Goal: Task Accomplishment & Management: Use online tool/utility

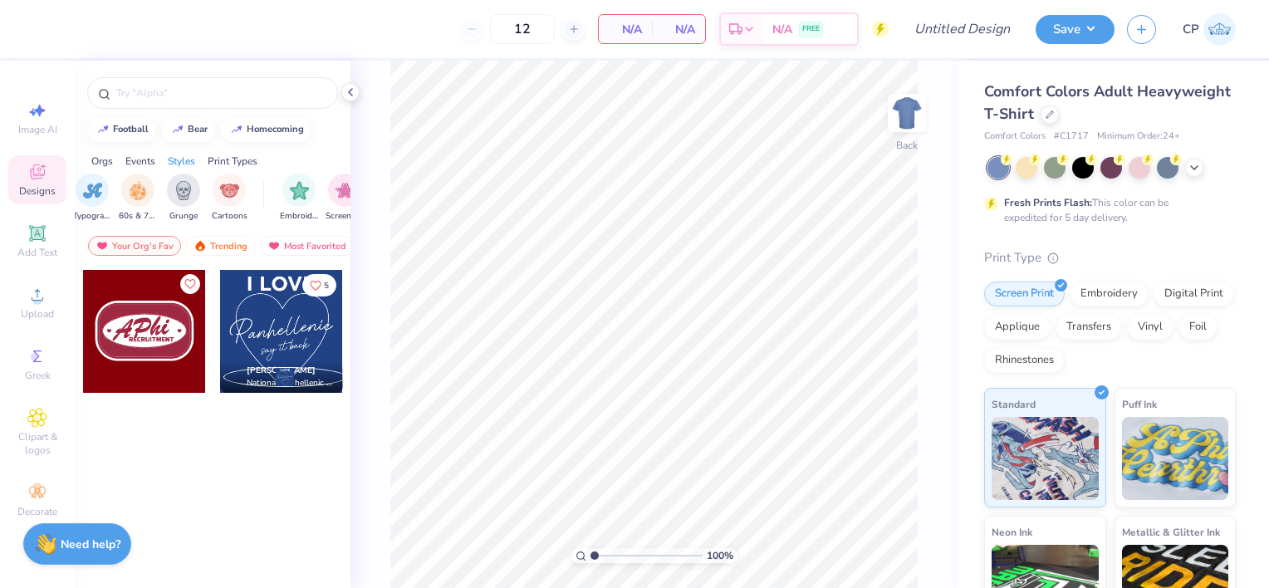
scroll to position [0, 1103]
click at [193, 188] on img "filter for 60s & 70s" at bounding box center [190, 188] width 18 height 19
click at [1054, 113] on icon at bounding box center [1049, 113] width 8 height 8
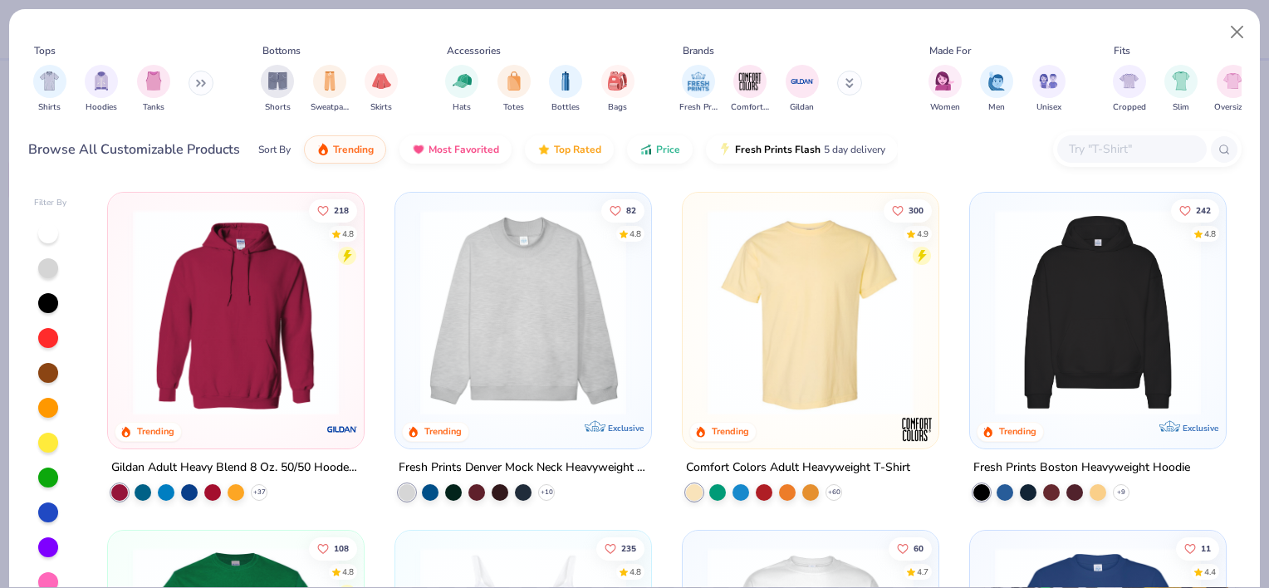
click at [1082, 149] on input "text" at bounding box center [1131, 148] width 128 height 19
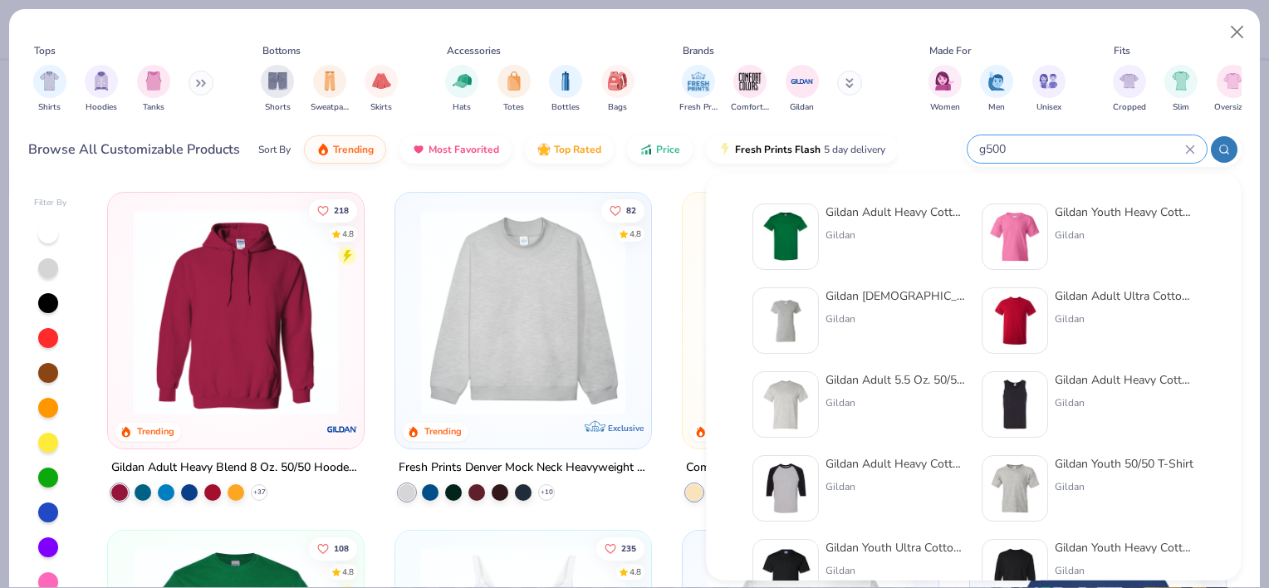
type input "g500"
click at [862, 209] on div "Gildan Adult Heavy Cotton T-Shirt" at bounding box center [894, 211] width 139 height 17
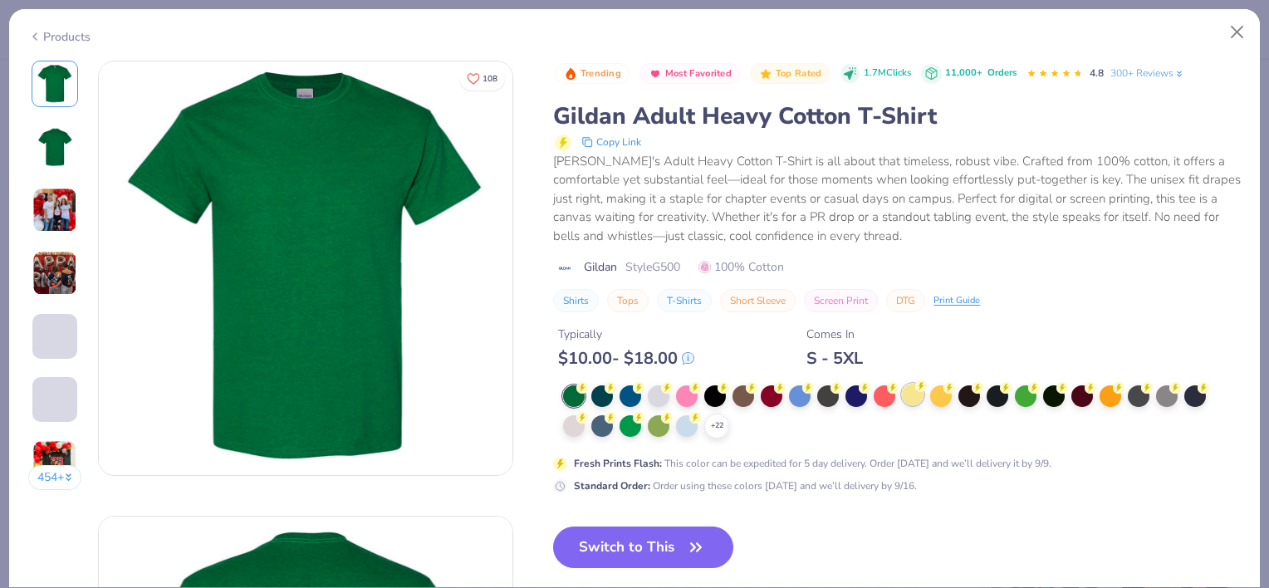
click at [912, 394] on div at bounding box center [913, 395] width 22 height 22
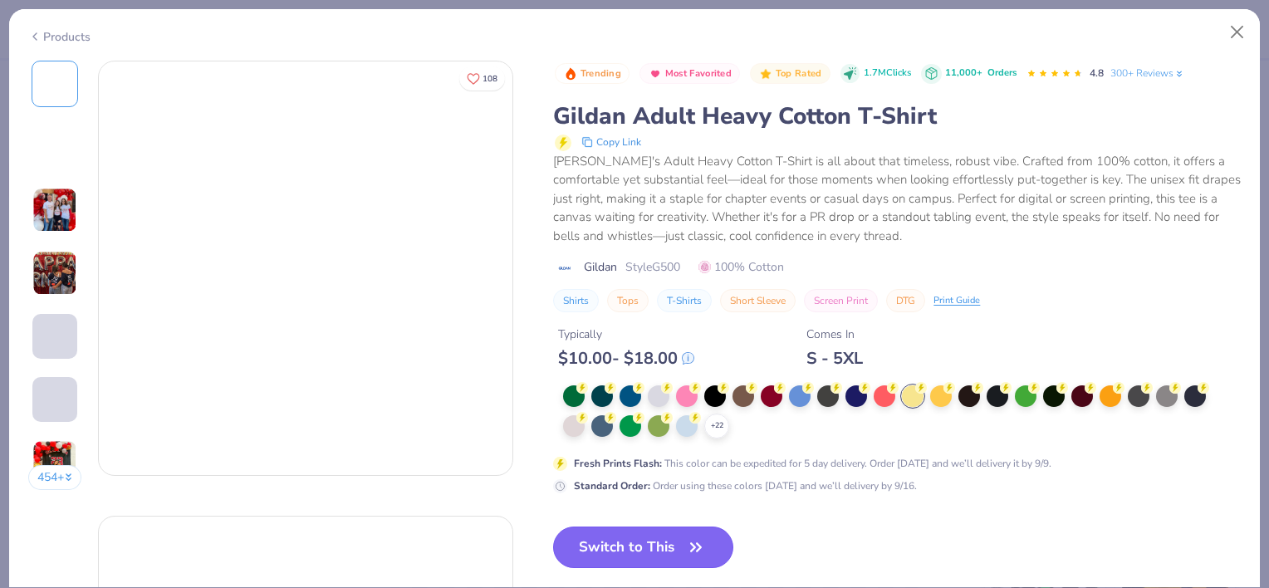
click at [651, 541] on button "Switch to This" at bounding box center [643, 547] width 180 height 42
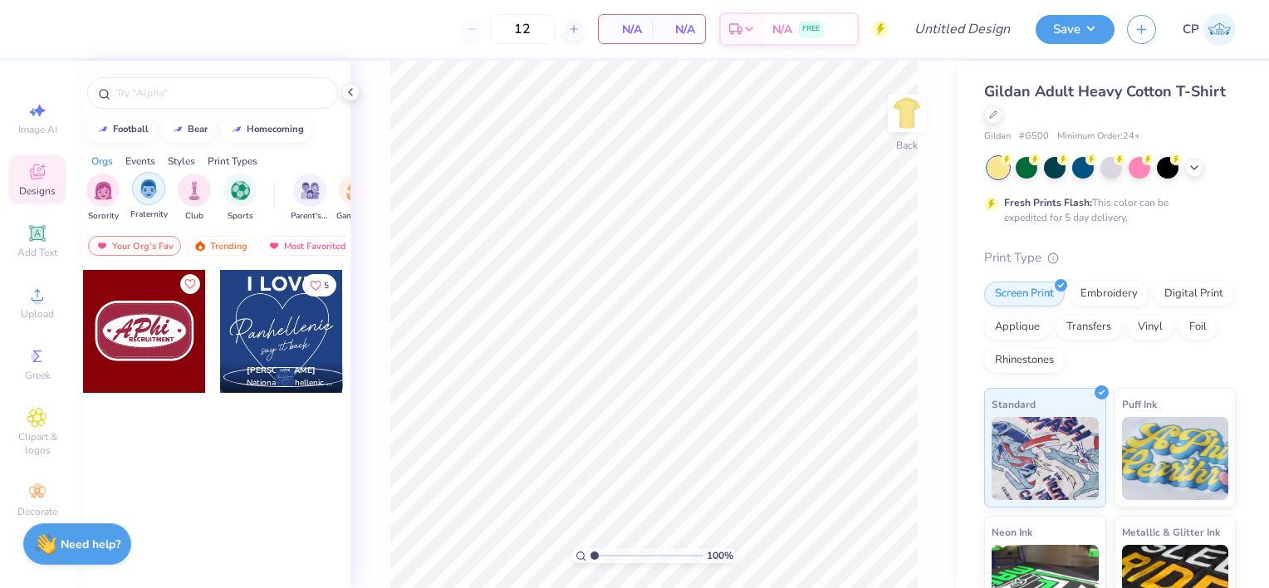
click at [146, 191] on img "filter for Fraternity" at bounding box center [148, 188] width 18 height 19
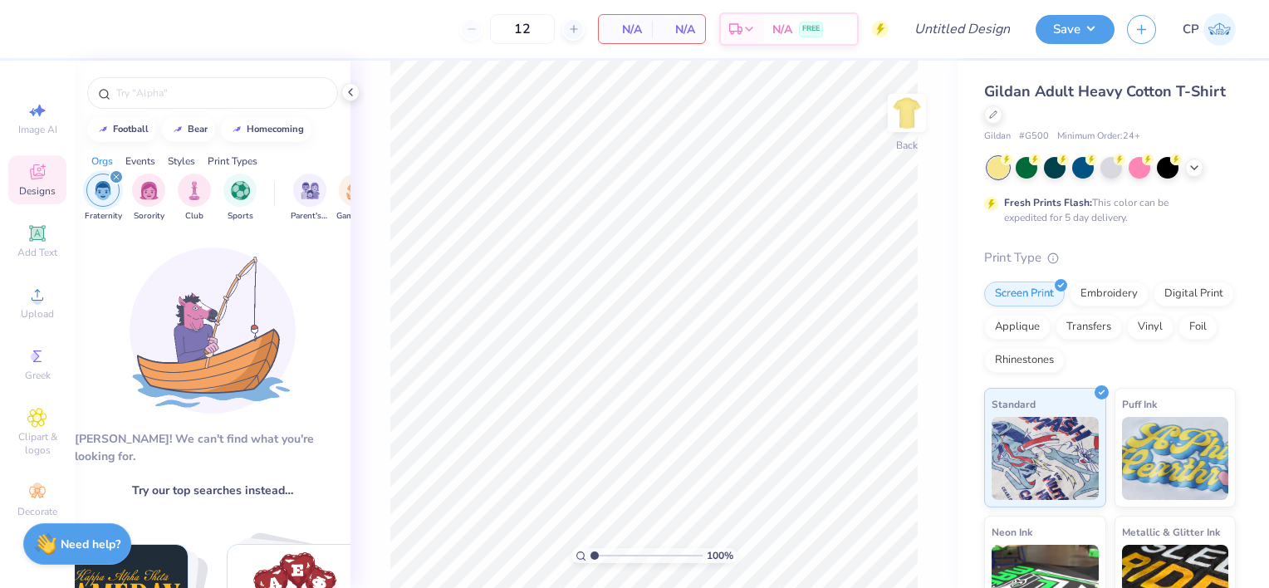
click at [116, 176] on icon "filter for Fraternity" at bounding box center [116, 177] width 7 height 7
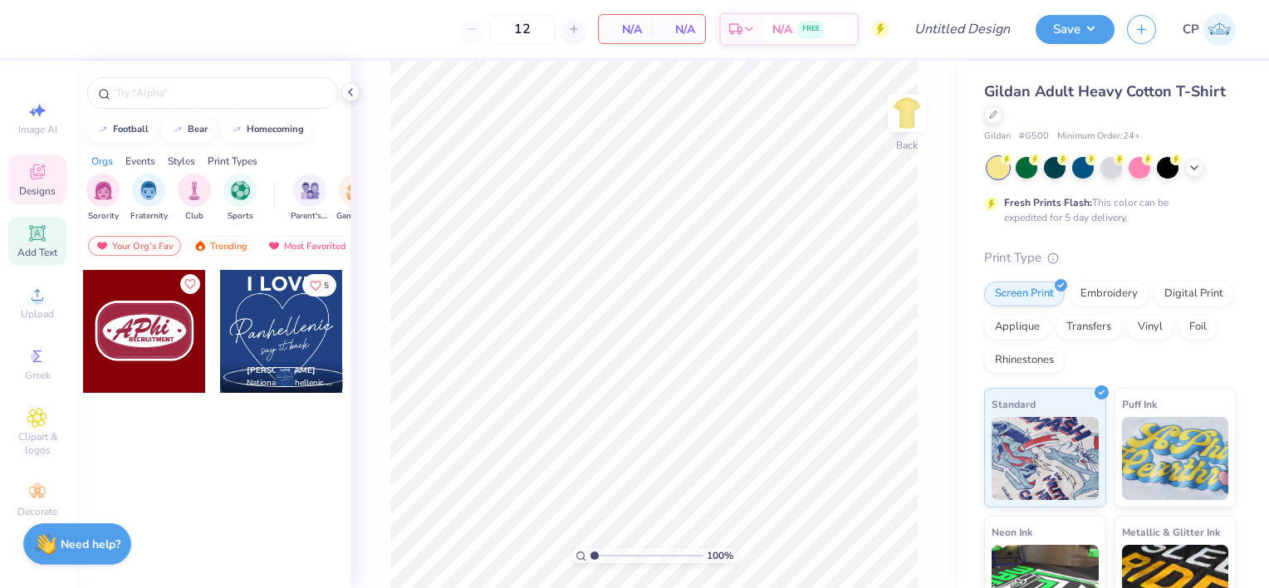
click at [40, 227] on icon at bounding box center [37, 233] width 16 height 16
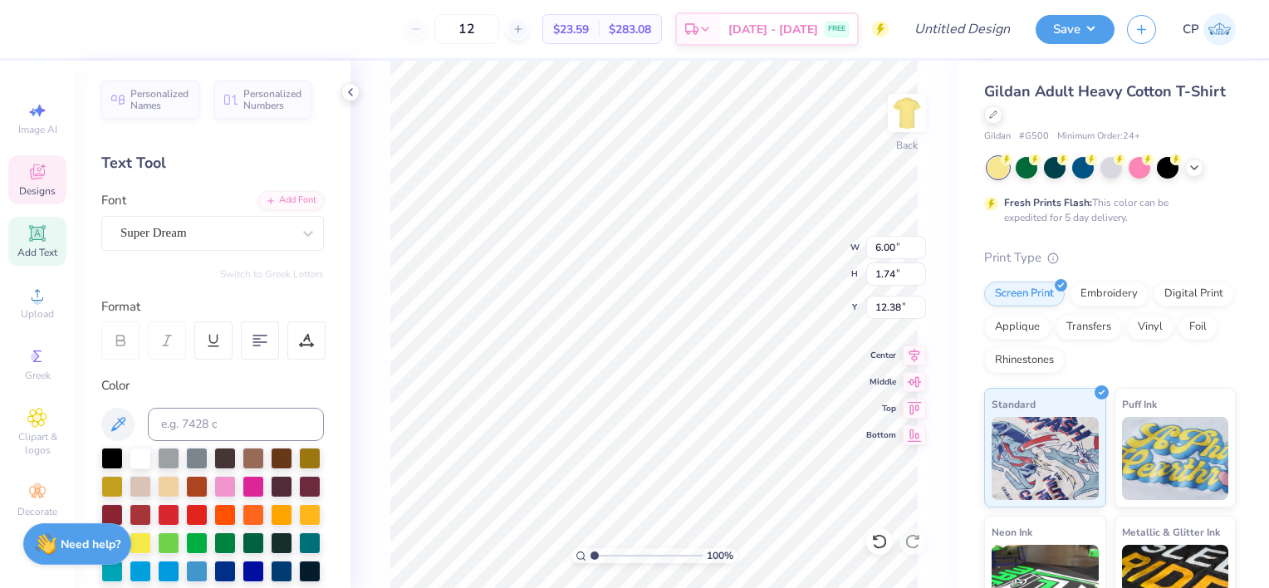
click at [46, 178] on icon at bounding box center [37, 172] width 20 height 20
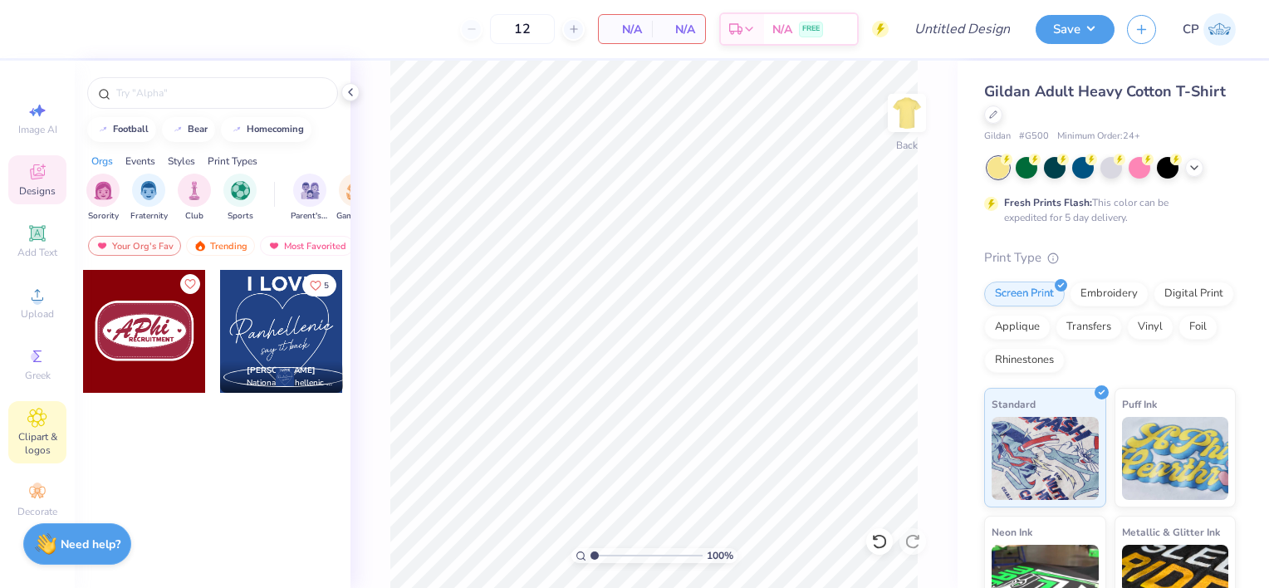
click at [41, 446] on span "Clipart & logos" at bounding box center [37, 443] width 58 height 27
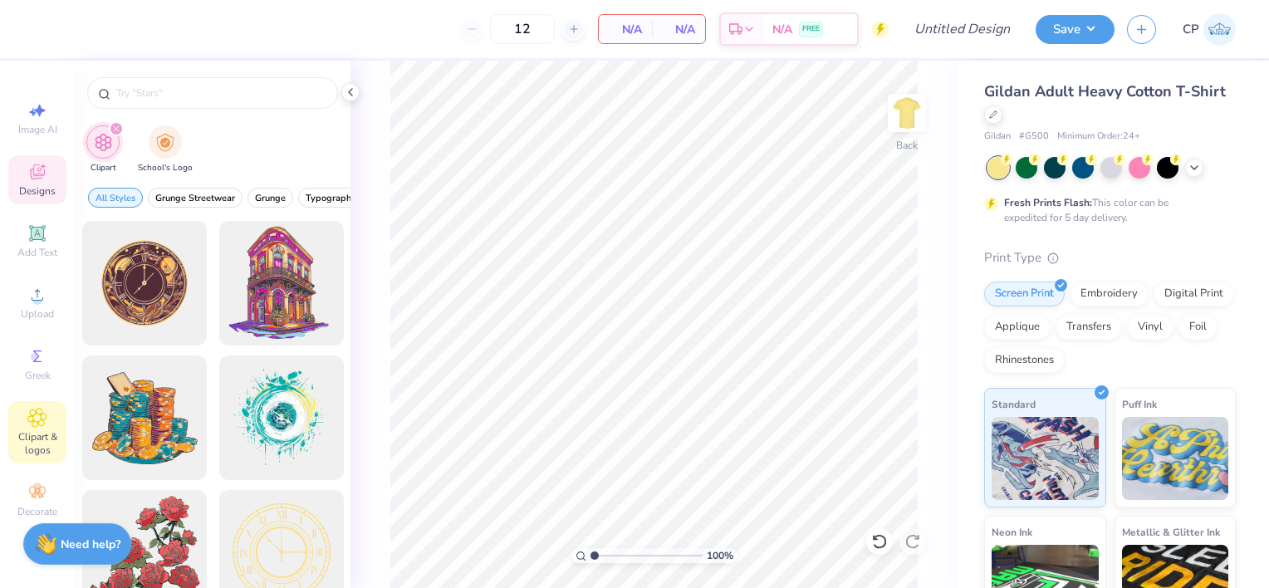
click at [43, 186] on span "Designs" at bounding box center [37, 190] width 37 height 13
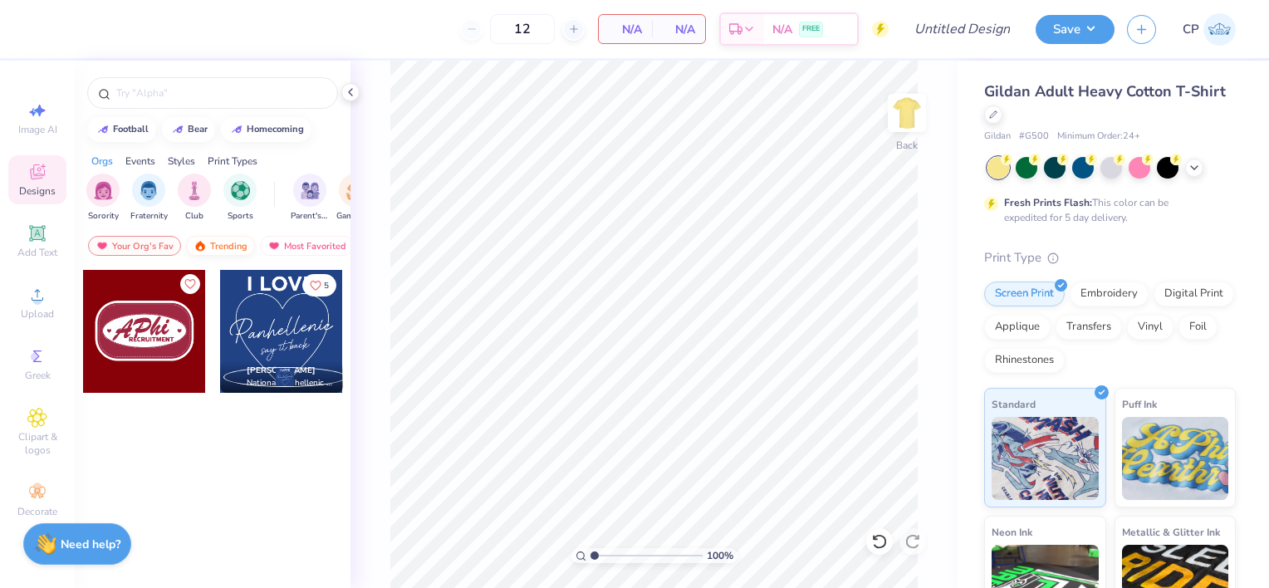
click at [209, 240] on div "Trending" at bounding box center [220, 246] width 69 height 20
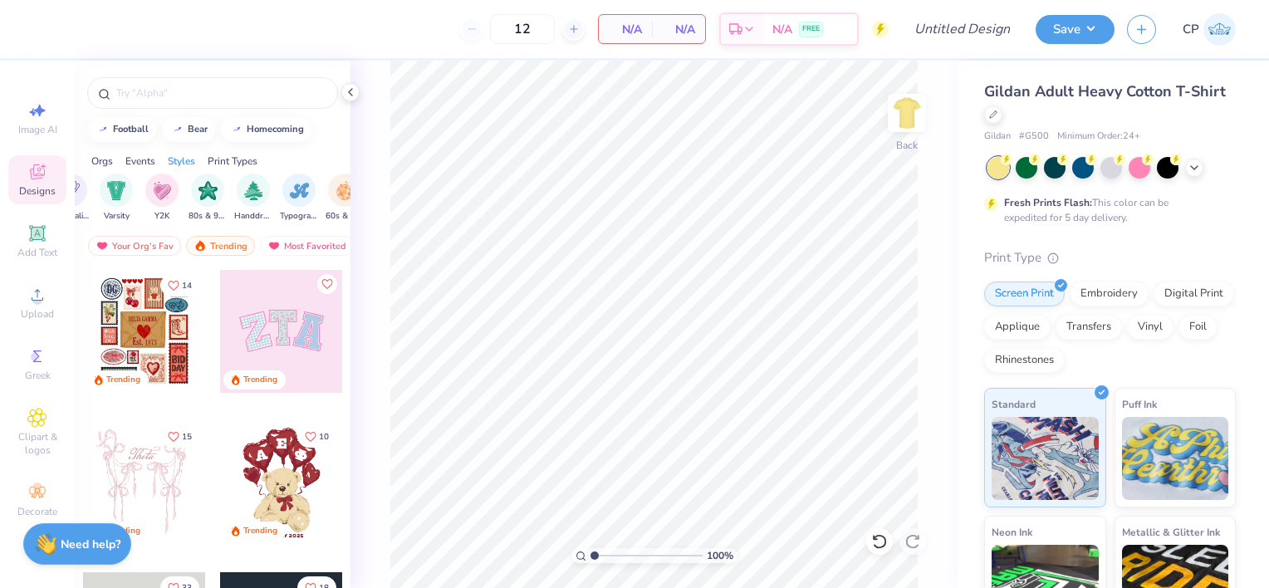
scroll to position [0, 1032]
click at [262, 196] on img "filter for 60s & 70s" at bounding box center [261, 188] width 18 height 19
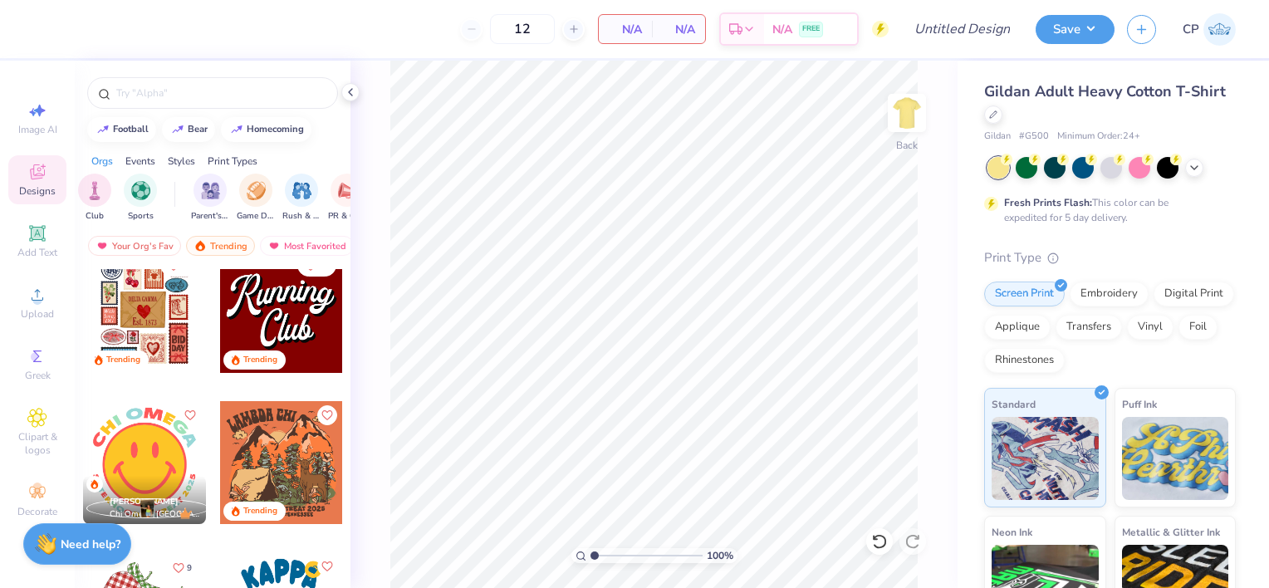
scroll to position [0, 0]
click at [140, 197] on img "filter for Fraternity" at bounding box center [148, 188] width 18 height 19
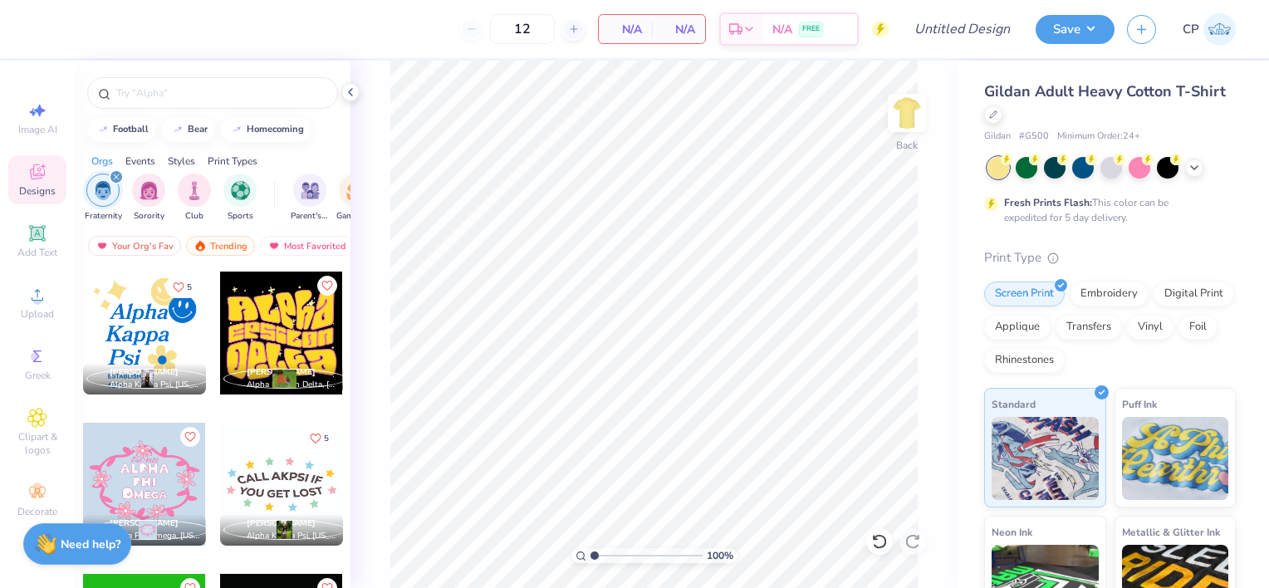
scroll to position [7398, 0]
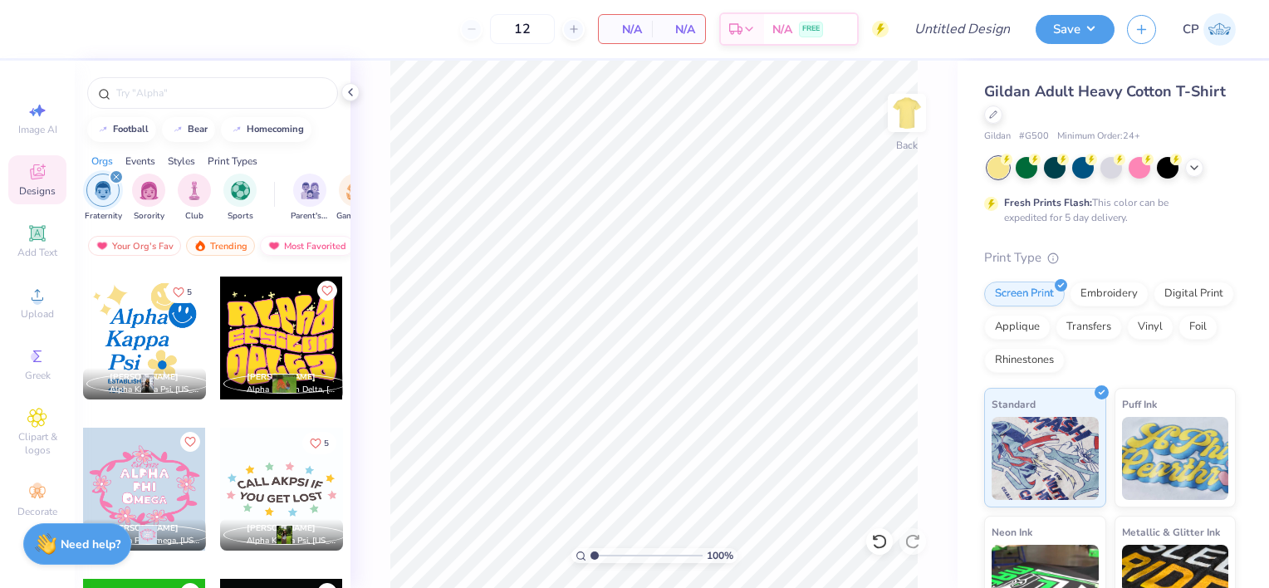
click at [291, 251] on div "Most Favorited" at bounding box center [307, 246] width 94 height 20
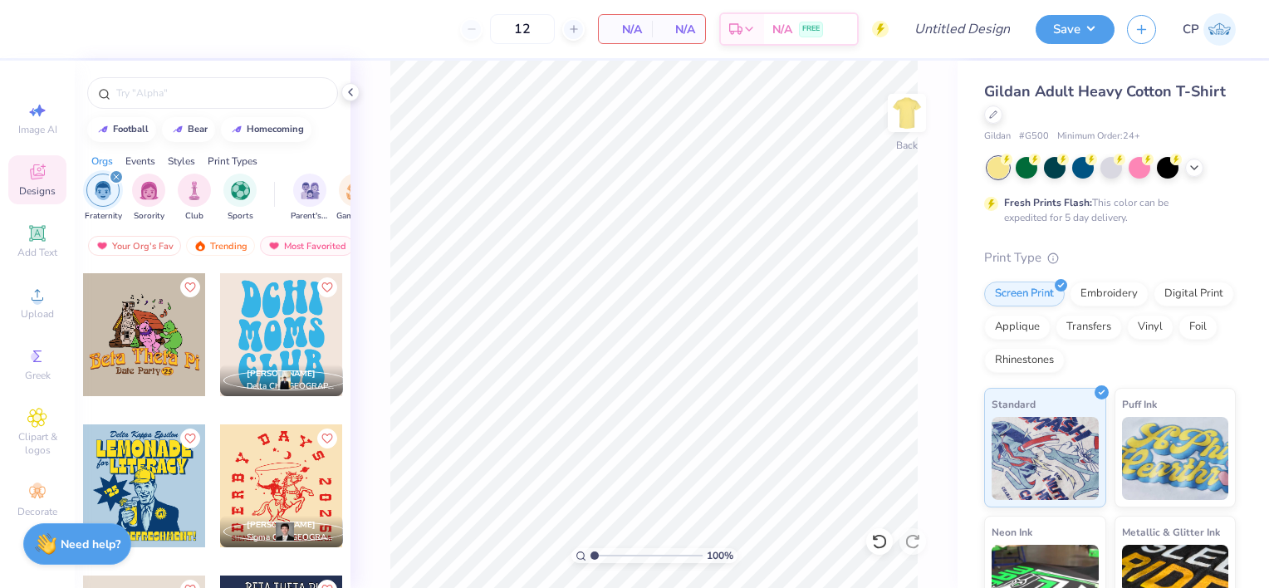
scroll to position [4074, 0]
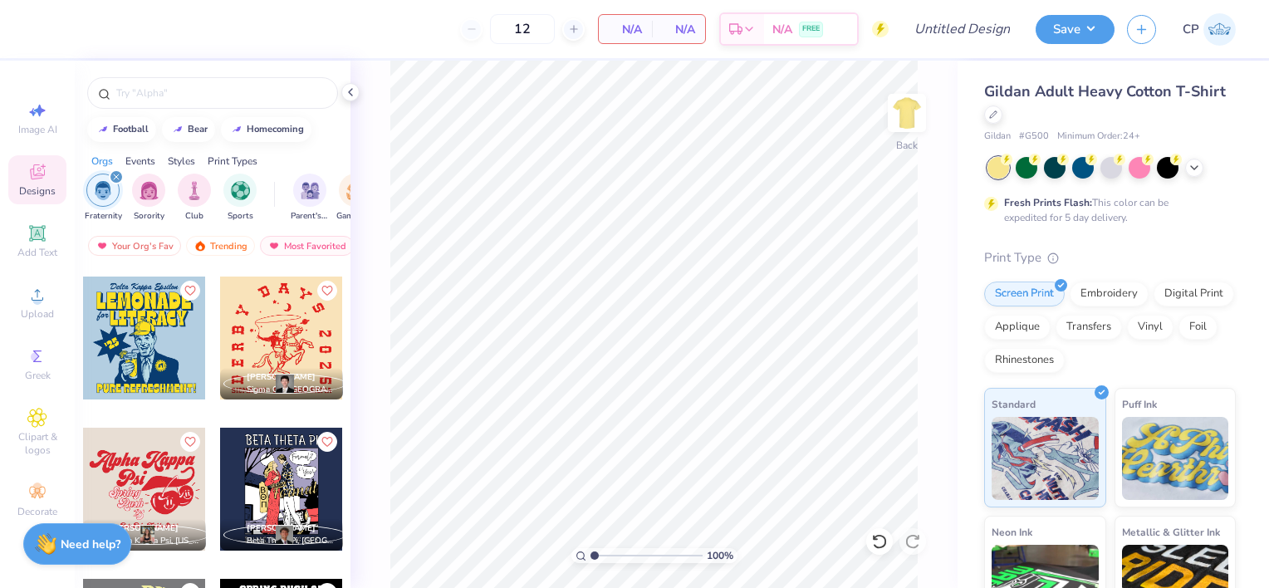
click at [117, 176] on icon "filter for Fraternity" at bounding box center [116, 176] width 5 height 5
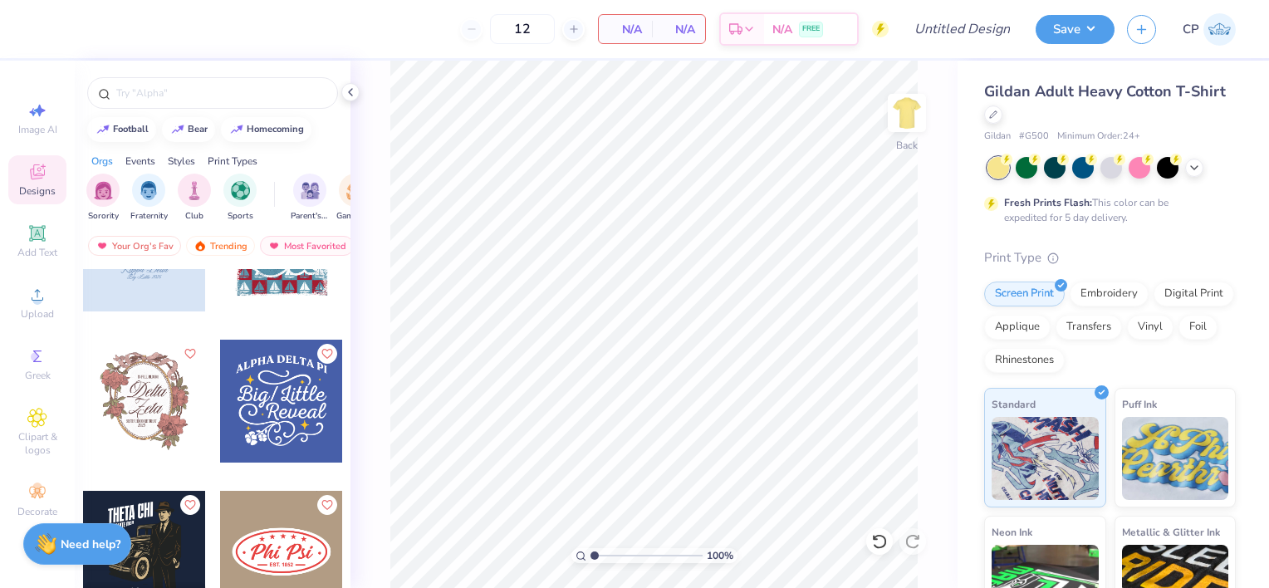
scroll to position [26094, 0]
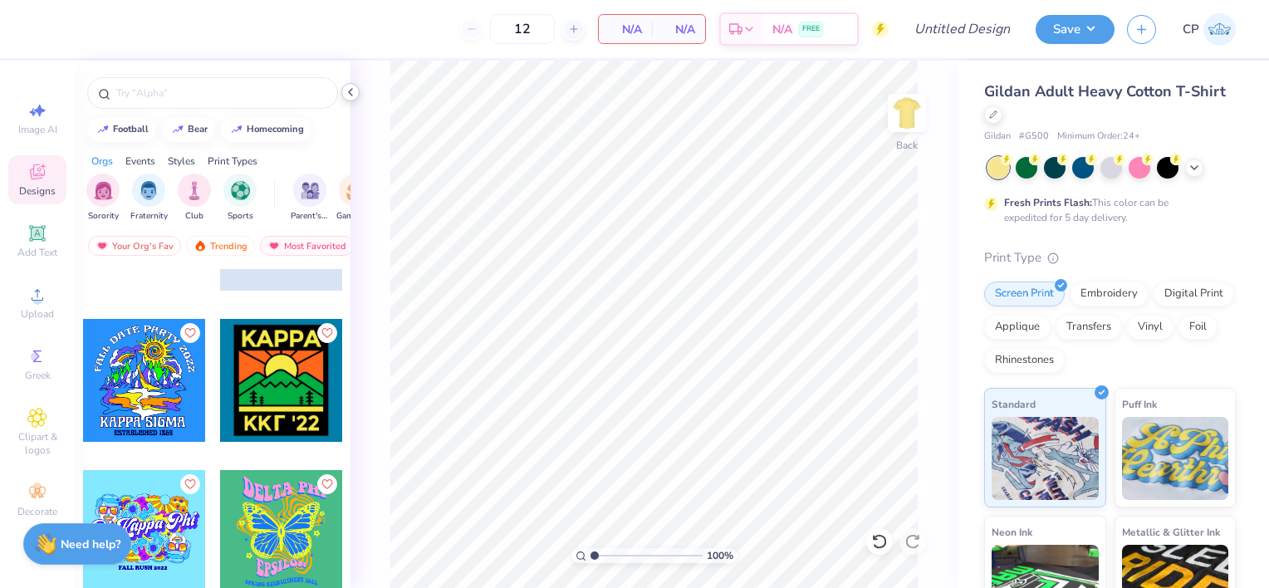
click at [347, 91] on icon at bounding box center [350, 92] width 13 height 13
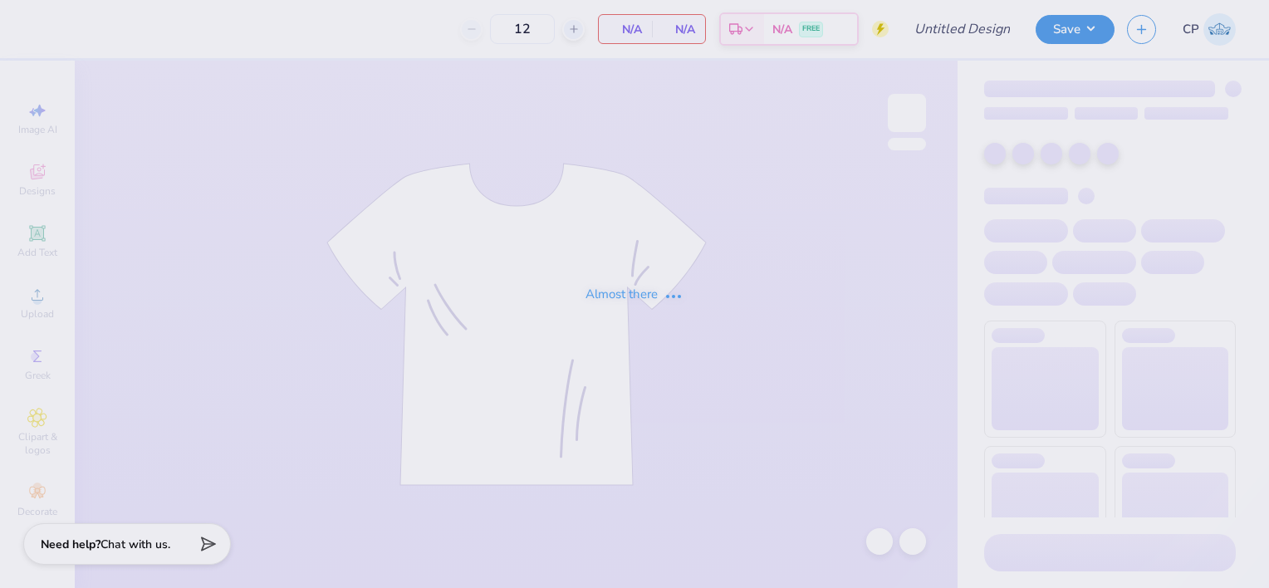
type input "sig tau 70s"
type input "28"
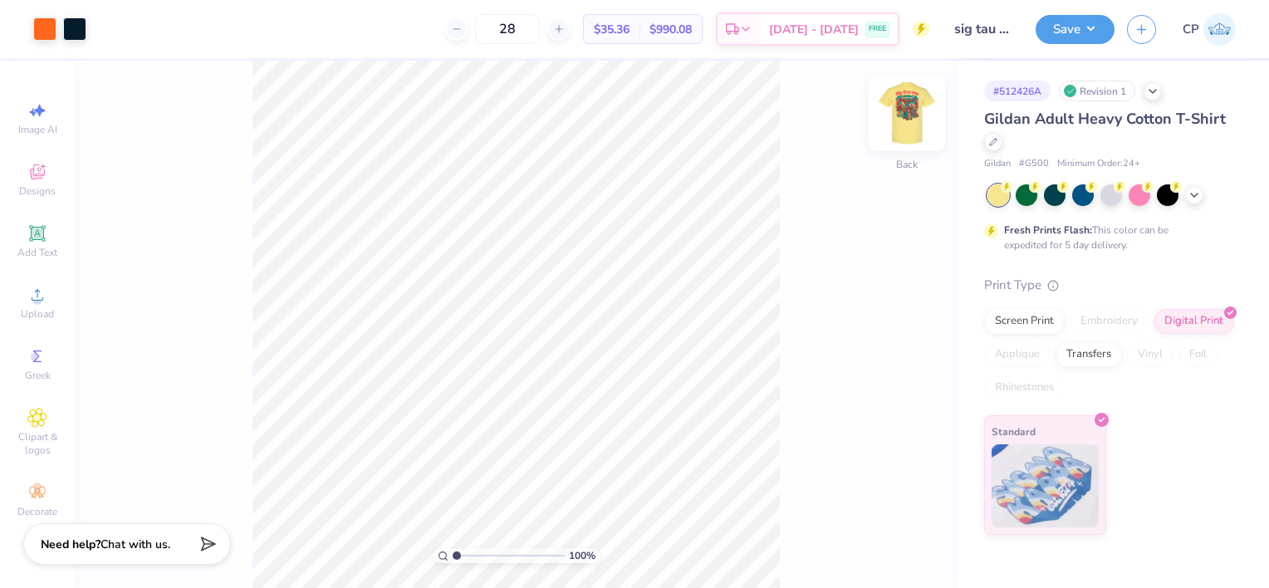
click at [912, 116] on img at bounding box center [906, 113] width 66 height 66
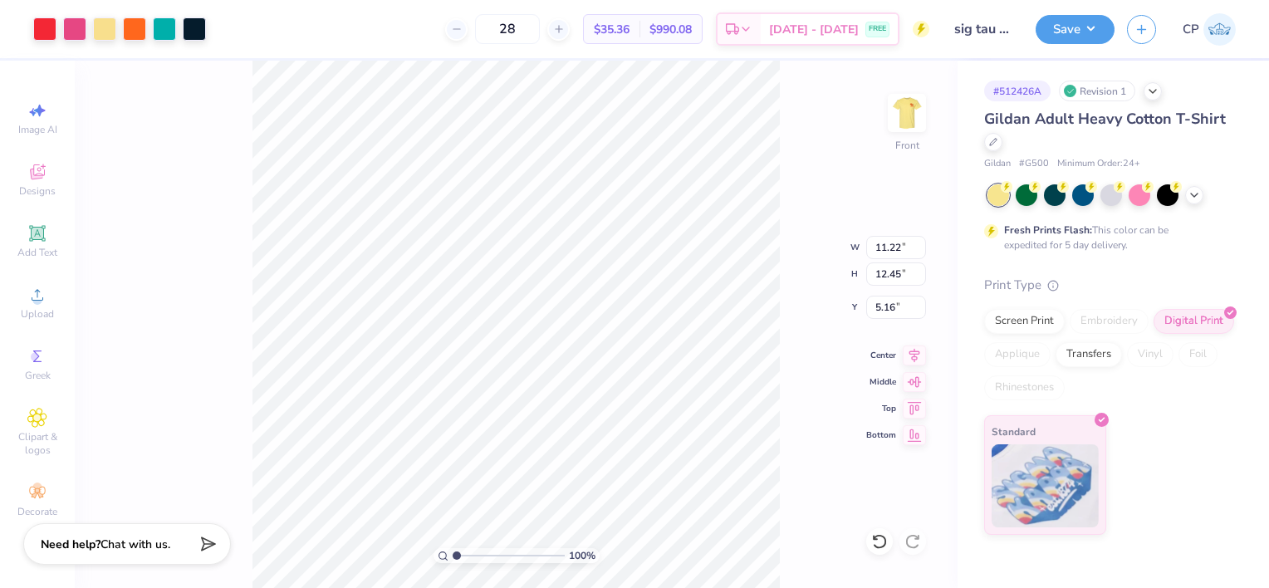
type input "11.22"
type input "12.45"
type input "10.46"
type input "13.62"
click at [920, 352] on icon at bounding box center [914, 353] width 23 height 20
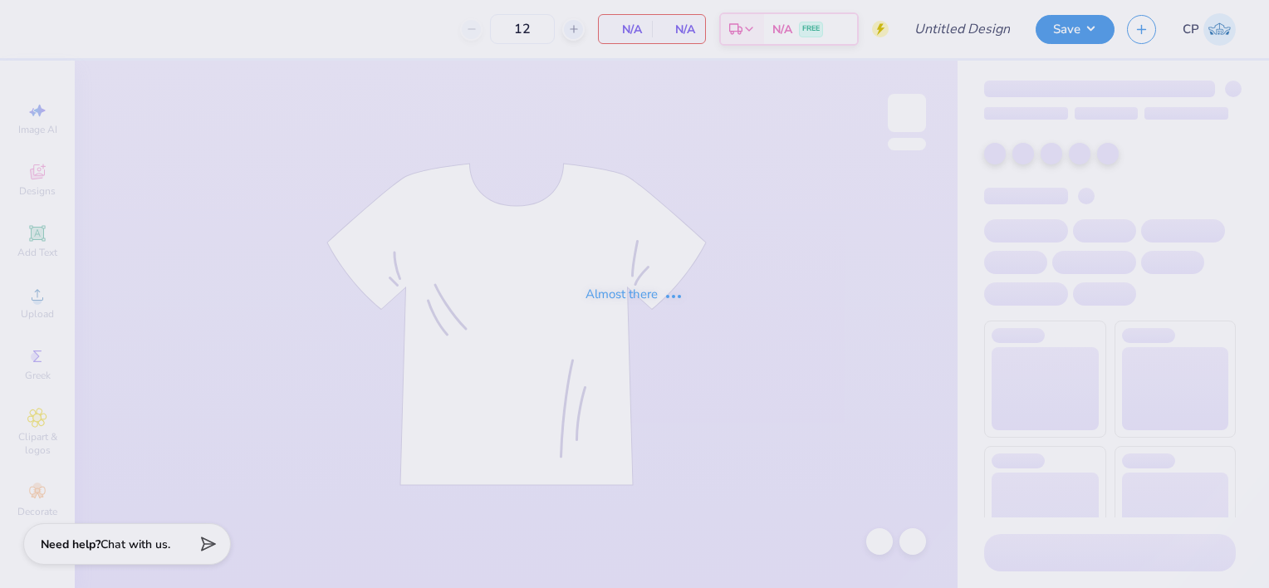
type input "sig tau 70s"
type input "28"
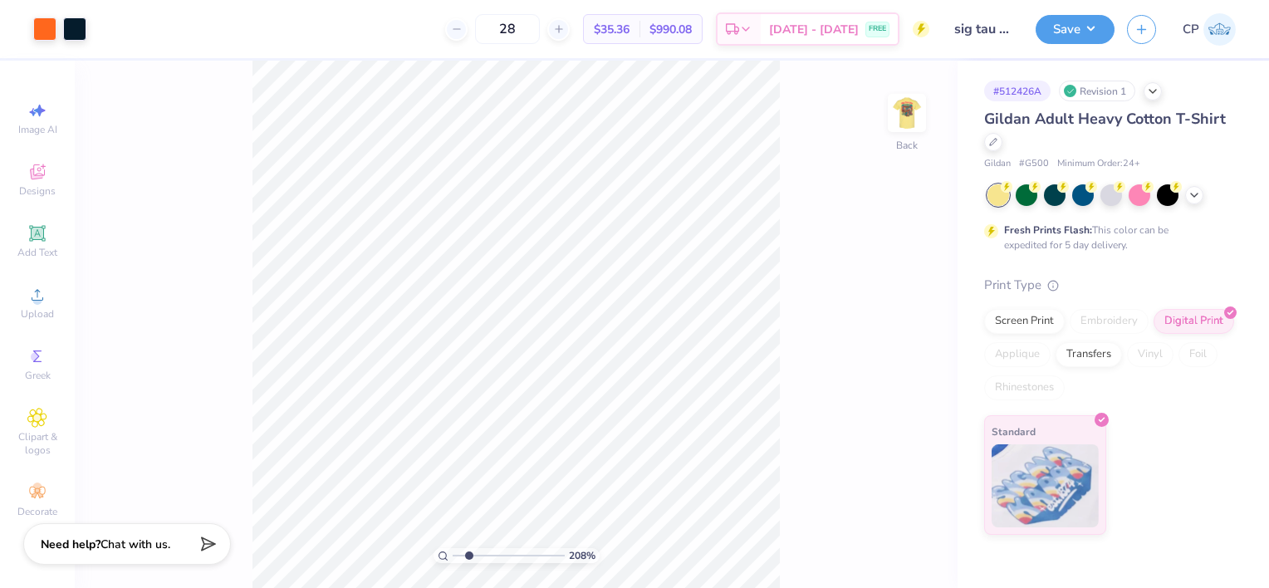
drag, startPoint x: 455, startPoint y: 555, endPoint x: 468, endPoint y: 555, distance: 13.3
type input "2.14"
click at [468, 555] on input "range" at bounding box center [509, 555] width 112 height 15
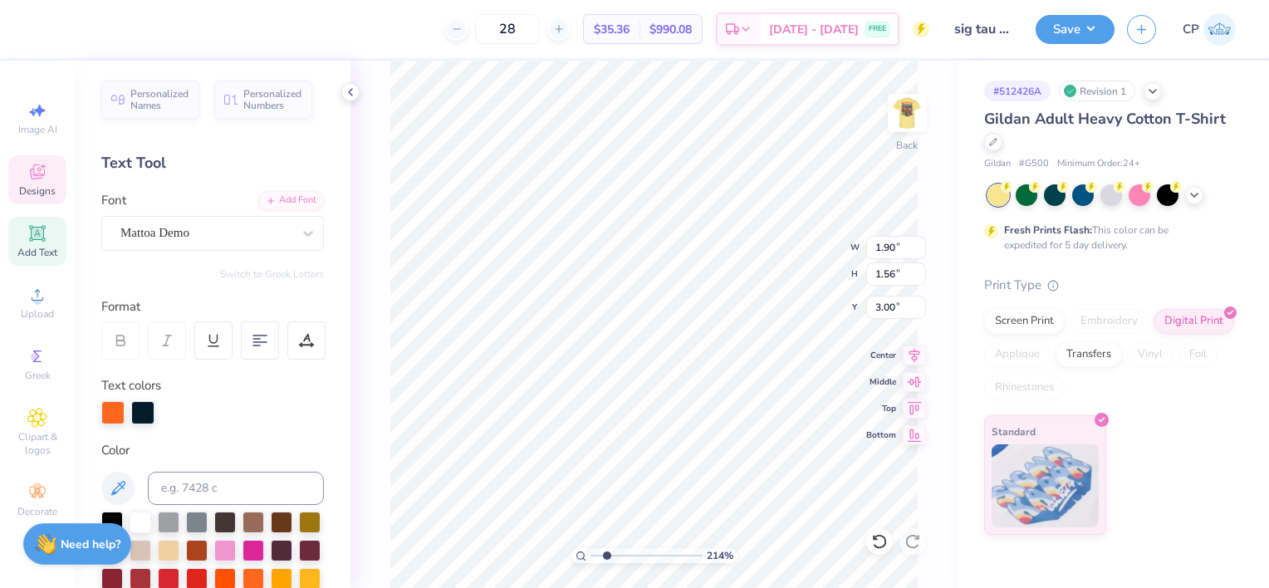
scroll to position [13, 2]
type textarea "Sig"
type input "1.34"
type input "0.63"
type input "3.70"
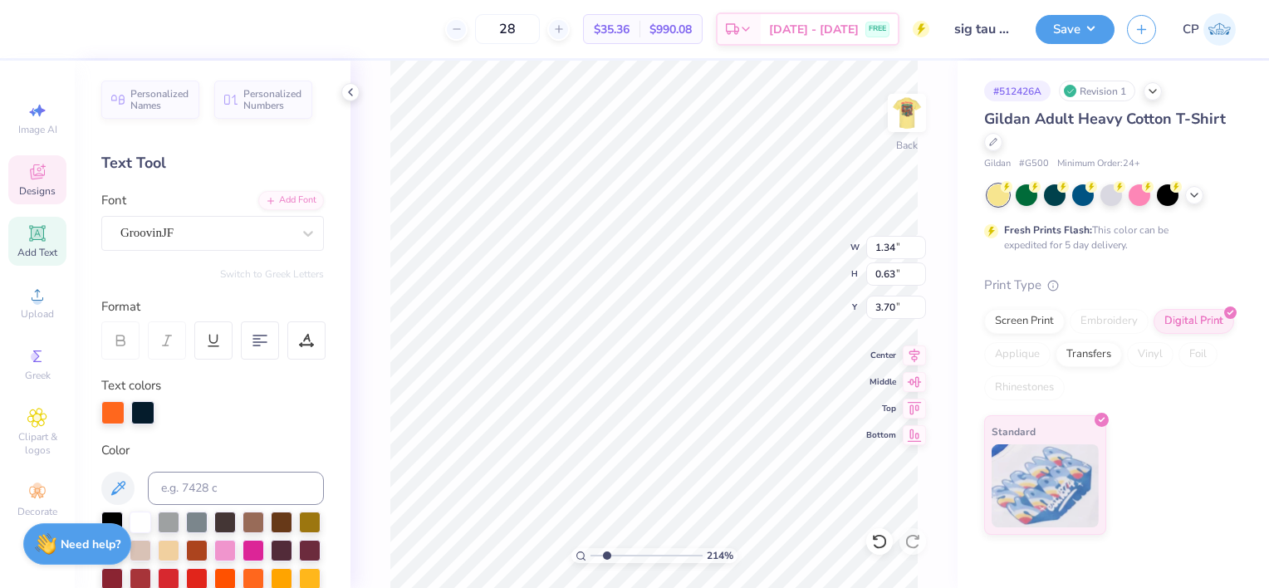
type textarea "7"
type textarea "&"
type textarea "70's"
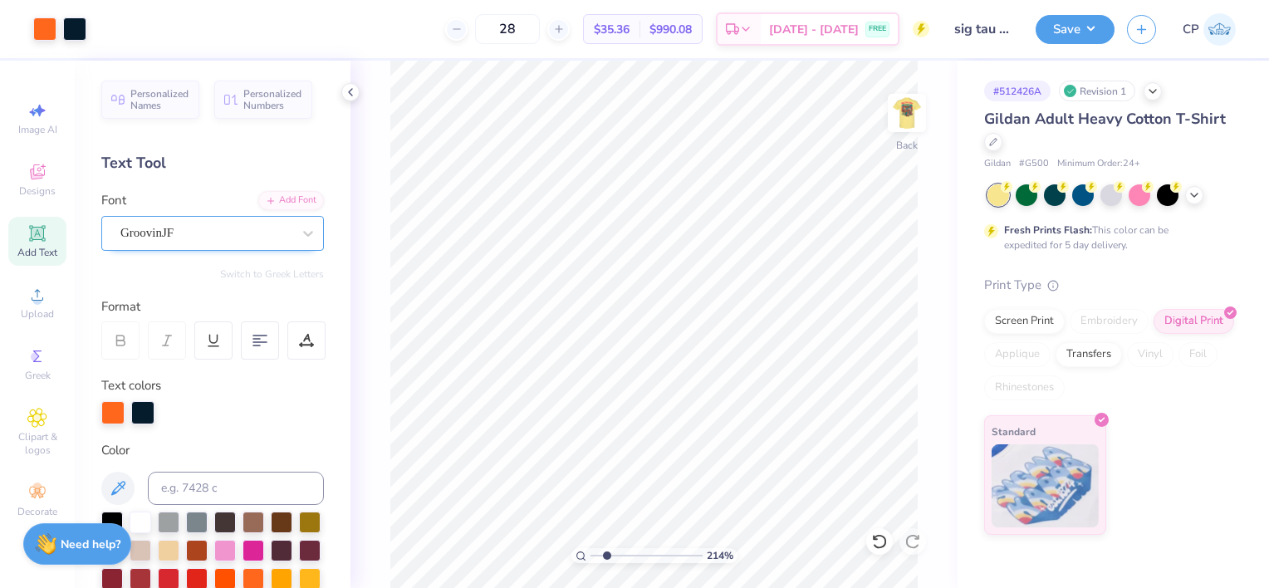
click at [237, 240] on div "GroovinJF" at bounding box center [206, 233] width 174 height 26
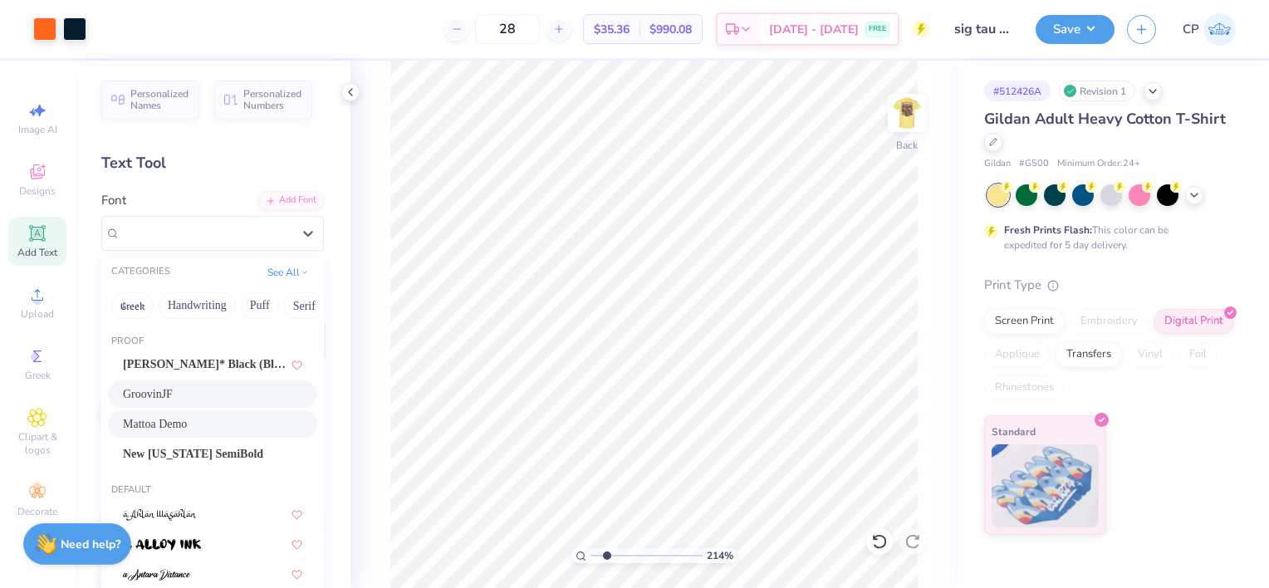
click at [234, 416] on div "Mattoa Demo" at bounding box center [212, 423] width 179 height 17
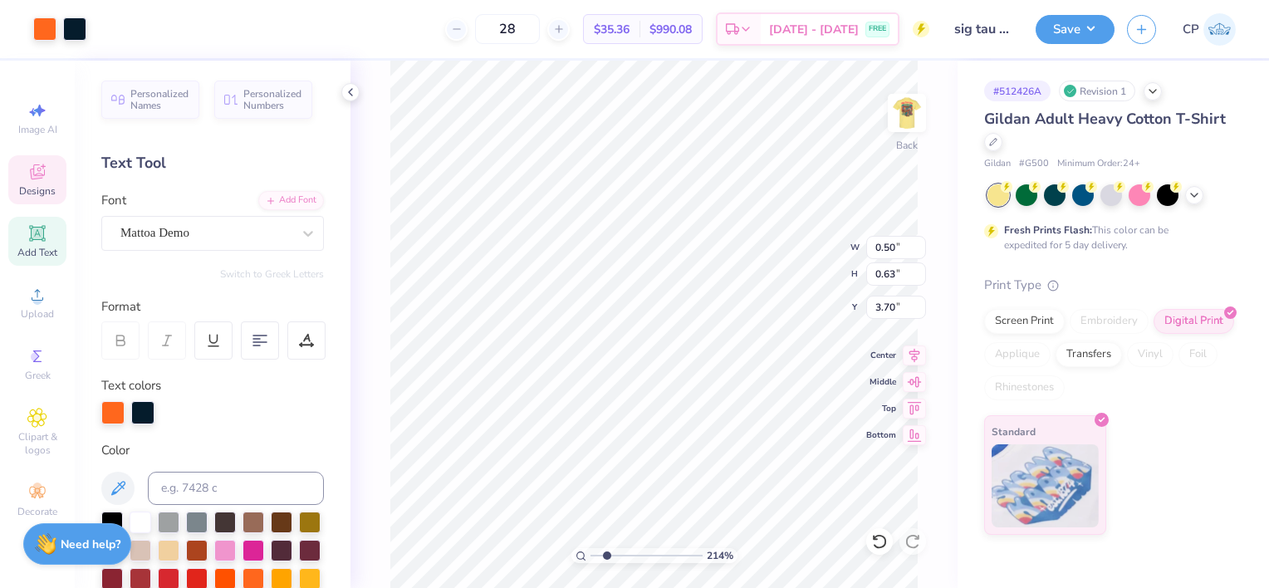
scroll to position [13, 2]
type textarea "u"
type textarea "s"
click at [272, 233] on div "Mattoa Demo" at bounding box center [206, 233] width 174 height 26
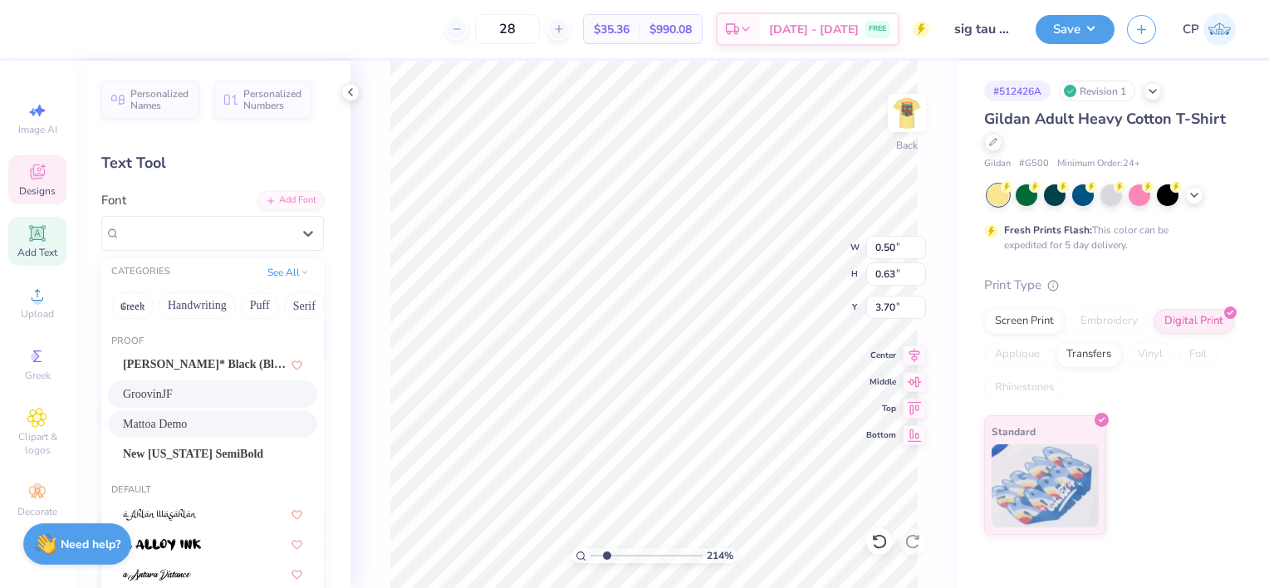
click at [177, 395] on div "GroovinJF" at bounding box center [212, 393] width 179 height 17
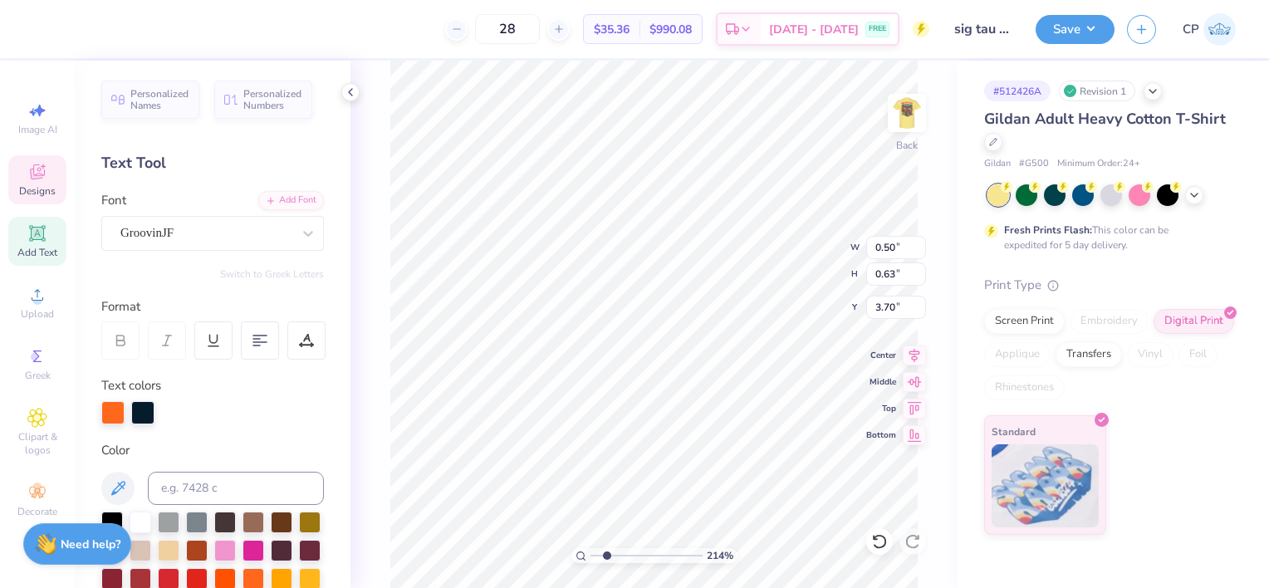
type textarea "70's"
click at [877, 536] on icon at bounding box center [879, 541] width 14 height 15
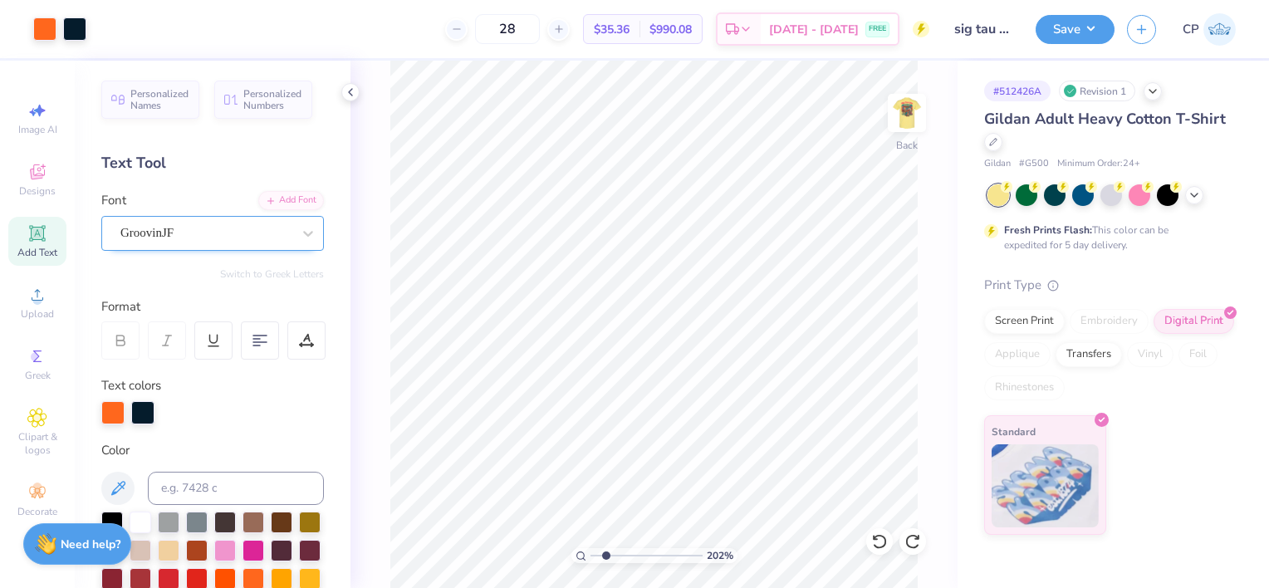
click at [266, 239] on div "GroovinJF" at bounding box center [206, 233] width 174 height 26
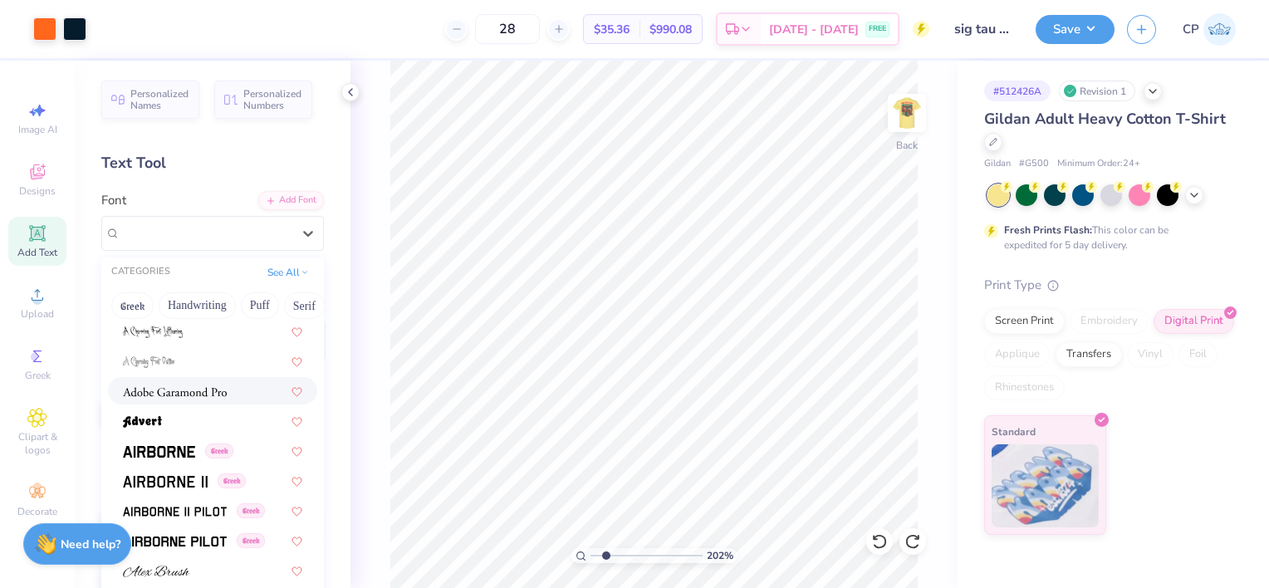
scroll to position [385, 0]
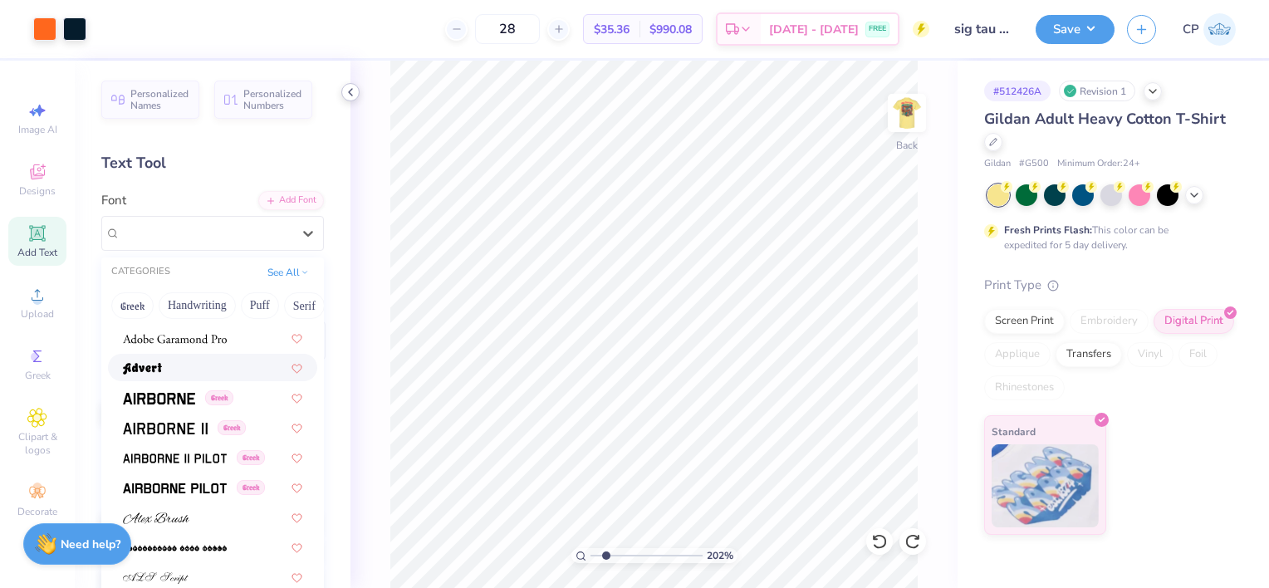
click at [349, 96] on icon at bounding box center [350, 92] width 13 height 13
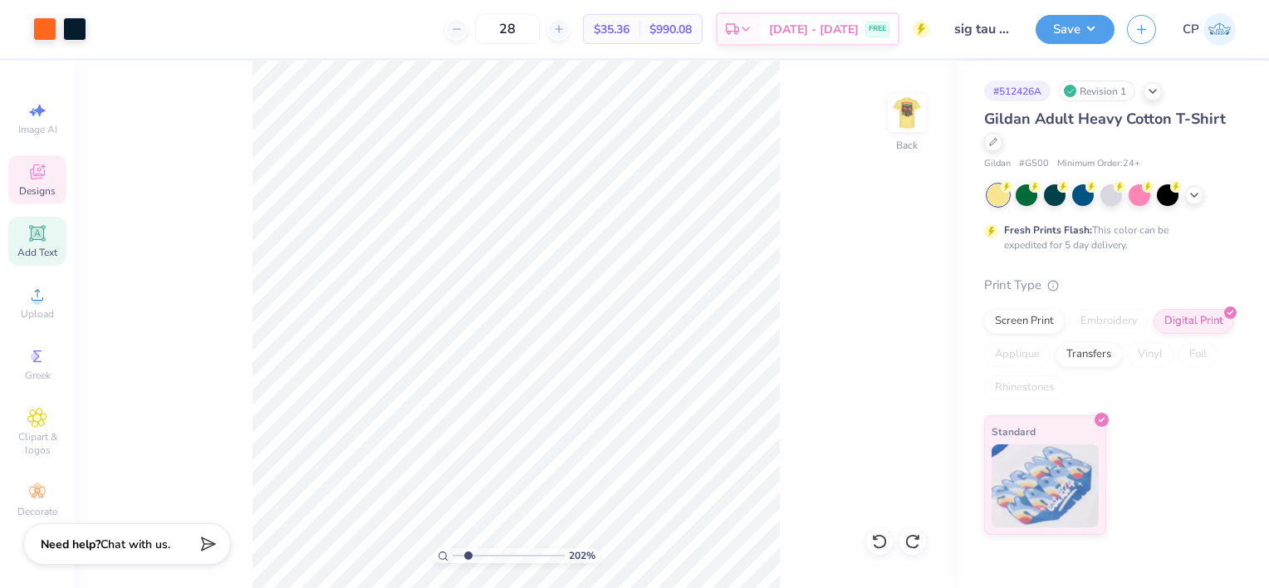
click at [46, 173] on icon at bounding box center [37, 172] width 20 height 20
type input "2.01736491288669"
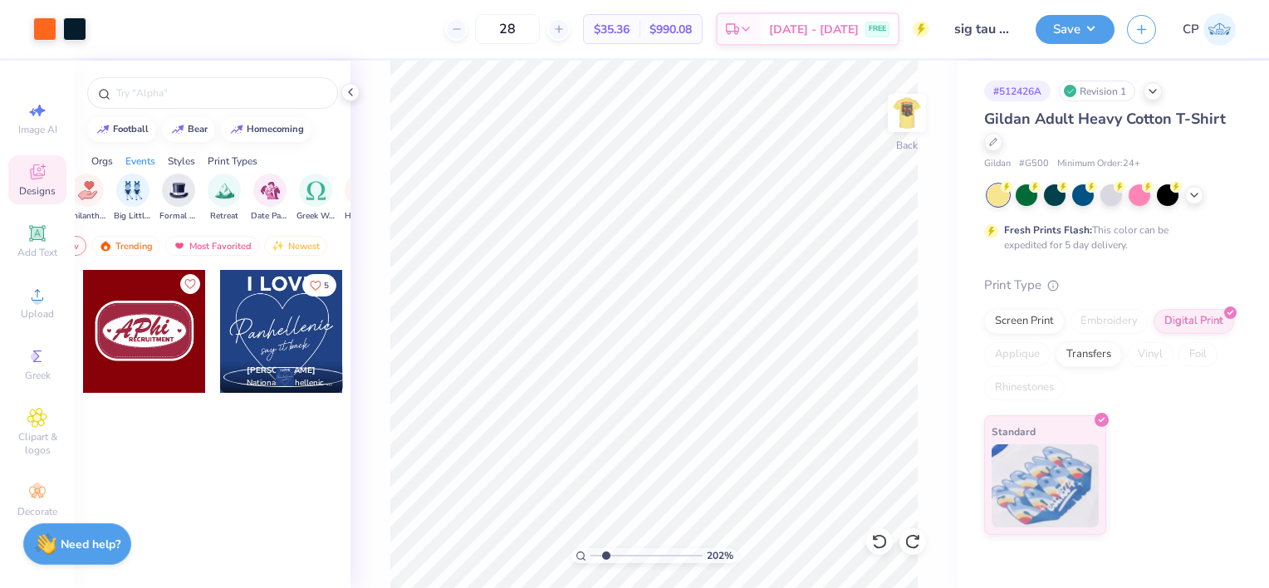
scroll to position [0, 0]
click at [209, 247] on div "Trending" at bounding box center [220, 246] width 69 height 20
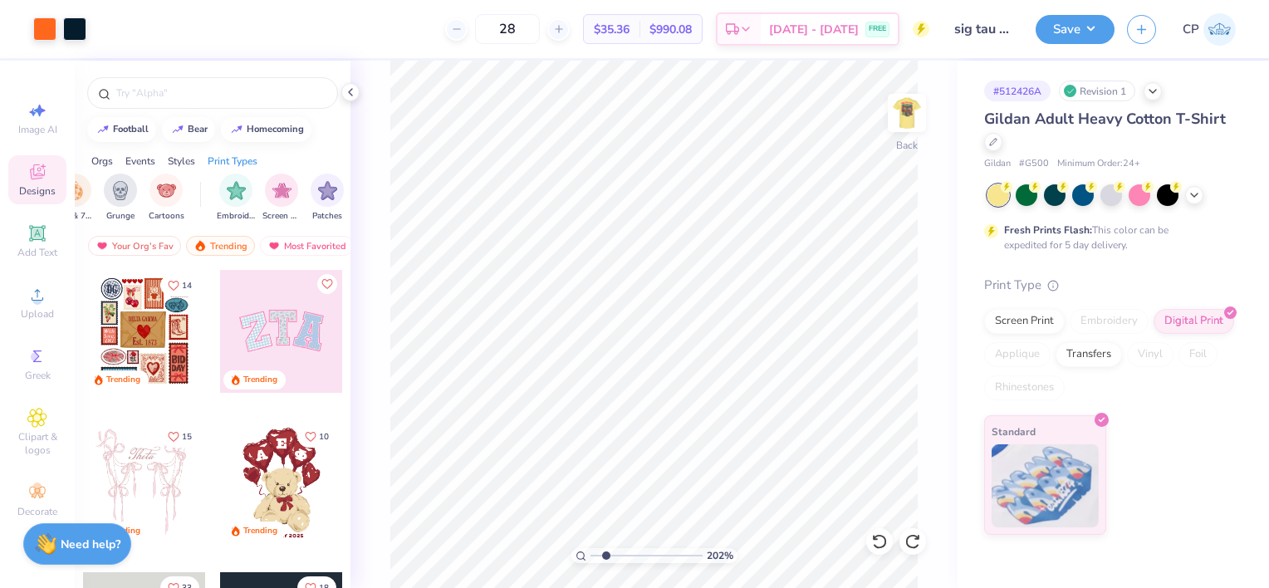
scroll to position [0, 1026]
click at [166, 92] on input "text" at bounding box center [221, 93] width 213 height 17
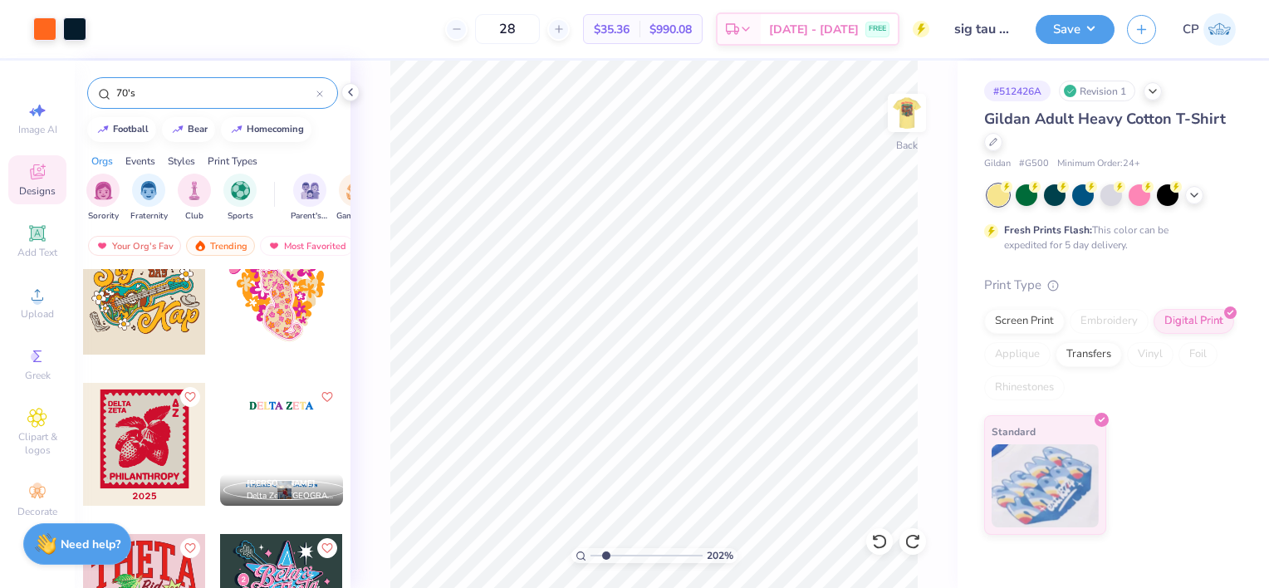
scroll to position [1554, 0]
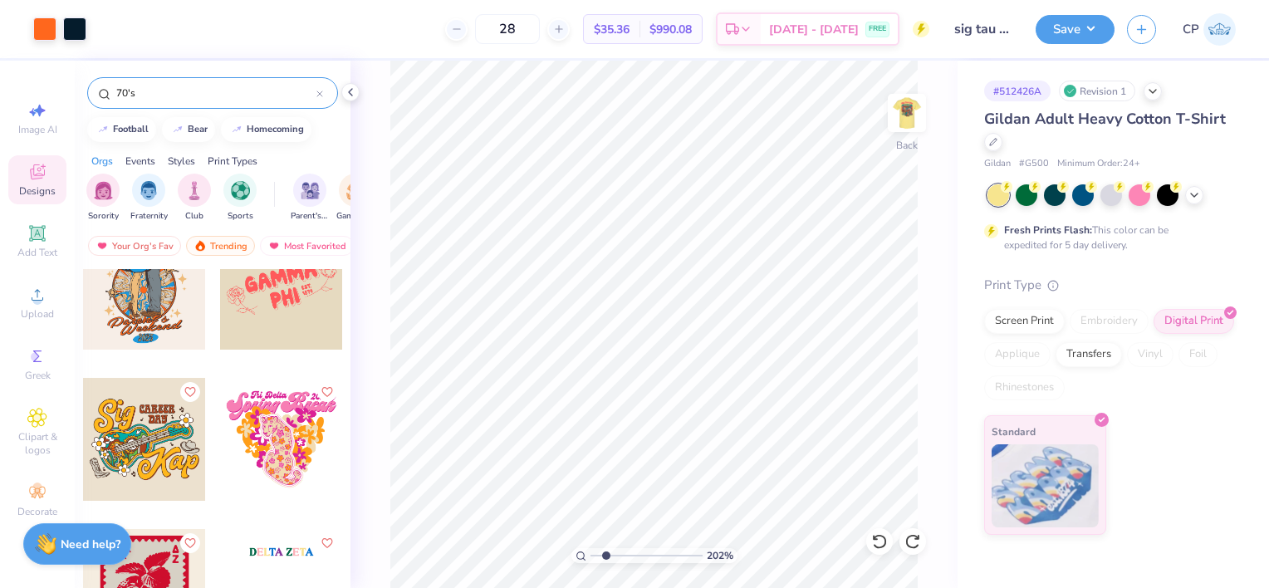
type input "70's"
click at [108, 450] on div at bounding box center [144, 439] width 123 height 123
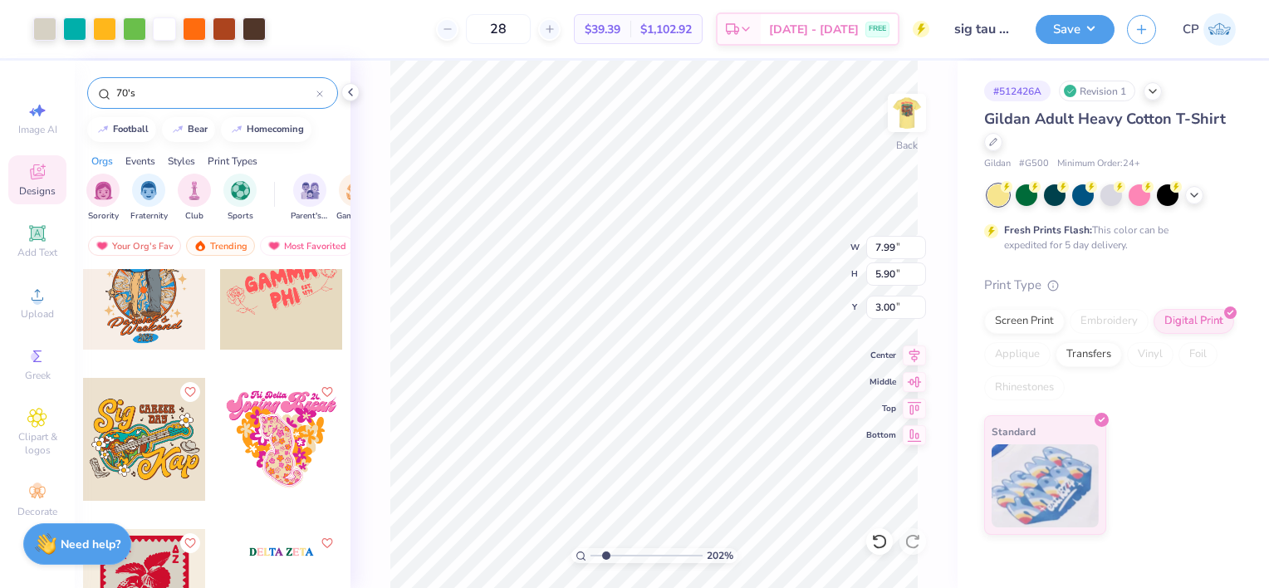
type input "2.01736491288669"
type input "8.56"
type input "2.01736491288669"
type input "3.06"
type input "2.51"
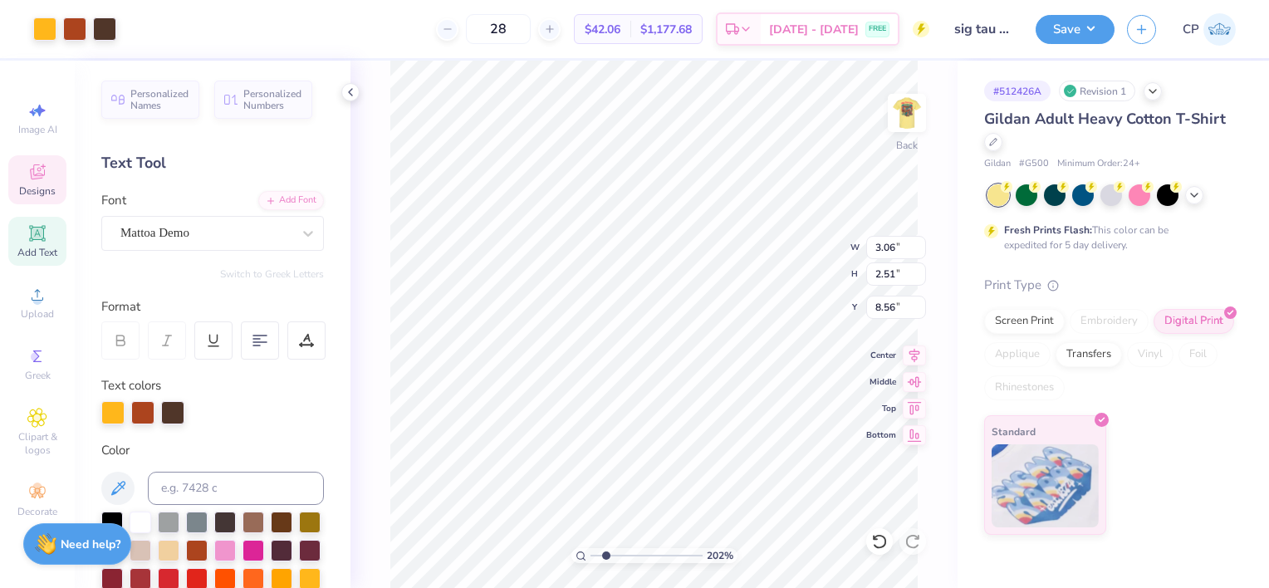
scroll to position [13, 2]
type input "2.01736491288669"
type input "3.28"
type input "2.01736491288669"
type input "4.48"
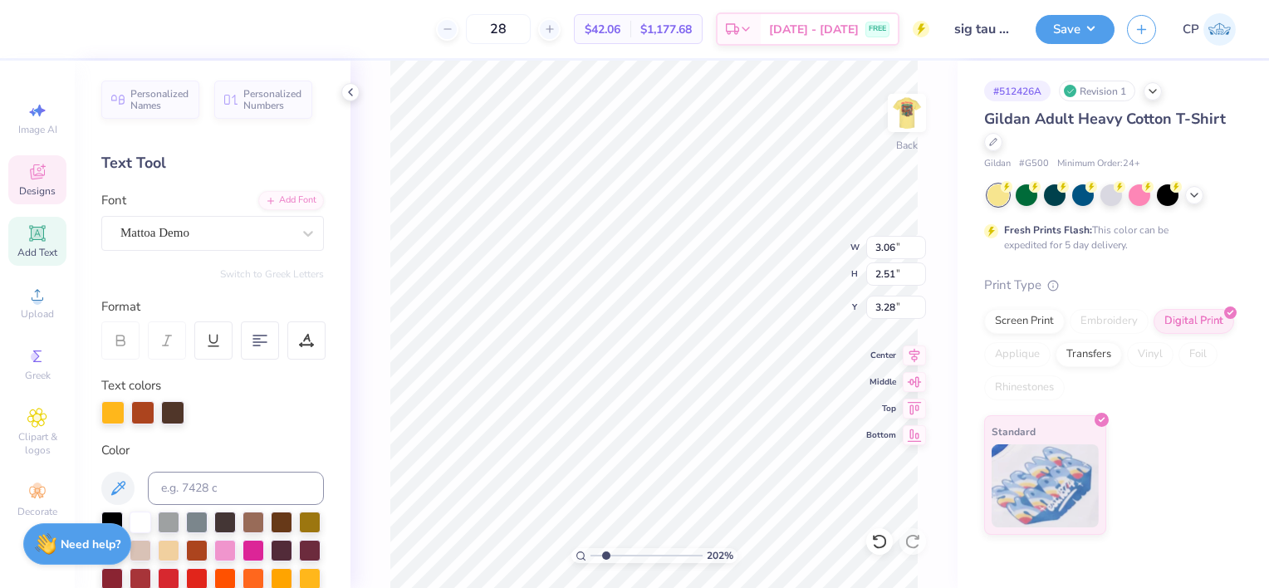
type input "2.43"
type input "12.04"
type input "2.01736491288669"
type textarea "T"
type input "2.01736491288669"
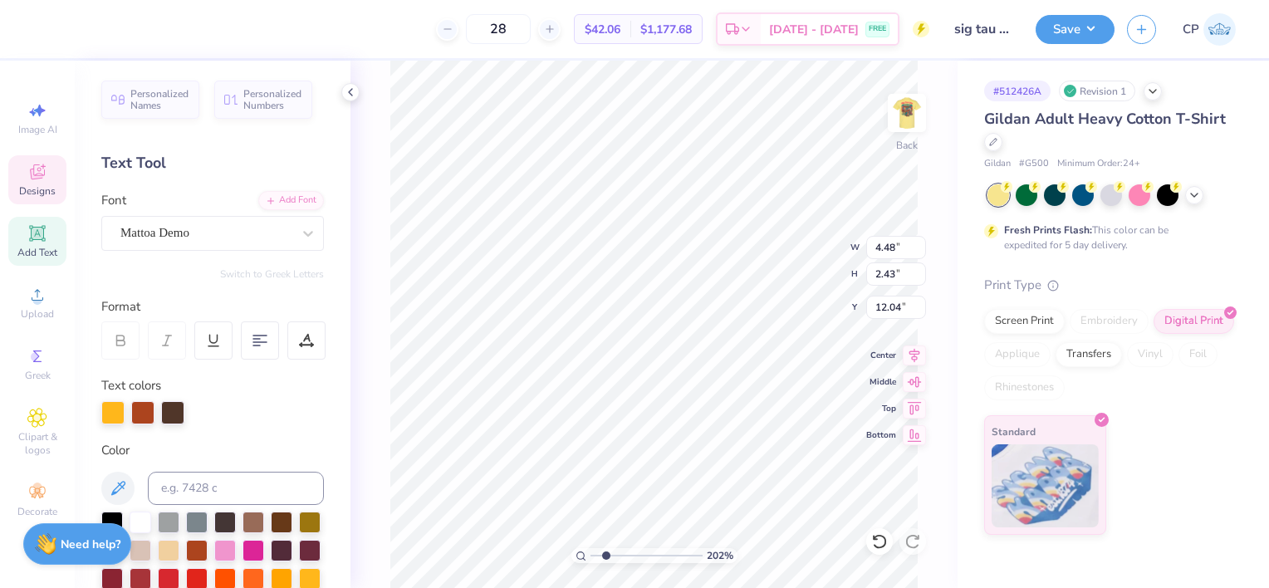
type textarea "Ta"
type input "2.01736491288669"
type textarea "Tau"
type input "2.01736491288669"
type input "5.79"
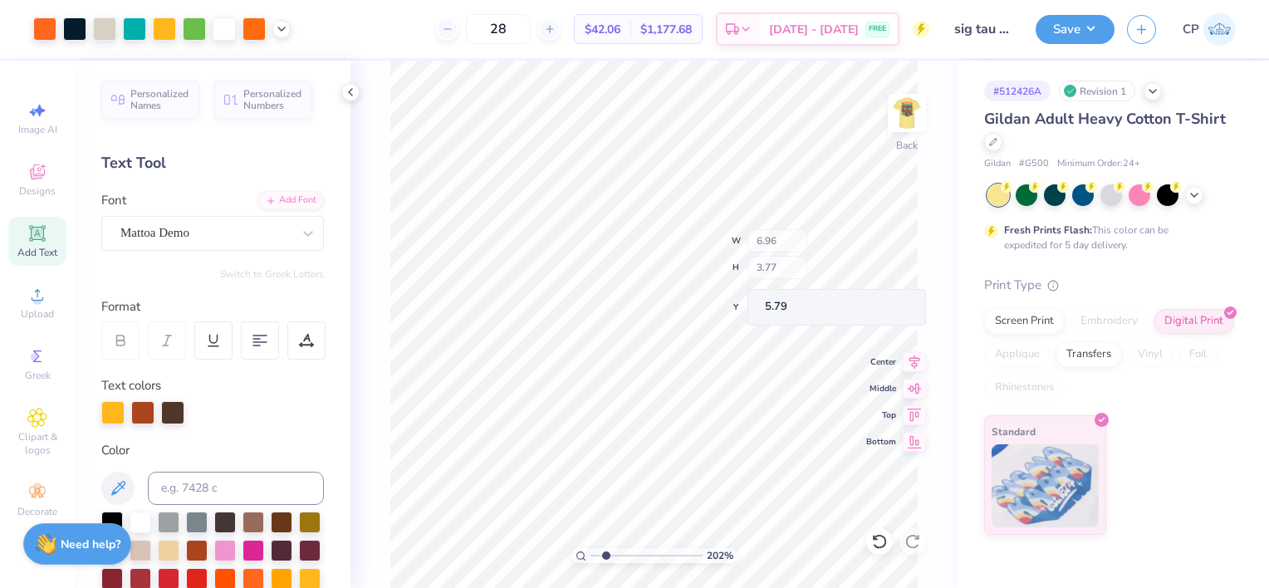
type input "2.01736491288669"
type input "6.96"
type input "3.77"
type input "11.70"
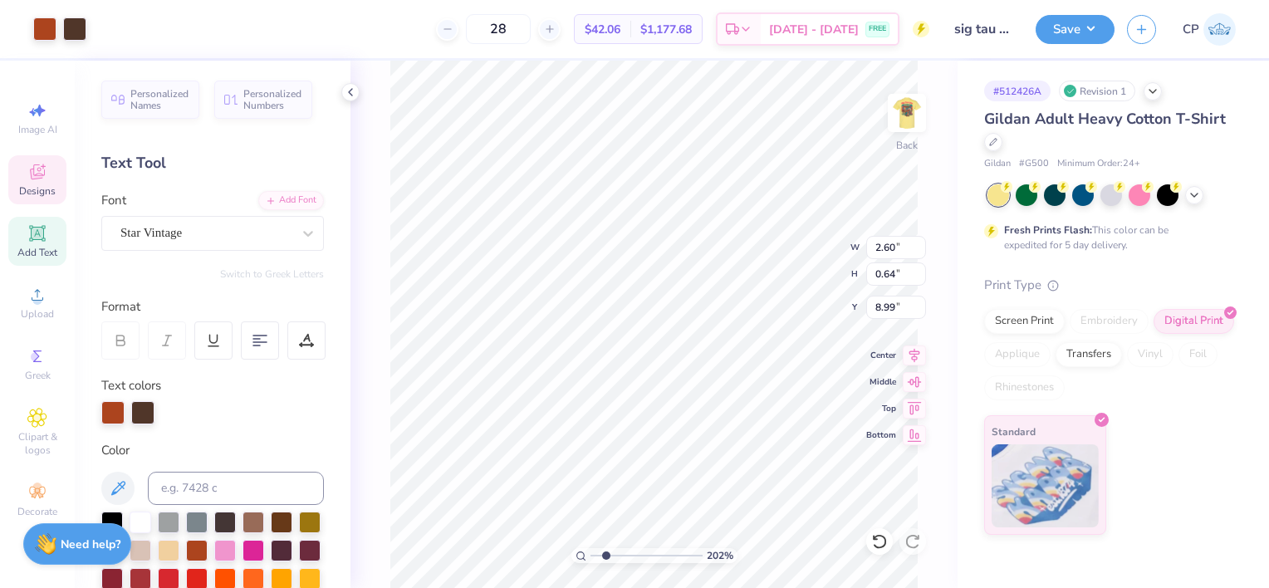
type input "2.01736491288669"
type input "7.32"
type input "2.01736491288669"
type input "1.42"
type input "9.73"
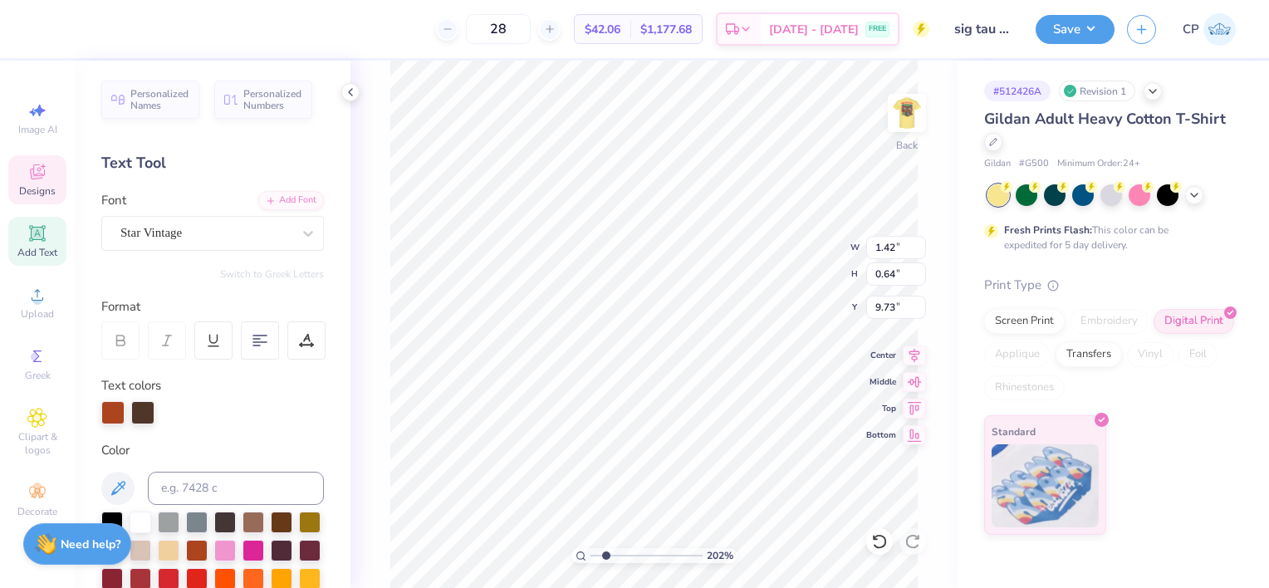
type input "2.01736491288669"
type input "7.96"
type input "2.01736491288669"
type input "7.95"
type input "2.01736491288669"
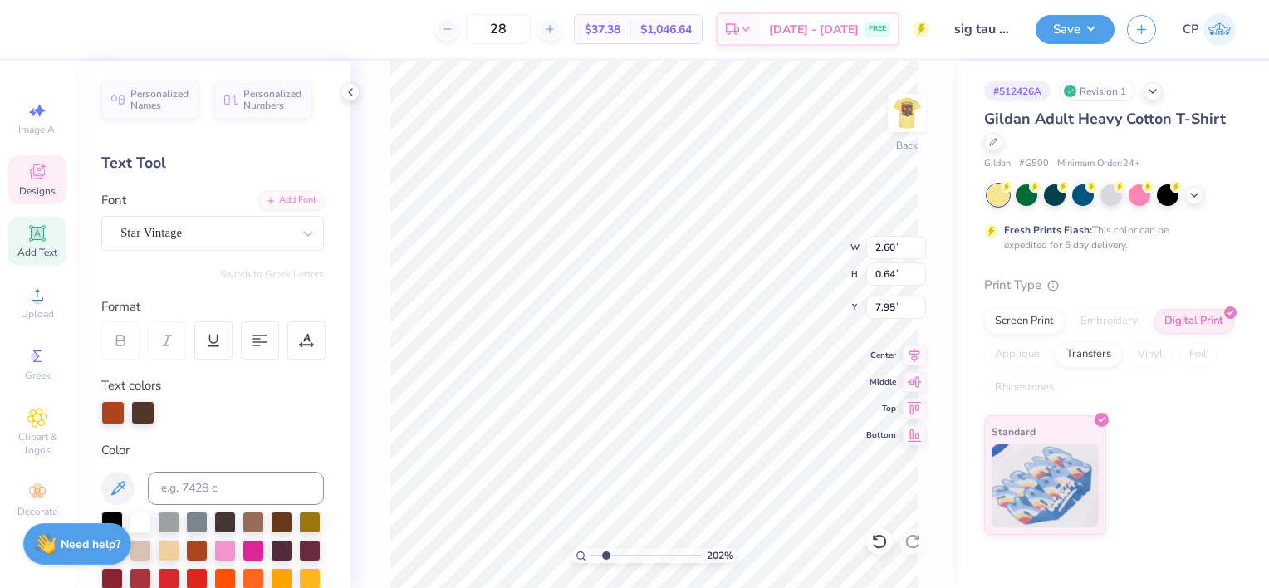
type input "4.06"
type input "2.49"
type input "5.79"
type input "1.3994794574038"
type input "1.42"
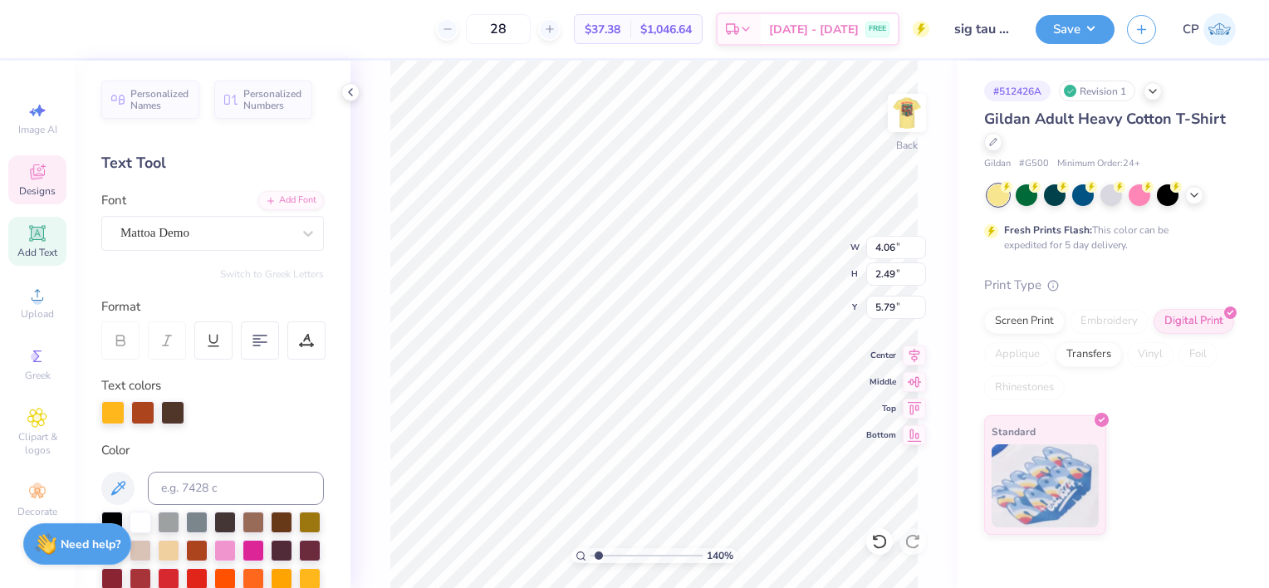
type input "0.64"
type input "7.96"
type input "1.3994794574038"
type input "2.60"
type input "7.95"
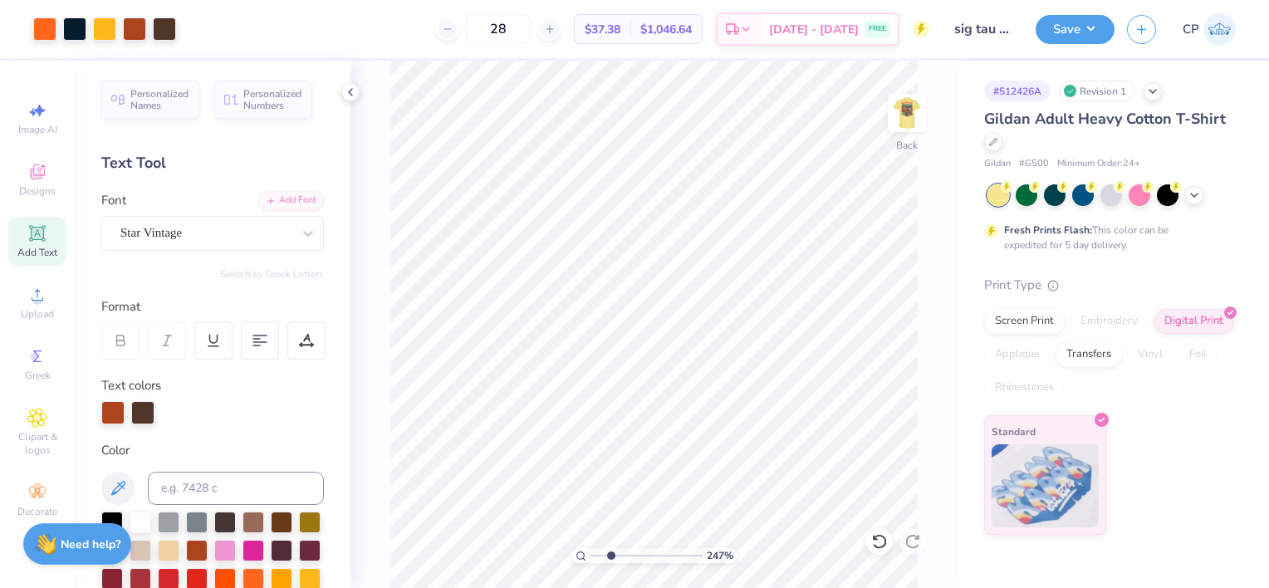
drag, startPoint x: 601, startPoint y: 554, endPoint x: 610, endPoint y: 548, distance: 10.8
type input "2.47"
click at [610, 548] on input "range" at bounding box center [646, 555] width 112 height 15
click at [103, 23] on div at bounding box center [104, 27] width 23 height 23
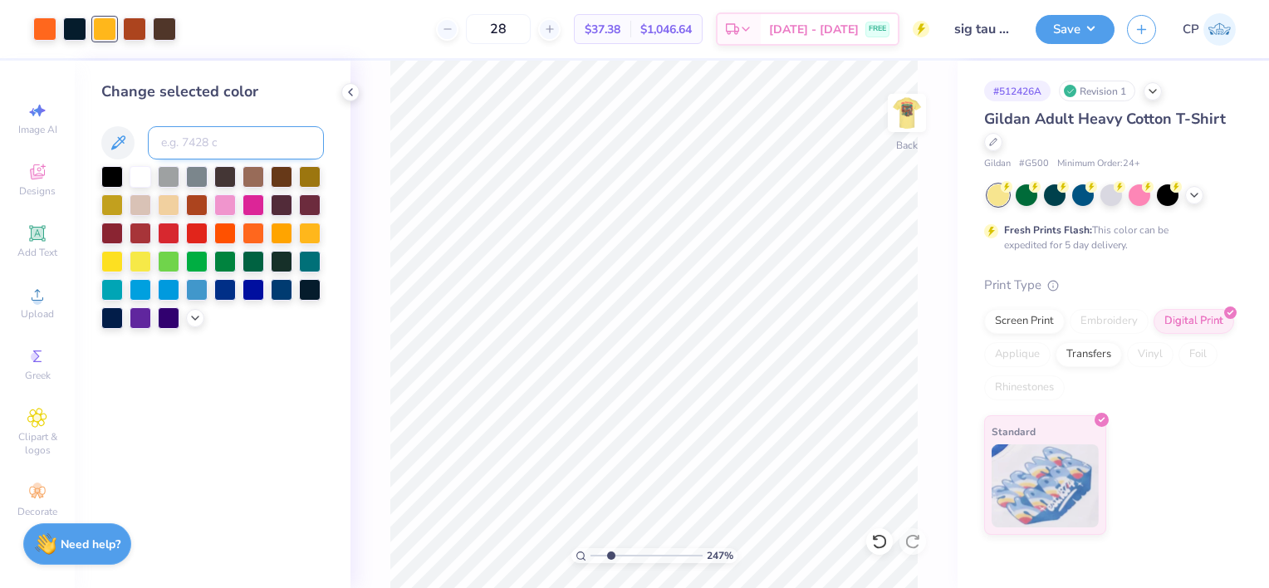
click at [199, 144] on input at bounding box center [236, 142] width 176 height 33
type input "165"
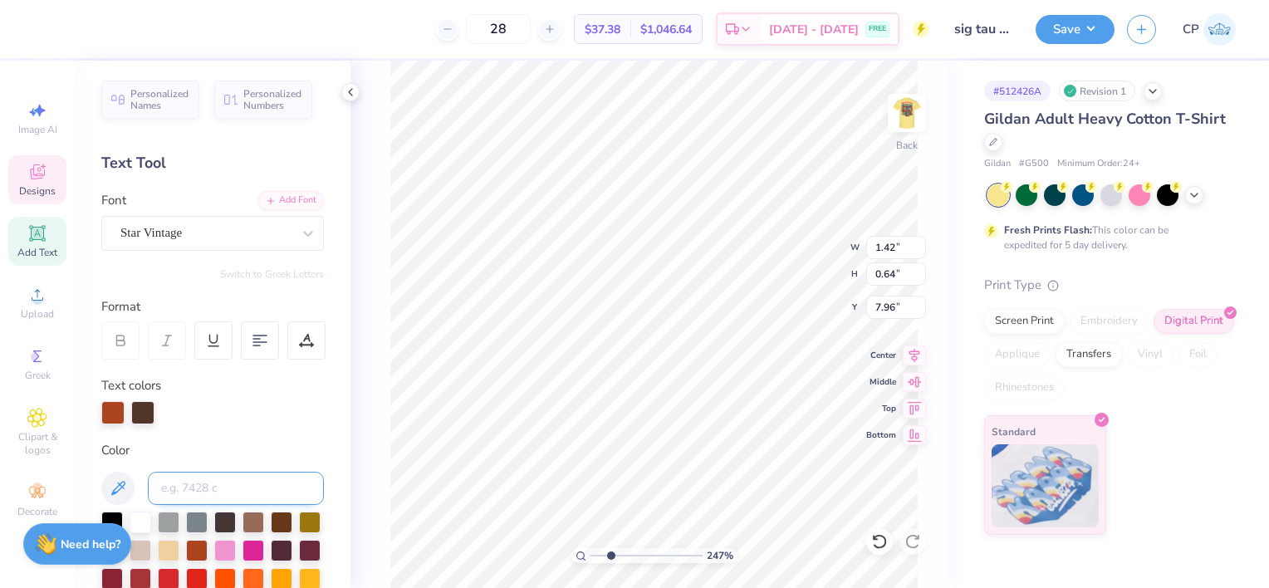
click at [247, 482] on input at bounding box center [236, 488] width 176 height 33
type input "165"
type textarea "AOPi x Sig Tau"
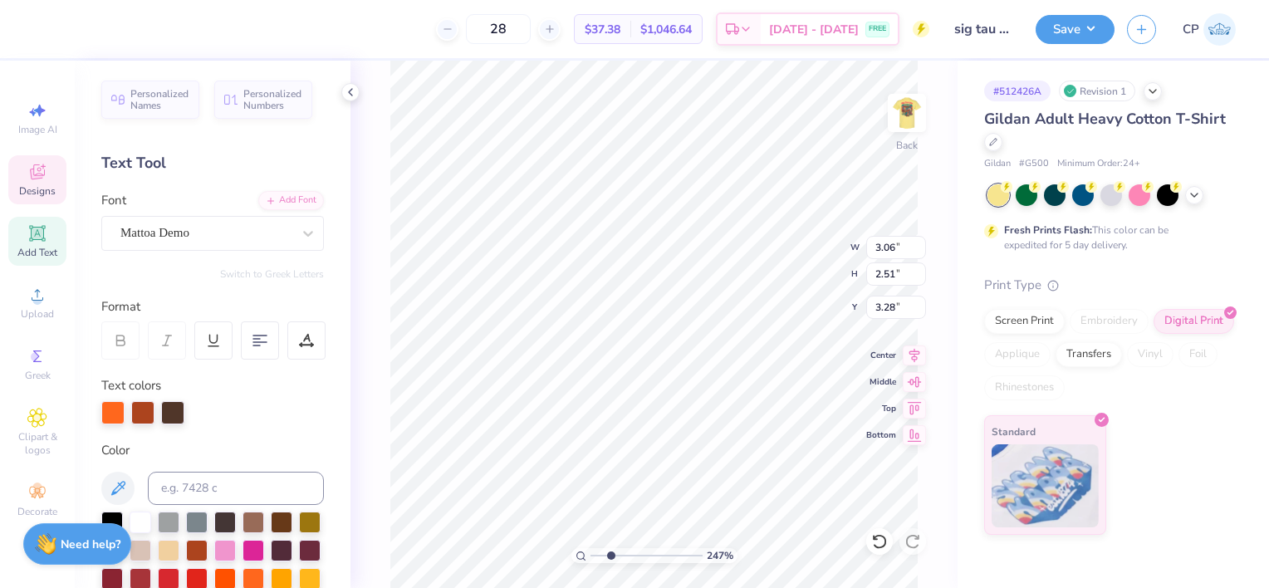
type textarea "Sig"
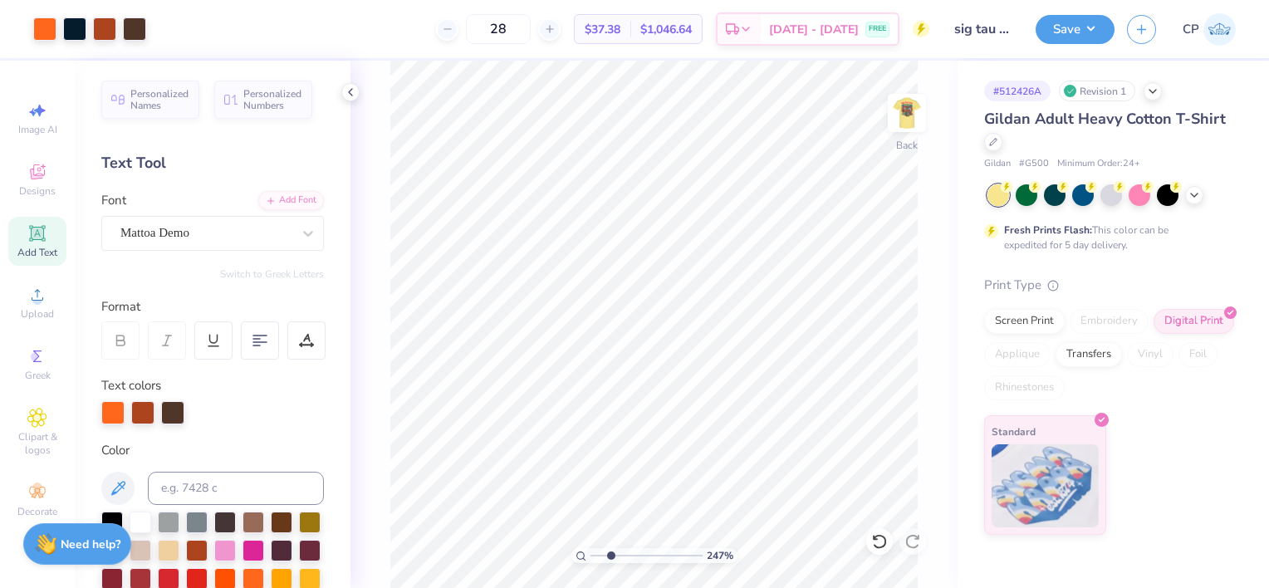
click at [38, 240] on icon at bounding box center [37, 233] width 20 height 20
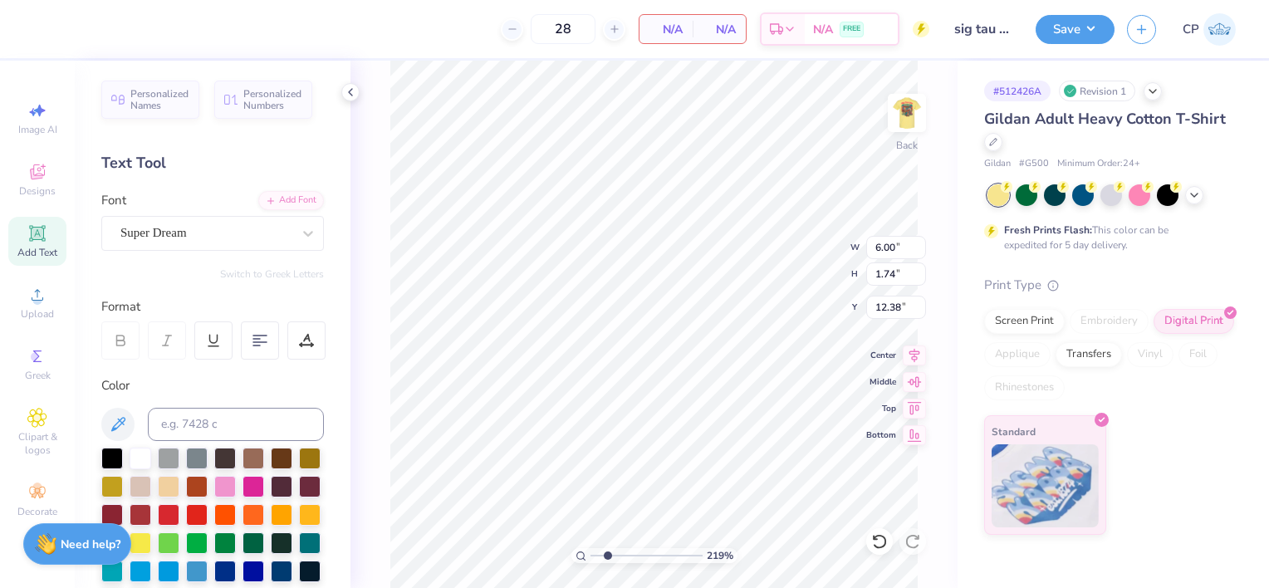
type input "2.18736485129534"
type input "10.07"
type input "2.18736485129534"
type textarea "7"
type input "2.18736485129534"
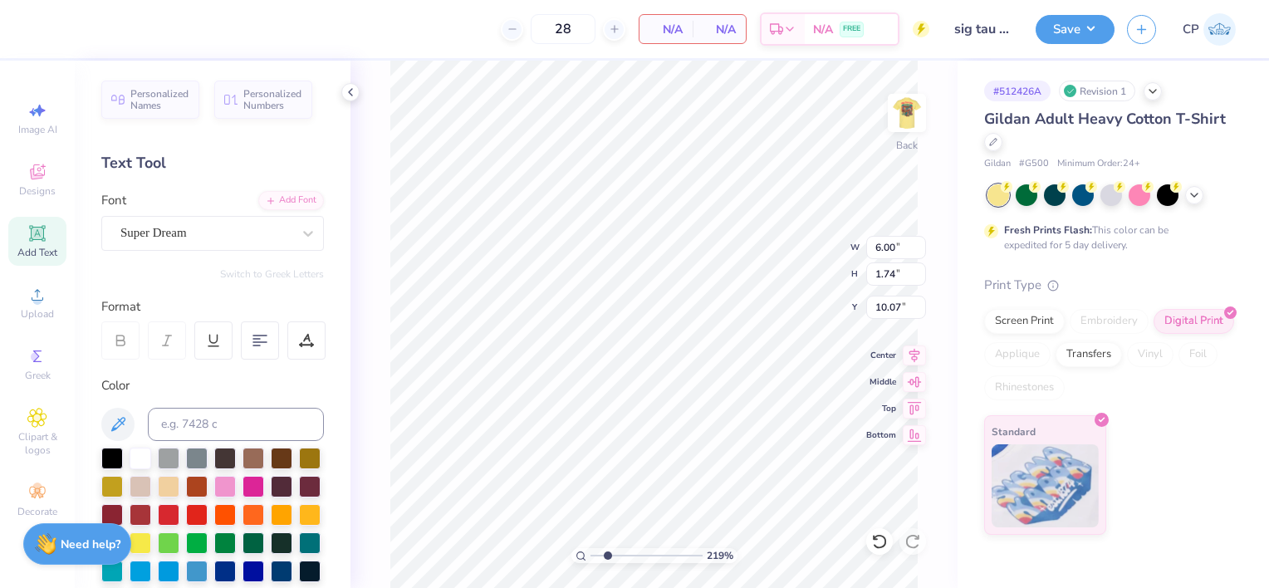
type textarea "7-"
type input "2.18736485129534"
type textarea "7"
type input "2.18736485129534"
type textarea "70"
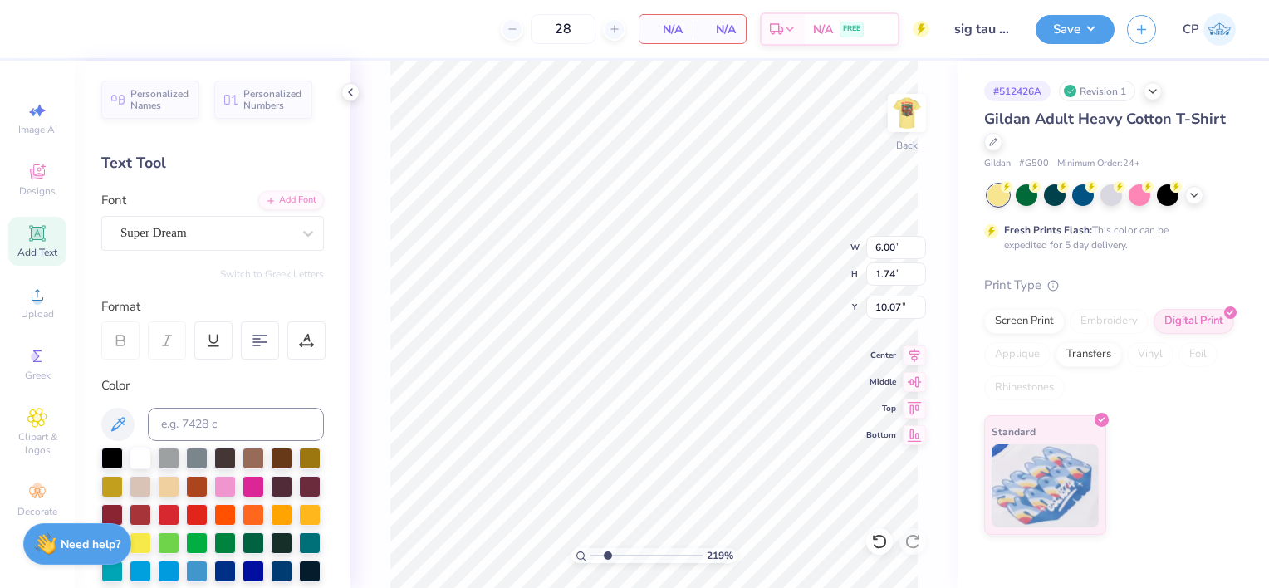
type input "2.18736485129534"
type textarea "70's"
type input "2.18736485129534"
type textarea "70's"
click at [256, 237] on div "Super Dream" at bounding box center [206, 233] width 174 height 26
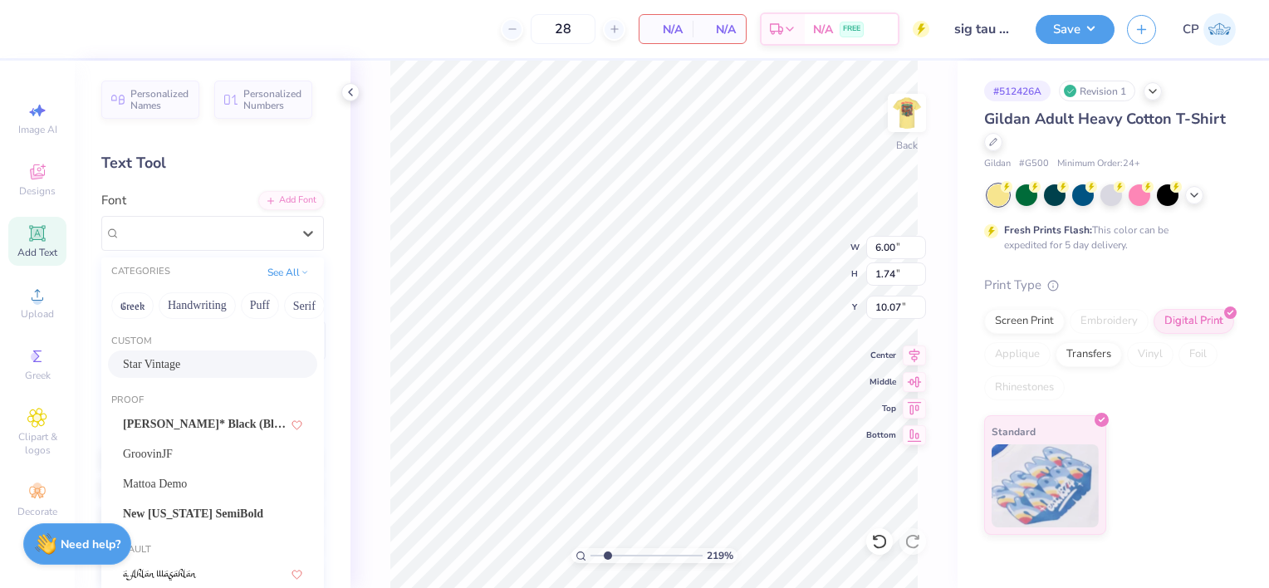
click at [211, 362] on div "Star Vintage" at bounding box center [212, 363] width 179 height 17
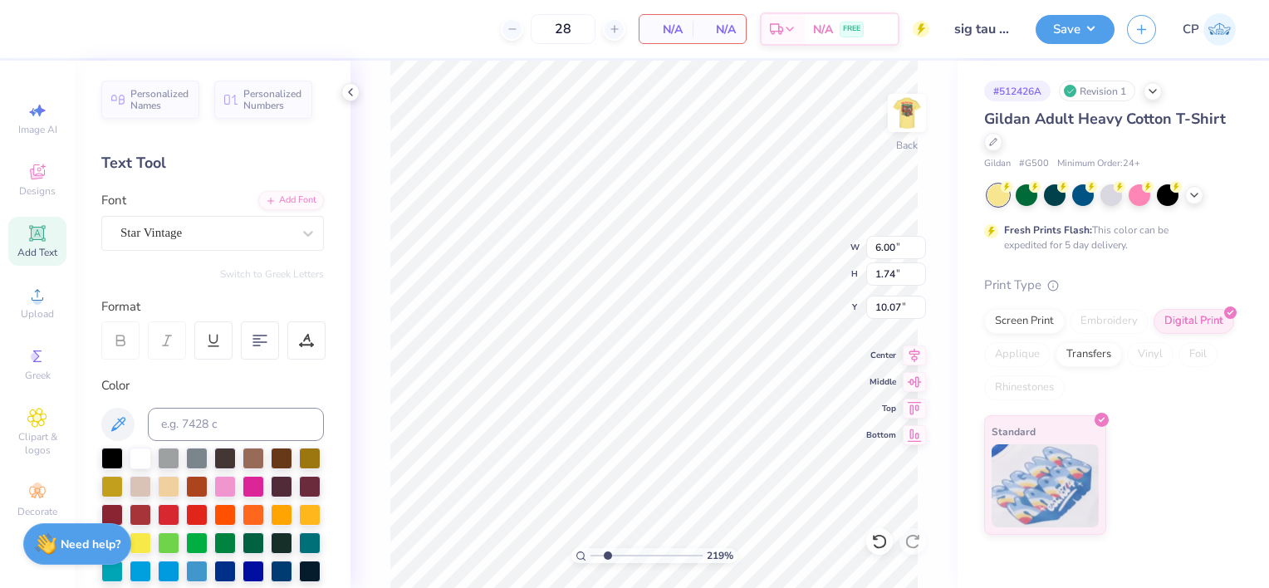
scroll to position [13, 2]
type input "2.18736485129534"
click at [274, 422] on input at bounding box center [236, 424] width 176 height 33
type input "165"
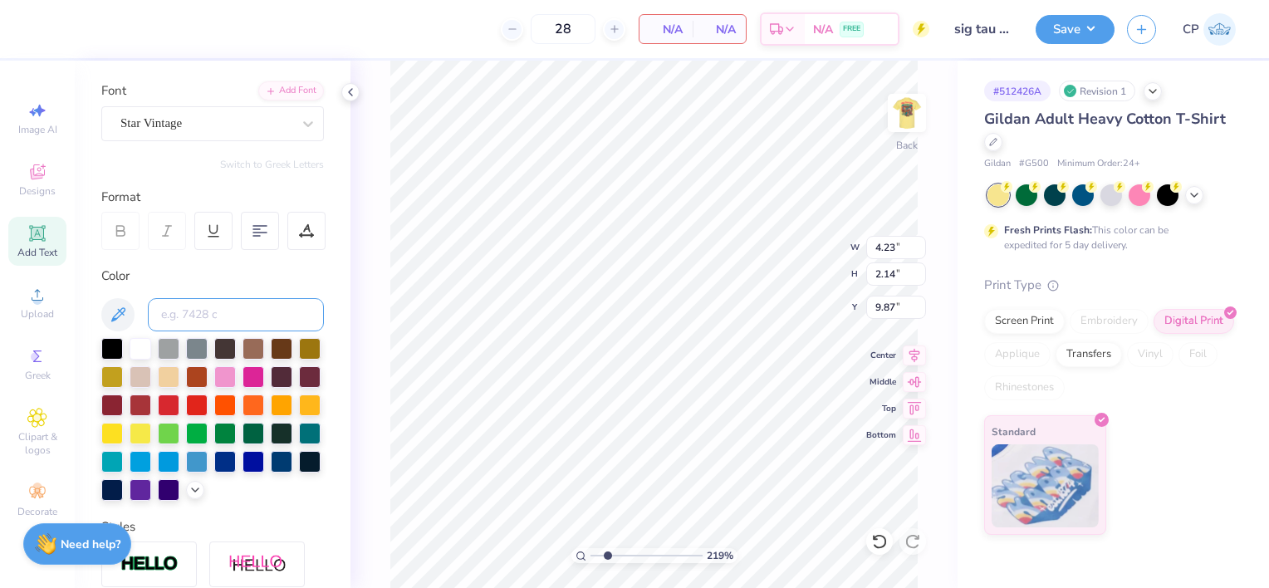
scroll to position [0, 0]
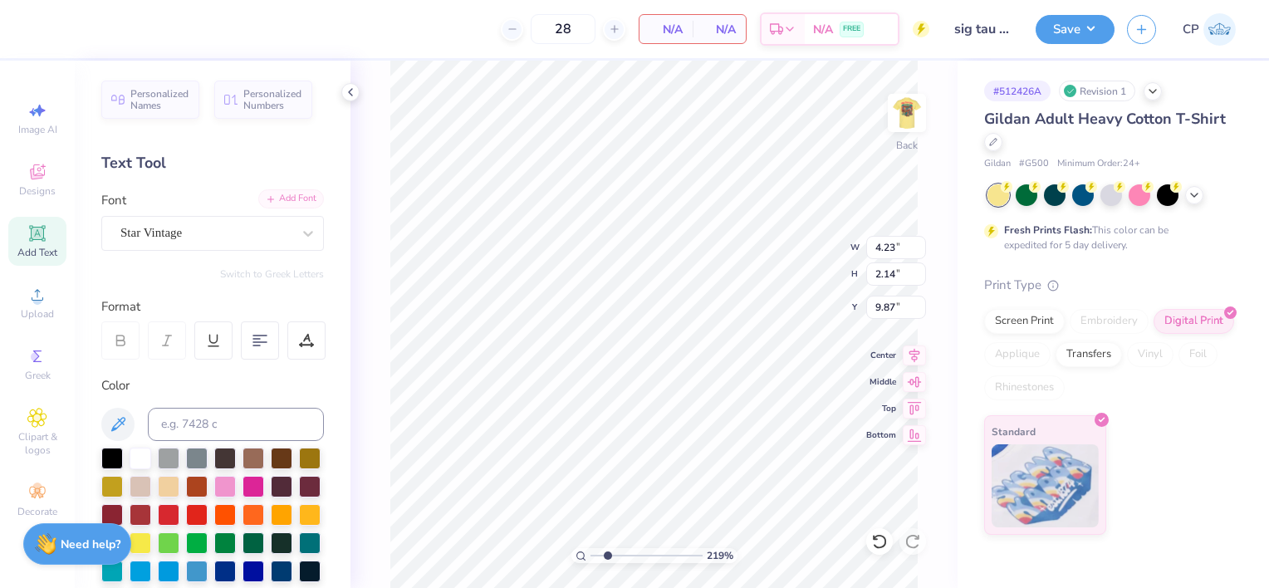
click at [271, 198] on div "Add Font" at bounding box center [291, 198] width 66 height 19
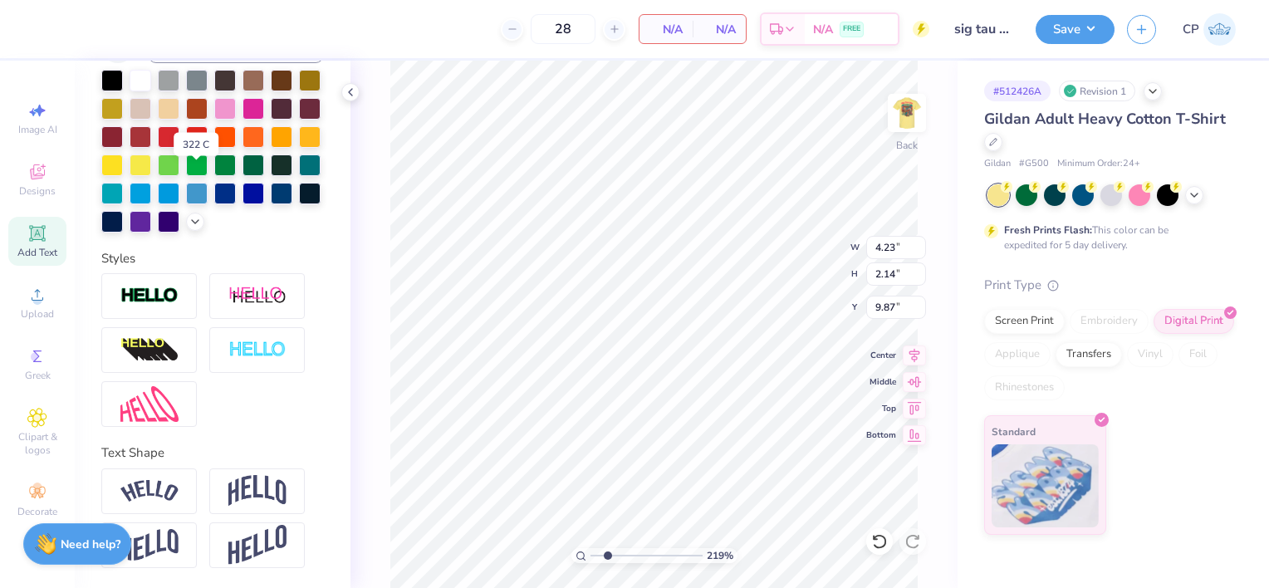
scroll to position [405, 0]
click at [149, 301] on img at bounding box center [149, 295] width 58 height 19
type input "2.18736485129534"
type input "4.27"
type input "2.17"
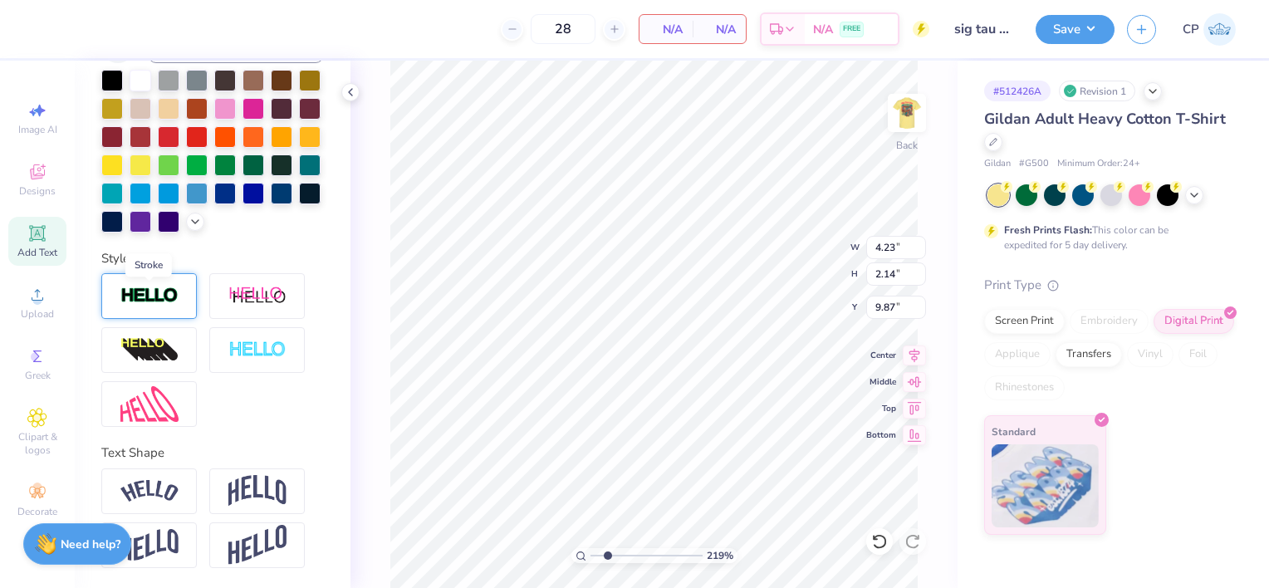
type input "9.85"
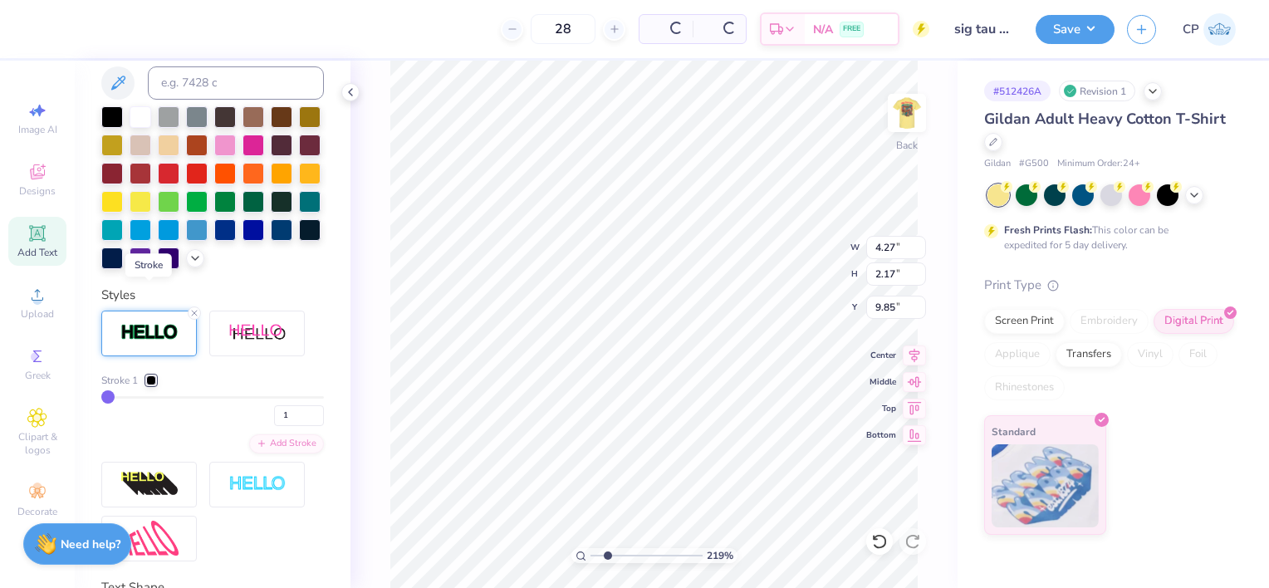
scroll to position [469, 0]
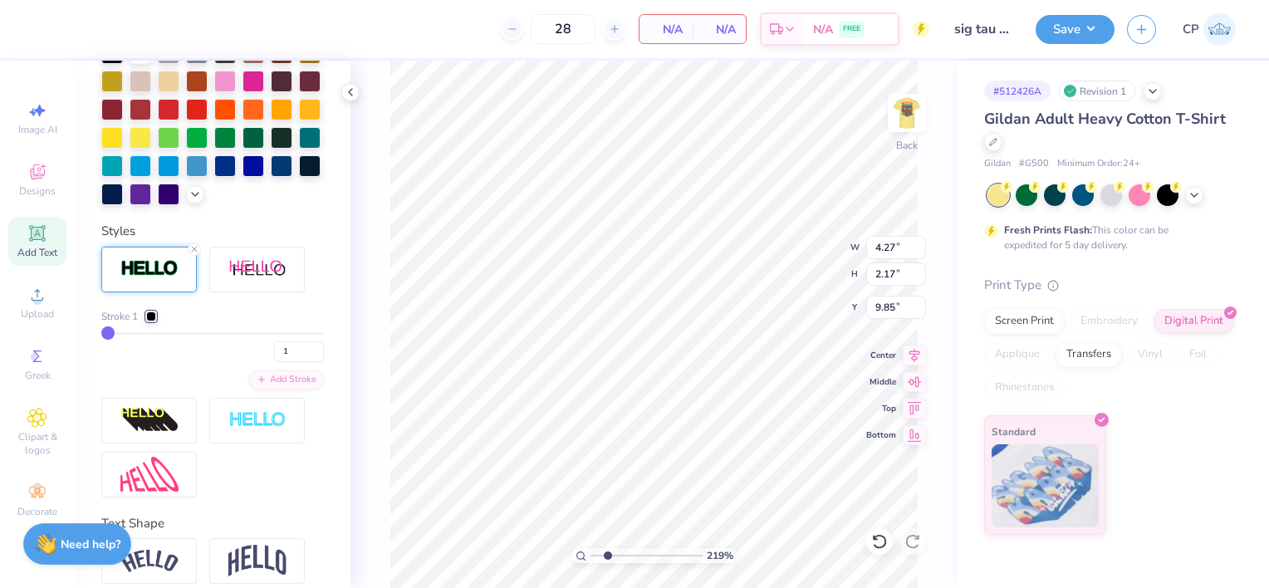
type input "2"
type input "3"
type input "5"
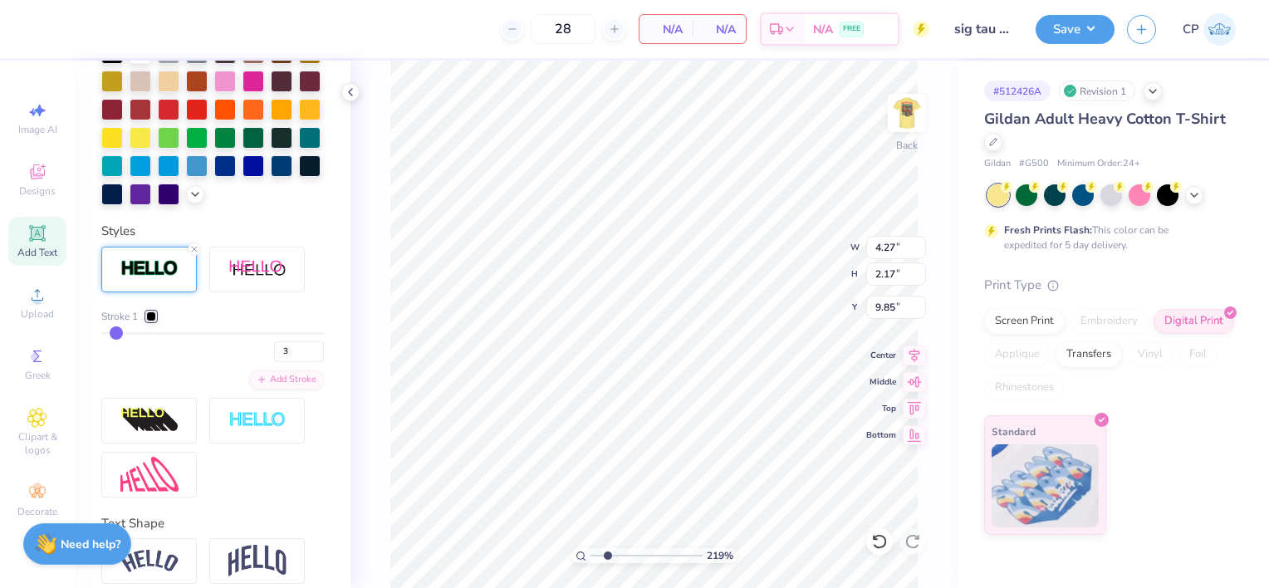
type input "5"
type input "6"
type input "7"
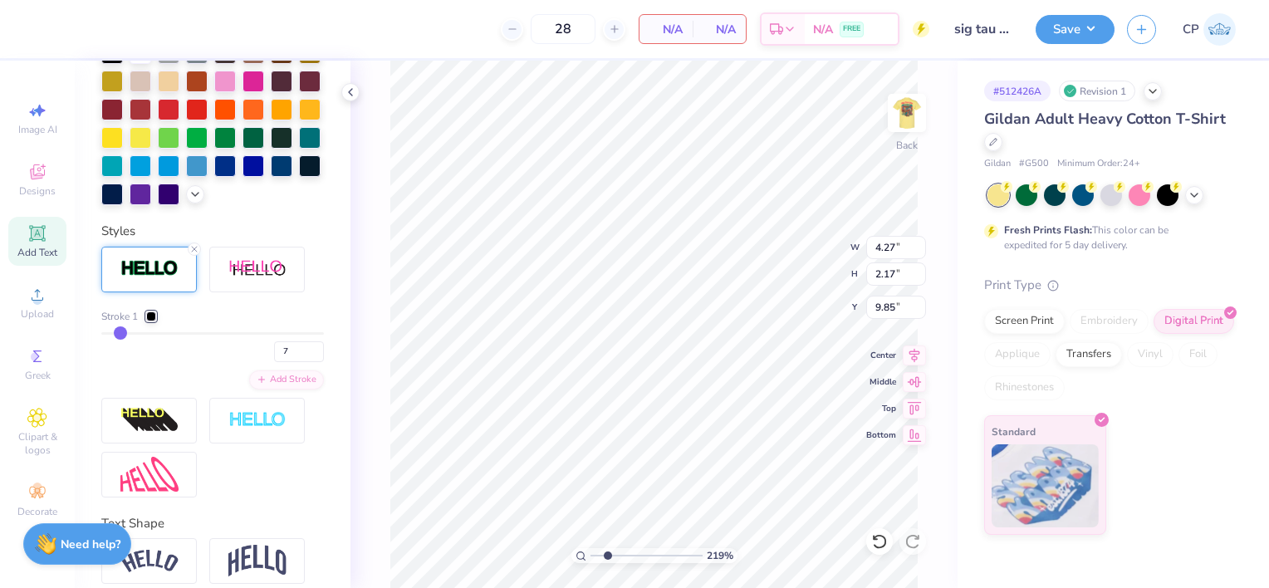
type input "8"
type input "9"
type input "10"
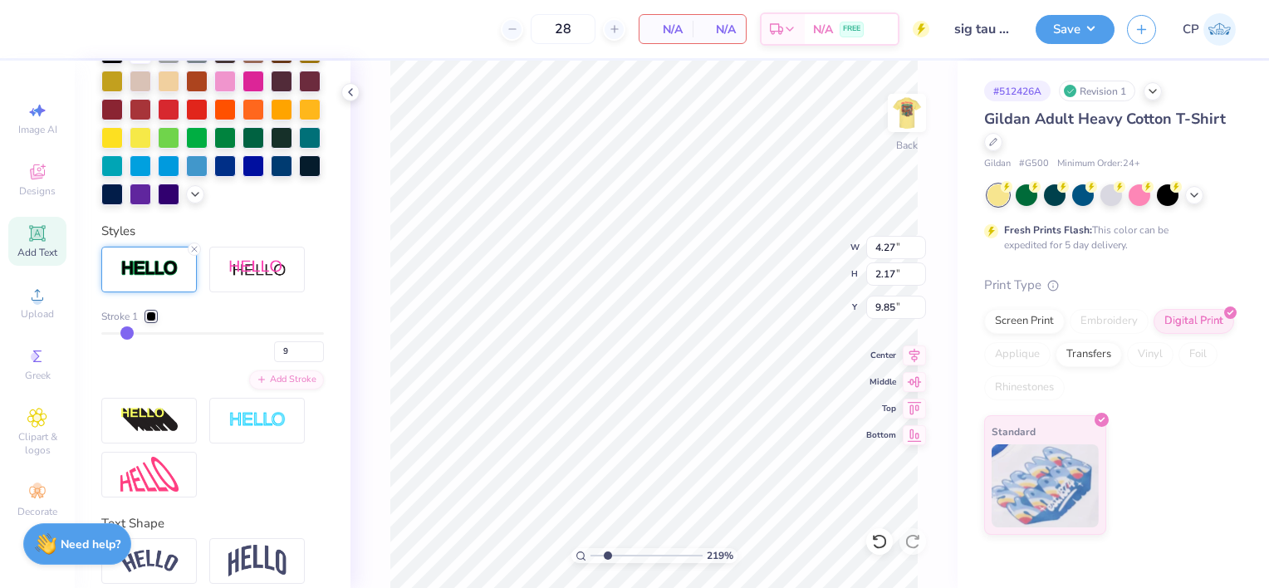
type input "10"
type input "11"
type input "12"
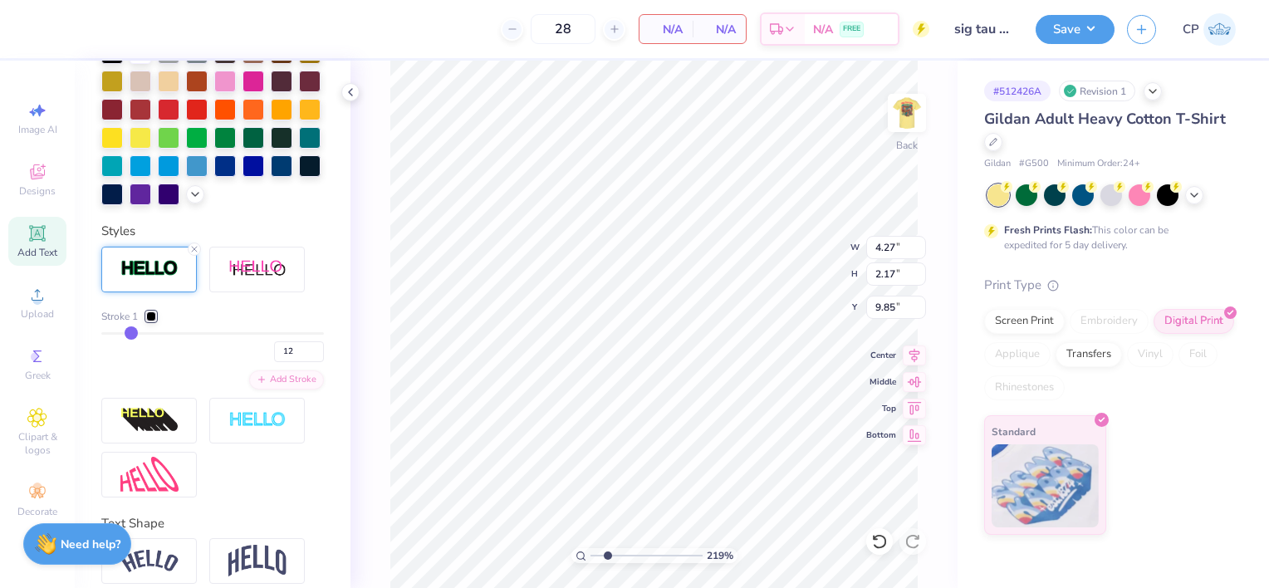
type input "13"
type input "14"
drag, startPoint x: 108, startPoint y: 362, endPoint x: 133, endPoint y: 362, distance: 24.9
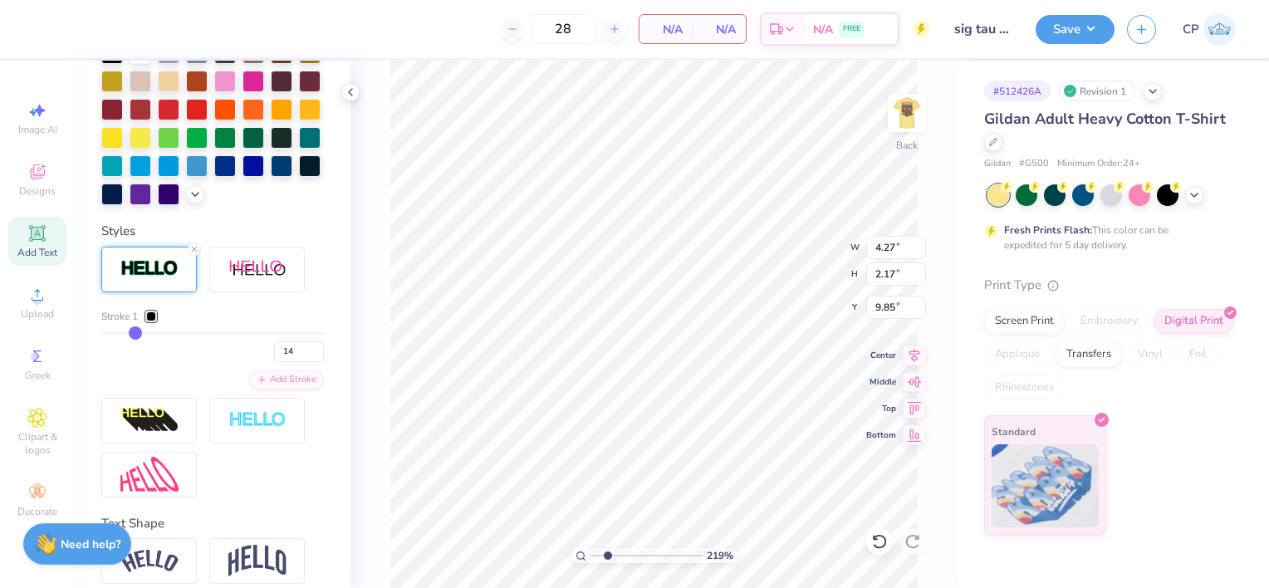
type input "14"
click at [133, 335] on input "range" at bounding box center [212, 333] width 223 height 2
type input "2.18736485129534"
type input "4.69"
type input "2.59"
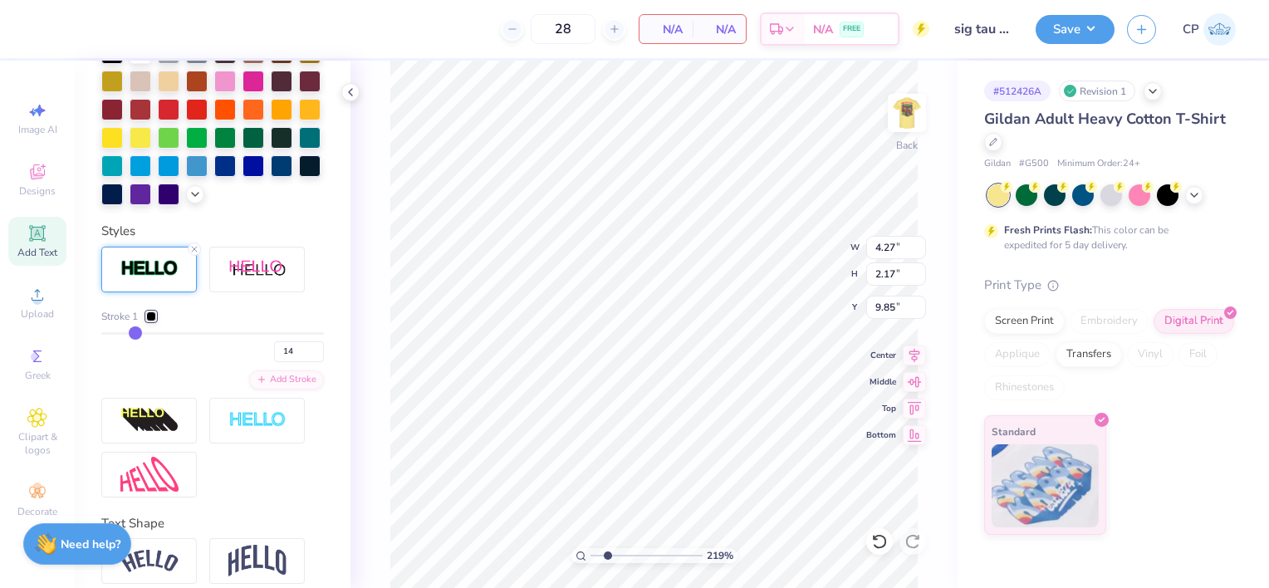
type input "9.64"
type input "13"
type input "11"
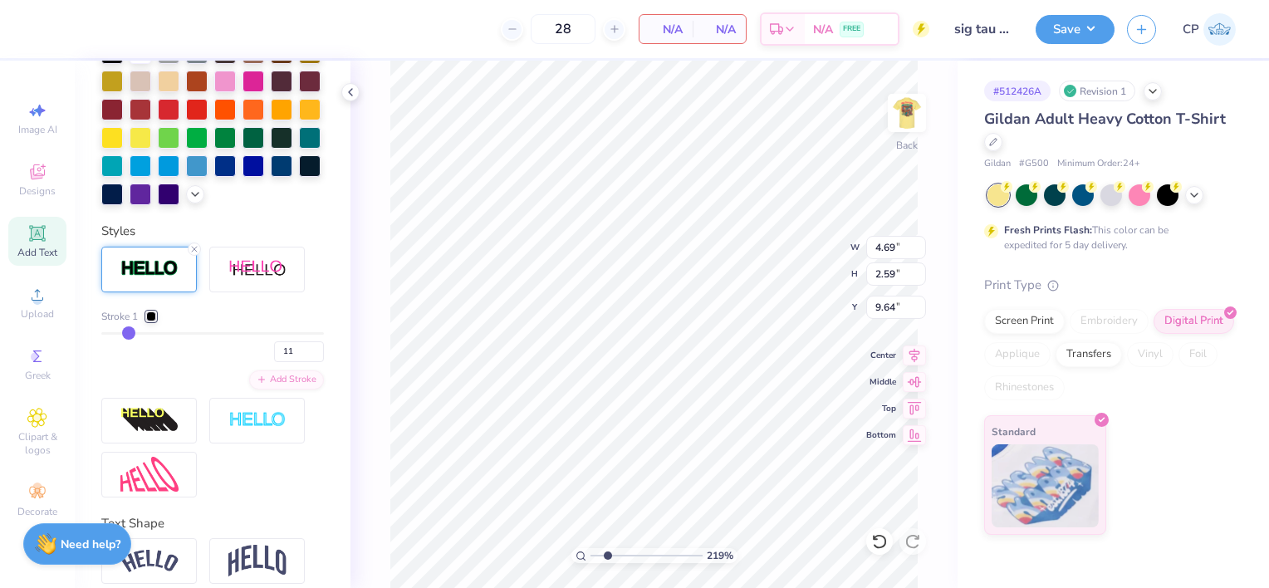
type input "8"
type input "6"
type input "3"
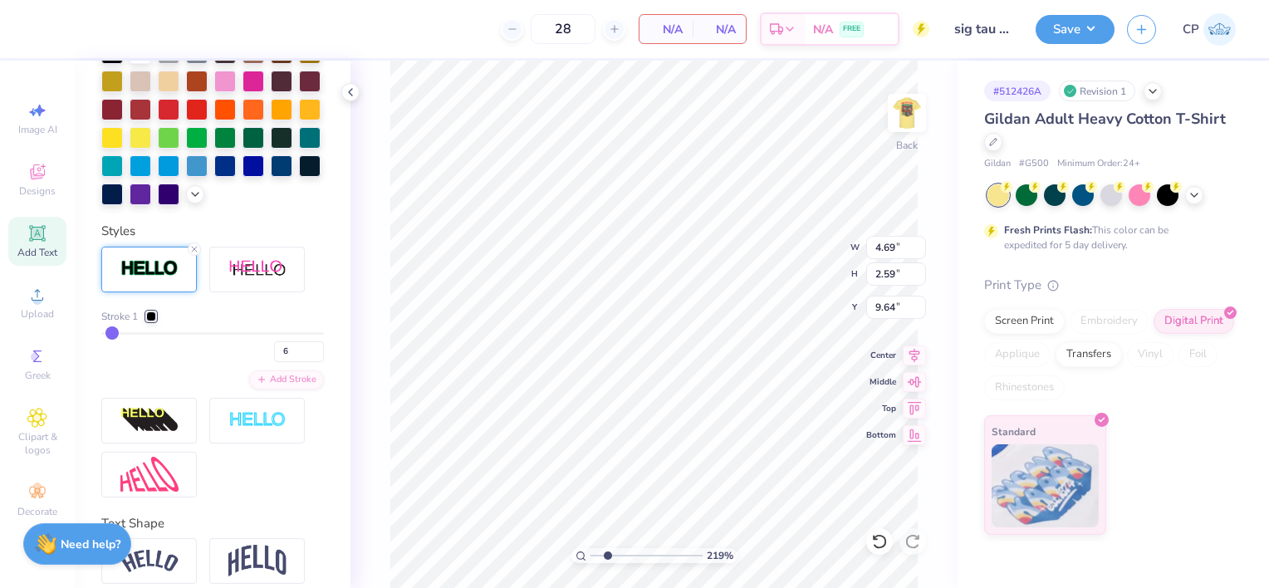
type input "3"
type input "1"
drag, startPoint x: 135, startPoint y: 362, endPoint x: 83, endPoint y: 361, distance: 51.5
type input "1"
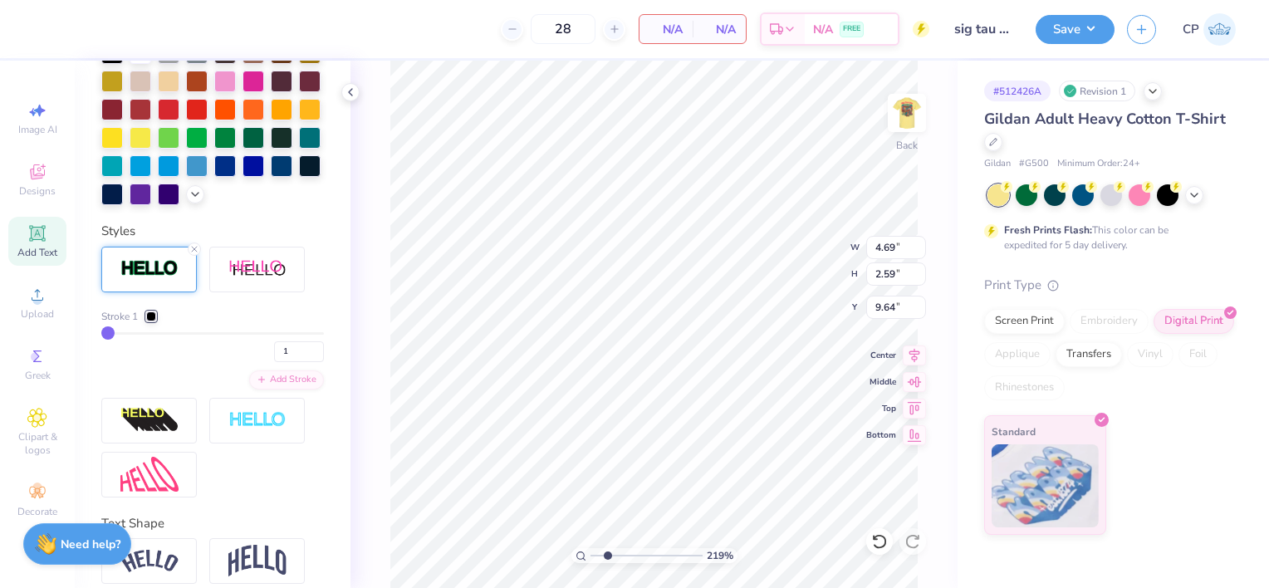
click at [101, 335] on input "range" at bounding box center [212, 333] width 223 height 2
type input "2.18736485129534"
type input "4.27"
type input "2.17"
type input "9.85"
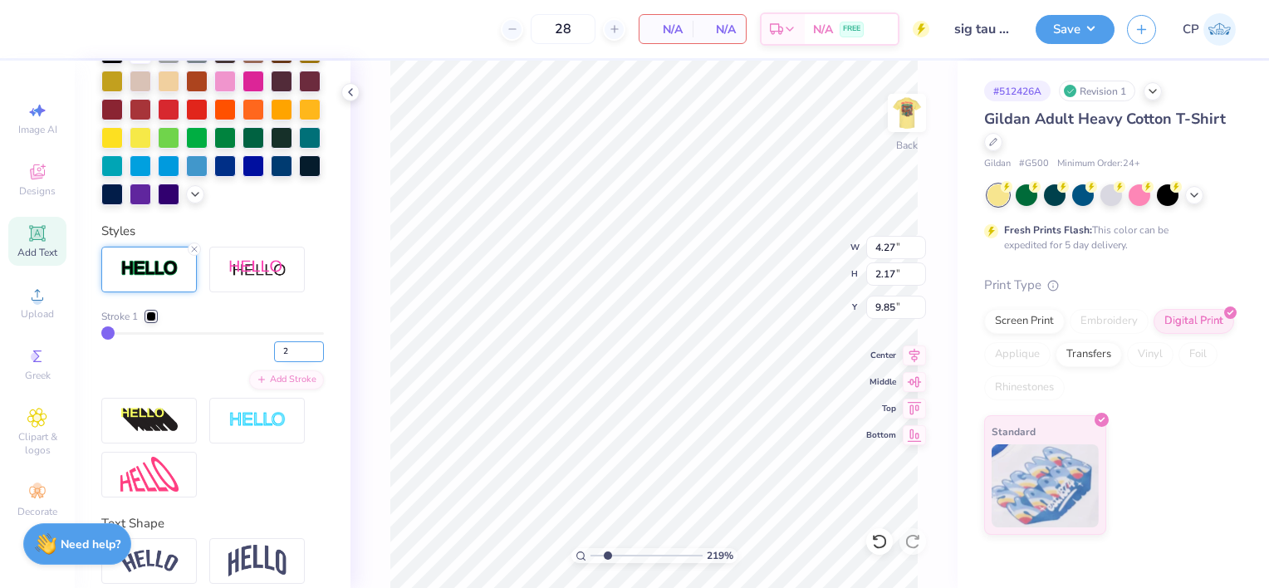
click at [302, 362] on input "2" at bounding box center [299, 351] width 50 height 21
click at [302, 362] on input "3" at bounding box center [299, 351] width 50 height 21
click at [302, 362] on input "2" at bounding box center [299, 351] width 50 height 21
type input "1"
click at [302, 362] on input "1" at bounding box center [299, 351] width 50 height 21
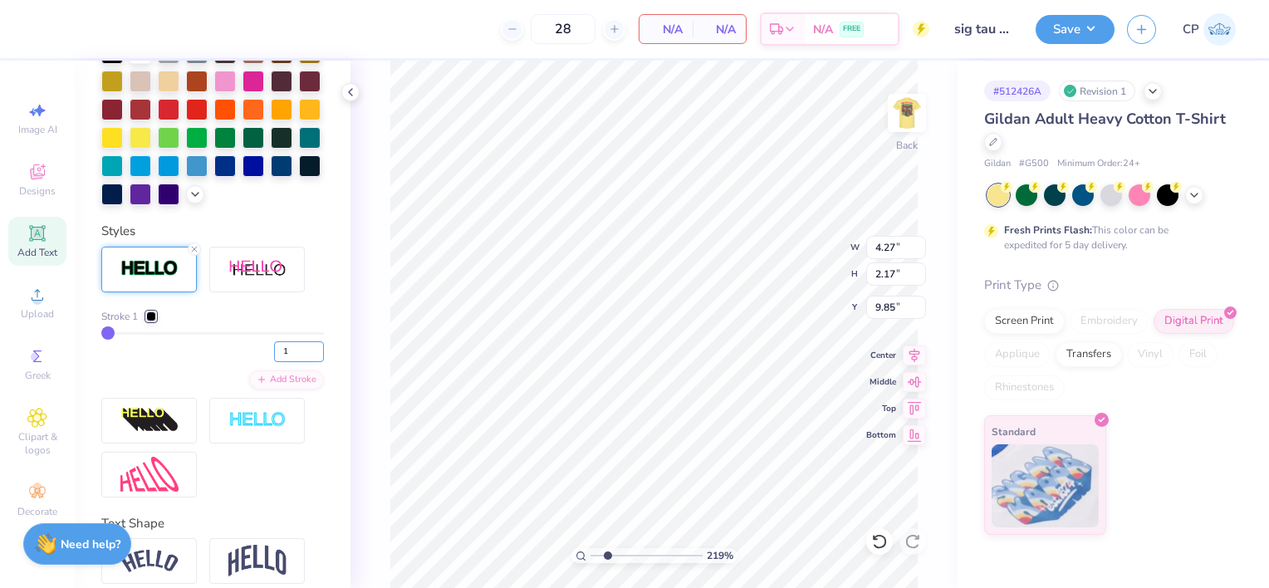
click at [302, 362] on input "1" at bounding box center [299, 351] width 50 height 21
click at [321, 348] on div "Personalized Names Personalized Numbers Text Tool Add Font Font Star Vintage Sw…" at bounding box center [213, 324] width 276 height 527
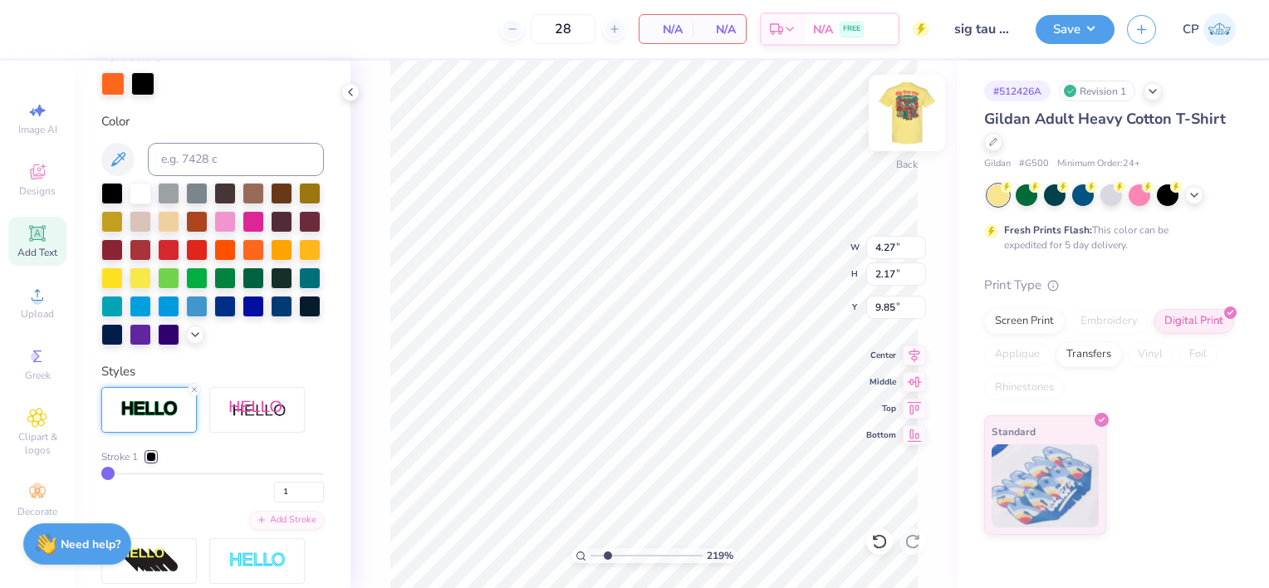
click at [911, 121] on img at bounding box center [906, 113] width 66 height 66
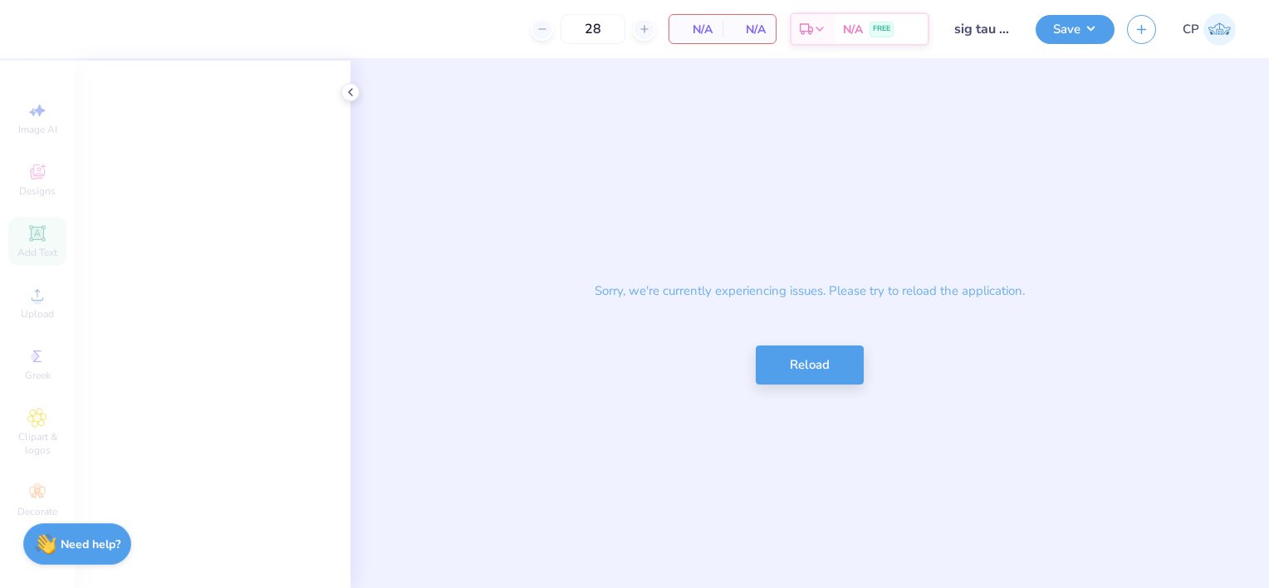
drag, startPoint x: 820, startPoint y: 379, endPoint x: 731, endPoint y: 51, distance: 340.0
click at [820, 379] on button "Reload" at bounding box center [810, 364] width 108 height 39
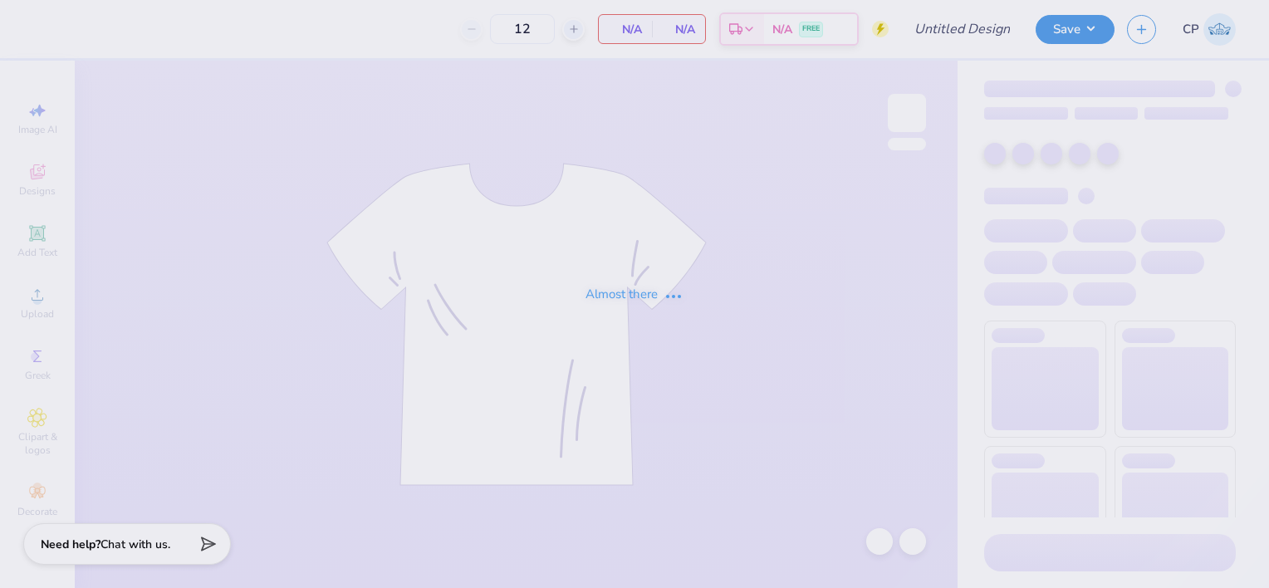
type input "sig tau 70s"
type input "28"
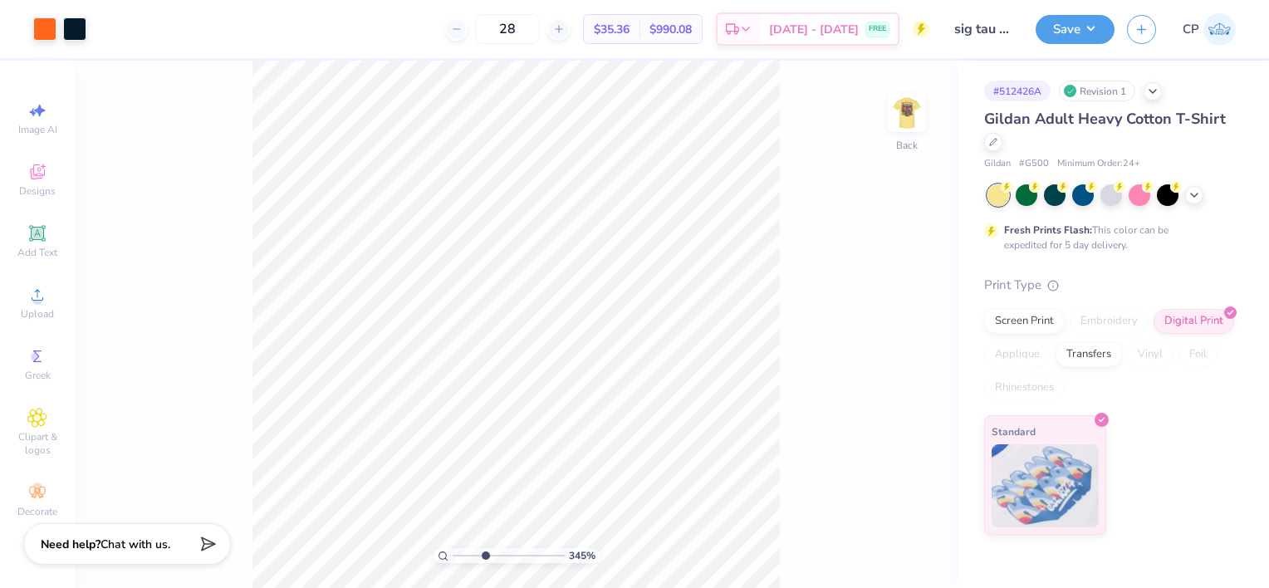
drag, startPoint x: 458, startPoint y: 554, endPoint x: 485, endPoint y: 554, distance: 26.6
click at [485, 554] on input "range" at bounding box center [509, 555] width 112 height 15
click at [917, 107] on img at bounding box center [906, 113] width 66 height 66
click at [136, 31] on div at bounding box center [134, 27] width 23 height 23
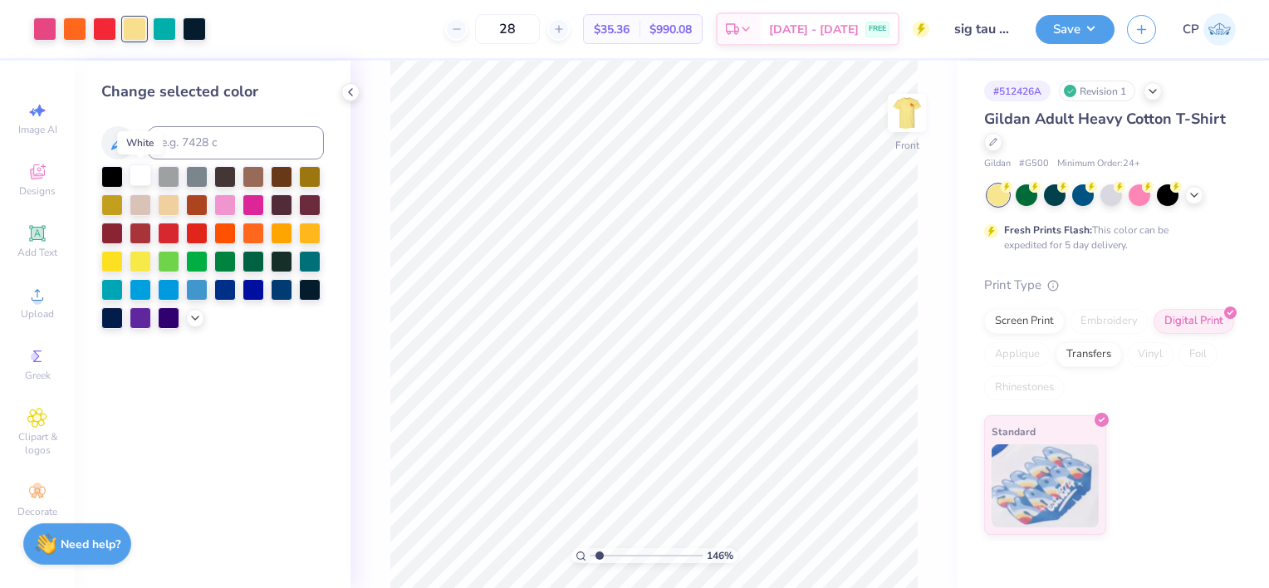
click at [141, 179] on div at bounding box center [141, 175] width 22 height 22
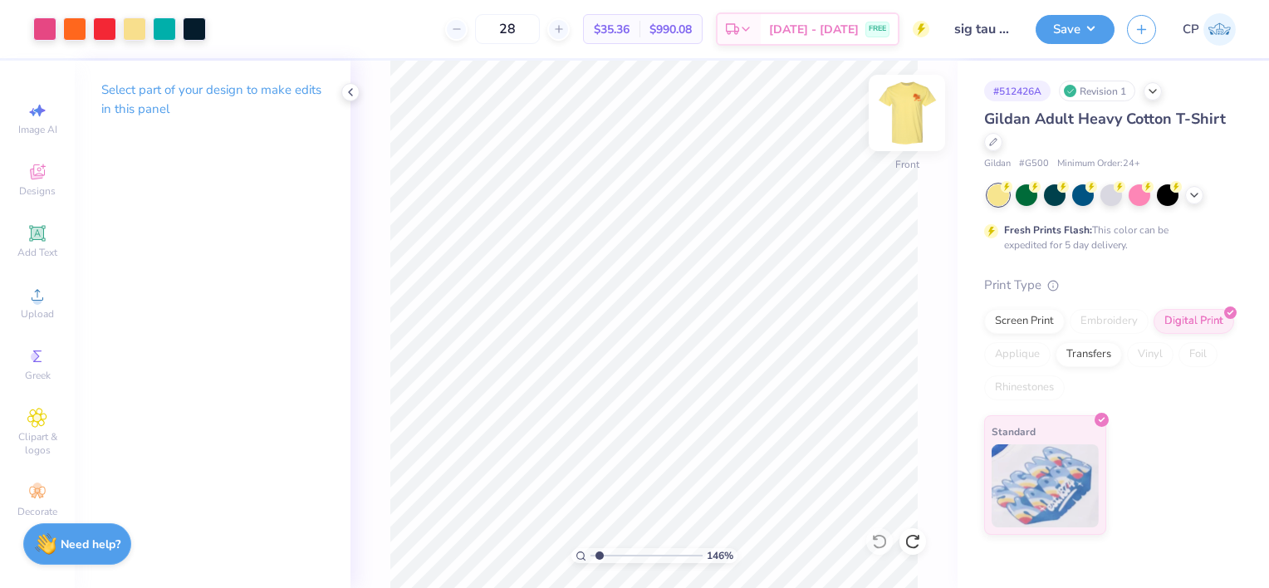
click at [904, 109] on img at bounding box center [906, 113] width 66 height 66
click at [906, 113] on img at bounding box center [906, 113] width 66 height 66
click at [908, 349] on icon at bounding box center [914, 353] width 23 height 20
click at [908, 107] on img at bounding box center [906, 113] width 66 height 66
click at [43, 180] on icon at bounding box center [37, 172] width 20 height 20
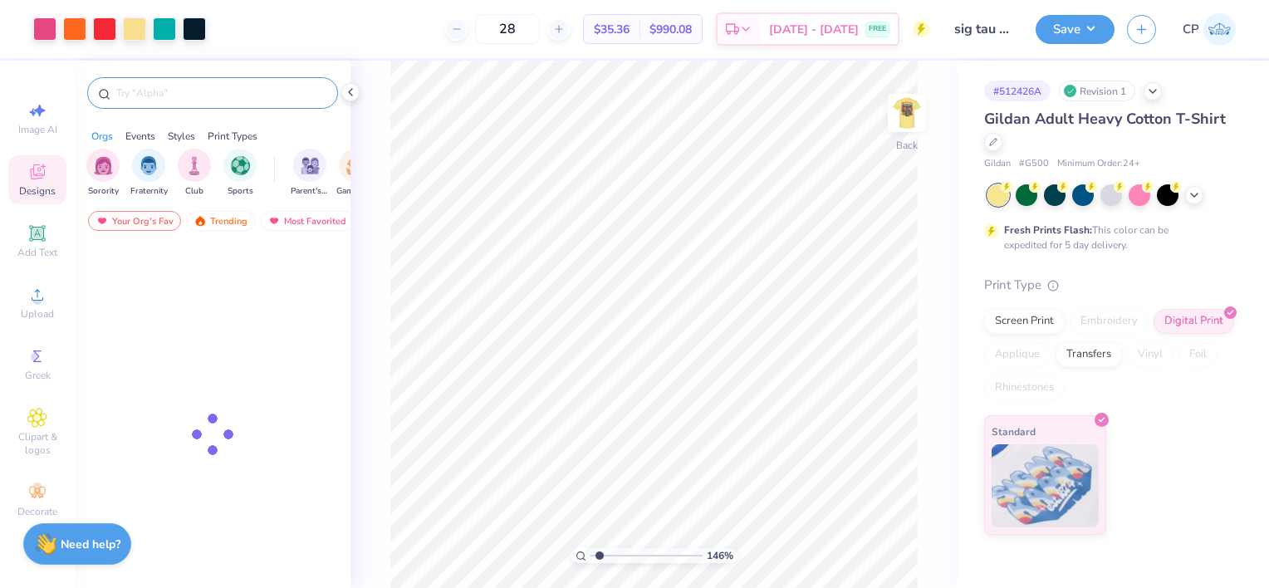
click at [205, 101] on div at bounding box center [212, 93] width 251 height 32
type input "1.4639270090357"
click at [195, 95] on input "text" at bounding box center [221, 93] width 213 height 17
type input "70's"
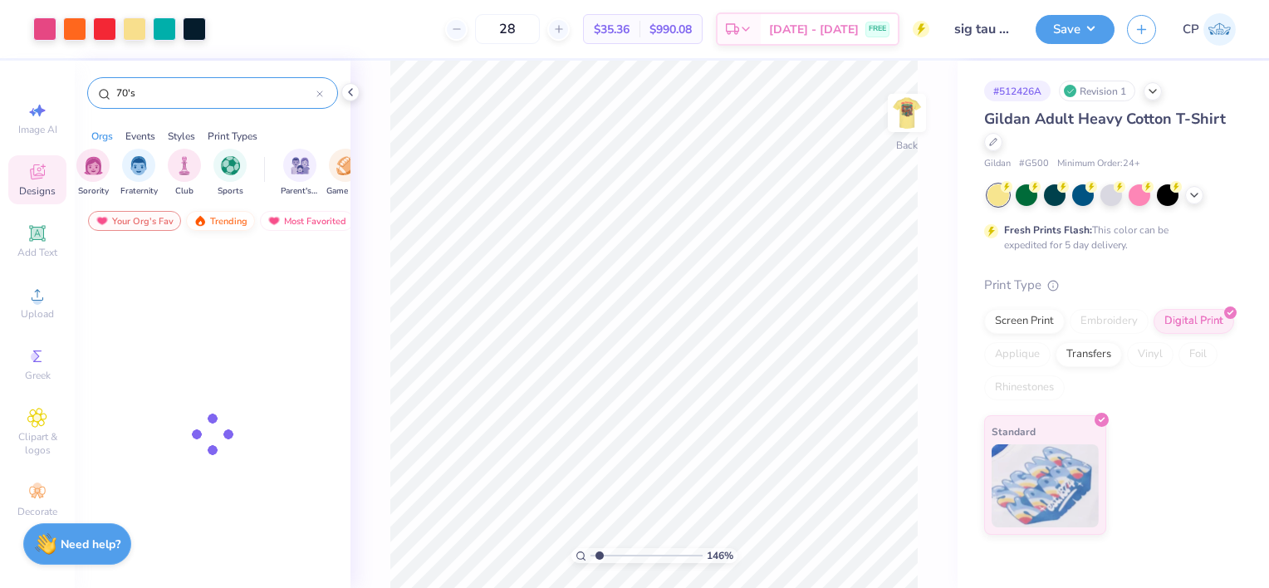
click at [216, 218] on div "Trending" at bounding box center [220, 221] width 69 height 20
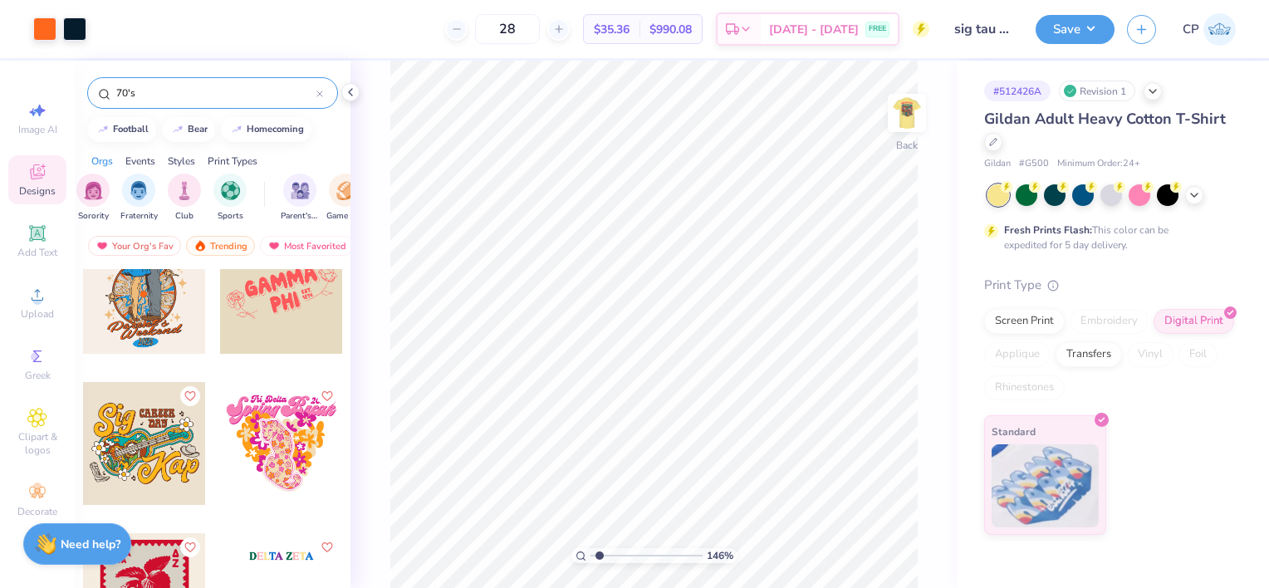
scroll to position [1589, 0]
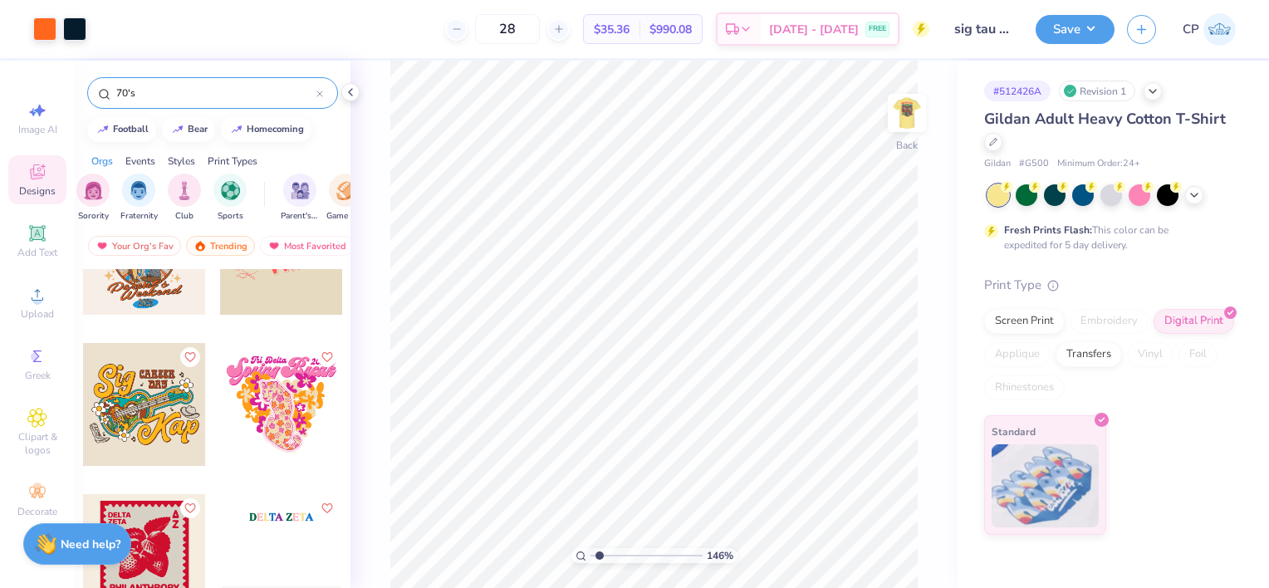
click at [143, 418] on div at bounding box center [144, 404] width 123 height 123
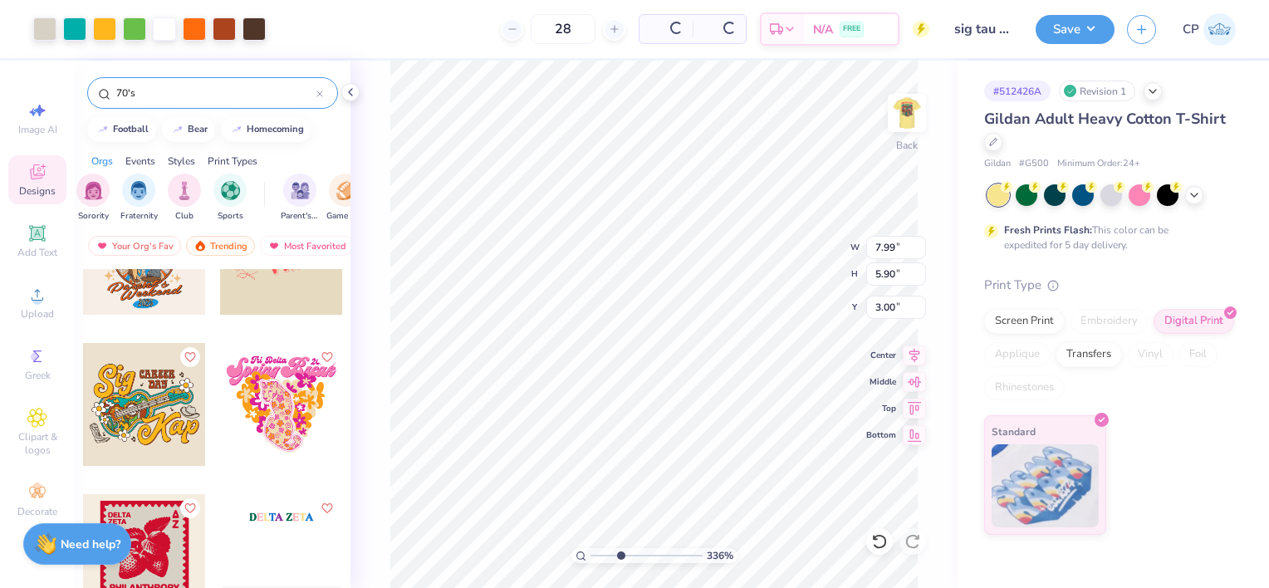
drag, startPoint x: 605, startPoint y: 555, endPoint x: 621, endPoint y: 555, distance: 15.8
click at [621, 555] on input "range" at bounding box center [646, 555] width 112 height 15
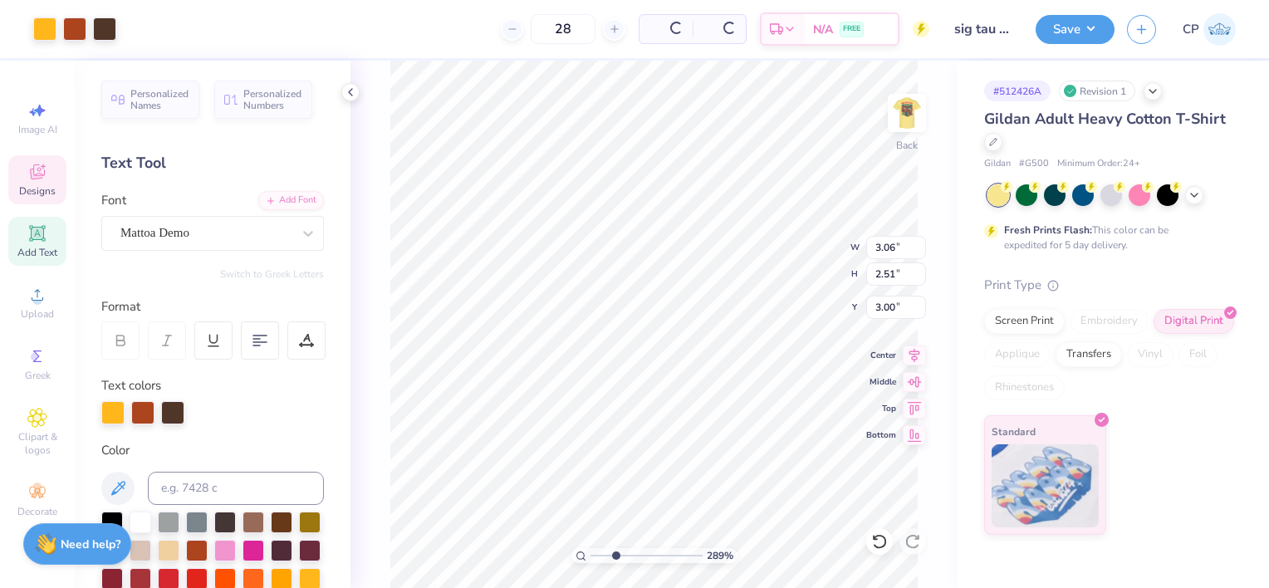
scroll to position [13, 2]
type input "2.88999821660194"
type input "4.48"
type input "2.43"
type input "6.48"
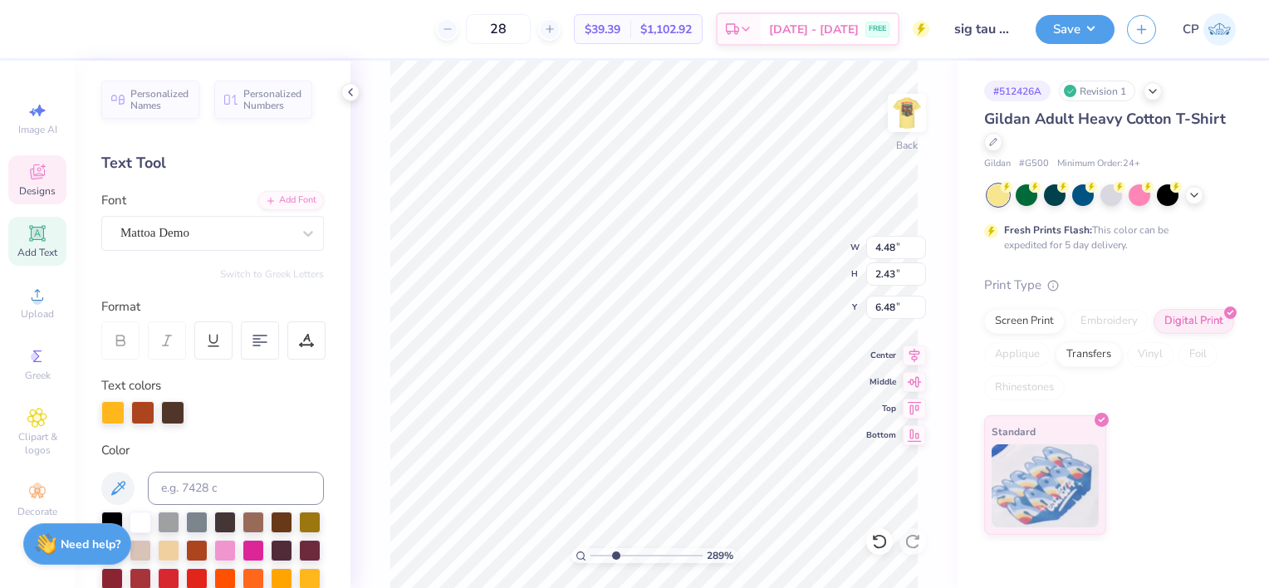
type input "2.88999821660194"
type input "9.75"
type input "2.88999821660194"
type input "2.60"
type input "0.64"
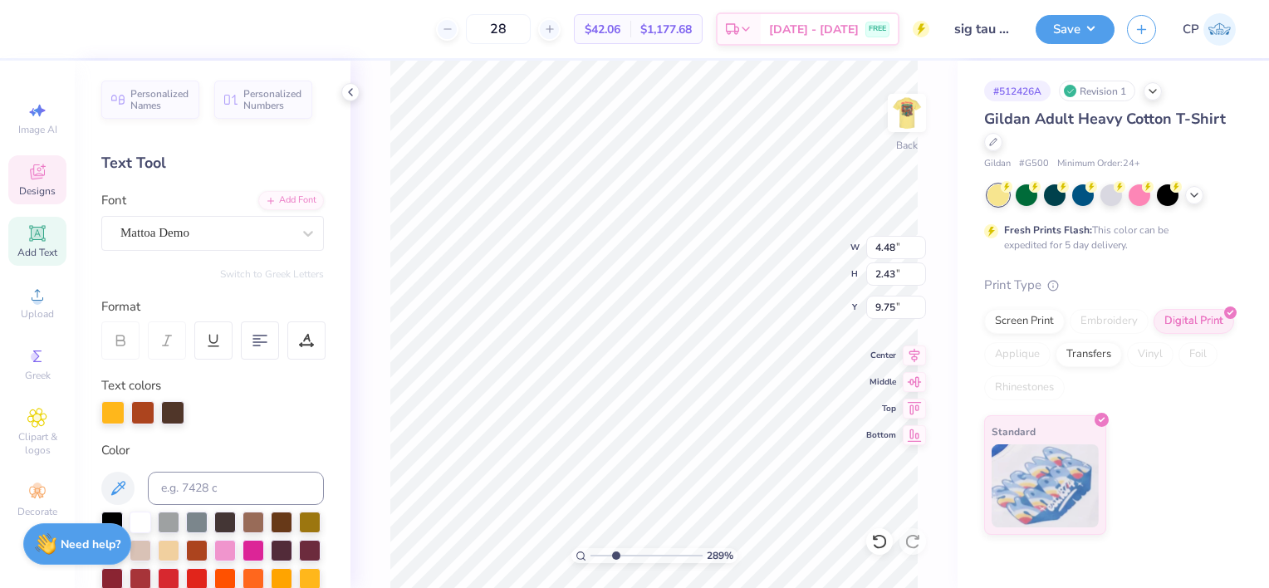
type input "3.43"
type input "2.88999821660194"
type input "1.56"
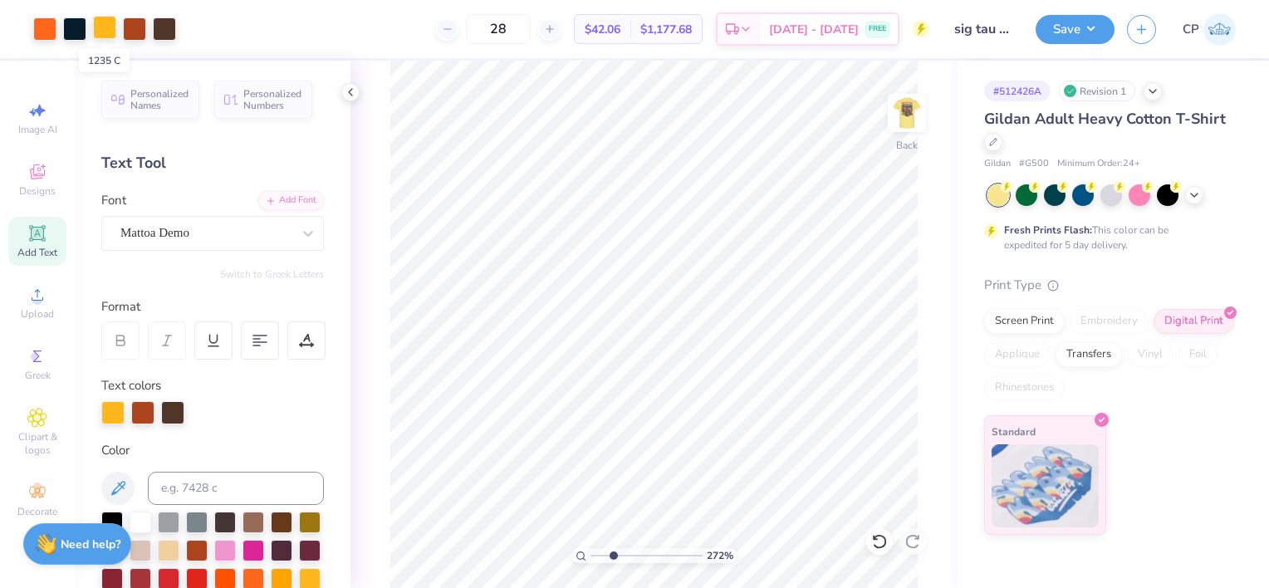
click at [100, 27] on div at bounding box center [104, 27] width 23 height 23
type input "2.71938986192943"
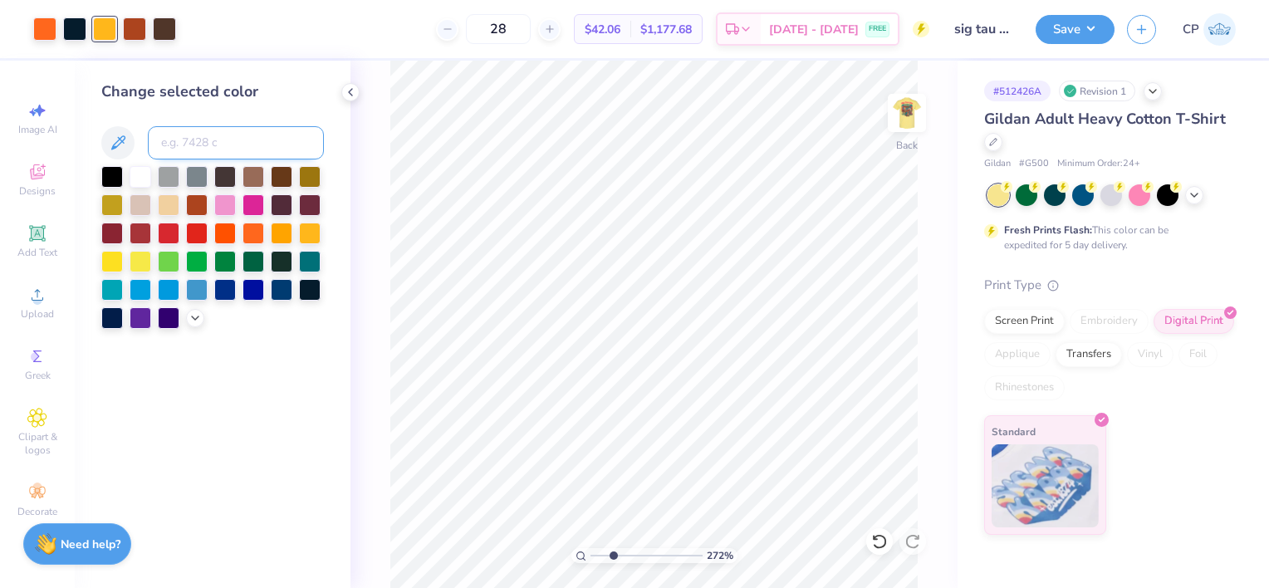
click at [185, 135] on input at bounding box center [236, 142] width 176 height 33
type input "165"
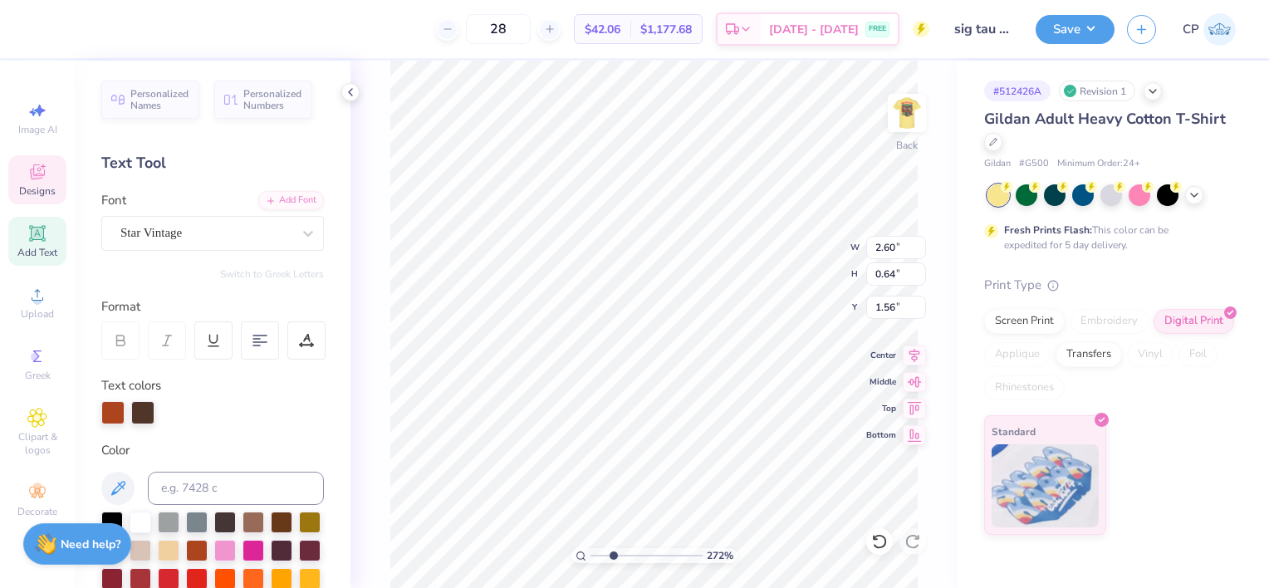
type input "2.71938986192943"
type textarea "AO"
type input "2.71938986192943"
type textarea "AOP"
type input "2.71938986192943"
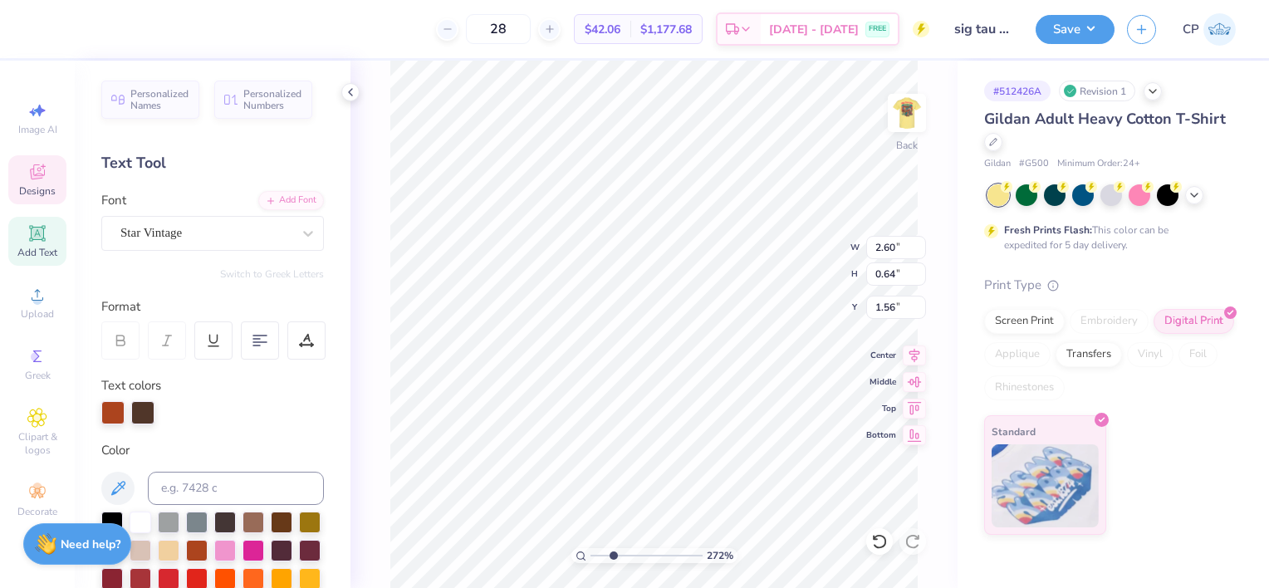
type textarea "AOPI"
type input "2.71938986192943"
type textarea "AOPI"
type input "2.71938986192943"
type textarea "AOPI x"
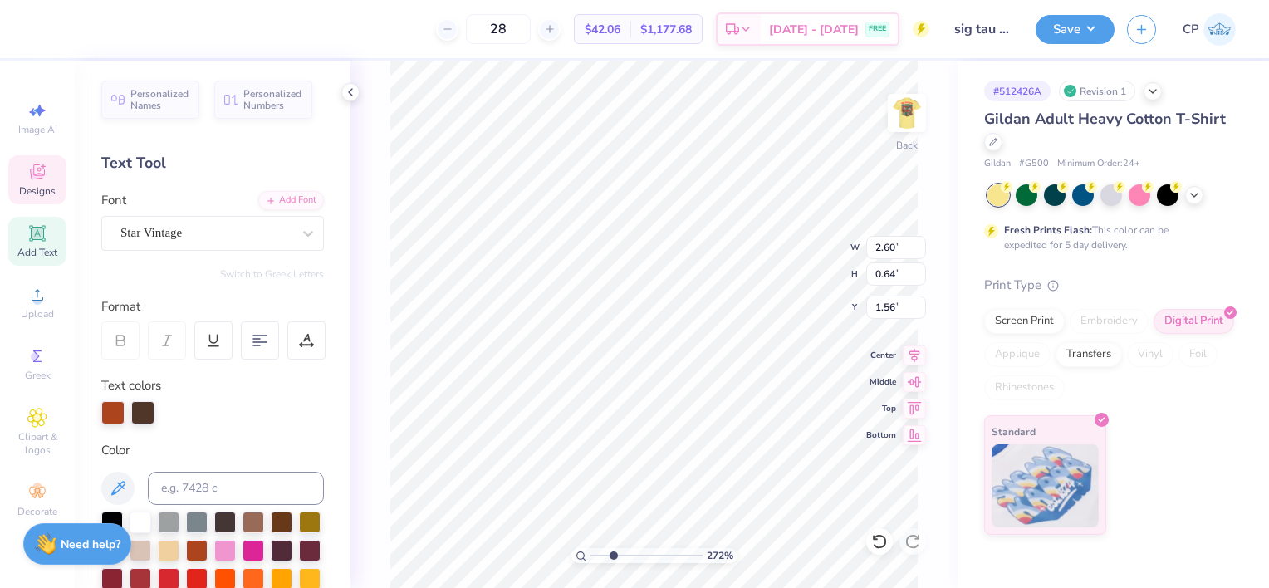
type input "2.71938986192943"
type textarea "AOPI x"
type input "2.71938986192943"
type textarea "AOPI x S"
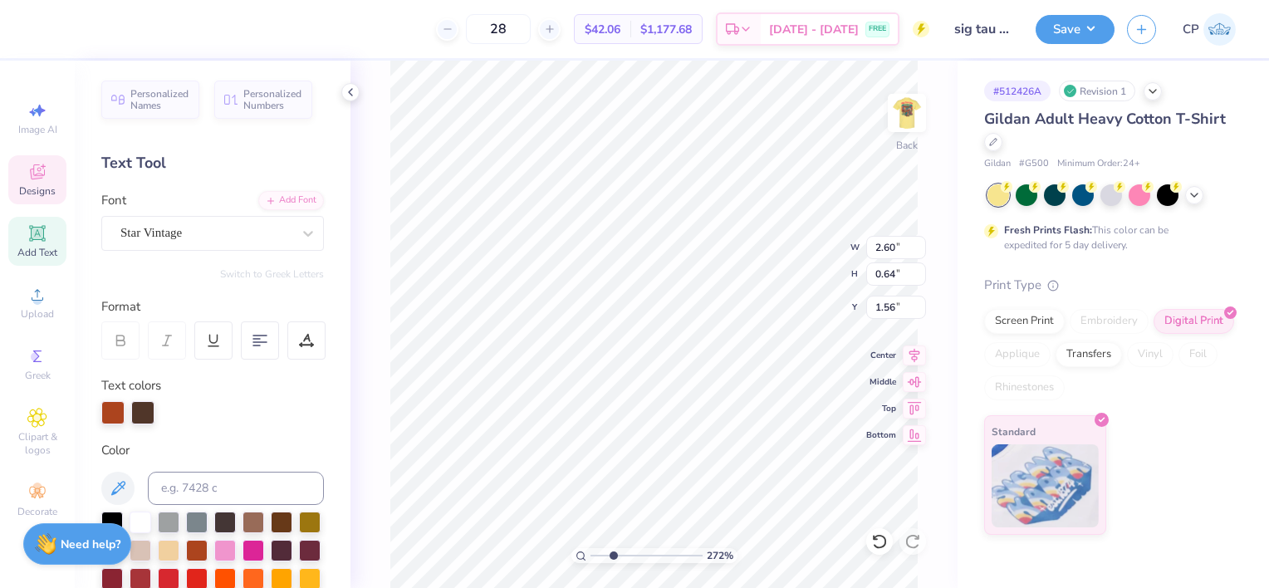
type input "2.71938986192943"
type textarea "AOPI x SI"
type input "2.71938986192943"
type textarea "AOPI x S"
type input "2.71938986192943"
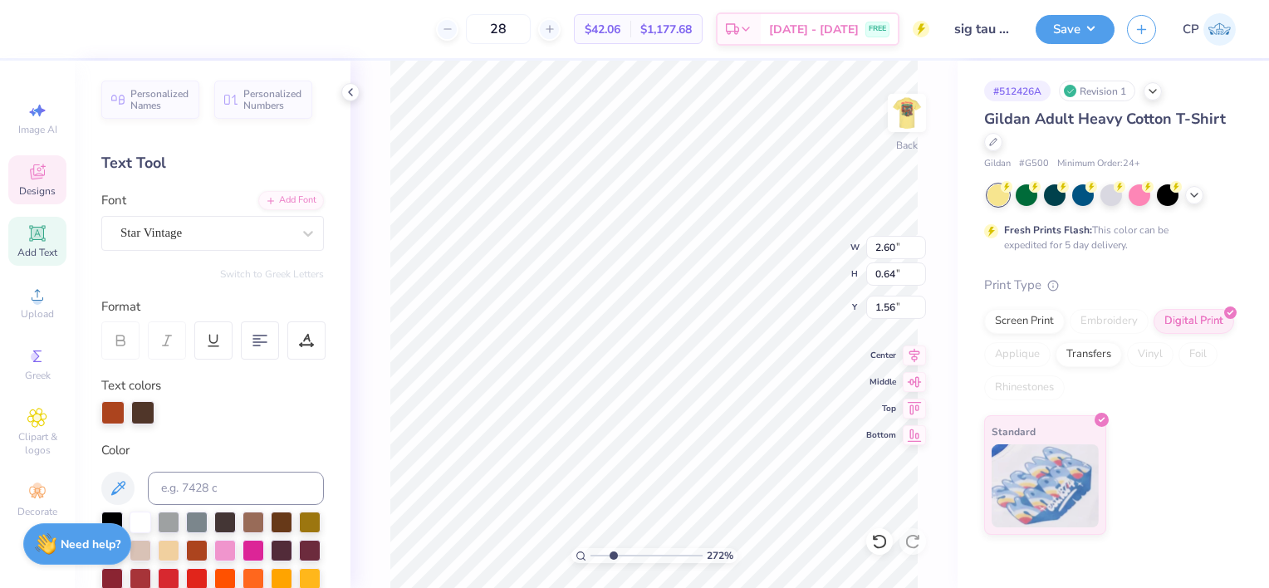
type textarea "AOPI x Si"
type input "2.71938986192943"
type textarea "AOPI x Sig"
type input "2.71938986192943"
type textarea "AOPI x Sig"
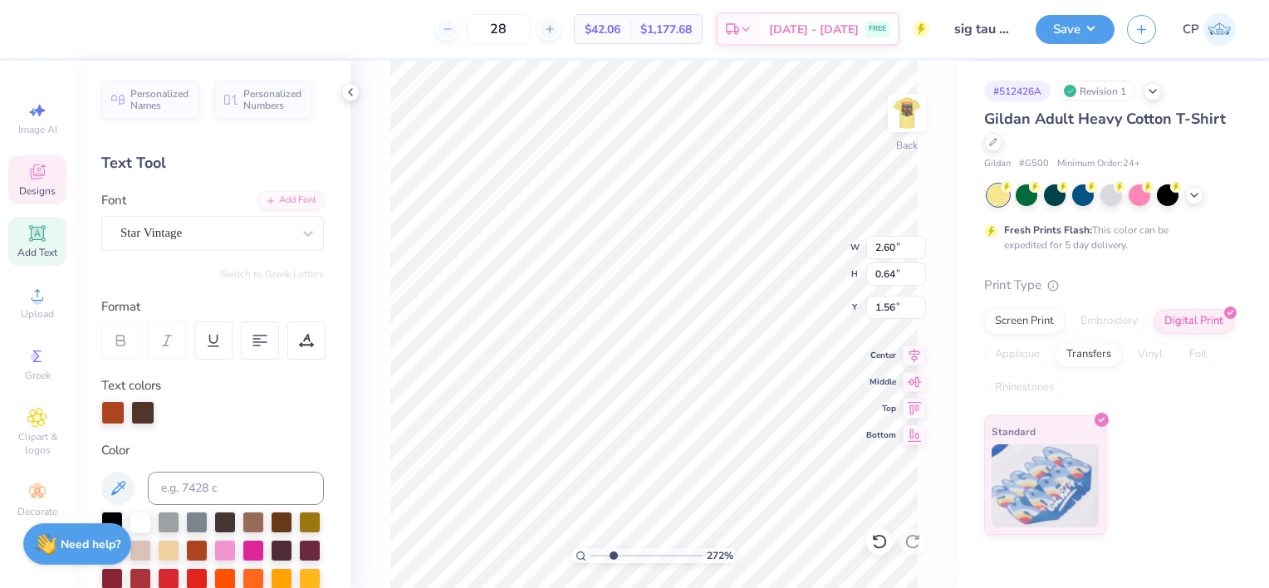
type input "2.71938986192943"
type textarea "AOPI x Sig T"
type input "2.71938986192943"
type textarea "AOPI x Sig Tu"
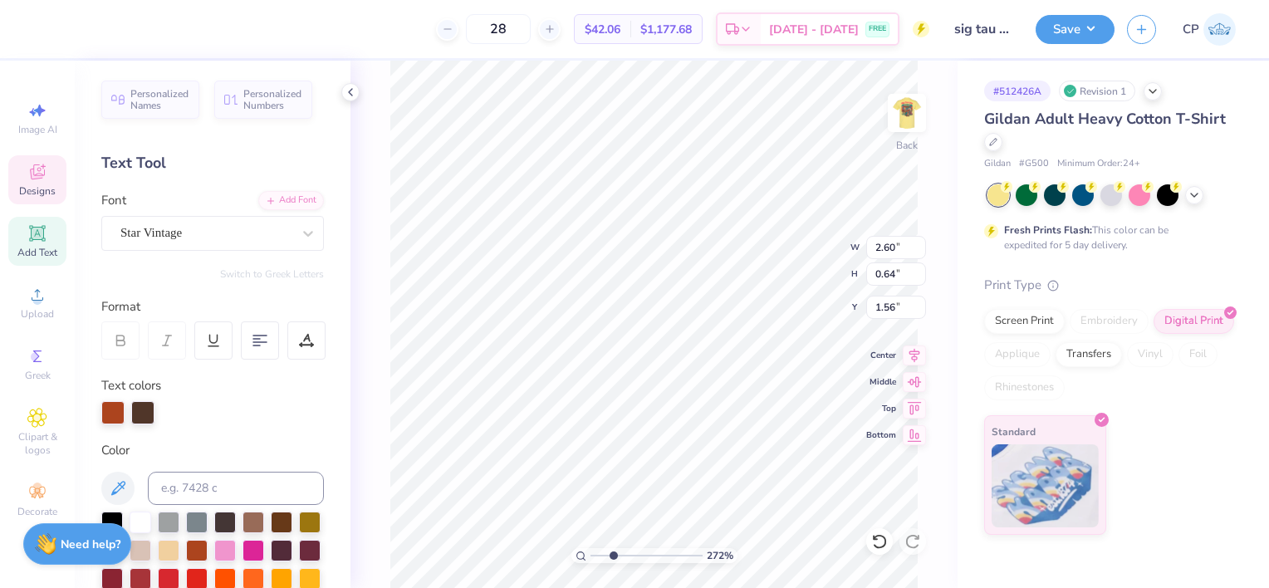
type input "2.71938986192943"
type textarea "AOPI x Sig T"
type input "2.71938986192943"
type textarea "AOPI x Sig Ta"
type input "2.71938986192943"
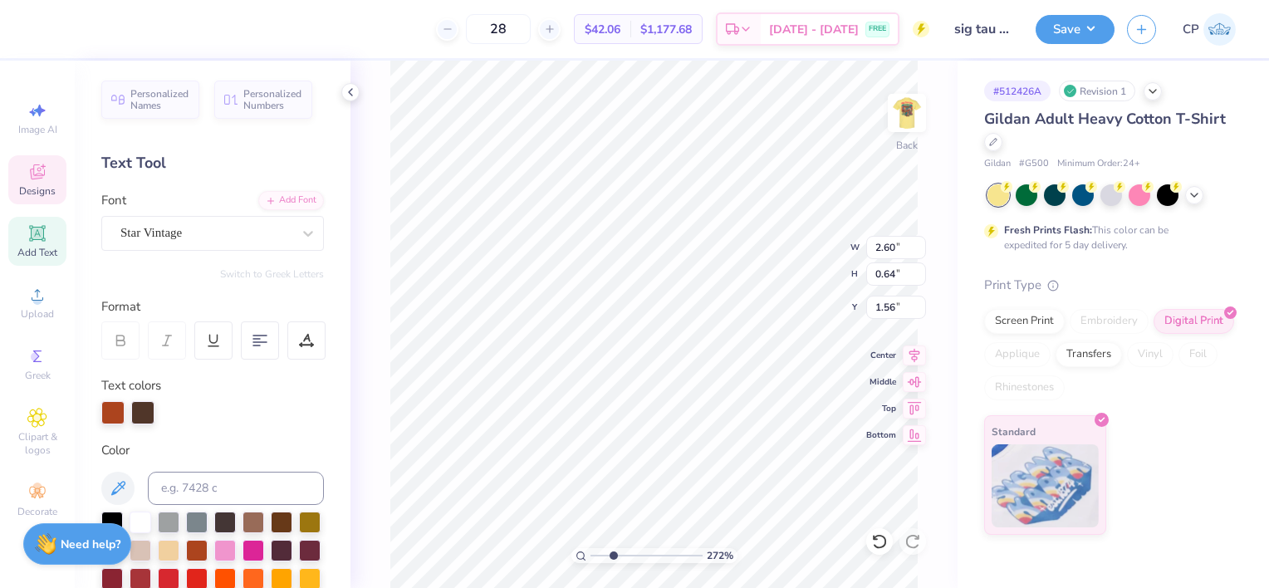
type textarea "AOPI x Sig Tau"
type input "2.71938986192943"
type input "5.79"
click at [118, 410] on div at bounding box center [112, 410] width 23 height 23
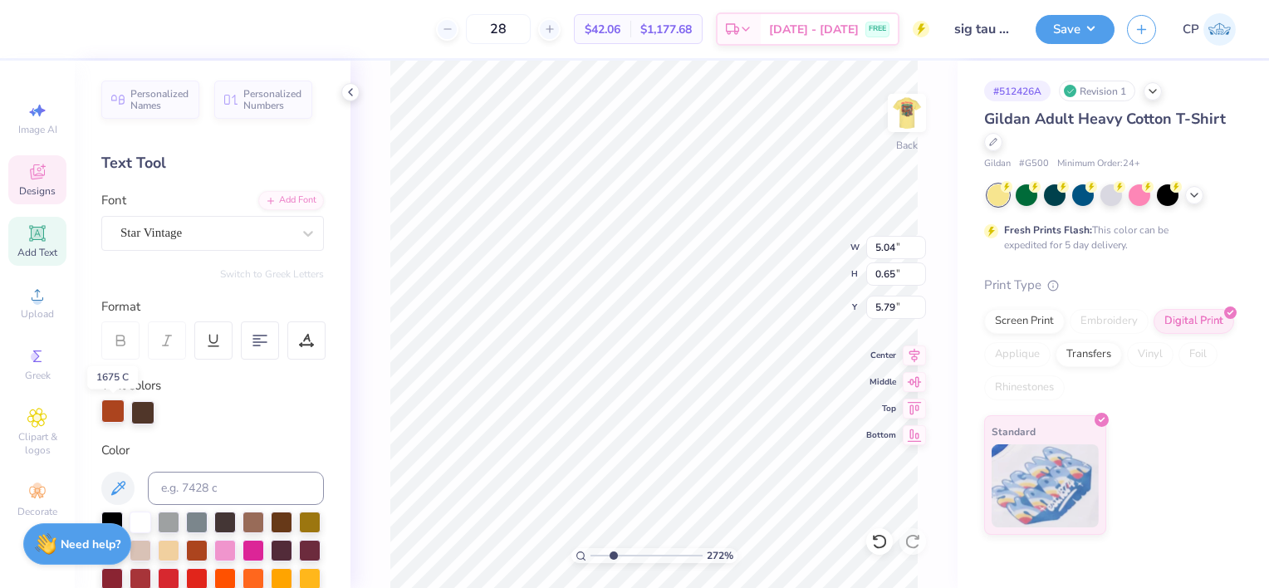
type input "2.71938986192943"
click at [182, 487] on input at bounding box center [236, 488] width 176 height 33
type input "165"
click at [140, 413] on div at bounding box center [142, 410] width 23 height 23
type input "2.71938986192943"
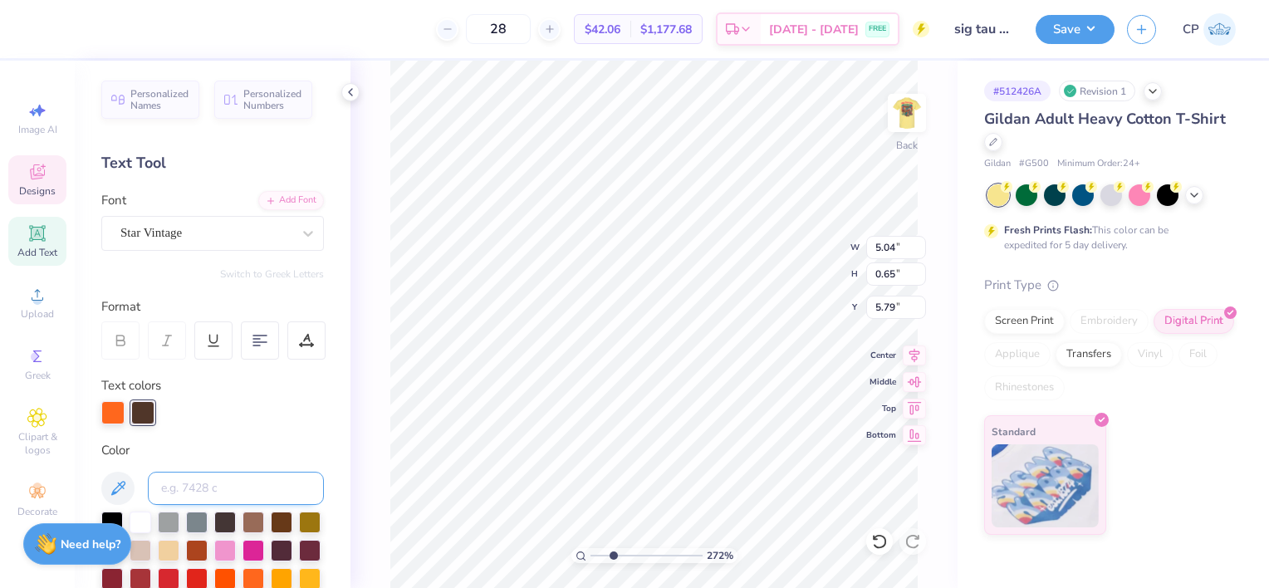
click at [171, 495] on input at bounding box center [236, 488] width 176 height 33
type input "296"
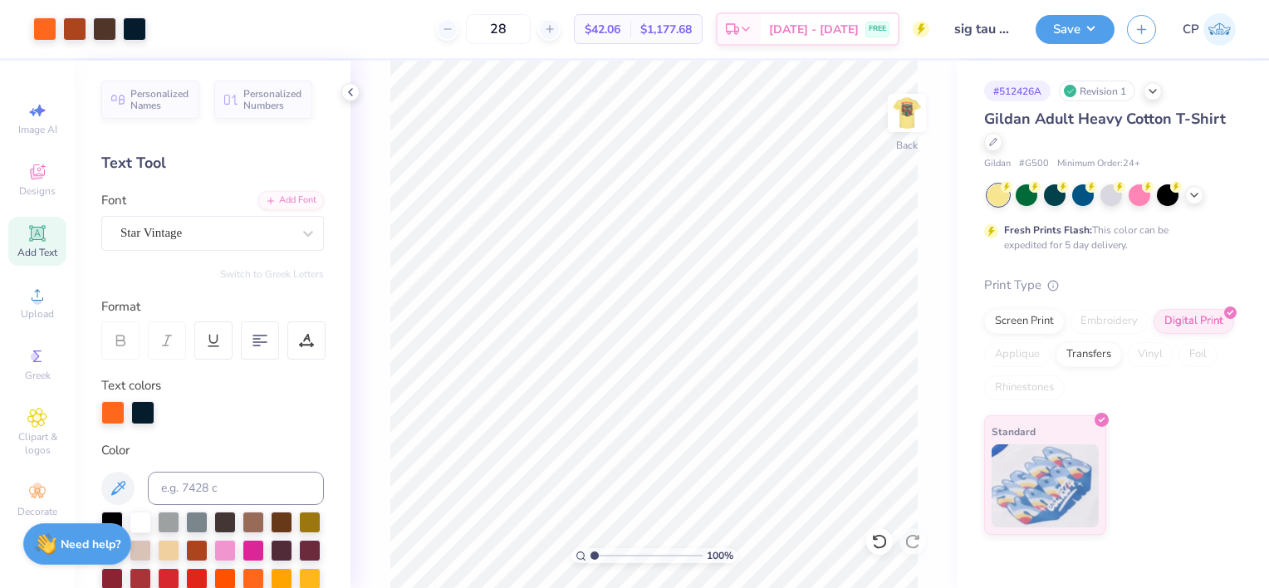
drag, startPoint x: 611, startPoint y: 555, endPoint x: 588, endPoint y: 559, distance: 23.5
click at [590, 559] on input "range" at bounding box center [646, 555] width 112 height 15
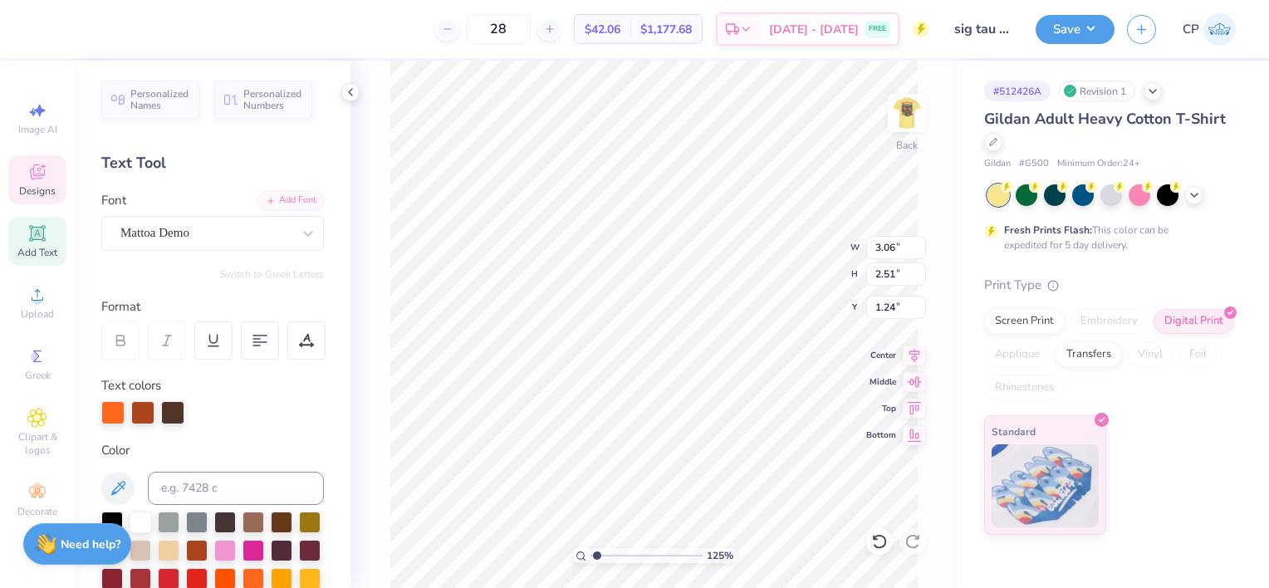
type input "1.2506980951588"
type input "3.00"
type input "1.2506980951588"
type input "4.48"
type input "2.43"
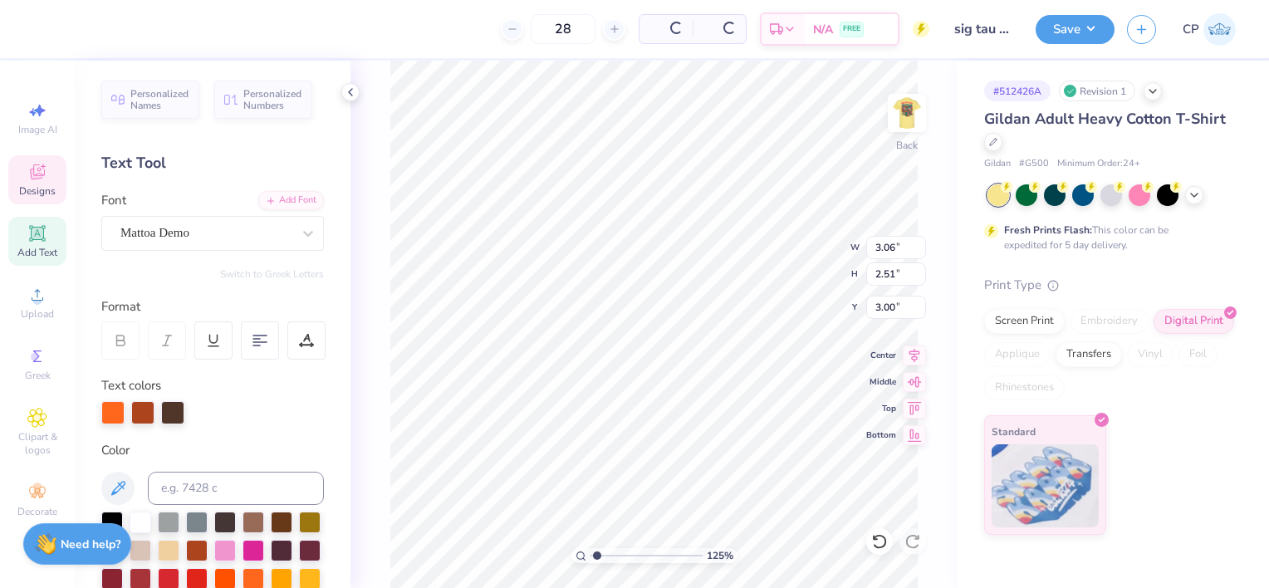
type input "9.75"
type input "1.2506980951588"
type textarea "T"
type input "1.2506980951588"
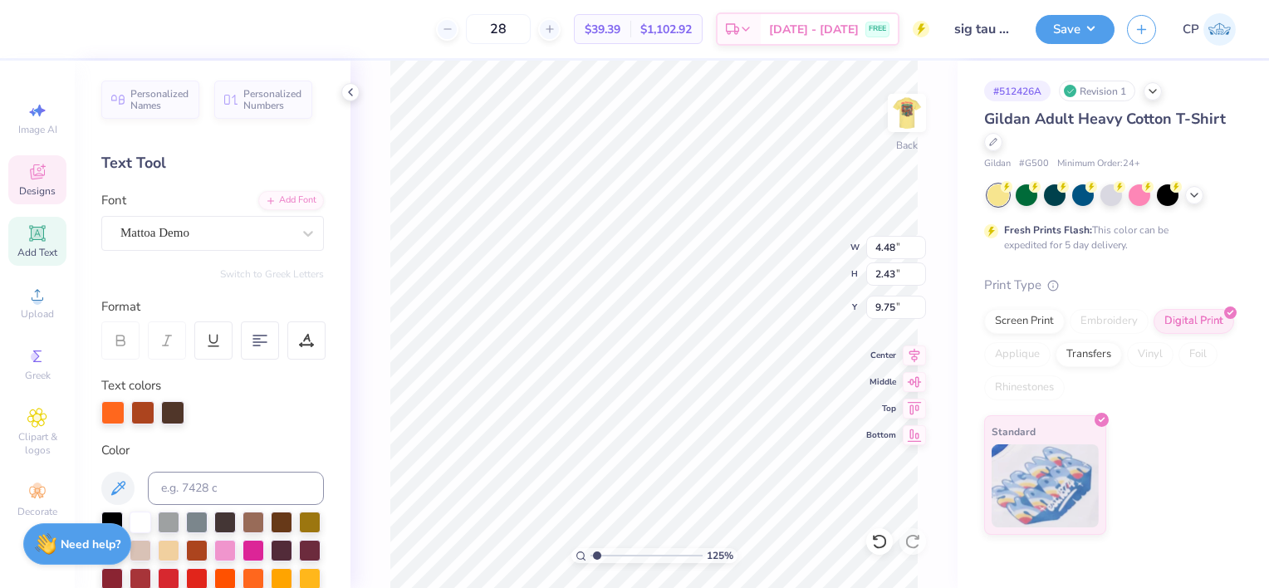
type textarea "TA"
type input "1.2506980951588"
type textarea "TAU"
type input "1.2506980951588"
type textarea "TA"
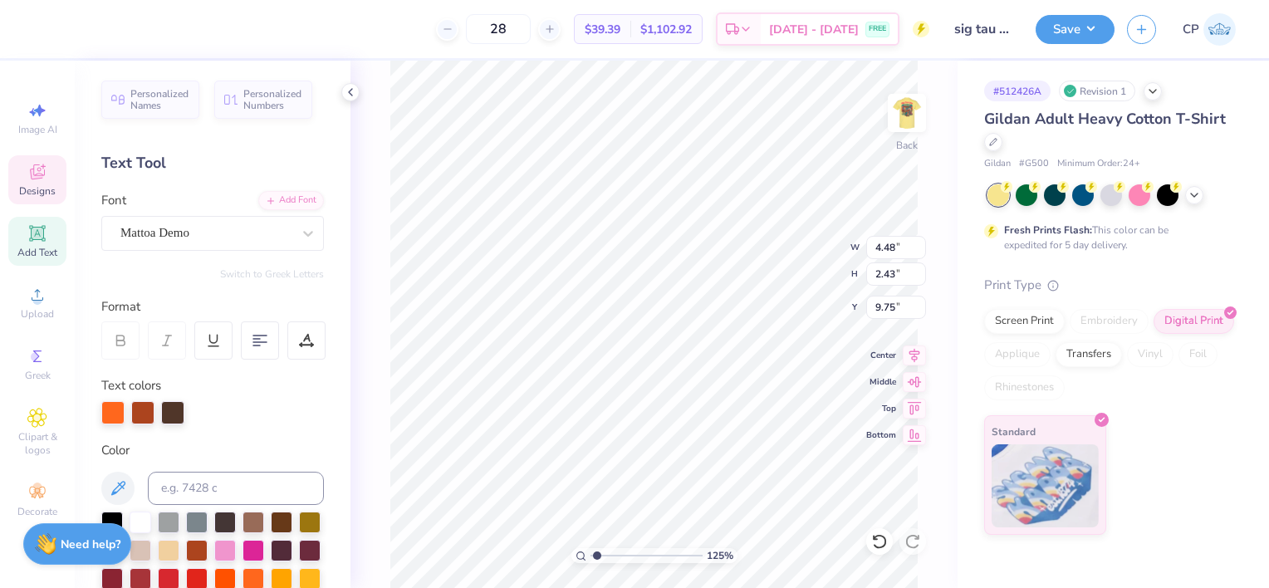
type input "1.2506980951588"
type textarea "T"
type input "1.2506980951588"
type textarea "Ta"
type input "1.2506980951588"
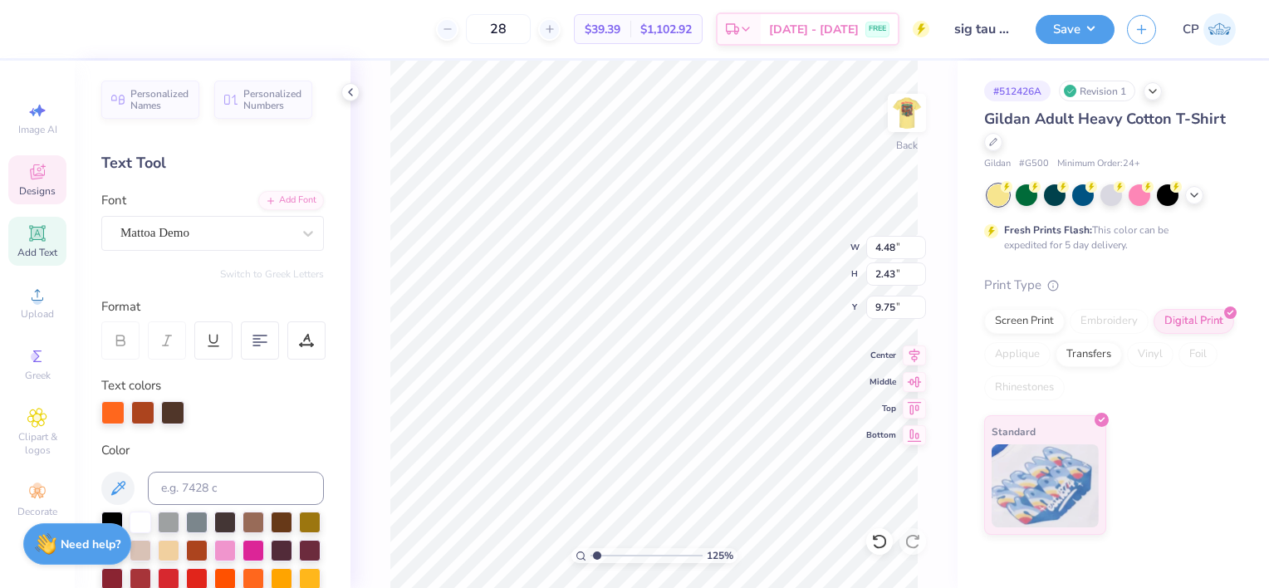
type textarea "Tau"
type input "1.2506980951588"
type textarea "Tau"
type input "1.2506980951588"
type textarea "Tau"
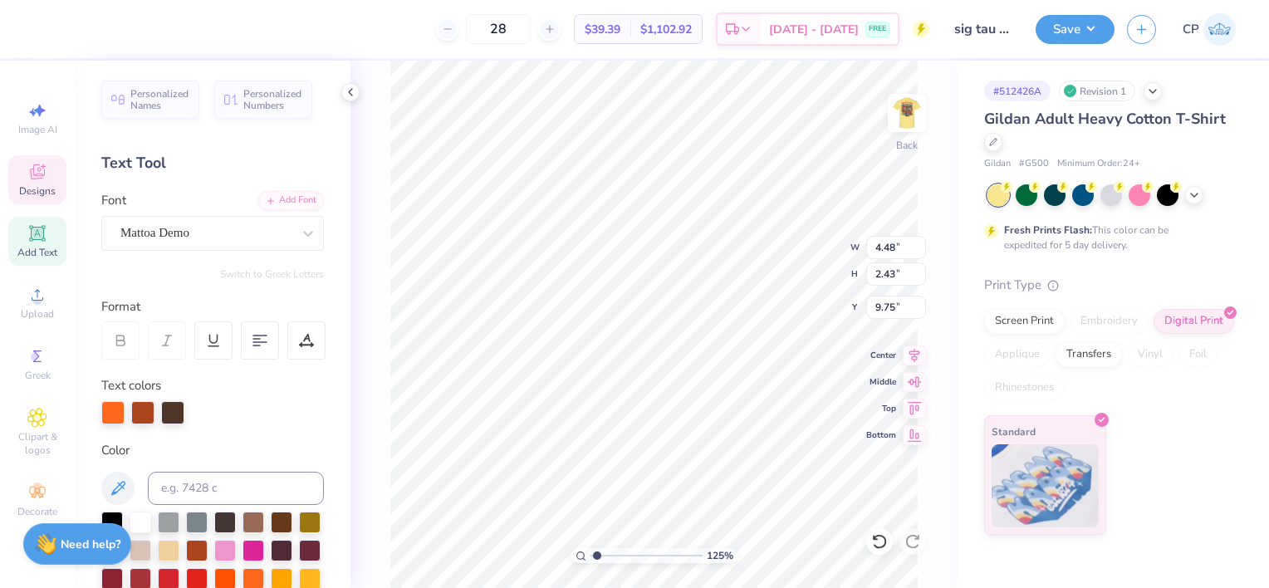
type input "1.2506980951588"
type textarea "Tau"
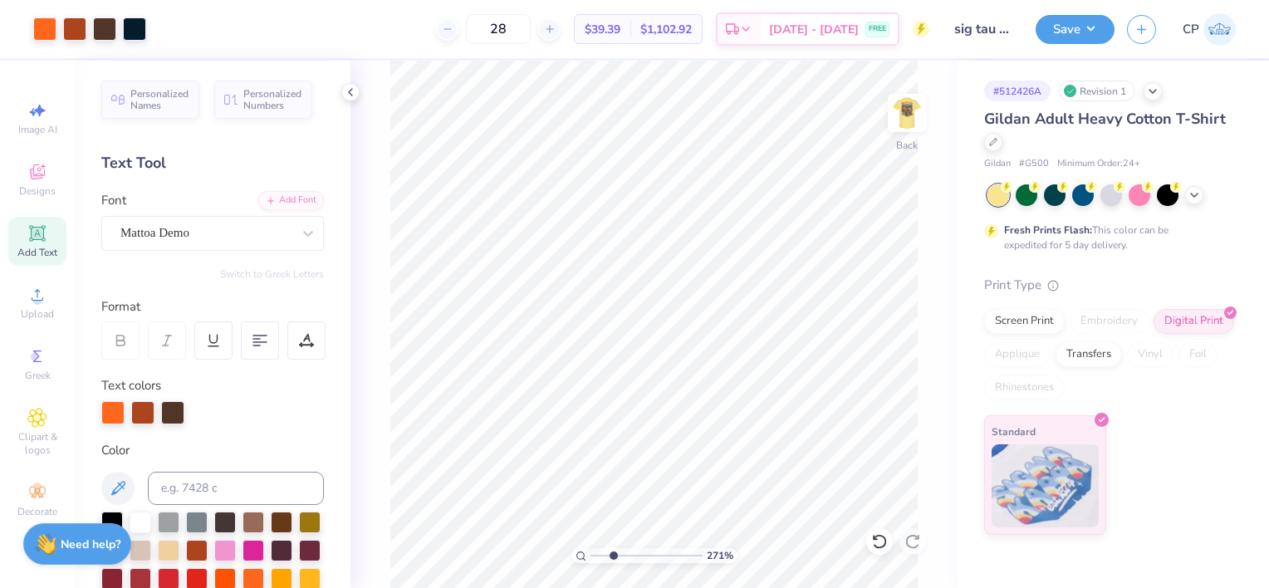
drag, startPoint x: 595, startPoint y: 555, endPoint x: 612, endPoint y: 553, distance: 16.7
type input "2.65"
click at [612, 553] on input "range" at bounding box center [646, 555] width 112 height 15
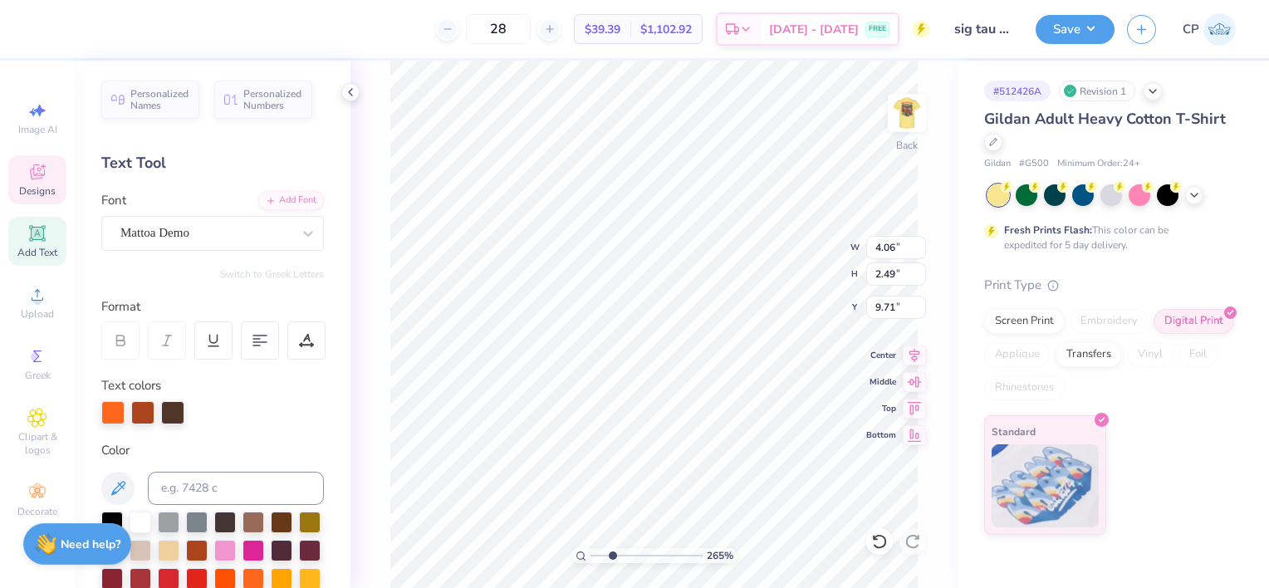
type input "4.97"
type input "5.04"
type input "0.65"
type input "7.65"
type input "5.49"
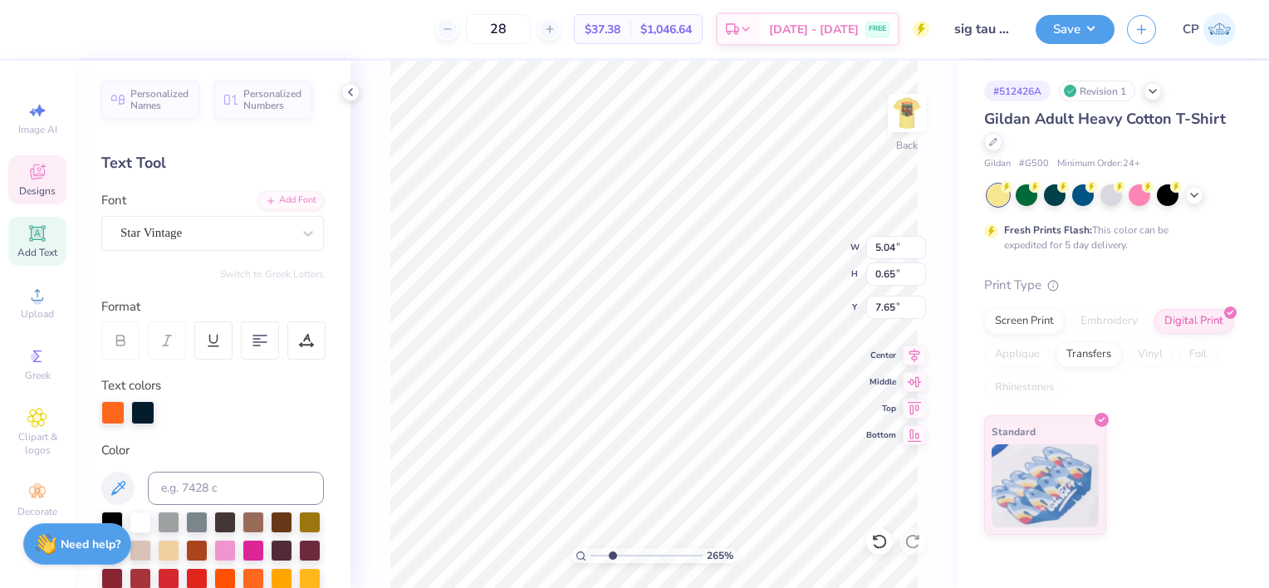
type input "0.71"
type input "7.58"
type input "5.70"
type input "0.74"
drag, startPoint x: 609, startPoint y: 554, endPoint x: 587, endPoint y: 554, distance: 21.6
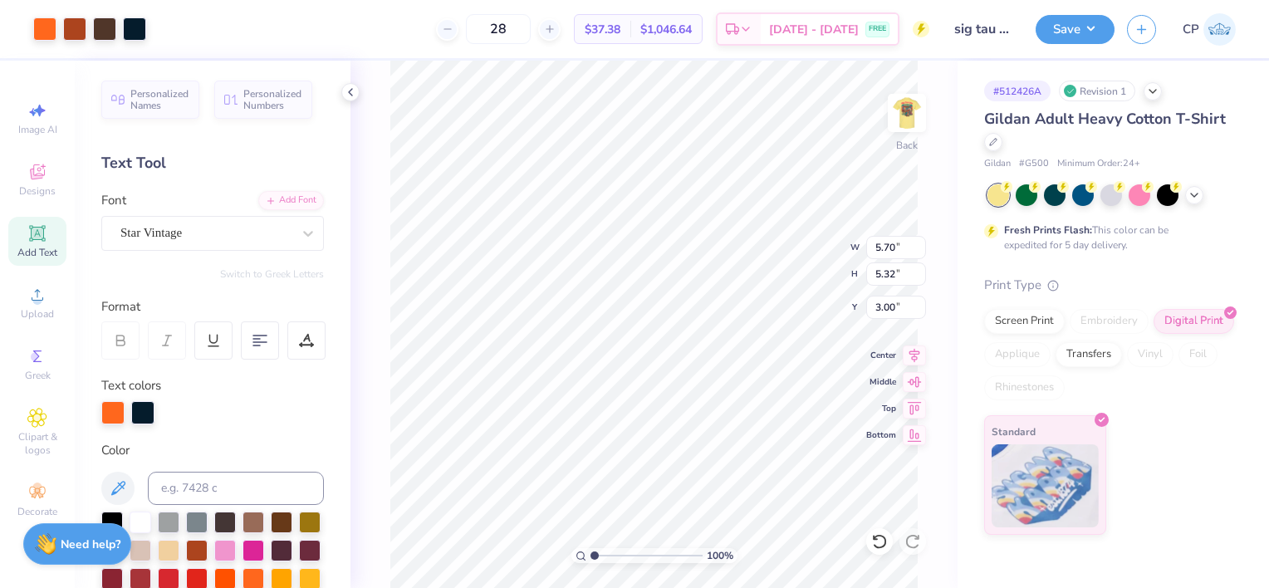
type input "1"
click at [590, 554] on input "range" at bounding box center [646, 555] width 112 height 15
type input "3.76"
type input "3.52"
type input "3.00"
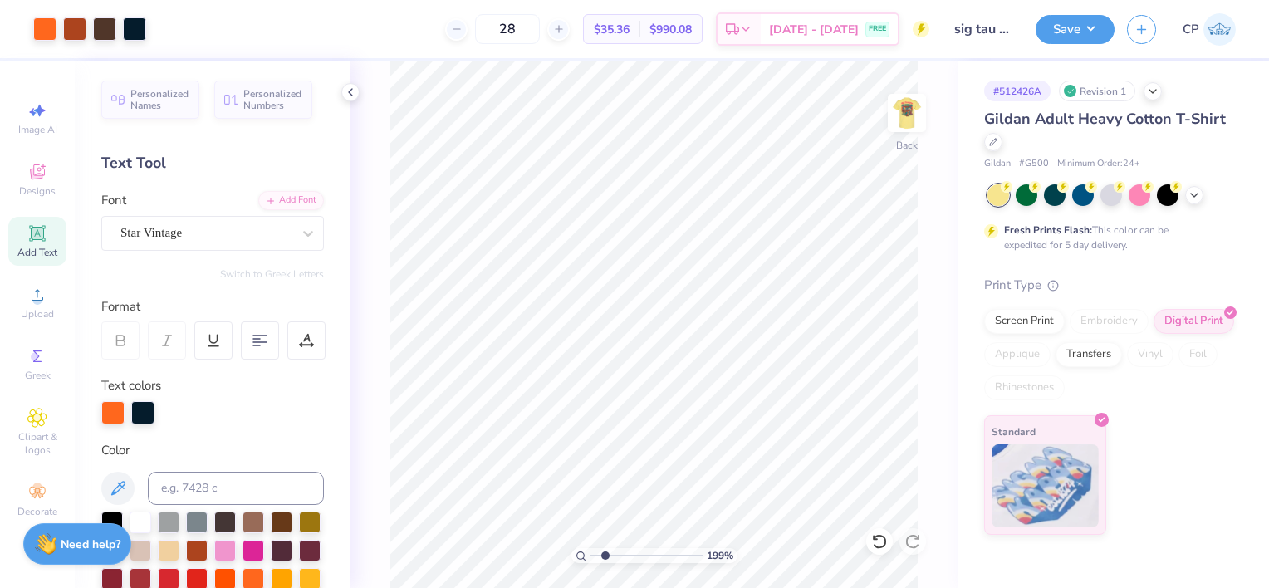
drag, startPoint x: 592, startPoint y: 555, endPoint x: 604, endPoint y: 555, distance: 12.5
click at [604, 555] on input "range" at bounding box center [646, 555] width 112 height 15
drag, startPoint x: 604, startPoint y: 552, endPoint x: 627, endPoint y: 547, distance: 23.0
click at [627, 548] on input "range" at bounding box center [646, 555] width 112 height 15
drag, startPoint x: 617, startPoint y: 554, endPoint x: 605, endPoint y: 553, distance: 11.7
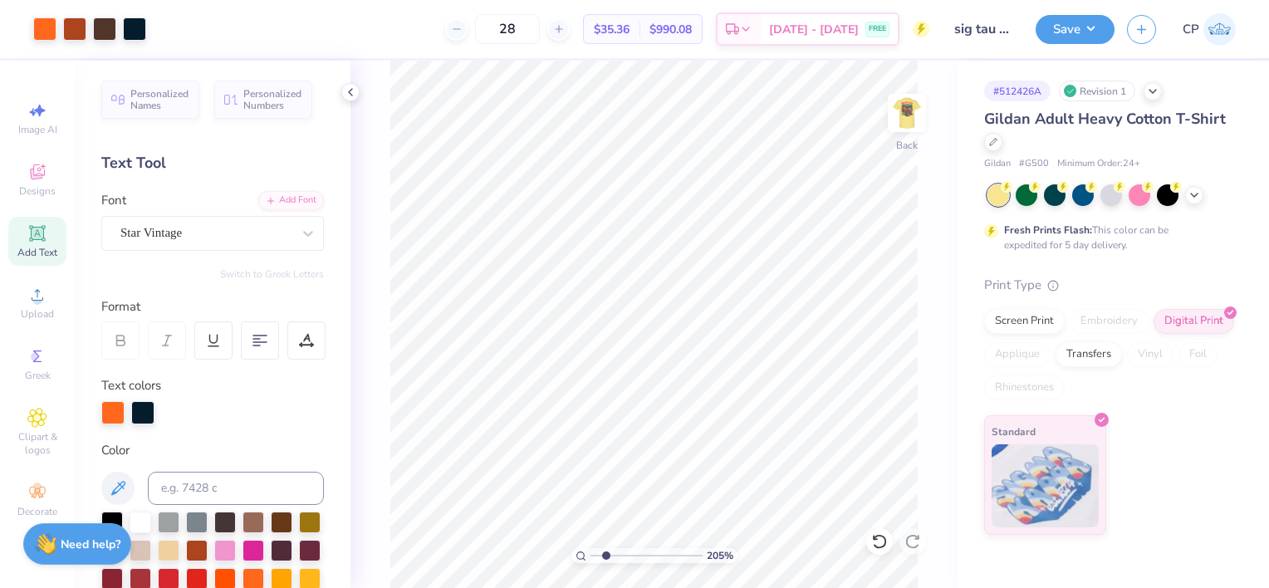
type input "2.05"
click at [605, 553] on input "range" at bounding box center [646, 555] width 112 height 15
click at [37, 234] on icon at bounding box center [37, 233] width 12 height 12
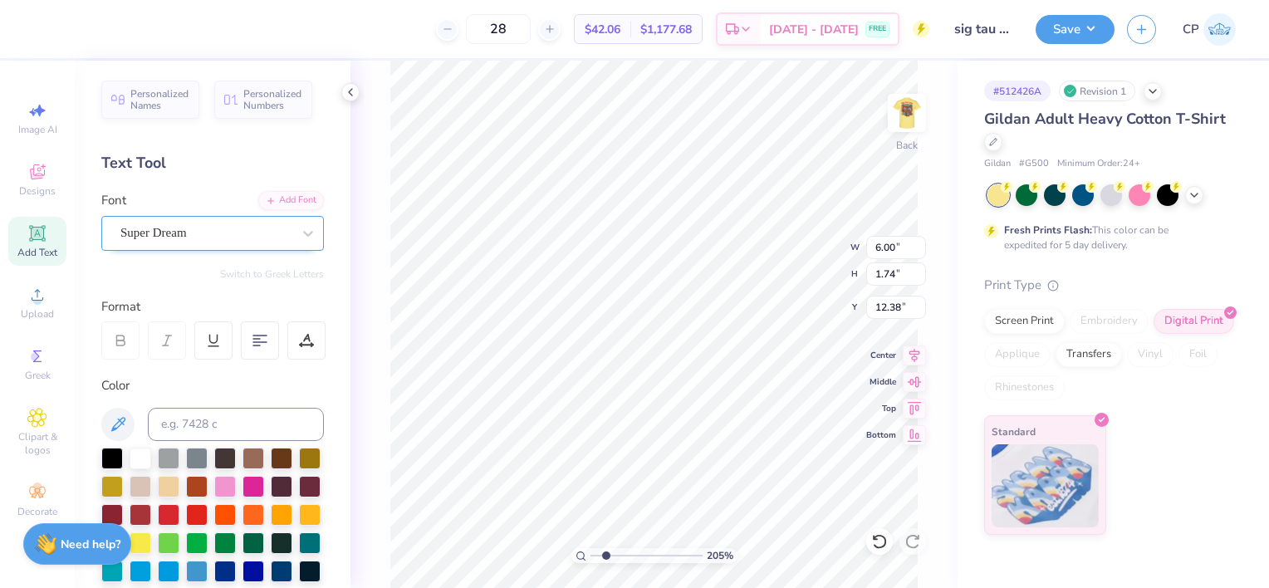
click at [250, 228] on div "Super Dream" at bounding box center [206, 233] width 174 height 26
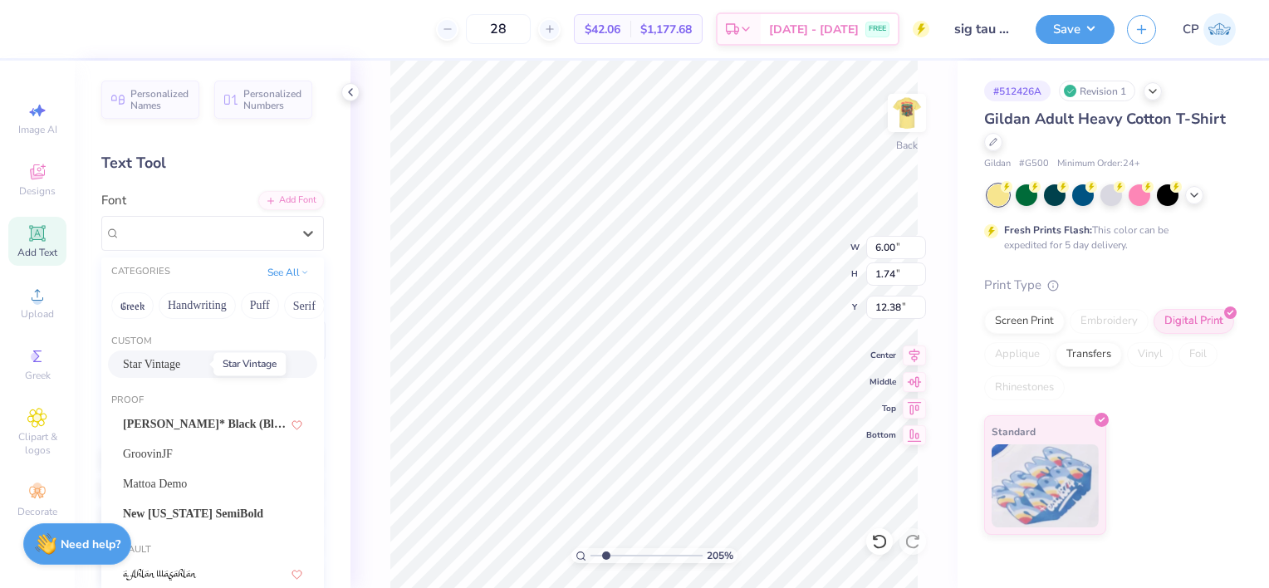
click at [178, 365] on span "Star Vintage" at bounding box center [151, 363] width 57 height 17
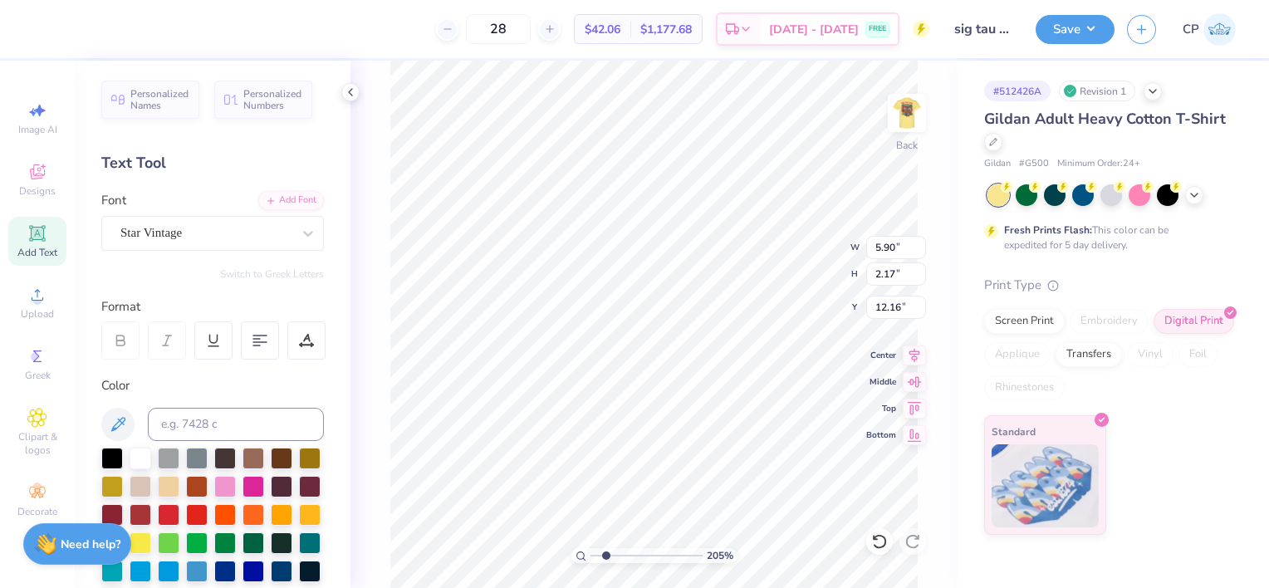
type input "5.90"
type input "2.17"
type input "12.16"
type textarea "70's"
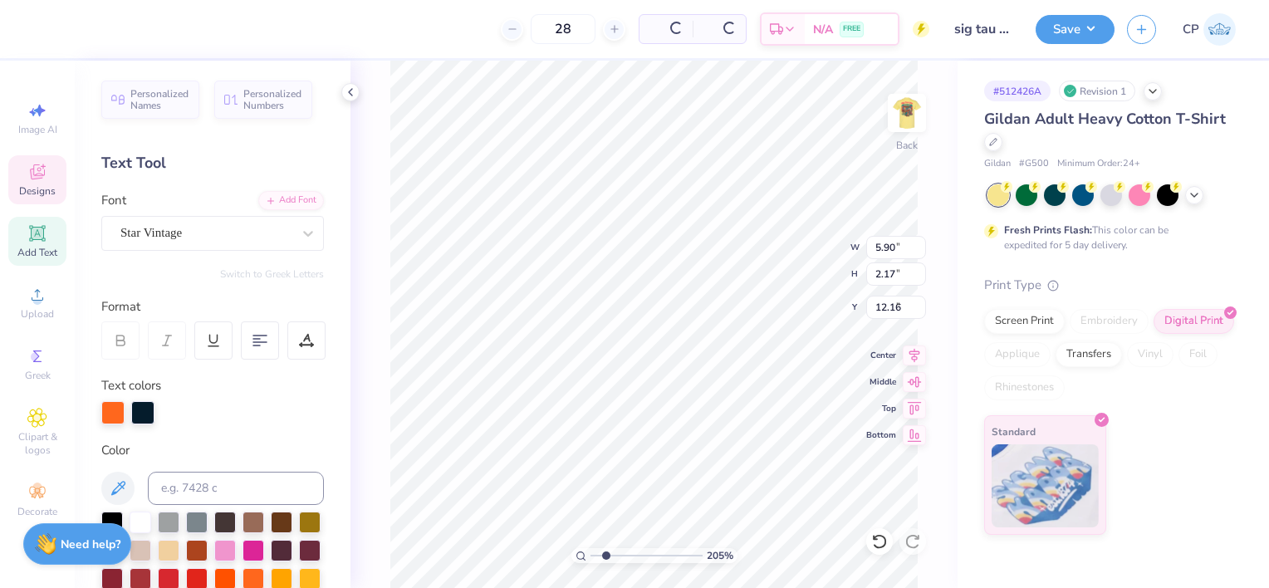
type input "3.76"
type input "0.49"
type input "6.03"
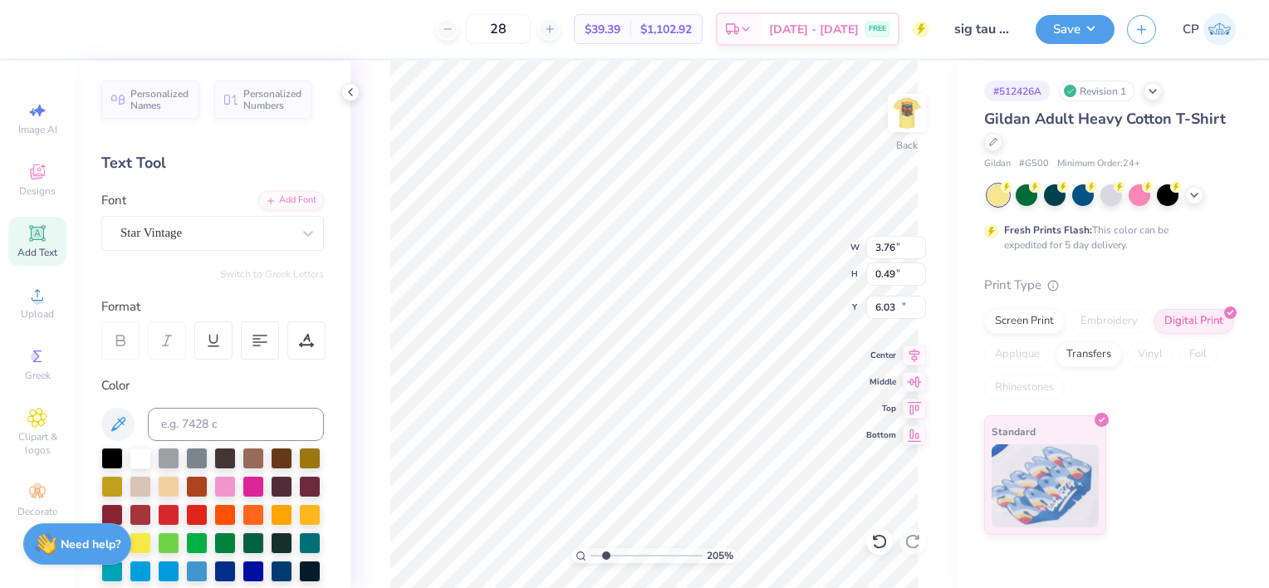
type input "4.23"
type input "2.14"
type input "12.18"
click at [185, 425] on input at bounding box center [236, 424] width 176 height 33
type input "165"
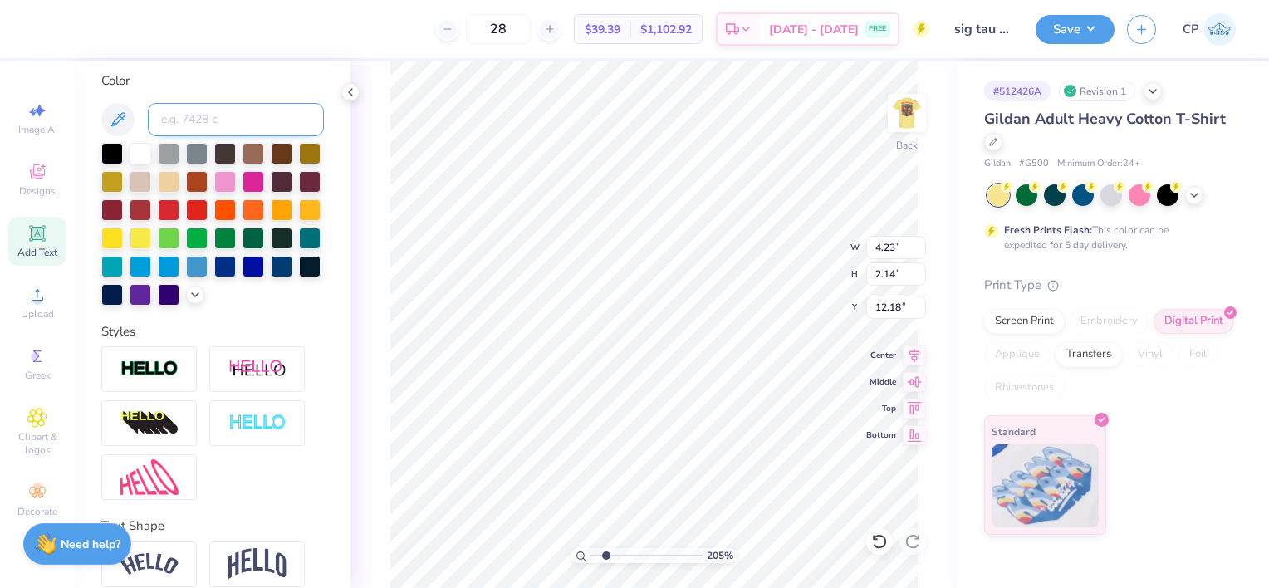
scroll to position [330, 0]
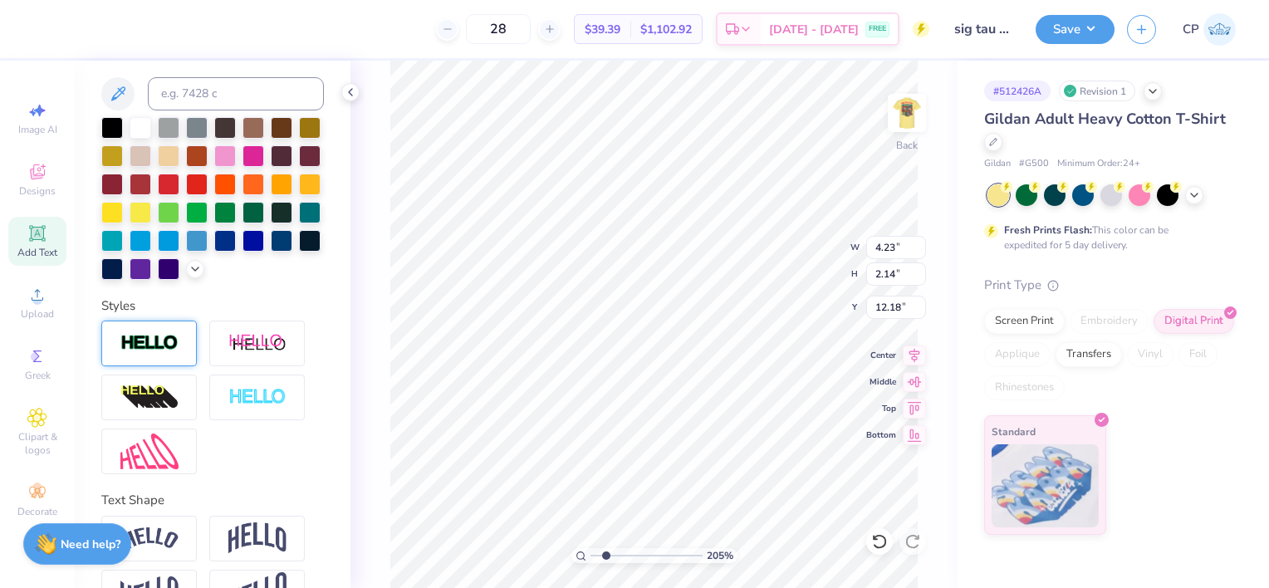
click at [169, 366] on div at bounding box center [148, 343] width 95 height 46
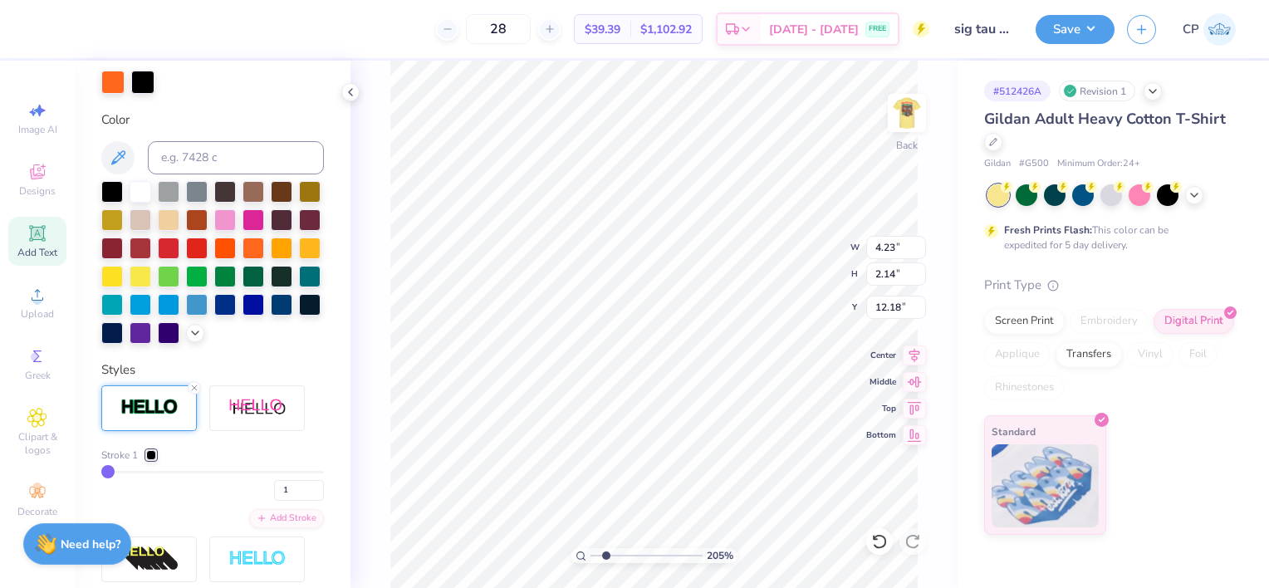
type input "4.27"
type input "2.17"
type input "12.17"
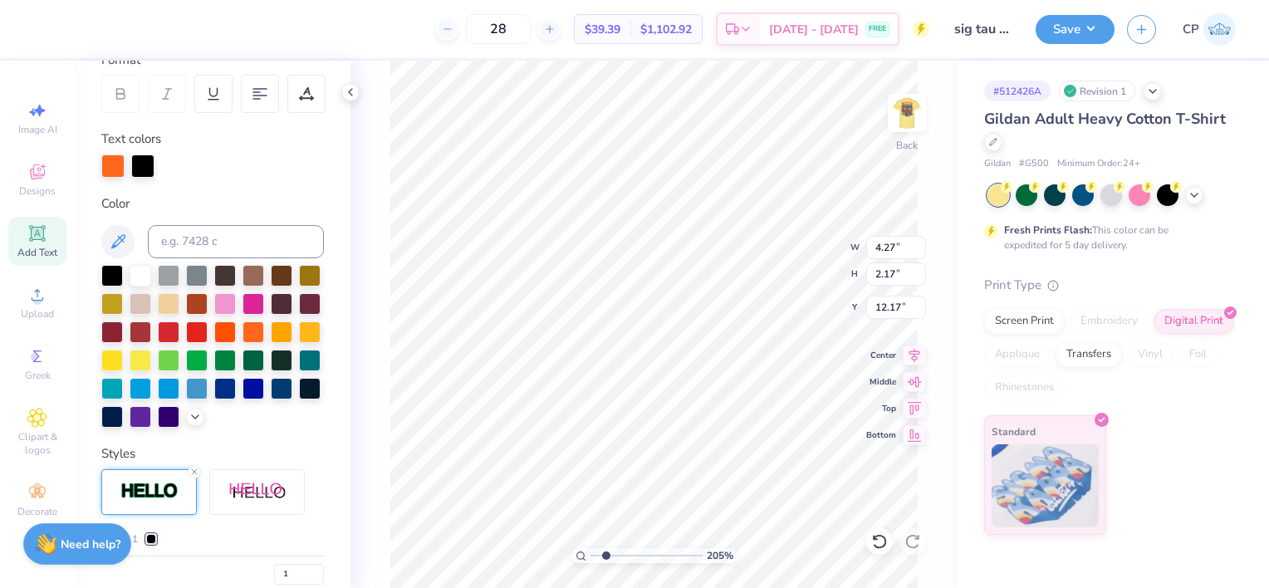
scroll to position [115, 0]
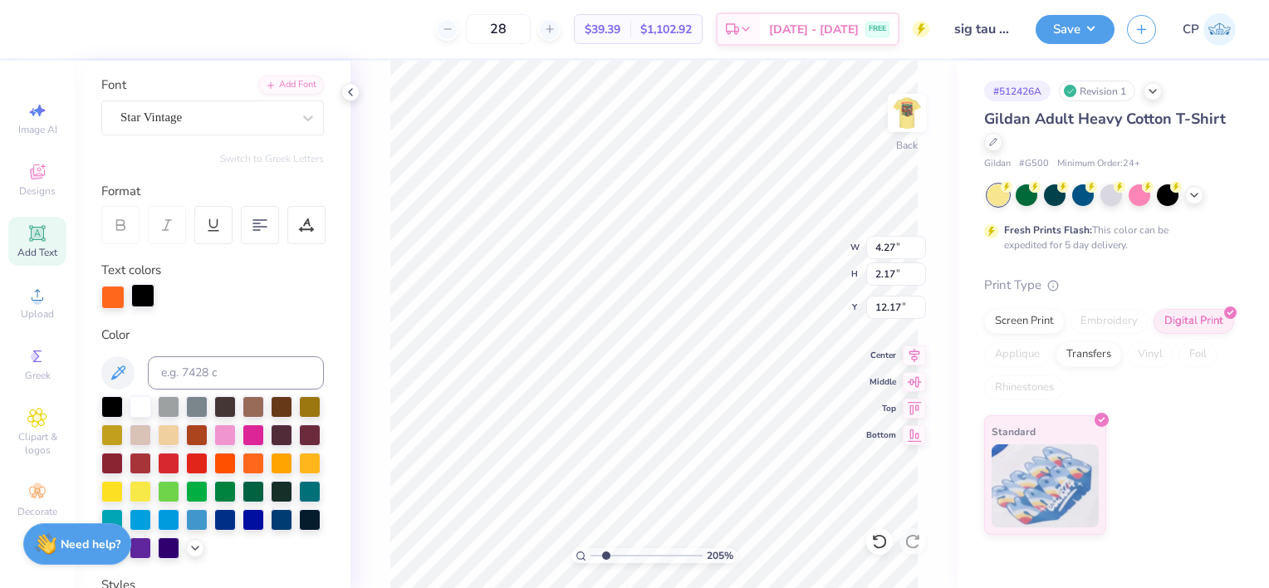
click at [139, 292] on div at bounding box center [142, 295] width 23 height 23
click at [192, 378] on input at bounding box center [236, 372] width 176 height 33
type input "296"
click at [300, 110] on icon at bounding box center [308, 118] width 17 height 17
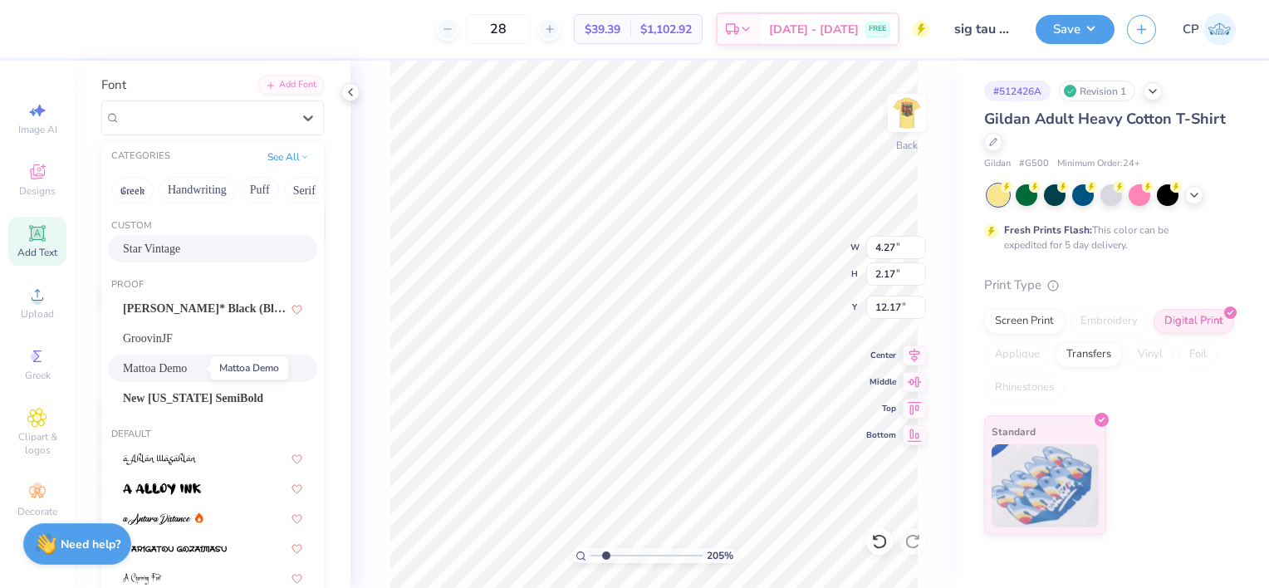
click at [187, 366] on span "Mattoa Demo" at bounding box center [155, 368] width 64 height 17
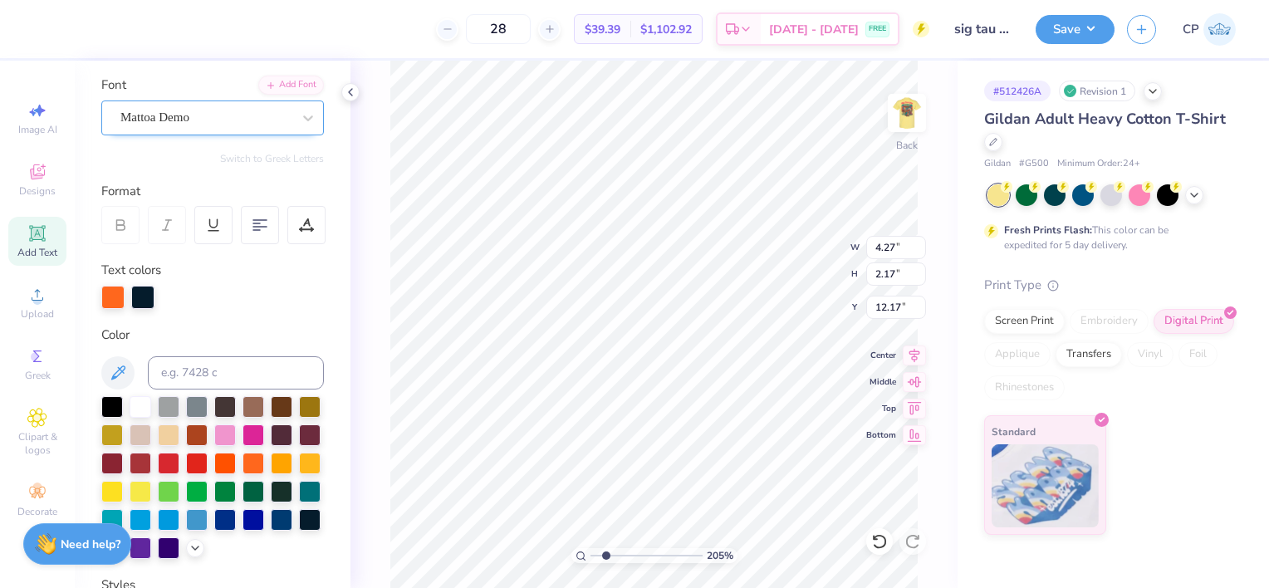
click at [213, 115] on div "Mattoa Demo" at bounding box center [206, 118] width 174 height 26
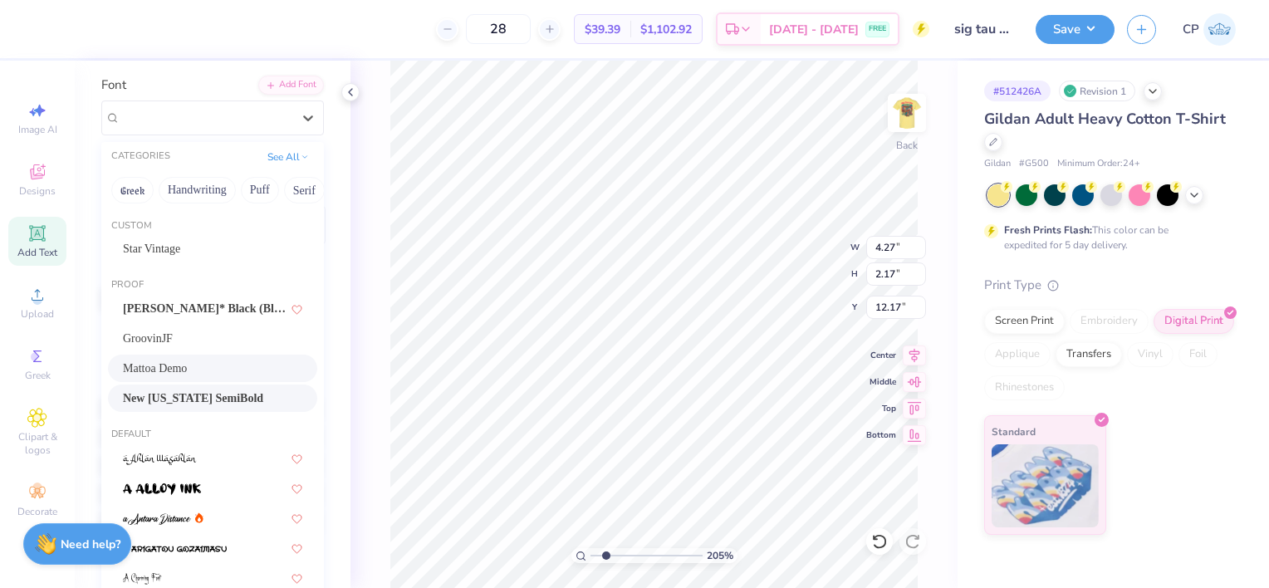
click at [189, 400] on span "New Kansas SemiBold" at bounding box center [193, 397] width 140 height 17
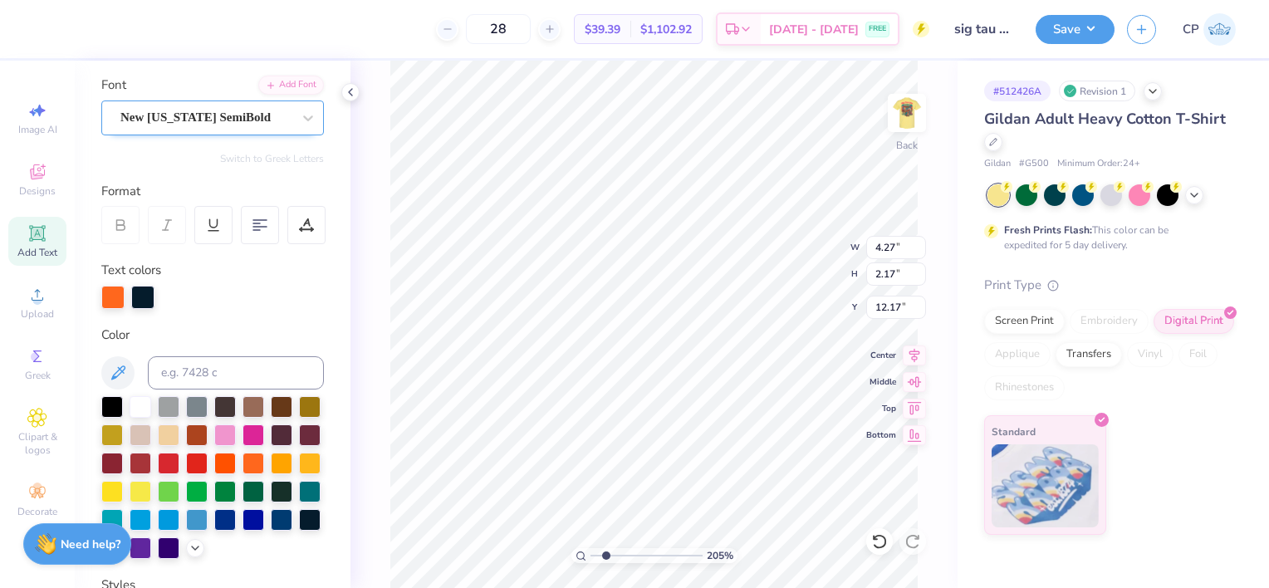
click at [238, 119] on div "New Kansas SemiBold" at bounding box center [206, 118] width 174 height 26
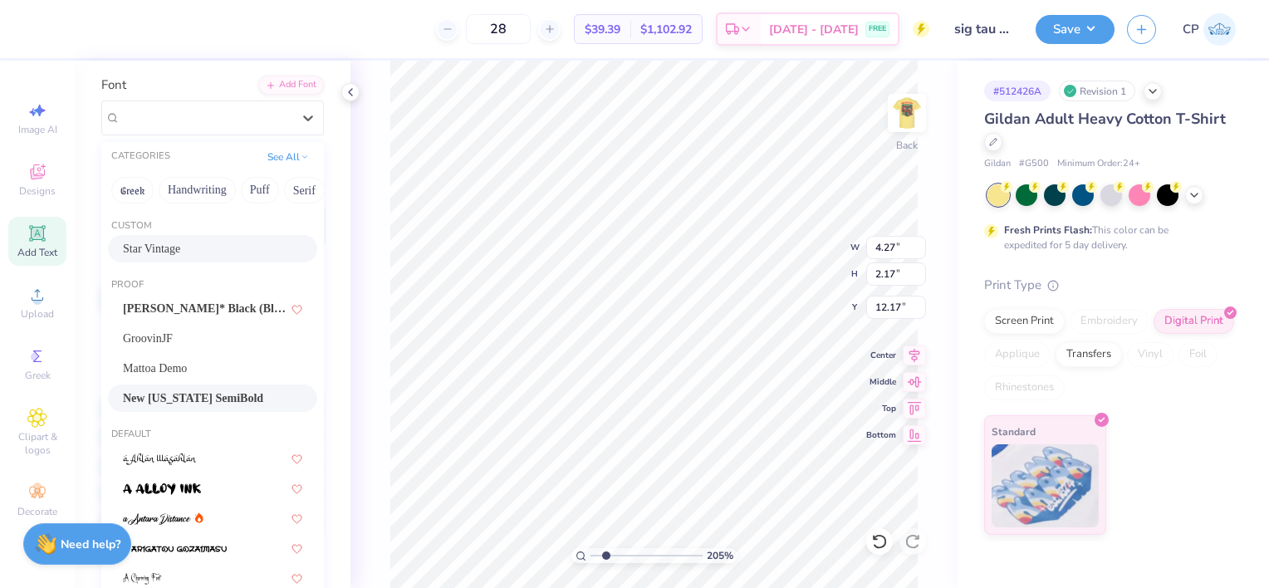
click at [180, 244] on span "Star Vintage" at bounding box center [151, 248] width 57 height 17
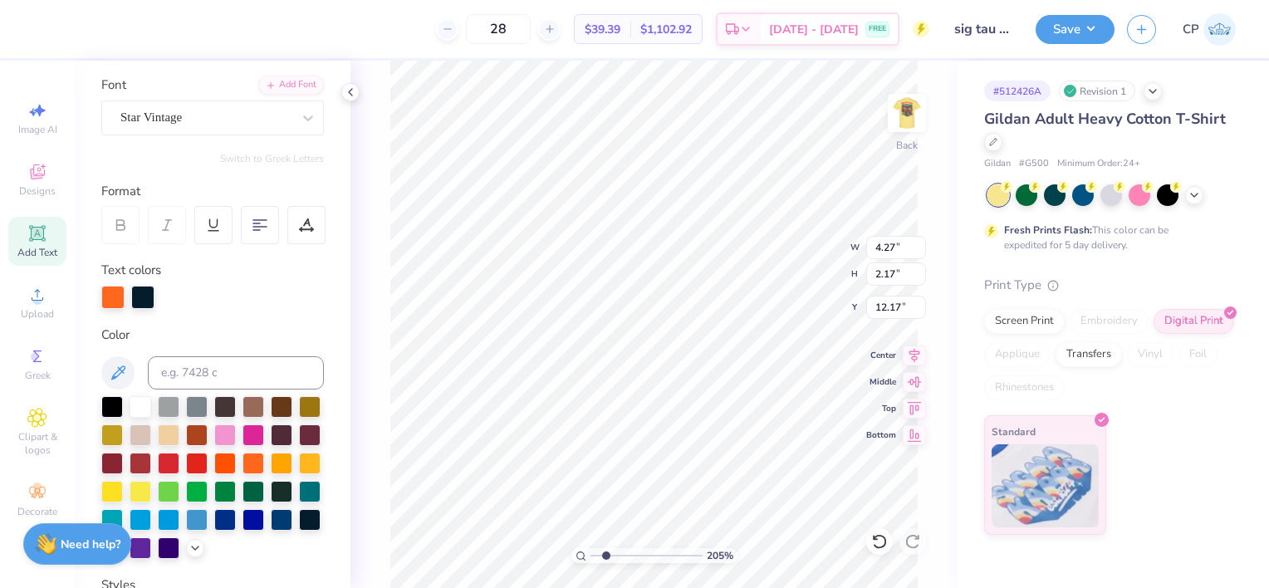
type textarea "70's"
type input "8.72"
type textarea "70"
type input "2.63942151816558"
type input "1.92"
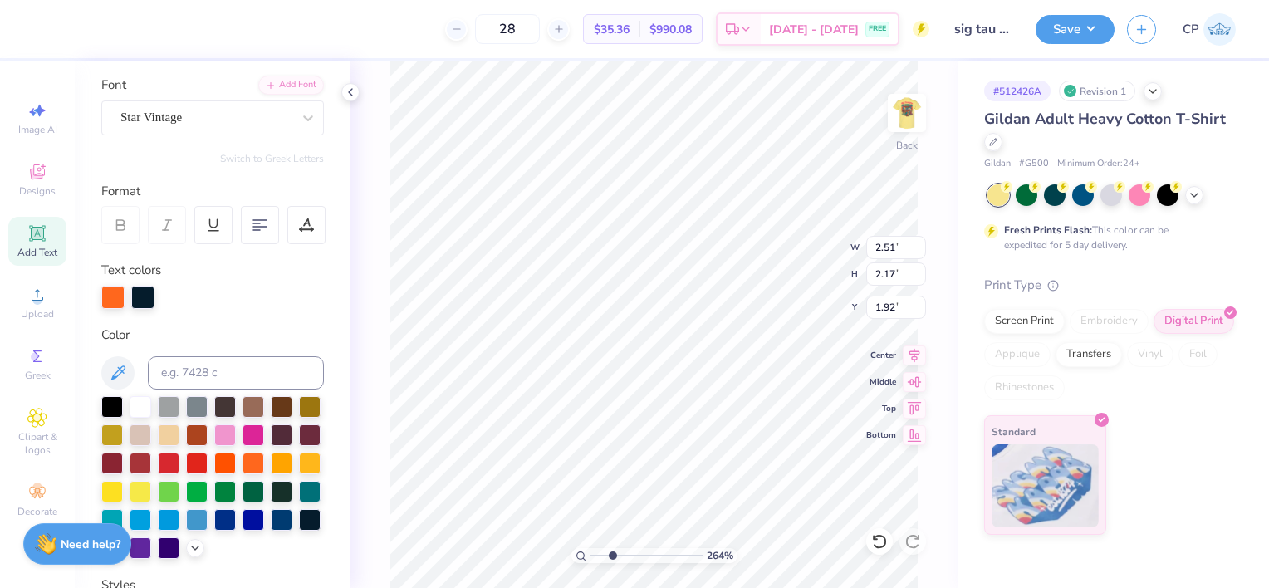
type input "2.81716145185274"
type input "1.36"
type input "1.17"
type input "3.62212914509574"
type input "3.00"
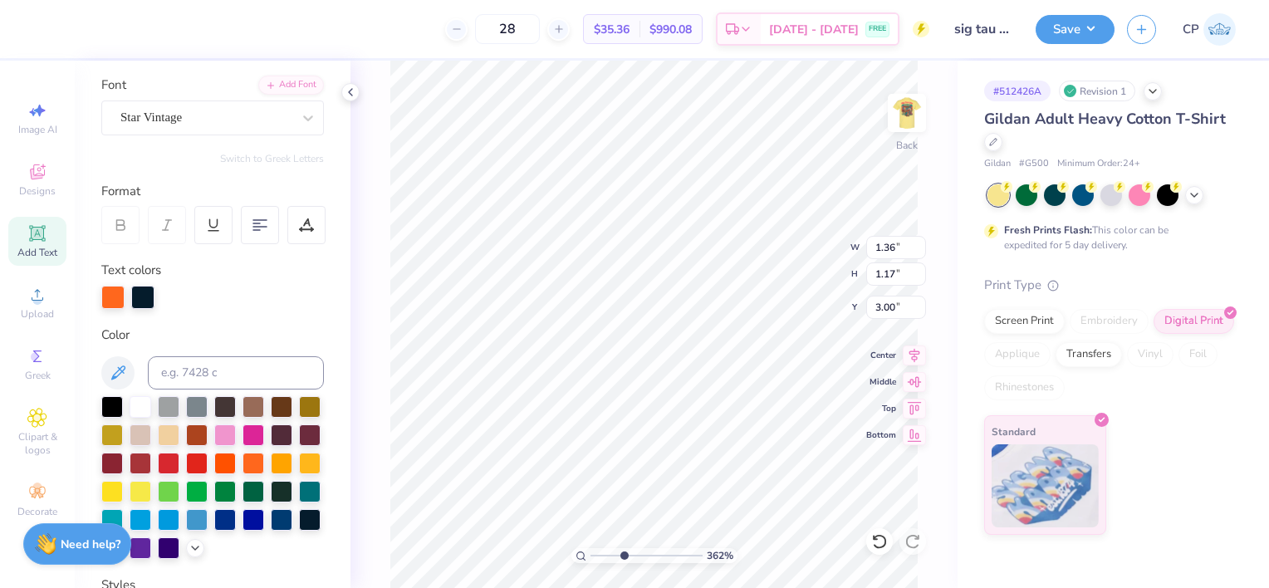
type input "3.62212914509574"
type input "1.16"
type input "1.00"
type input "3.62212914509574"
type input "3.12"
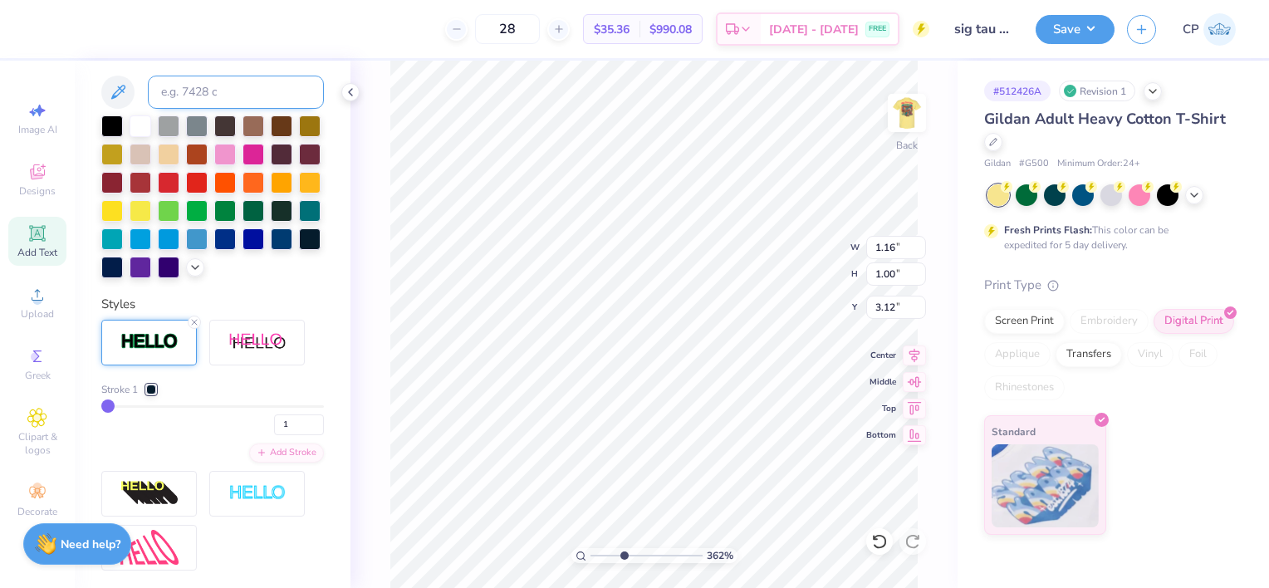
scroll to position [398, 0]
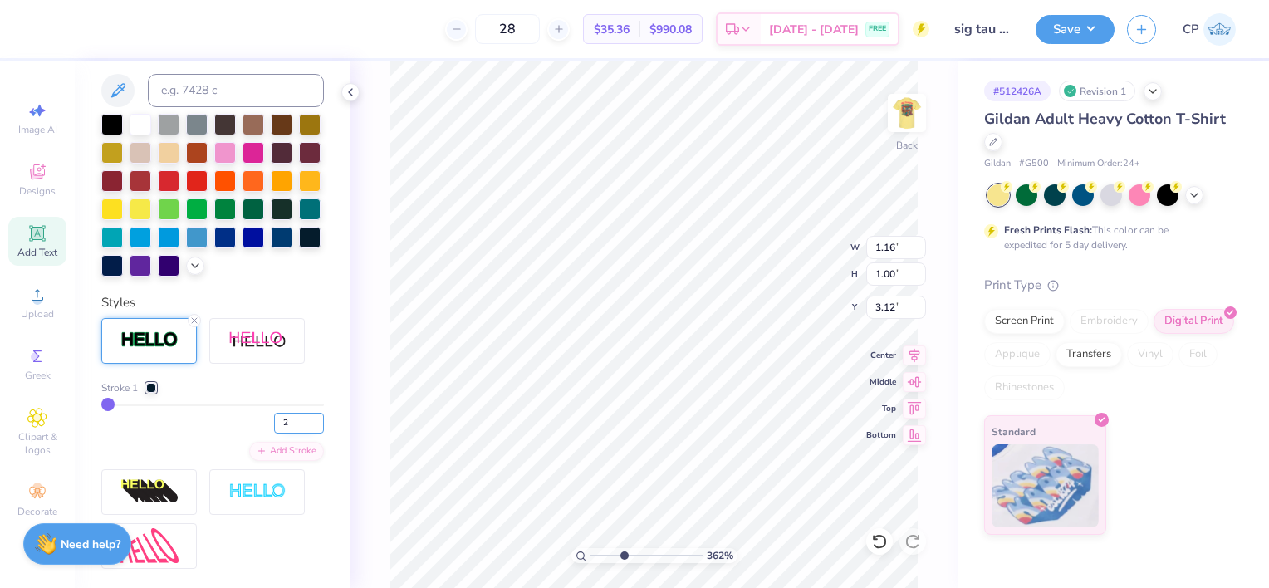
click at [306, 433] on input "2" at bounding box center [299, 423] width 50 height 21
click at [306, 433] on input "3" at bounding box center [299, 423] width 50 height 21
click at [306, 433] on input "4" at bounding box center [299, 423] width 50 height 21
click at [306, 433] on input "5" at bounding box center [299, 423] width 50 height 21
click at [306, 433] on input "6" at bounding box center [299, 423] width 50 height 21
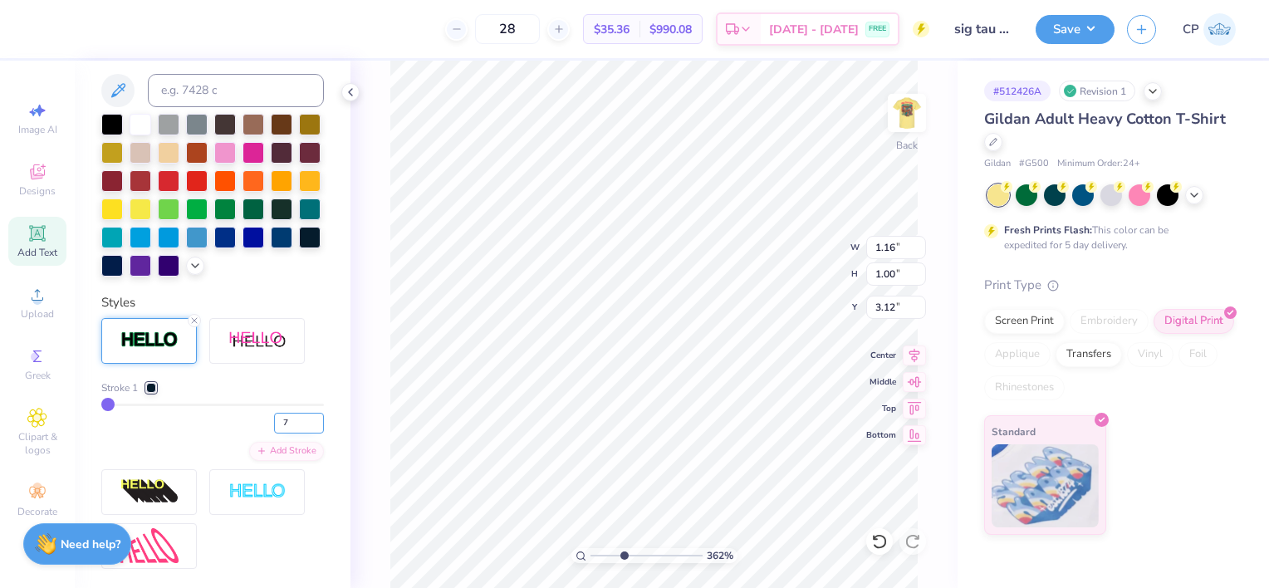
click at [306, 433] on input "7" at bounding box center [299, 423] width 50 height 21
click at [306, 433] on input "8" at bounding box center [299, 423] width 50 height 21
click at [306, 433] on input "9" at bounding box center [299, 423] width 50 height 21
click at [306, 433] on input "10" at bounding box center [299, 423] width 50 height 21
click at [306, 433] on input "11" at bounding box center [299, 423] width 50 height 21
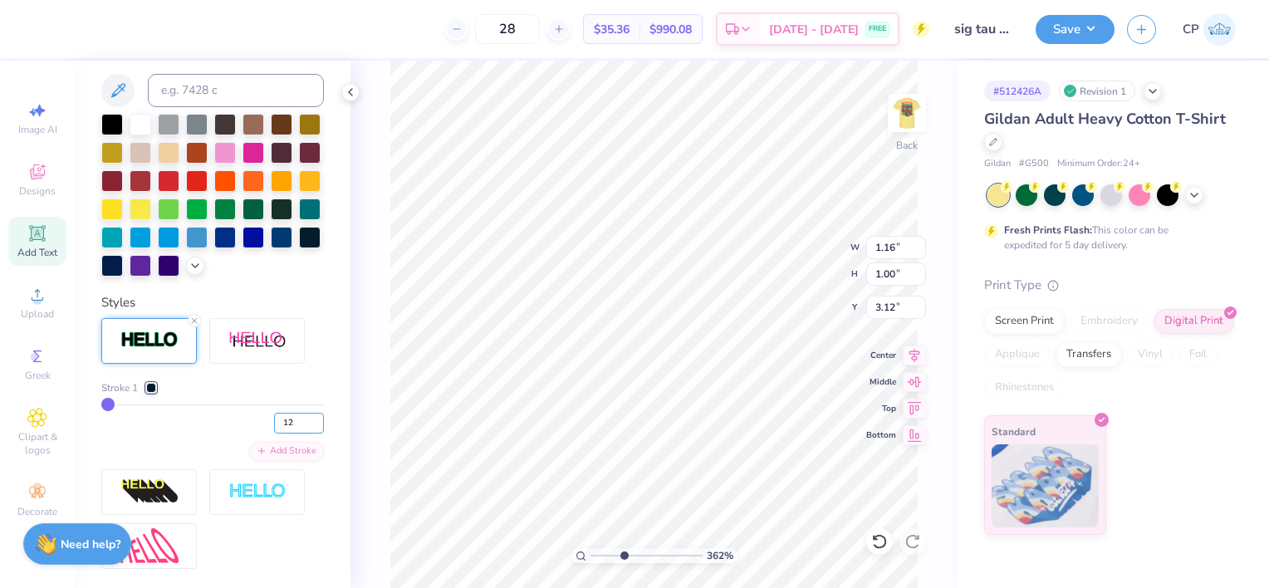
click at [306, 433] on input "12" at bounding box center [299, 423] width 50 height 21
click at [306, 433] on input "13" at bounding box center [299, 423] width 50 height 21
click at [306, 433] on input "14" at bounding box center [299, 423] width 50 height 21
click at [306, 433] on input "15" at bounding box center [299, 423] width 50 height 21
click at [306, 433] on input "16" at bounding box center [299, 423] width 50 height 21
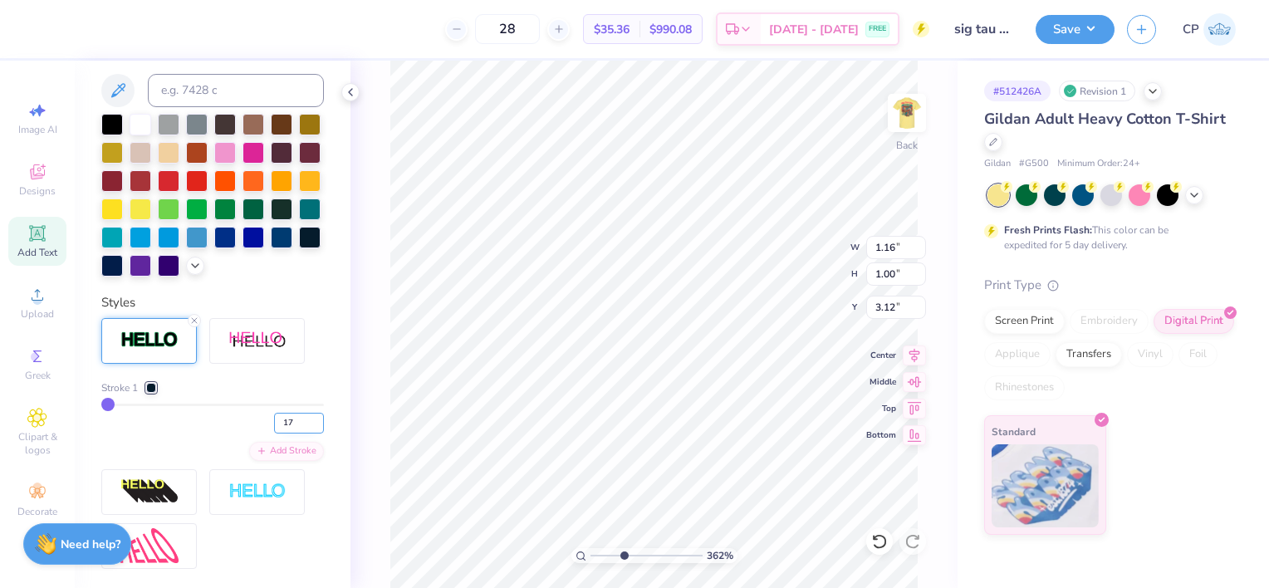
click at [306, 433] on input "17" at bounding box center [299, 423] width 50 height 21
type input "18"
click at [306, 433] on input "18" at bounding box center [299, 423] width 50 height 21
type input "18"
click at [218, 433] on div "18" at bounding box center [212, 419] width 223 height 30
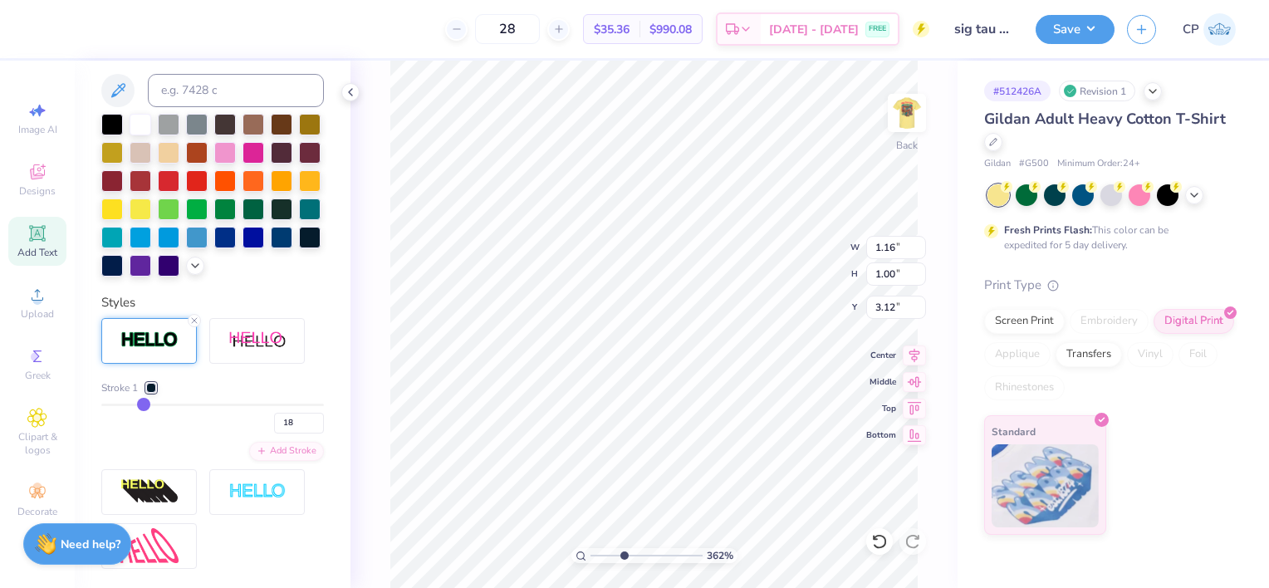
type input "3.62212914509574"
type input "1.41"
type input "1.26"
type input "3.00"
type input "17"
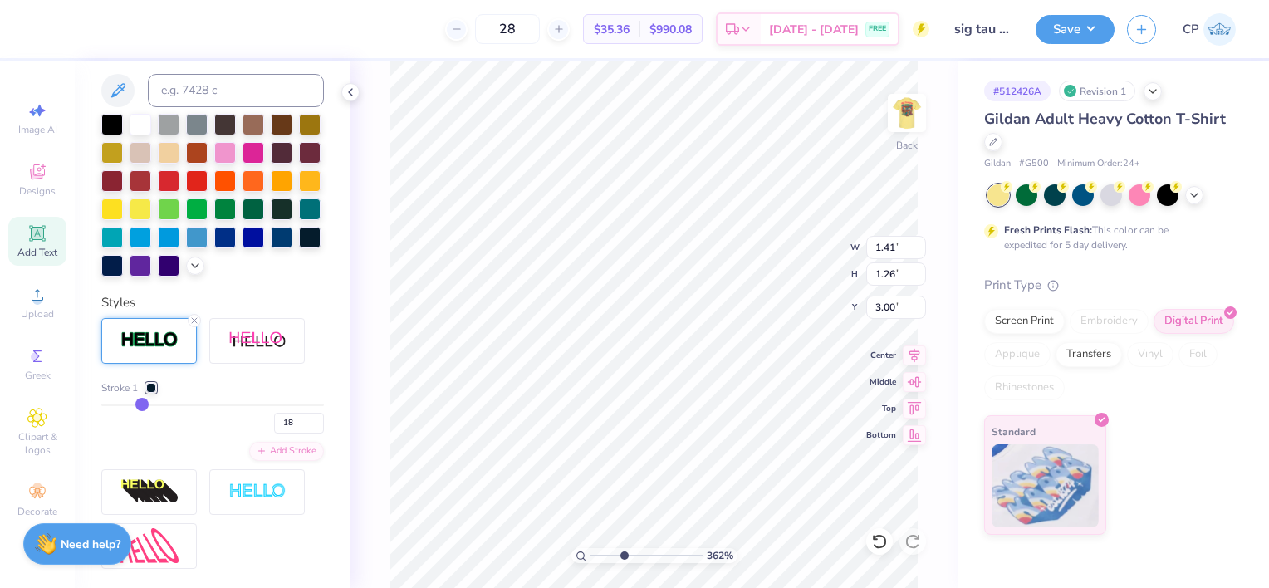
type input "17"
type input "16"
type input "15"
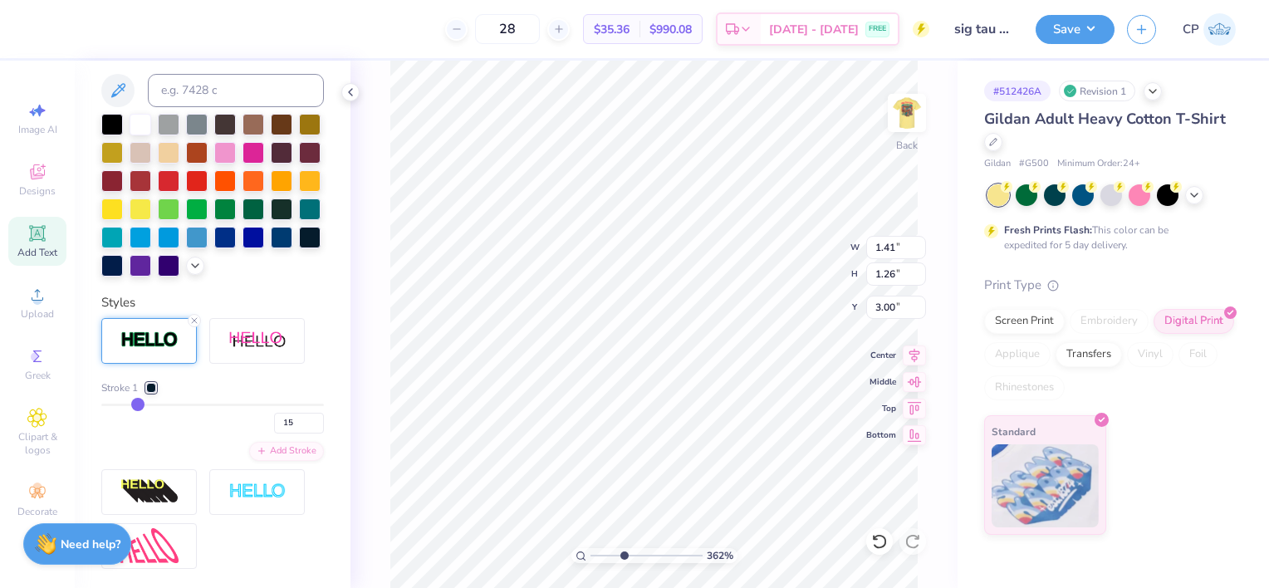
type input "14"
type input "13"
type input "12"
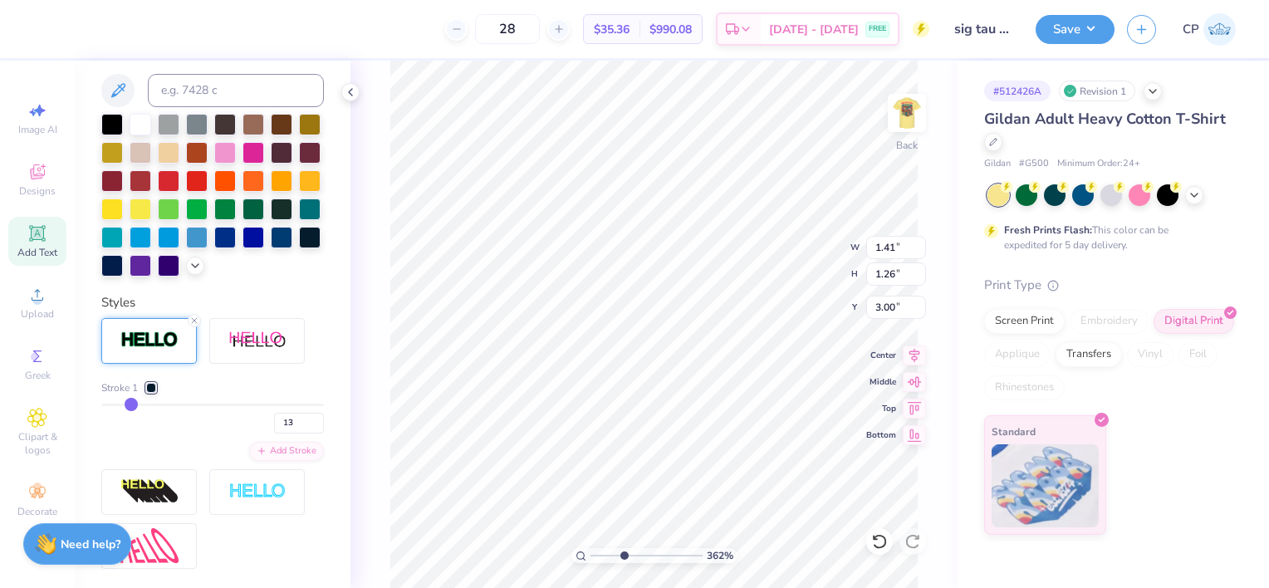
type input "12"
drag, startPoint x: 140, startPoint y: 430, endPoint x: 130, endPoint y: 430, distance: 10.8
type input "12"
click at [130, 406] on input "range" at bounding box center [212, 405] width 223 height 2
type input "3.62212914509574"
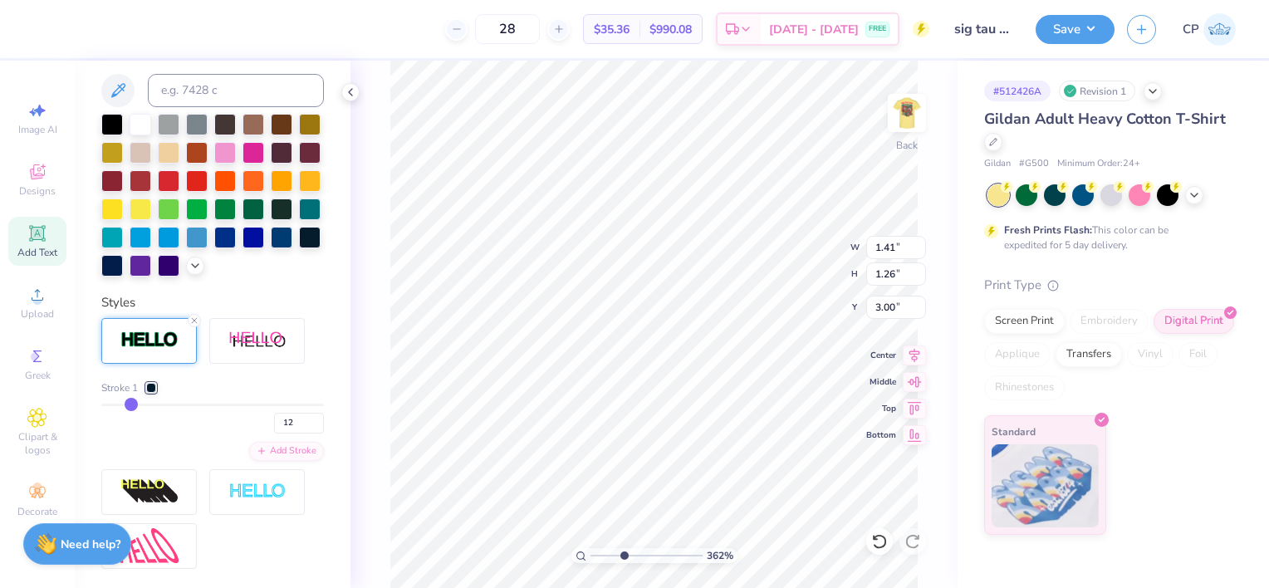
type input "1.32"
type input "1.16"
type input "3.04"
type input "9"
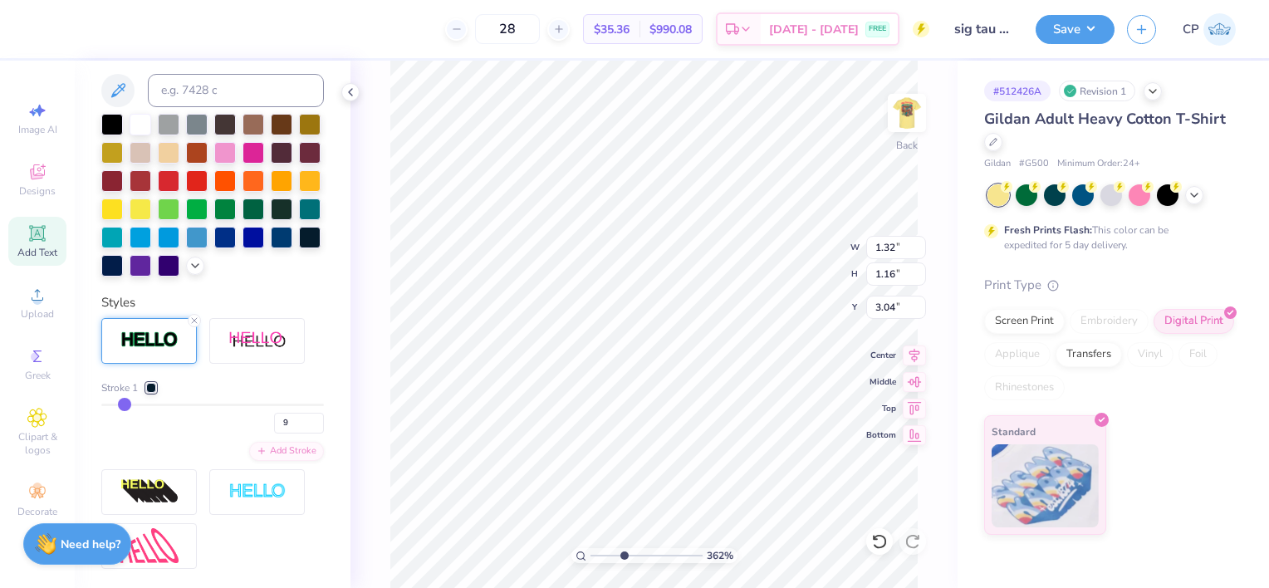
type input "8"
type input "7"
type input "6"
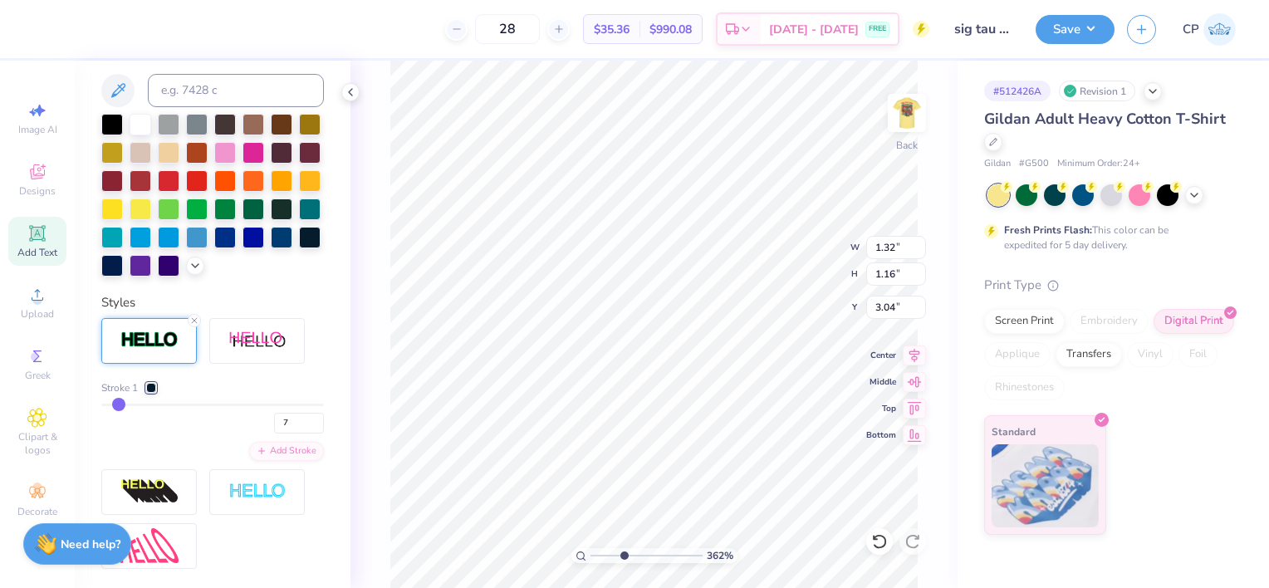
type input "6"
type input "5"
type input "4"
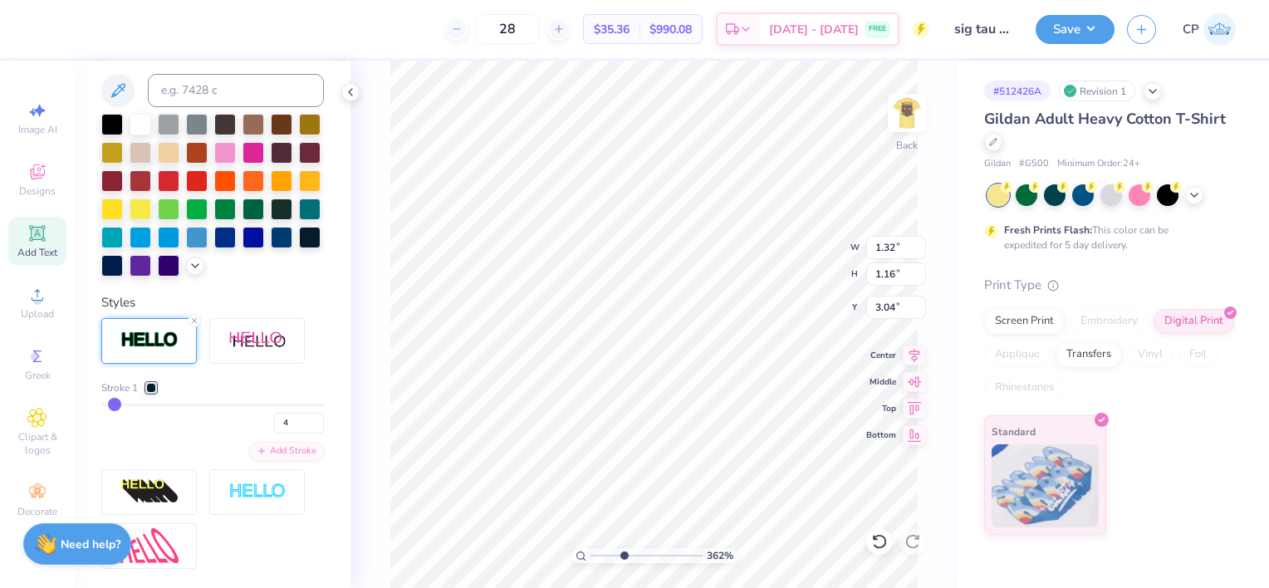
type input "3"
type input "2"
type input "1"
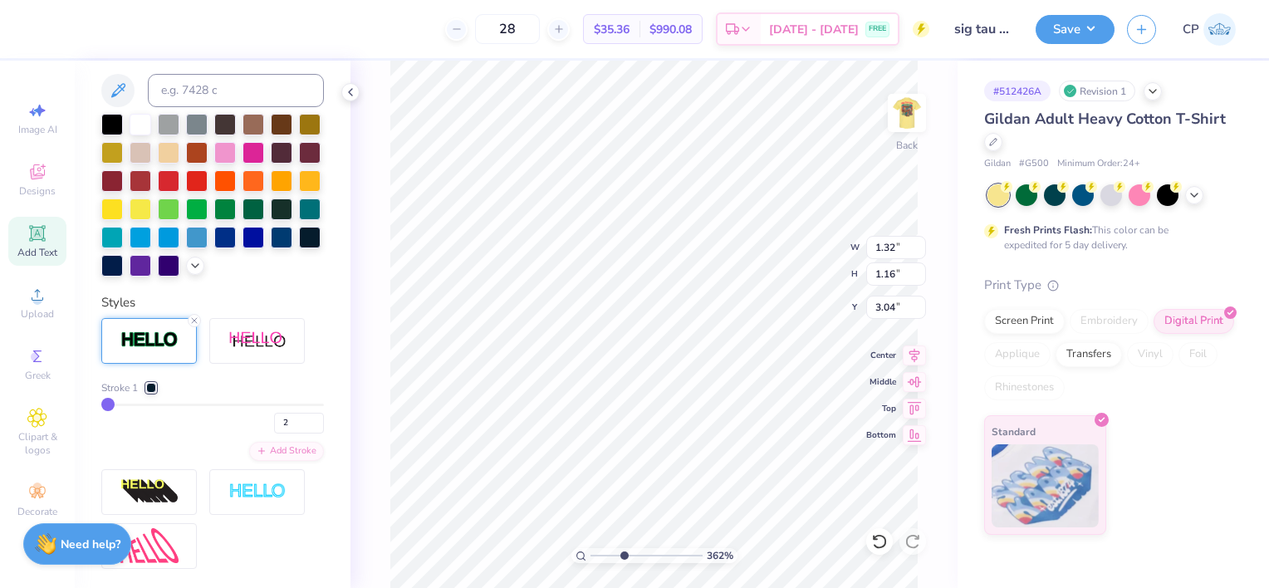
type input "1"
drag, startPoint x: 130, startPoint y: 430, endPoint x: 102, endPoint y: 428, distance: 27.5
type input "1"
click at [102, 406] on input "range" at bounding box center [212, 405] width 223 height 2
type input "3.62212914509574"
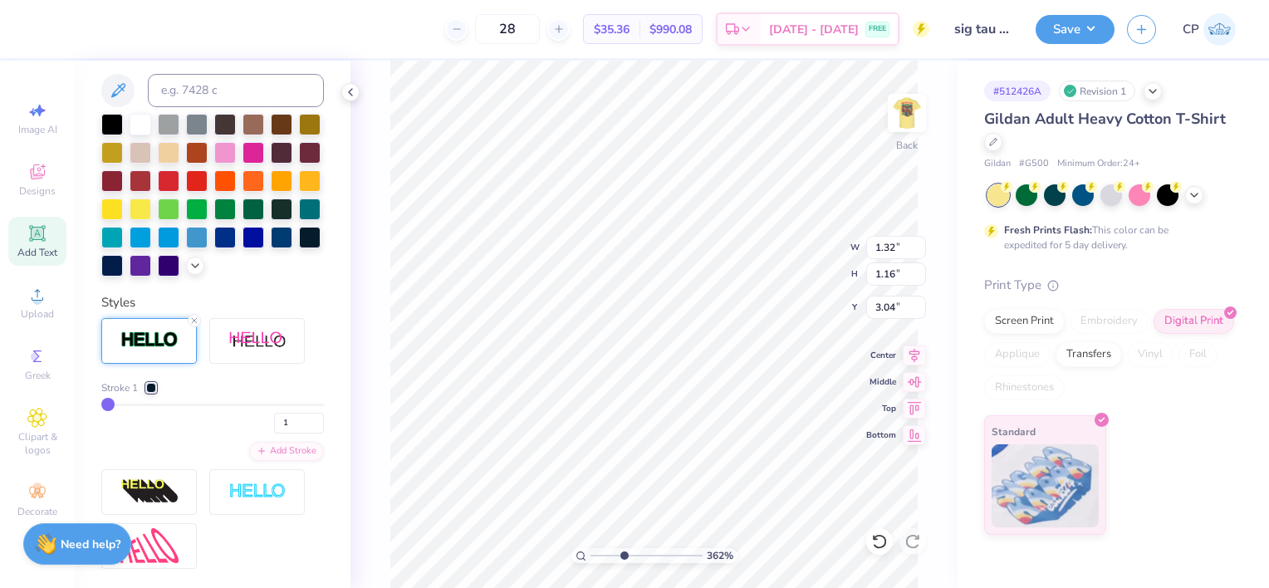
type input "1.16"
type input "1.00"
type input "3.12"
type input "2"
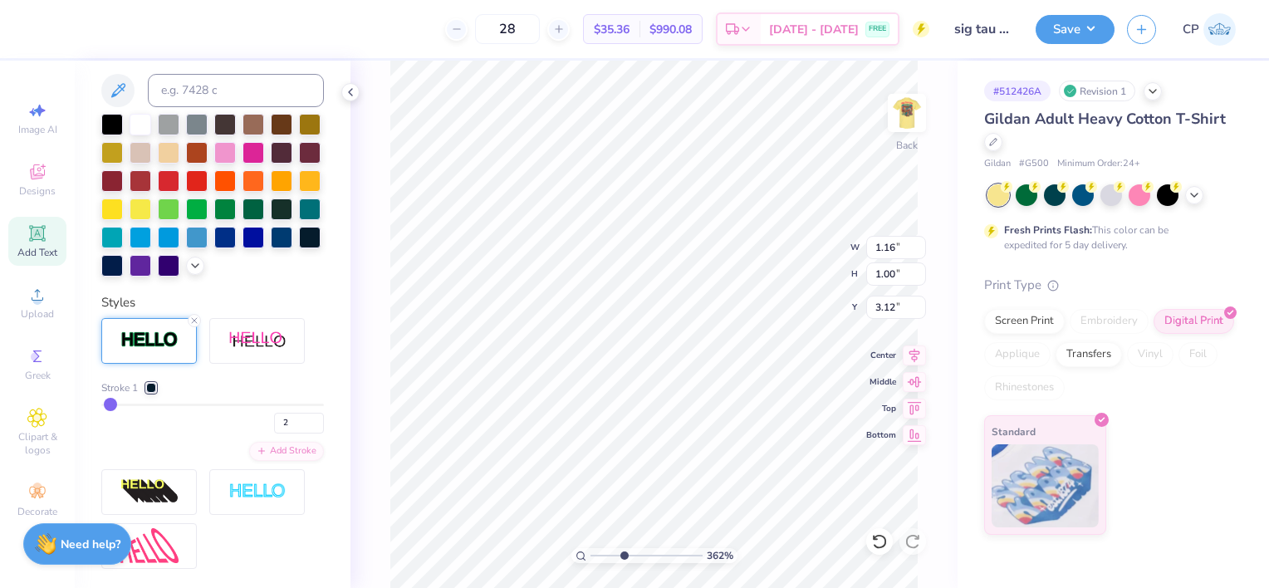
type input "3"
drag, startPoint x: 107, startPoint y: 433, endPoint x: 166, endPoint y: 465, distance: 66.9
type input "3"
click at [112, 406] on input "range" at bounding box center [212, 405] width 223 height 2
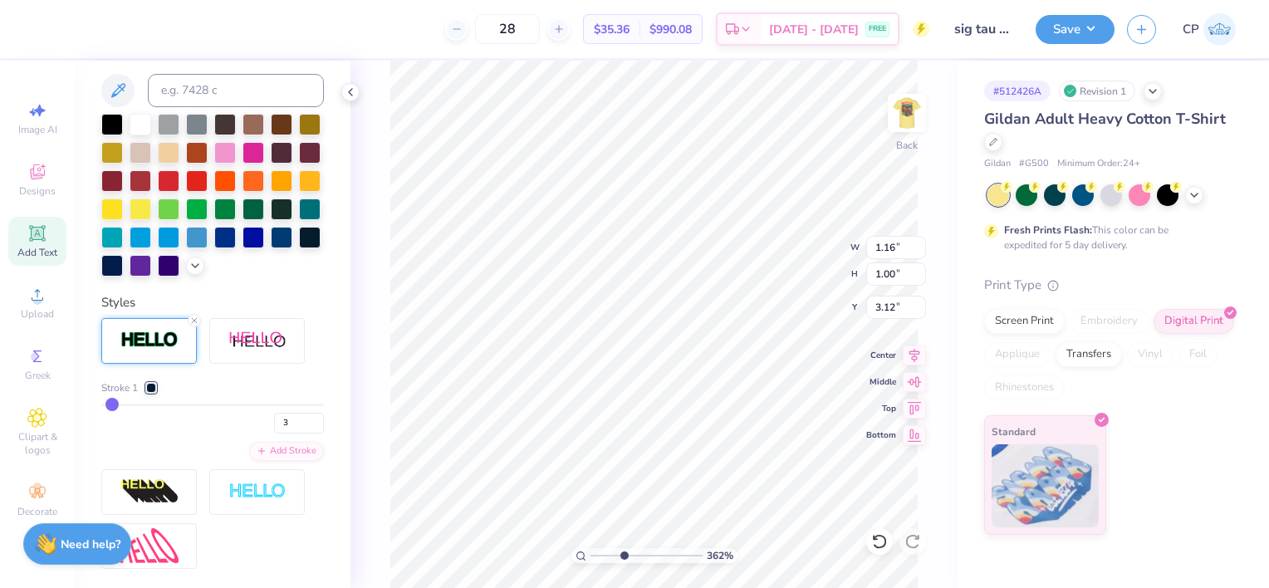
type input "3.62212914509574"
type input "1.19"
type input "1.03"
type input "3.11"
click at [277, 433] on input "3" at bounding box center [299, 423] width 50 height 21
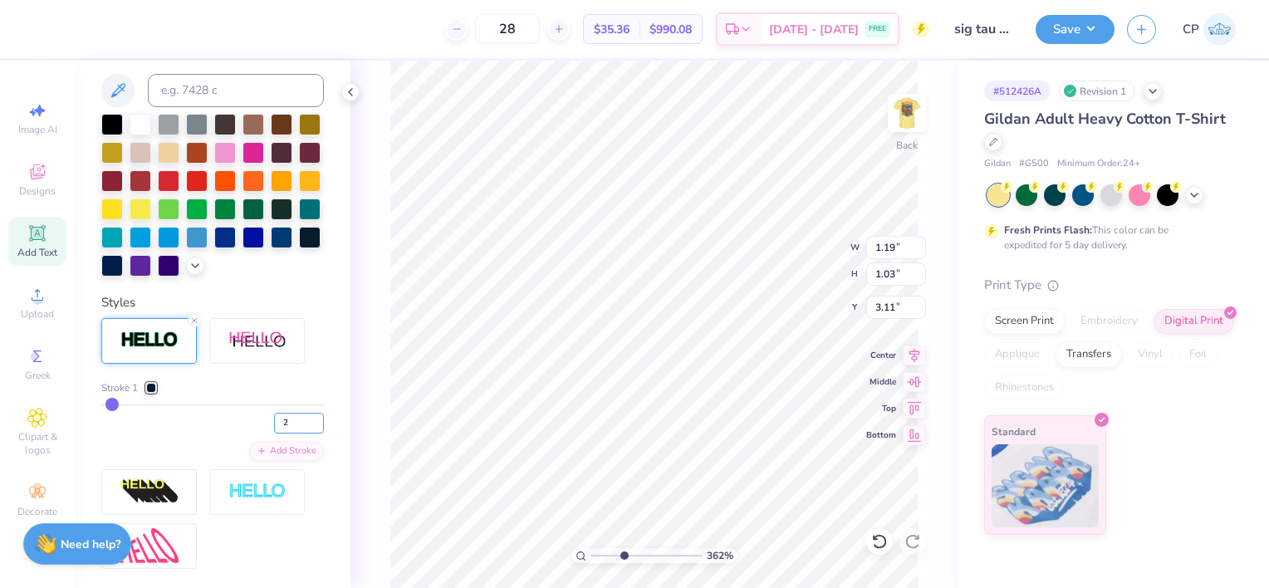
type input "2"
click at [304, 433] on input "2" at bounding box center [299, 423] width 50 height 21
type input "2"
click at [316, 408] on div "Personalized Names Personalized Numbers Text Tool Add Font Font Star Vintage Sw…" at bounding box center [213, 324] width 276 height 527
type input "3.62212914509574"
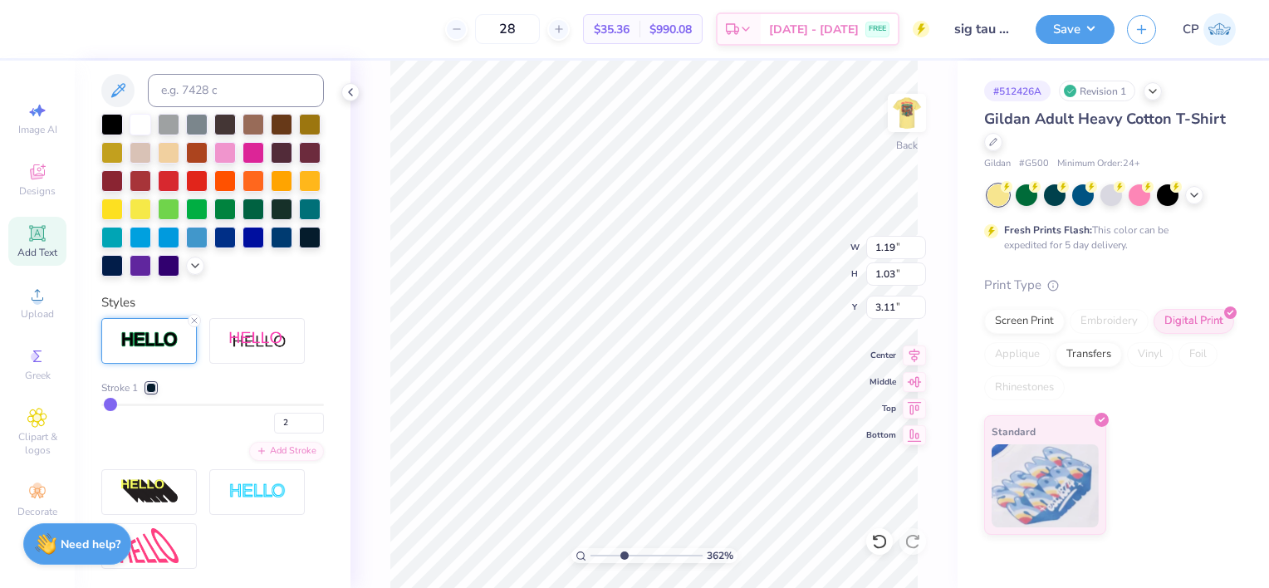
type input "1.17"
type input "1.01"
type input "3.12"
type input "3.62212914509574"
type input "2.68"
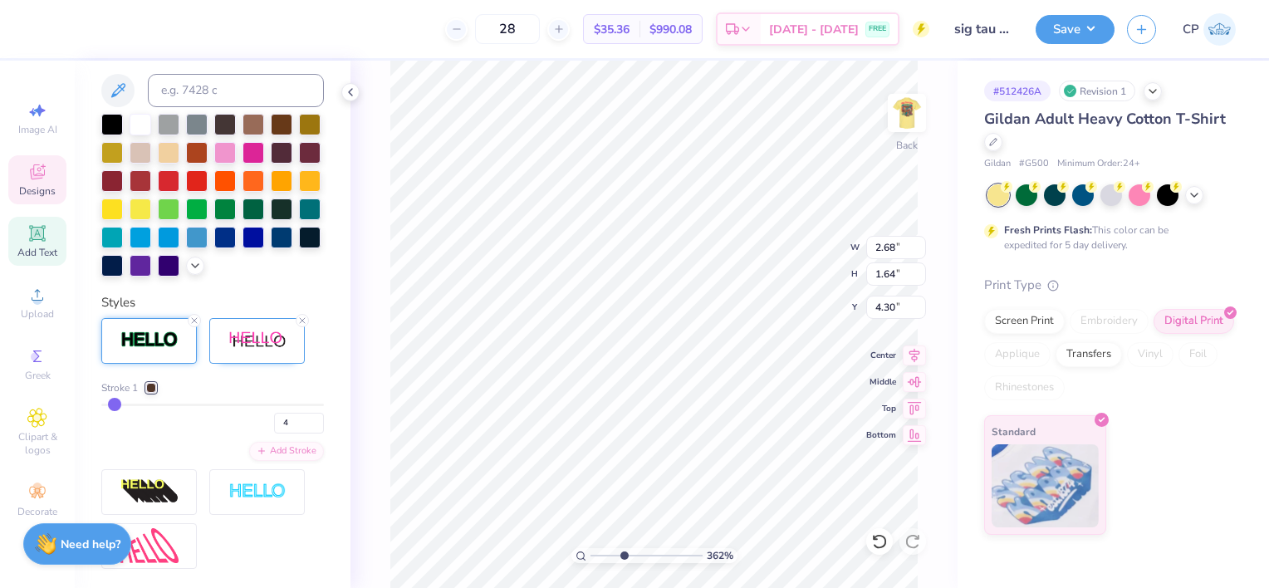
type input "1.64"
type input "4.30"
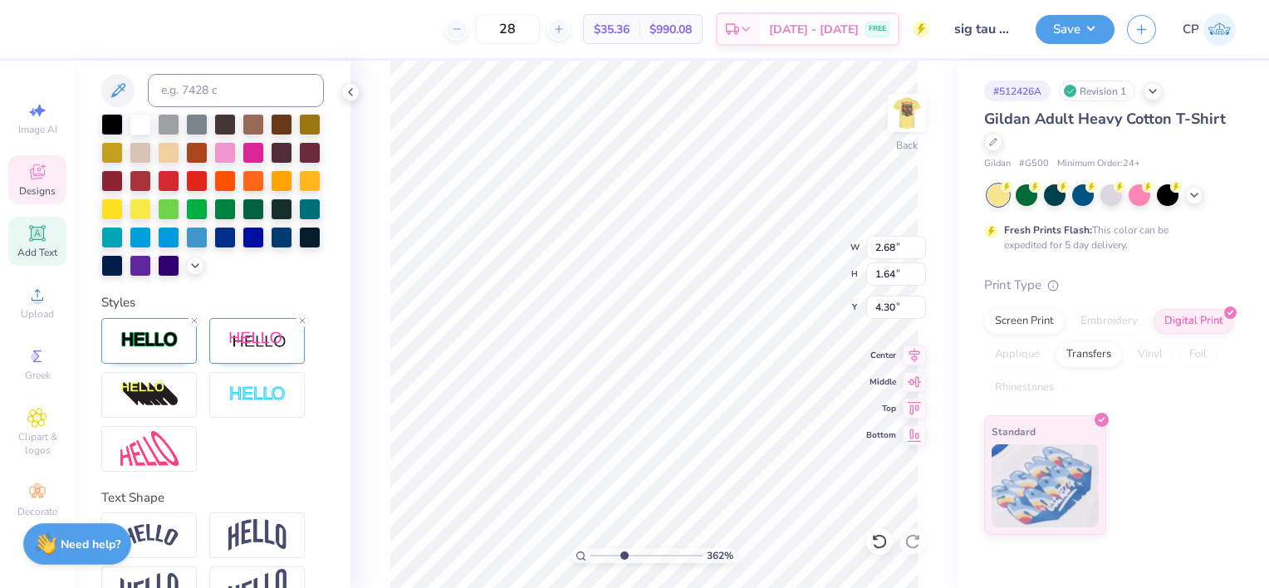
type input "3.62212914509574"
click at [33, 247] on span "Add Text" at bounding box center [37, 252] width 40 height 13
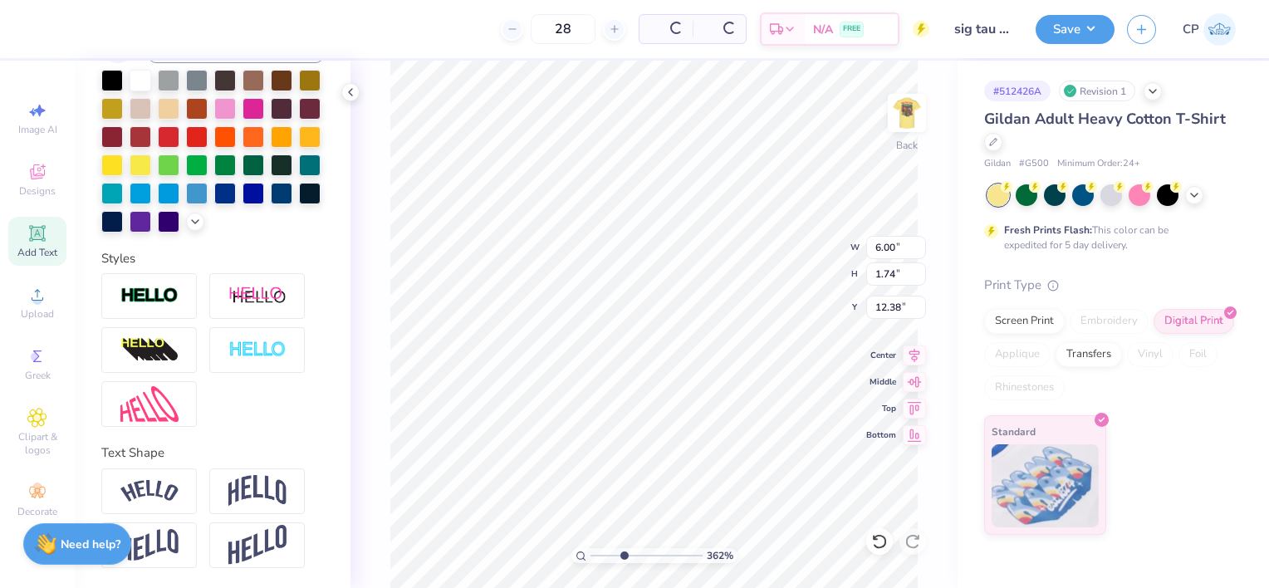
scroll to position [334, 0]
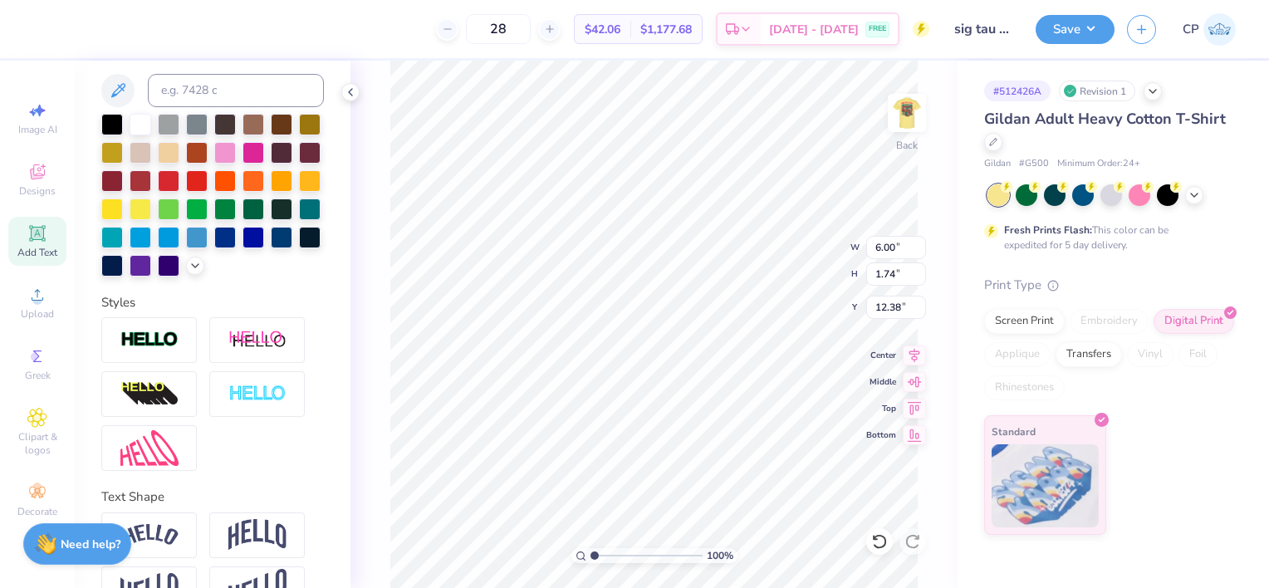
drag, startPoint x: 614, startPoint y: 554, endPoint x: 573, endPoint y: 554, distance: 41.5
click at [590, 554] on input "range" at bounding box center [646, 555] width 112 height 15
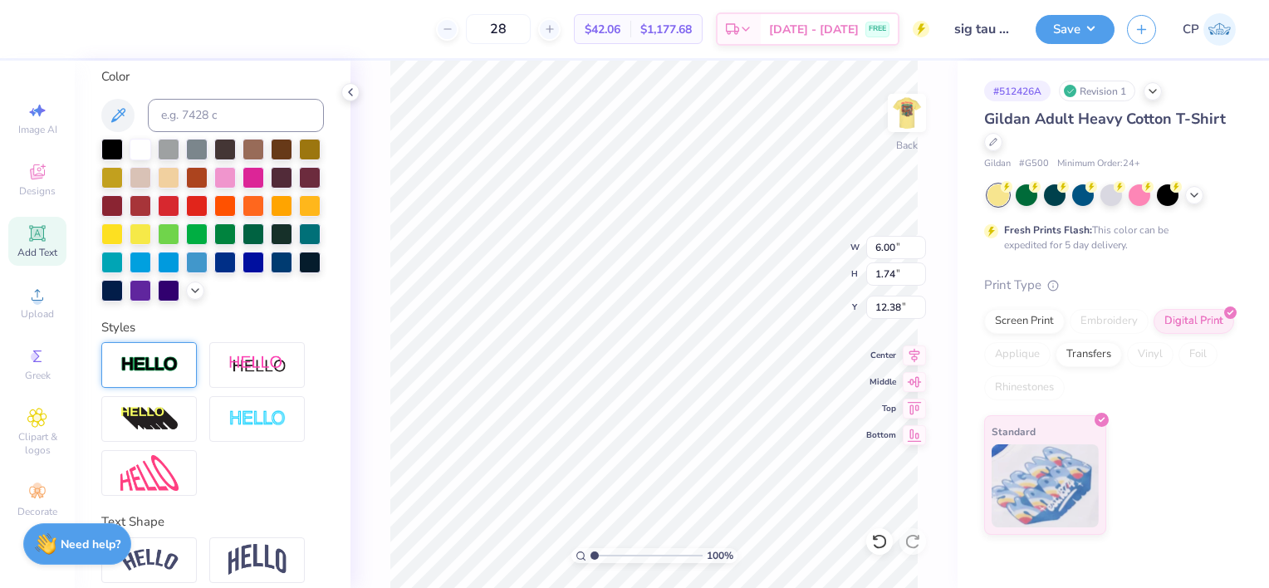
click at [179, 388] on div at bounding box center [148, 365] width 95 height 46
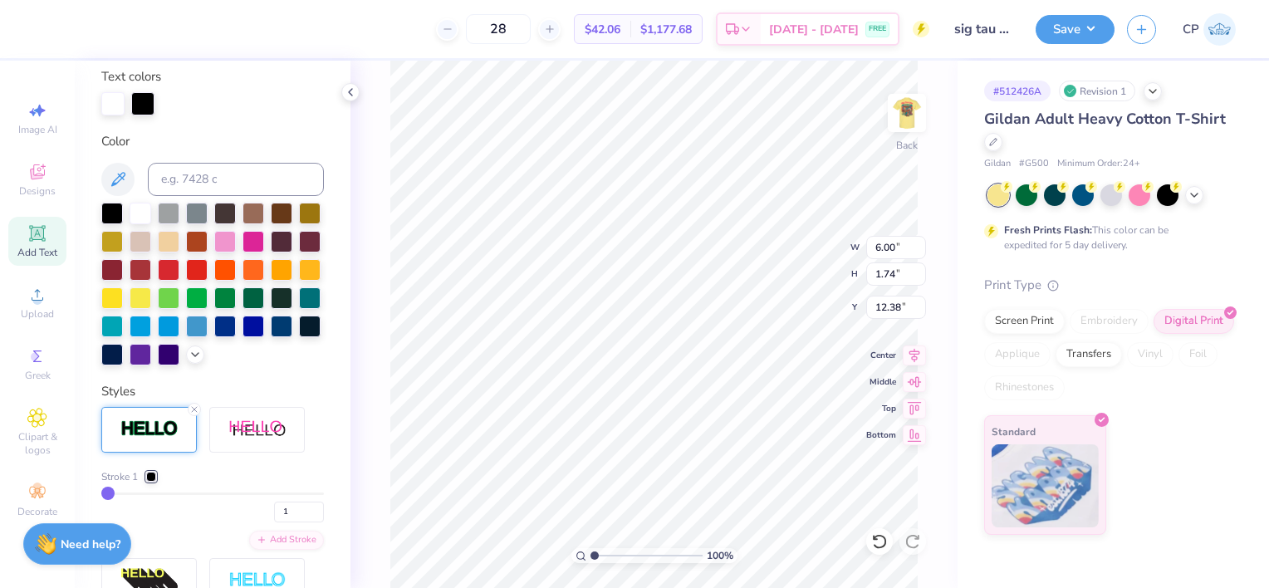
scroll to position [372, 0]
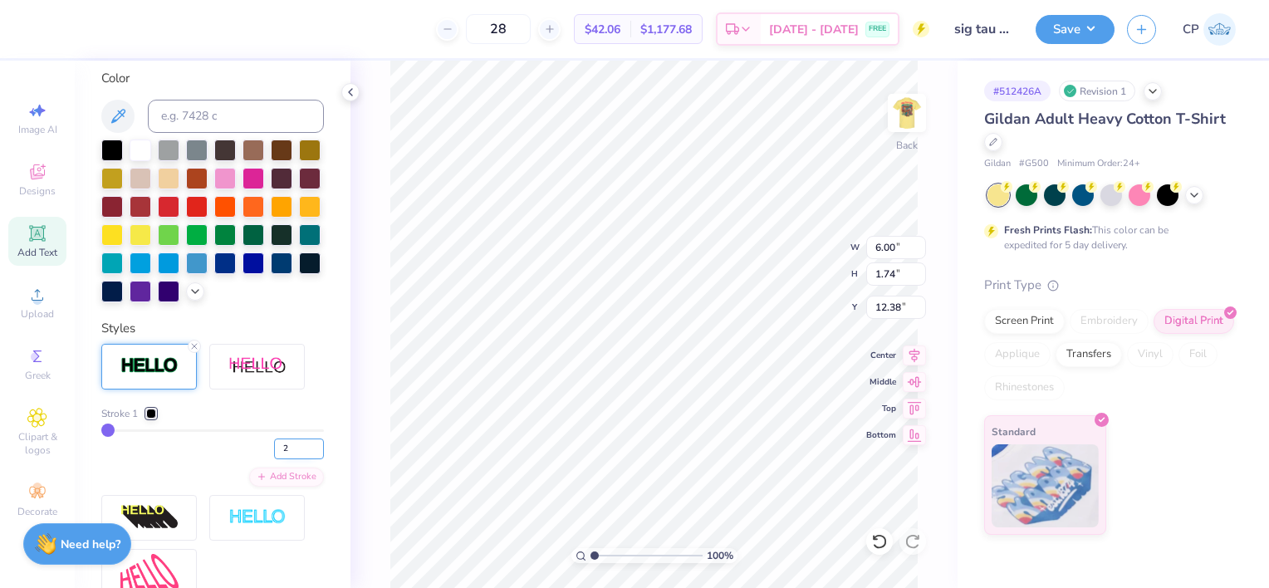
click at [304, 459] on input "2" at bounding box center [299, 448] width 50 height 21
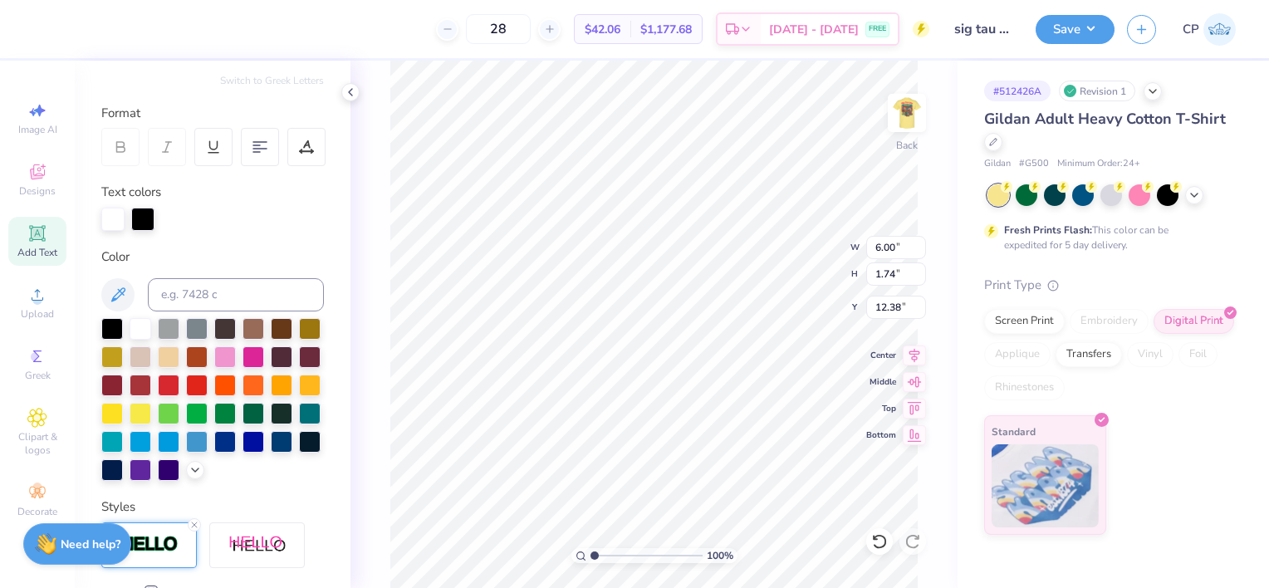
scroll to position [193, 0]
click at [111, 221] on div at bounding box center [112, 219] width 23 height 23
click at [184, 287] on input at bounding box center [236, 295] width 176 height 33
click at [144, 213] on div at bounding box center [142, 219] width 23 height 23
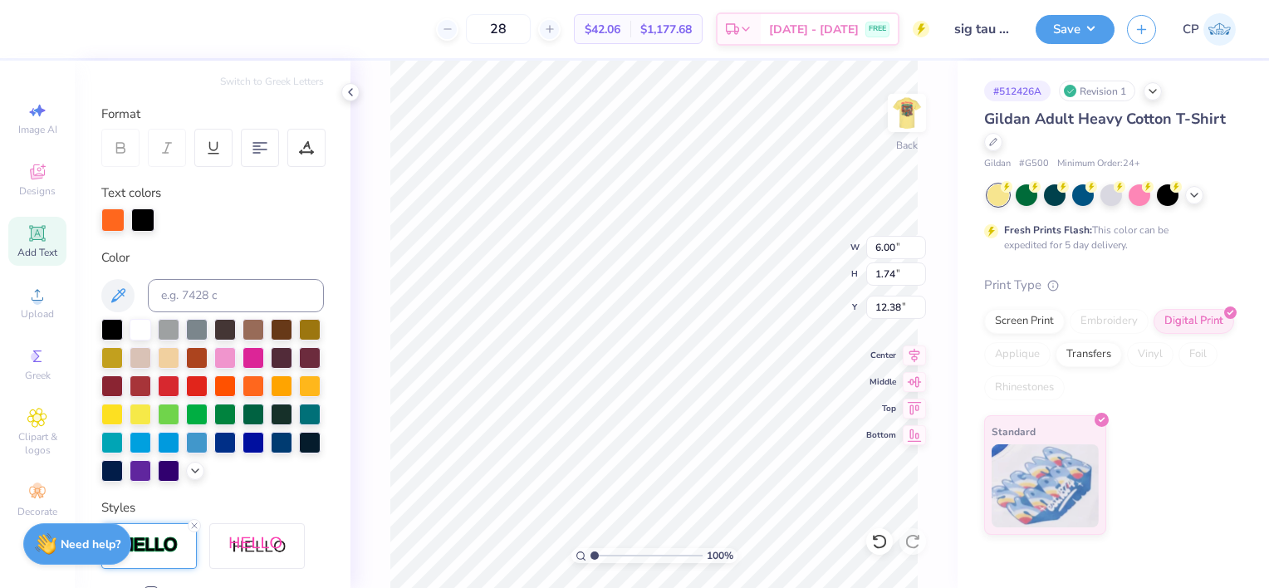
click at [138, 226] on div at bounding box center [142, 219] width 23 height 23
click at [188, 295] on input at bounding box center [236, 295] width 176 height 33
click at [145, 222] on div at bounding box center [142, 219] width 23 height 23
click at [143, 219] on div at bounding box center [142, 219] width 23 height 23
click at [242, 395] on div at bounding box center [253, 385] width 22 height 22
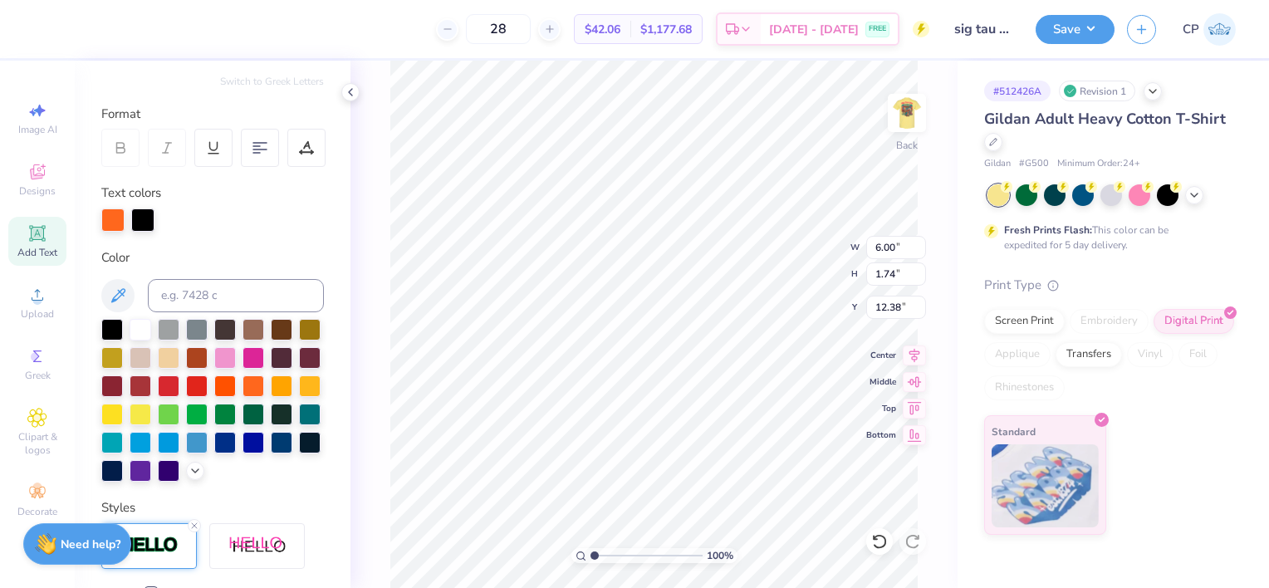
click at [311, 245] on div "Personalized Names Personalized Numbers Text Tool Add Font Font Super Dream Swi…" at bounding box center [213, 324] width 276 height 527
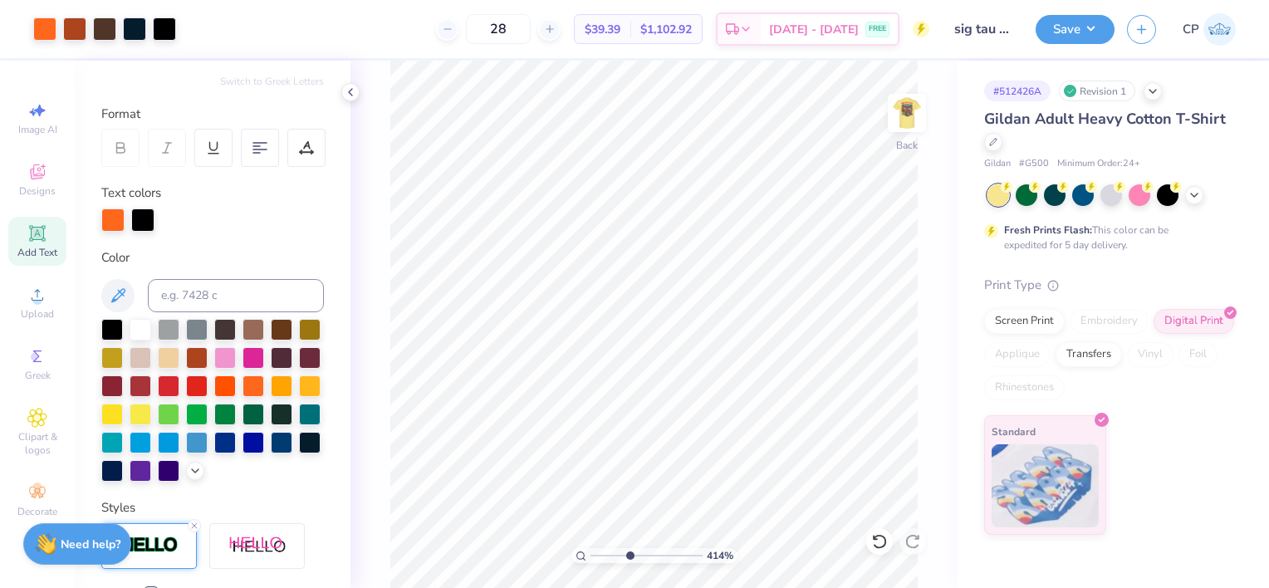
drag, startPoint x: 594, startPoint y: 554, endPoint x: 629, endPoint y: 541, distance: 37.3
click at [629, 548] on input "range" at bounding box center [646, 555] width 112 height 15
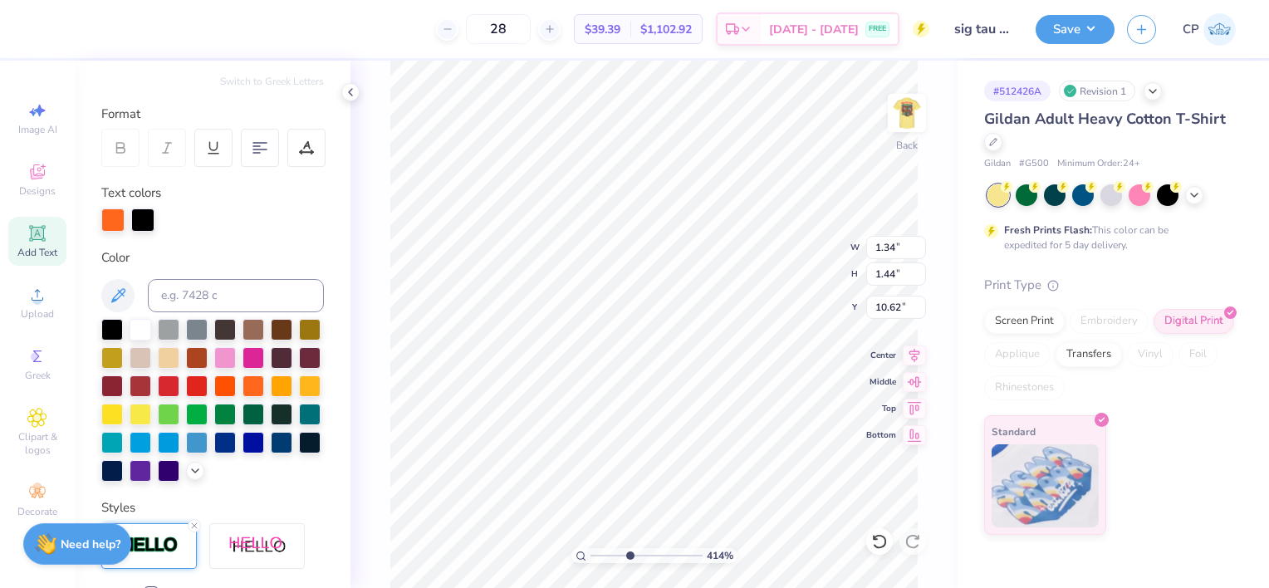
scroll to position [0, 0]
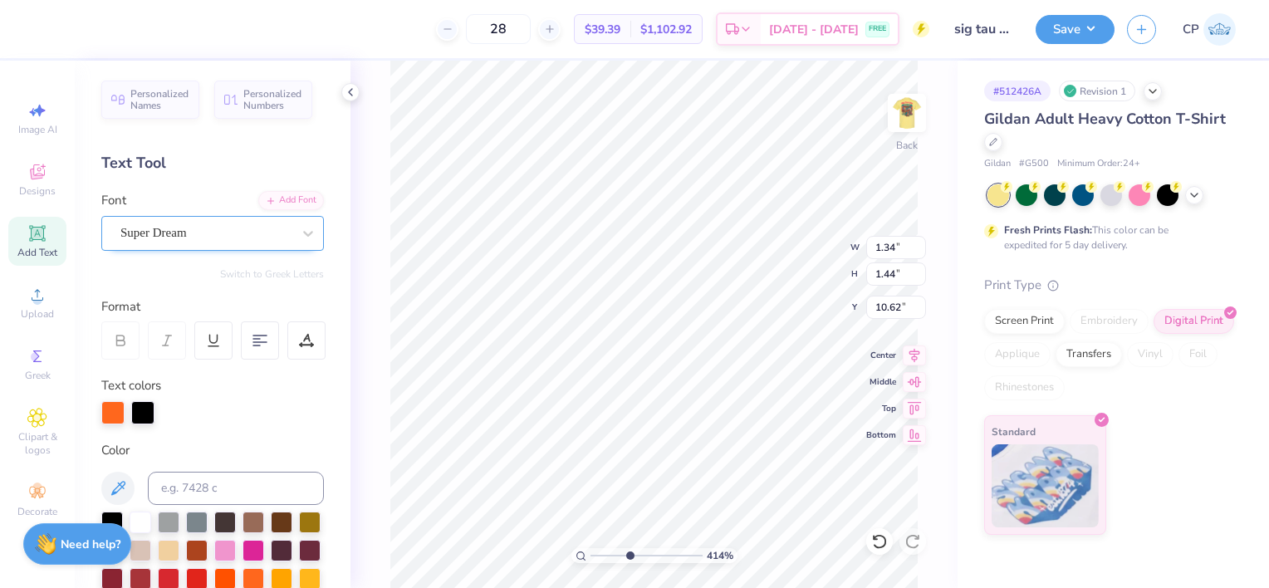
click at [206, 241] on div "Super Dream" at bounding box center [206, 233] width 174 height 26
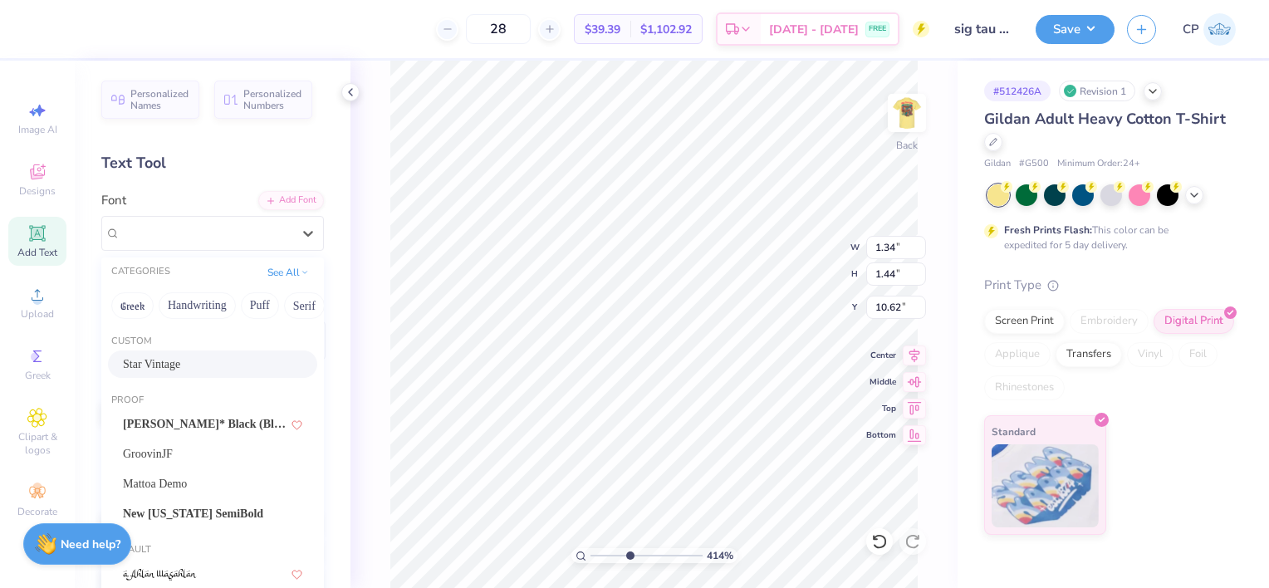
click at [180, 362] on span "Star Vintage" at bounding box center [151, 363] width 57 height 17
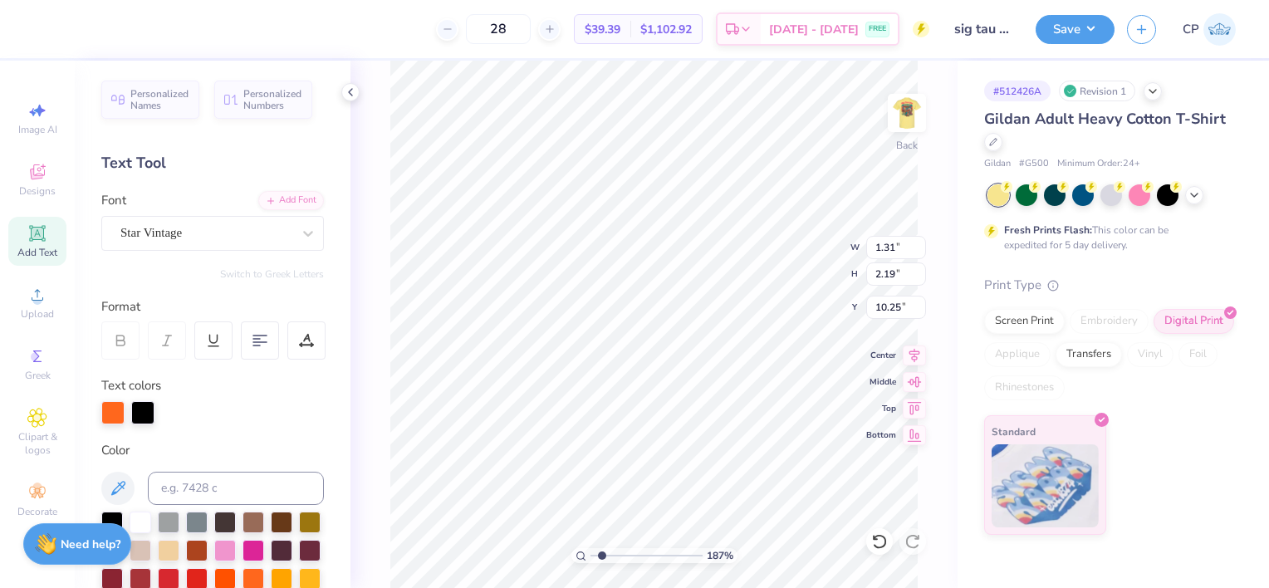
drag, startPoint x: 628, startPoint y: 553, endPoint x: 601, endPoint y: 555, distance: 26.7
click at [601, 555] on input "range" at bounding box center [646, 555] width 112 height 15
drag, startPoint x: 605, startPoint y: 553, endPoint x: 639, endPoint y: 552, distance: 34.1
click at [639, 552] on input "range" at bounding box center [646, 555] width 112 height 15
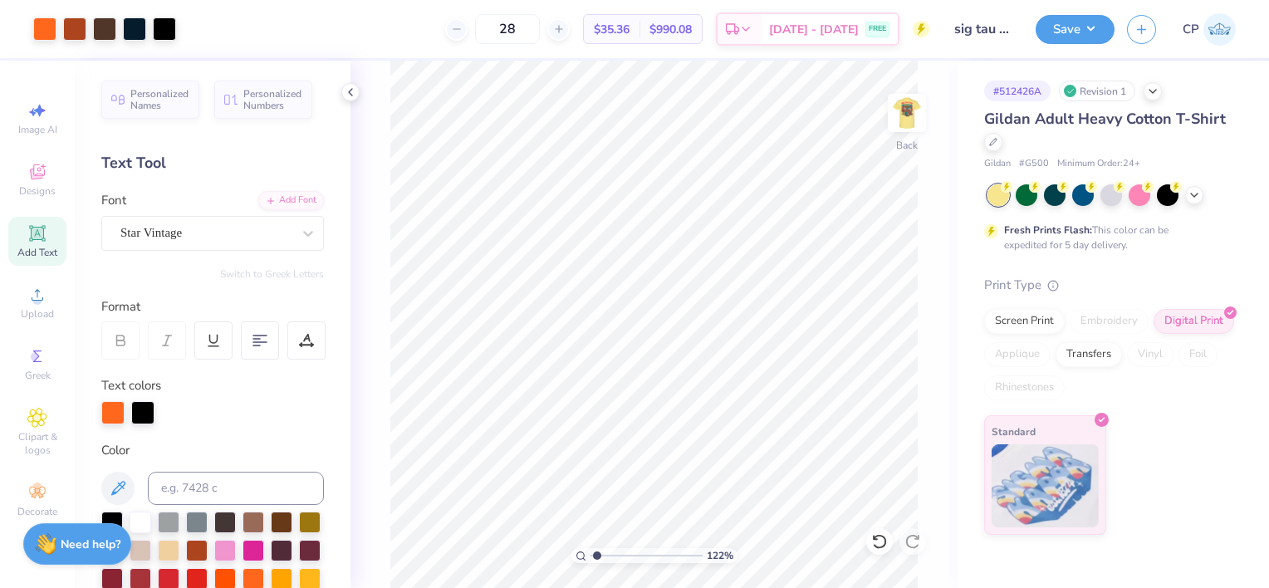
drag, startPoint x: 655, startPoint y: 553, endPoint x: 596, endPoint y: 559, distance: 59.2
click at [596, 559] on input "range" at bounding box center [646, 555] width 112 height 15
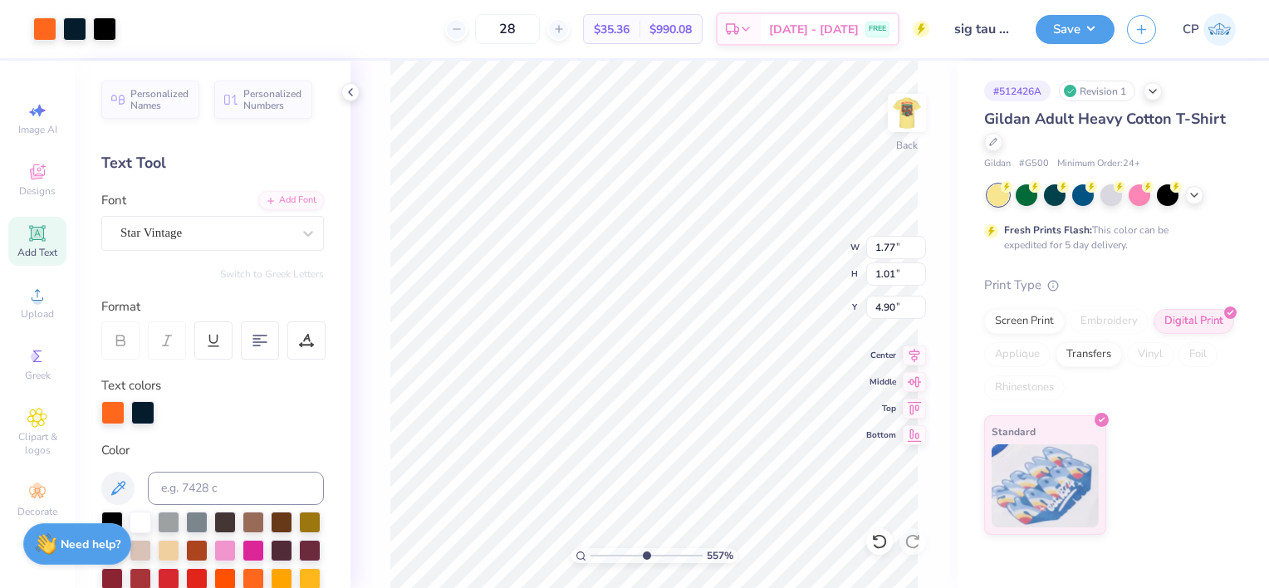
drag, startPoint x: 598, startPoint y: 552, endPoint x: 644, endPoint y: 548, distance: 46.7
click at [644, 548] on input "range" at bounding box center [646, 555] width 112 height 15
click at [707, 402] on li "Group" at bounding box center [723, 408] width 130 height 32
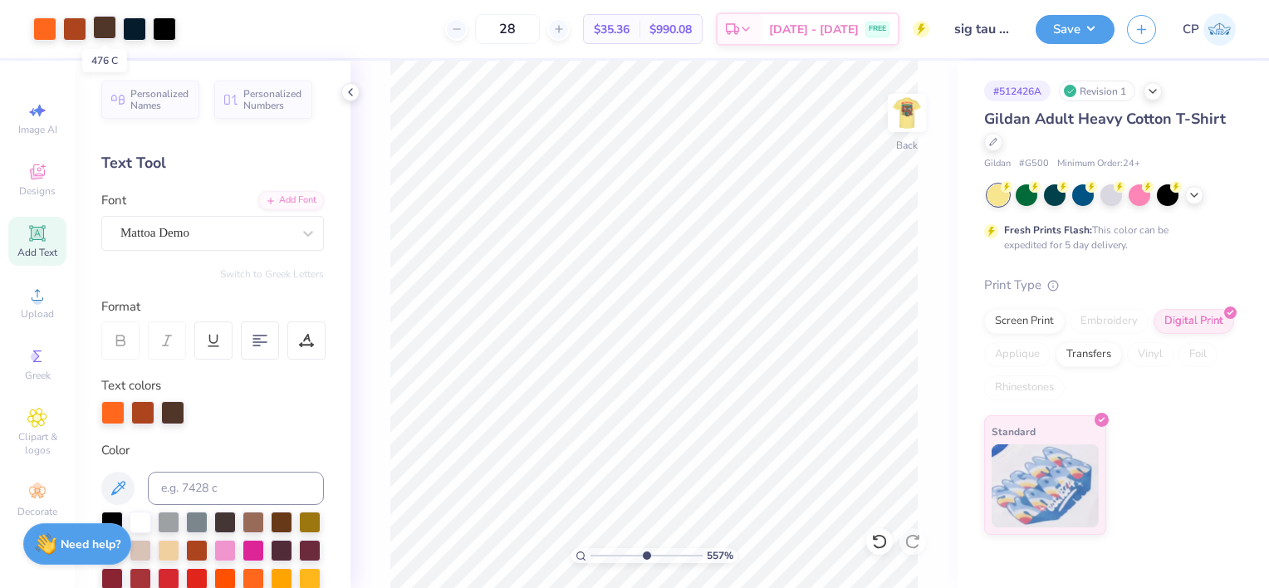
click at [109, 27] on div at bounding box center [104, 27] width 23 height 23
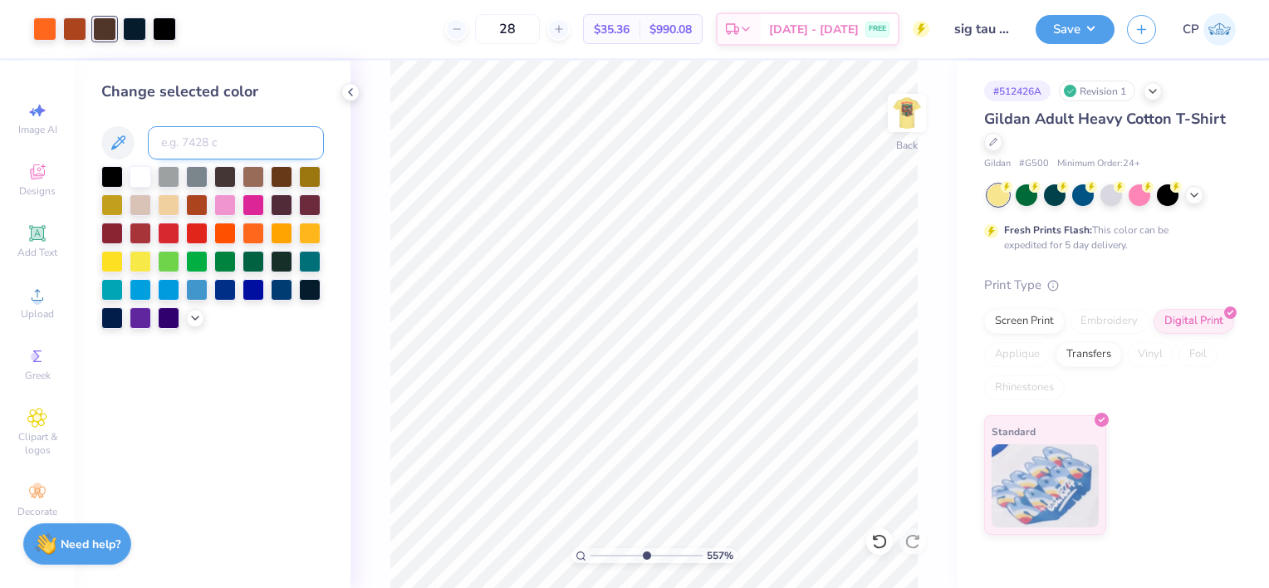
click at [183, 141] on input at bounding box center [236, 142] width 176 height 33
drag, startPoint x: 645, startPoint y: 557, endPoint x: 586, endPoint y: 557, distance: 59.0
click at [590, 557] on input "range" at bounding box center [646, 555] width 112 height 15
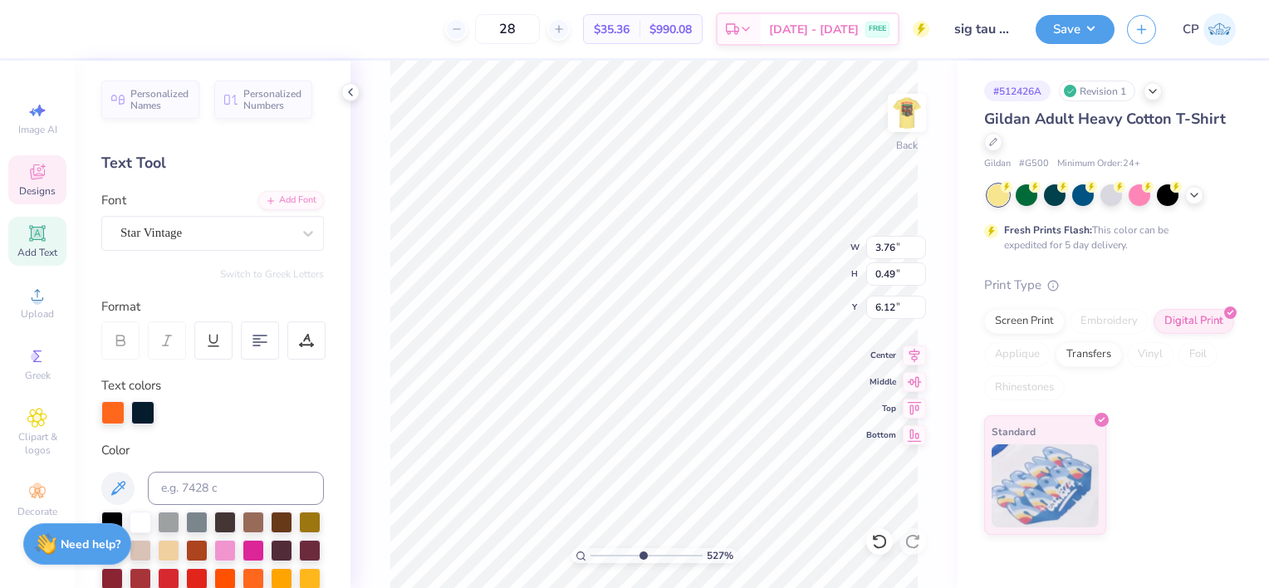
drag, startPoint x: 594, startPoint y: 553, endPoint x: 641, endPoint y: 537, distance: 49.9
click at [641, 548] on input "range" at bounding box center [646, 555] width 112 height 15
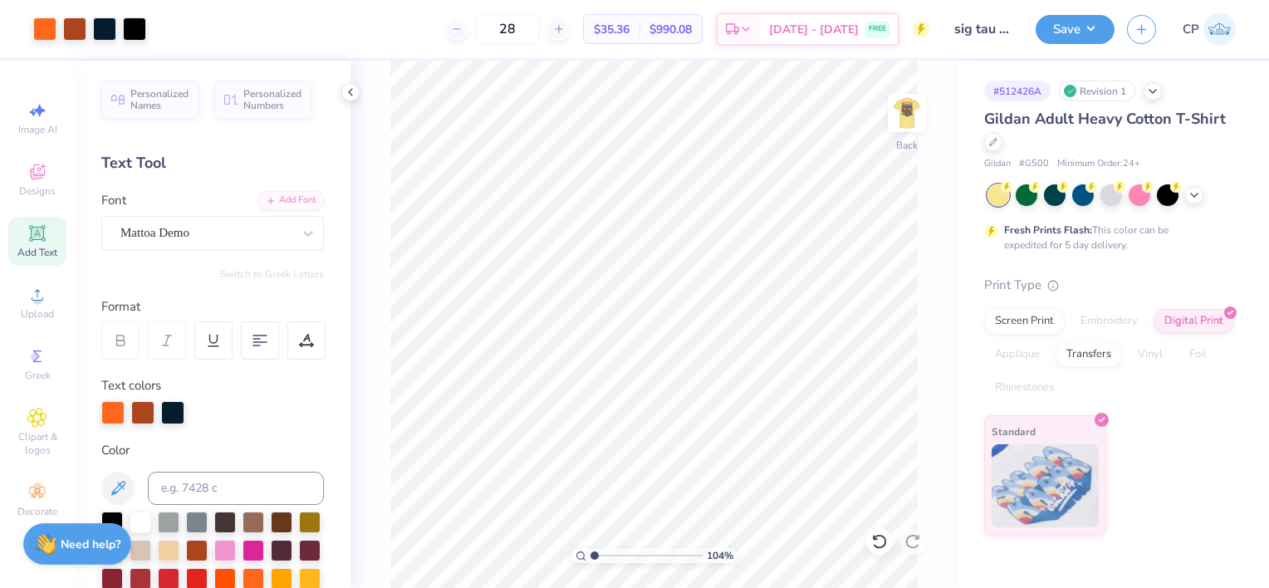
drag, startPoint x: 641, startPoint y: 555, endPoint x: 594, endPoint y: 550, distance: 47.5
click at [594, 550] on input "range" at bounding box center [646, 555] width 112 height 15
drag, startPoint x: 595, startPoint y: 554, endPoint x: 615, endPoint y: 548, distance: 20.8
click at [615, 548] on input "range" at bounding box center [646, 555] width 112 height 15
drag, startPoint x: 615, startPoint y: 553, endPoint x: 590, endPoint y: 552, distance: 24.9
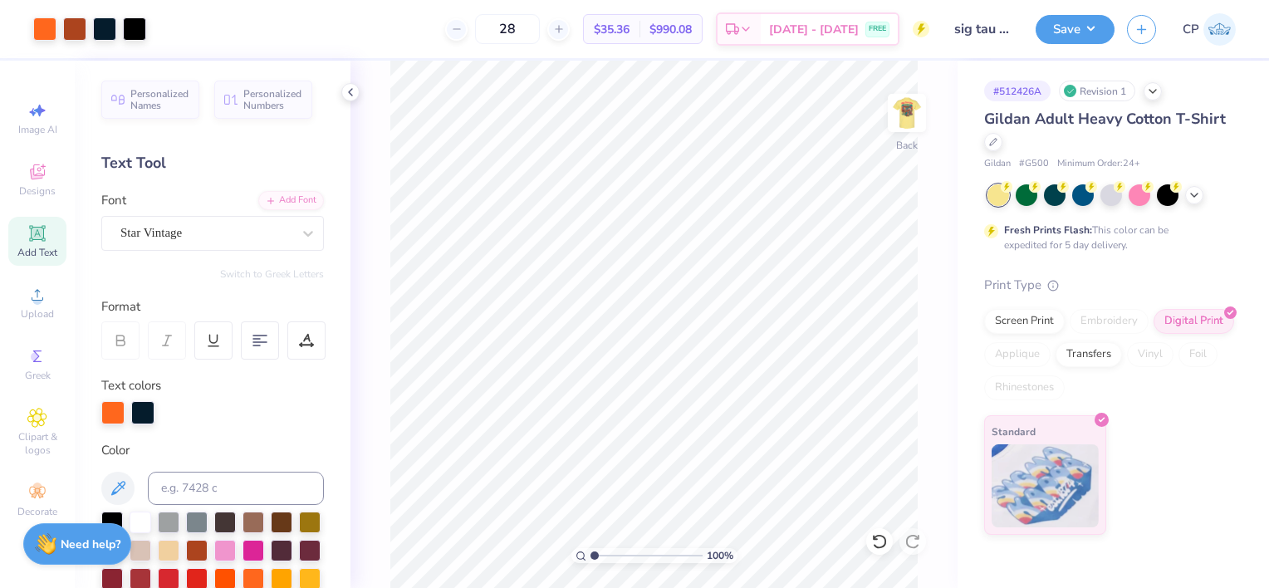
click at [590, 552] on input "range" at bounding box center [646, 555] width 112 height 15
click at [913, 110] on img at bounding box center [906, 113] width 66 height 66
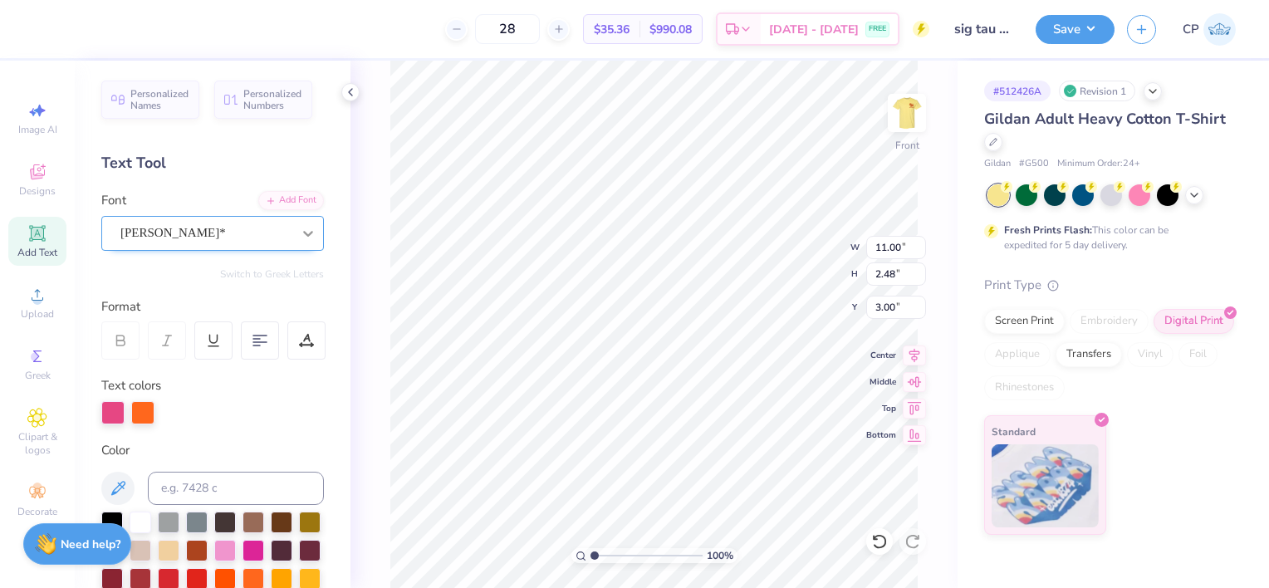
click at [300, 230] on icon at bounding box center [308, 233] width 17 height 17
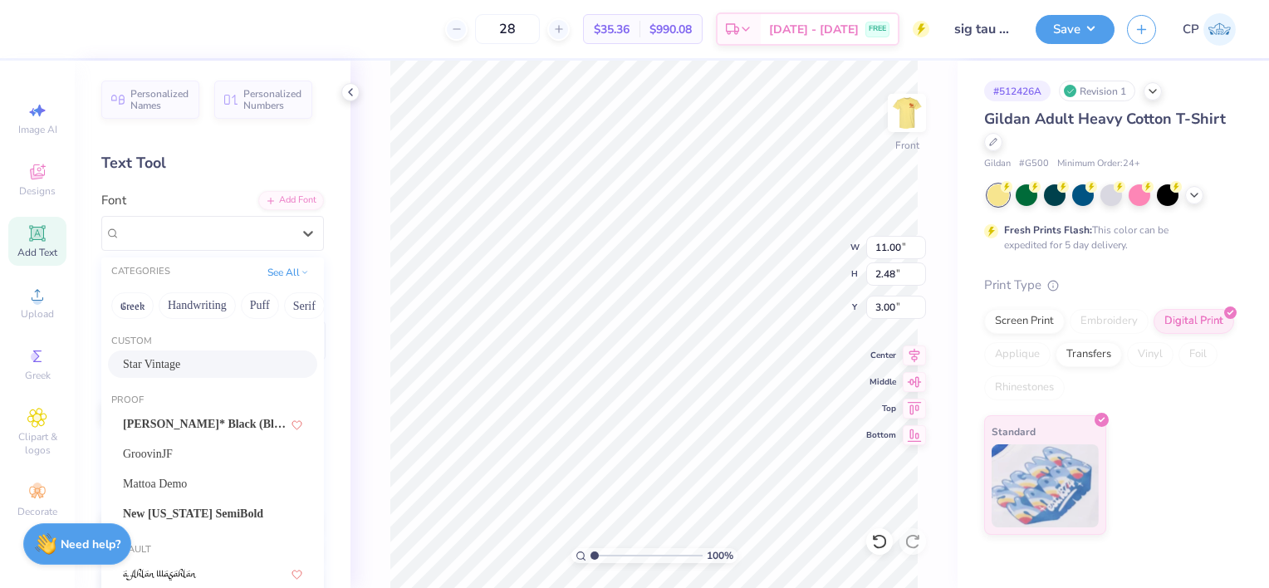
click at [208, 369] on div "Star Vintage" at bounding box center [212, 363] width 179 height 17
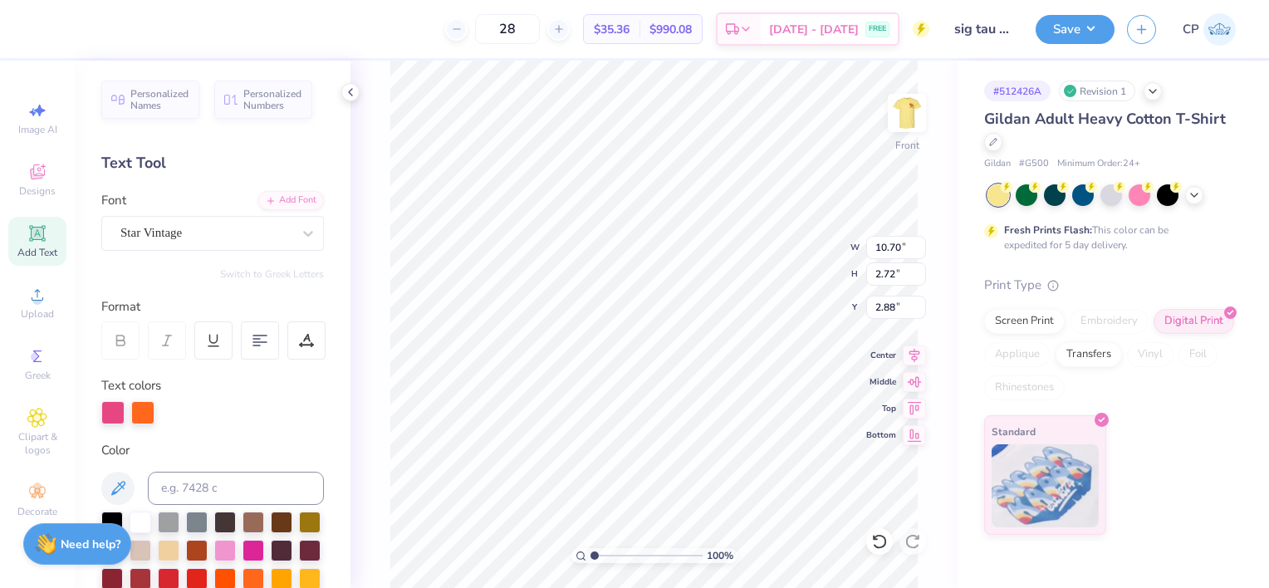
scroll to position [13, 3]
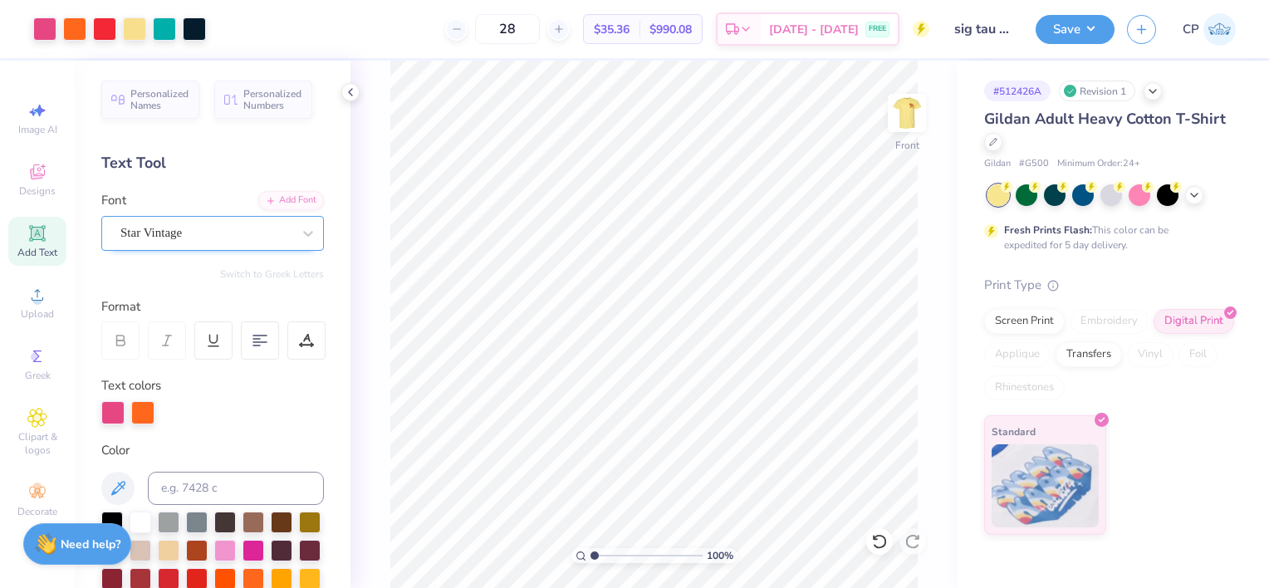
click at [28, 248] on span "Add Text" at bounding box center [37, 252] width 40 height 13
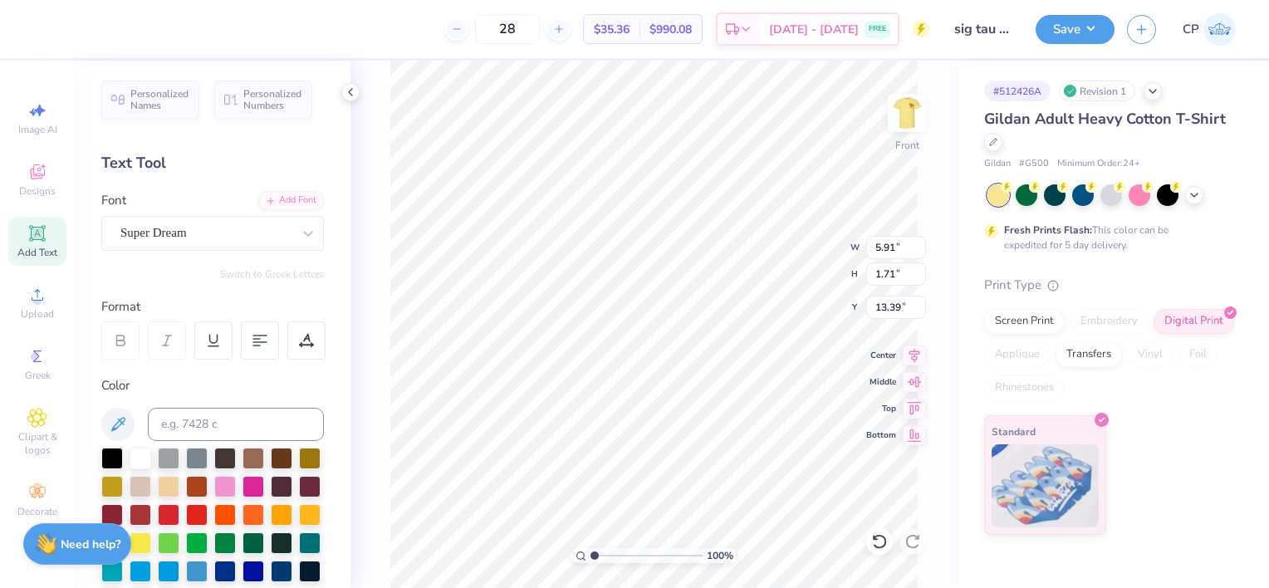
scroll to position [13, 2]
paste textarea "70"
click at [293, 236] on div at bounding box center [308, 233] width 30 height 30
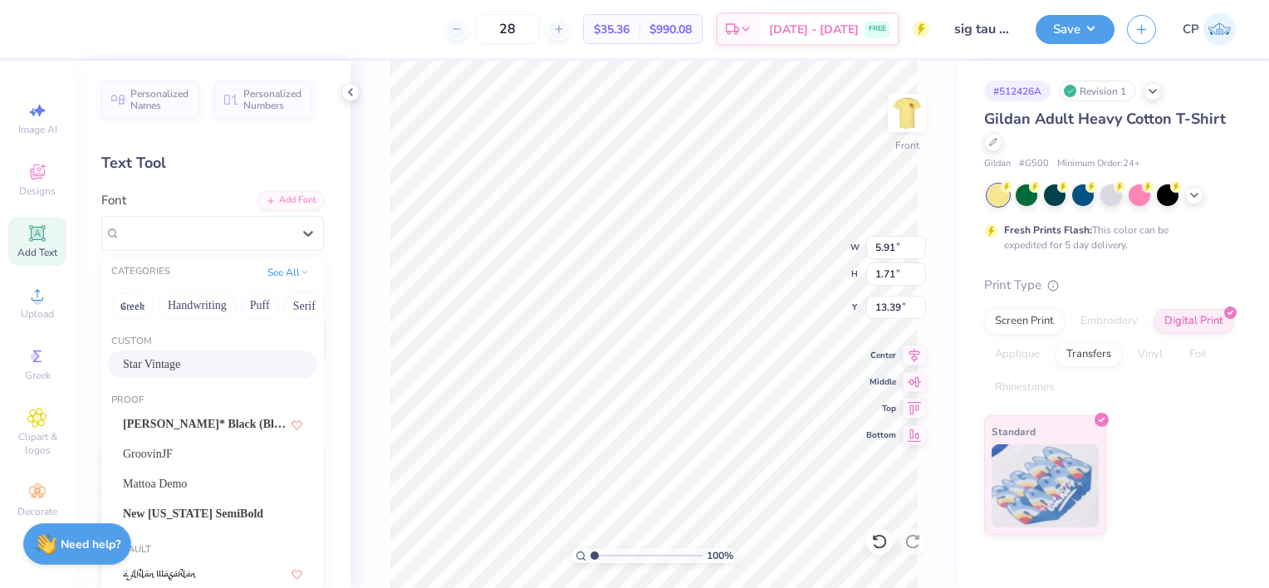
click at [203, 375] on div "Star Vintage" at bounding box center [212, 363] width 209 height 27
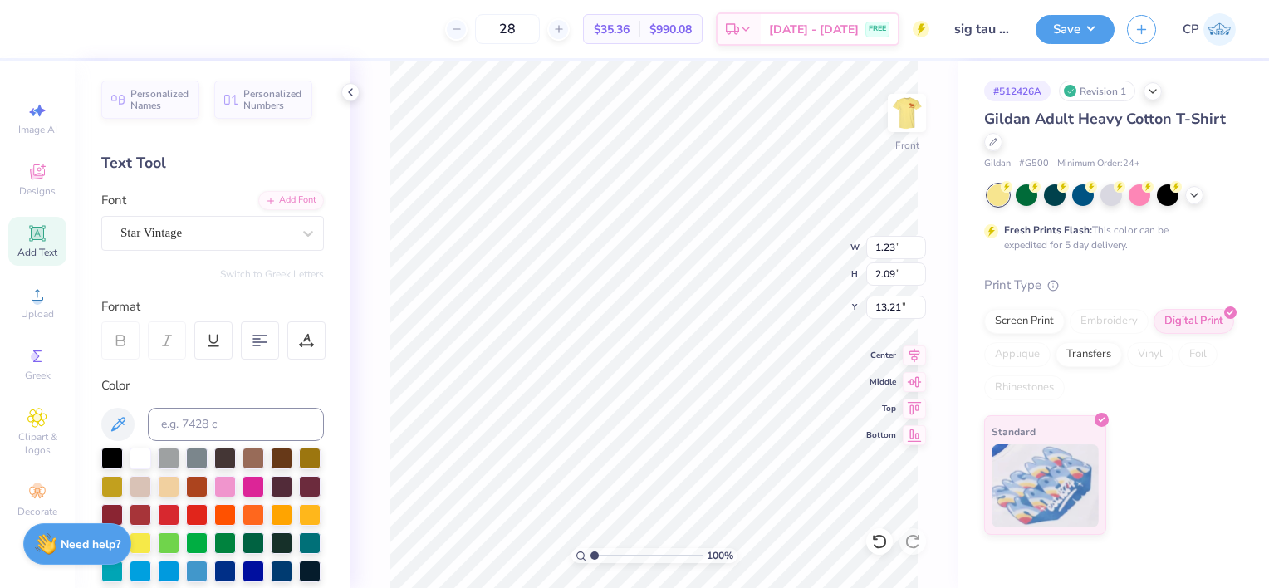
scroll to position [13, 2]
drag, startPoint x: 592, startPoint y: 554, endPoint x: 633, endPoint y: 550, distance: 40.8
click at [633, 550] on input "range" at bounding box center [646, 555] width 112 height 15
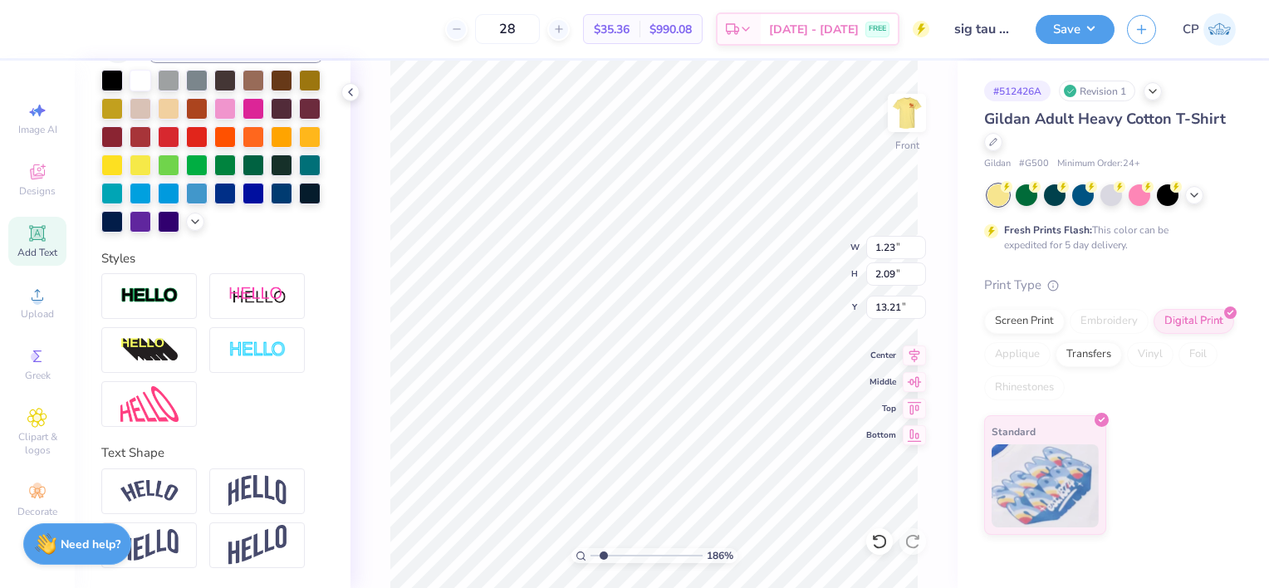
scroll to position [405, 0]
click at [261, 495] on img at bounding box center [257, 491] width 58 height 32
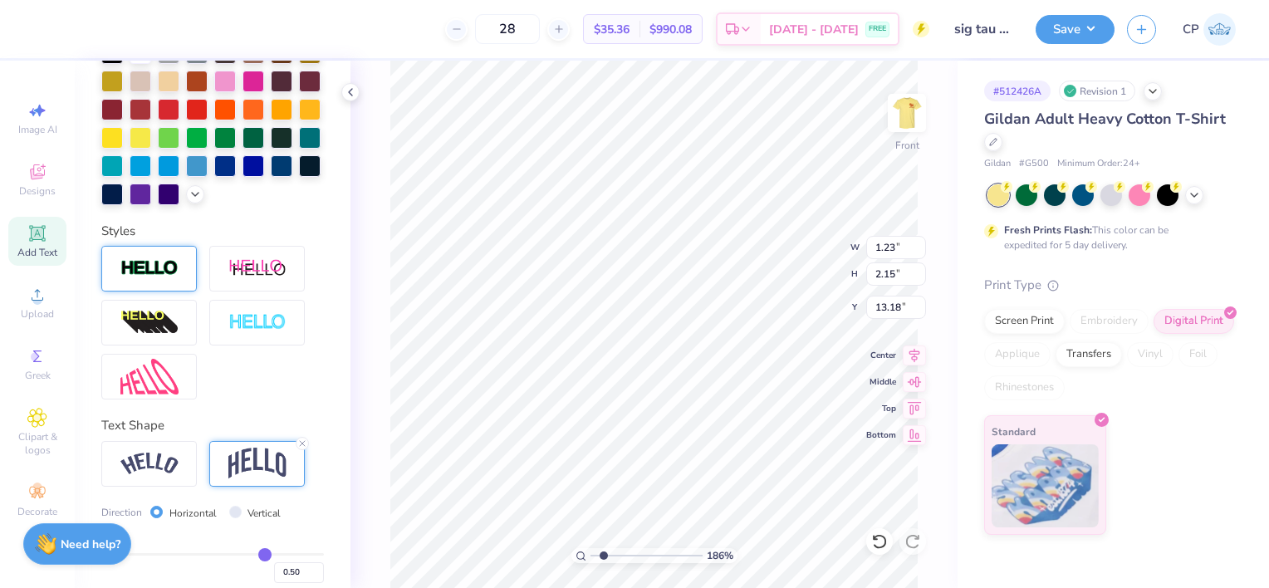
click at [167, 278] on img at bounding box center [149, 268] width 58 height 19
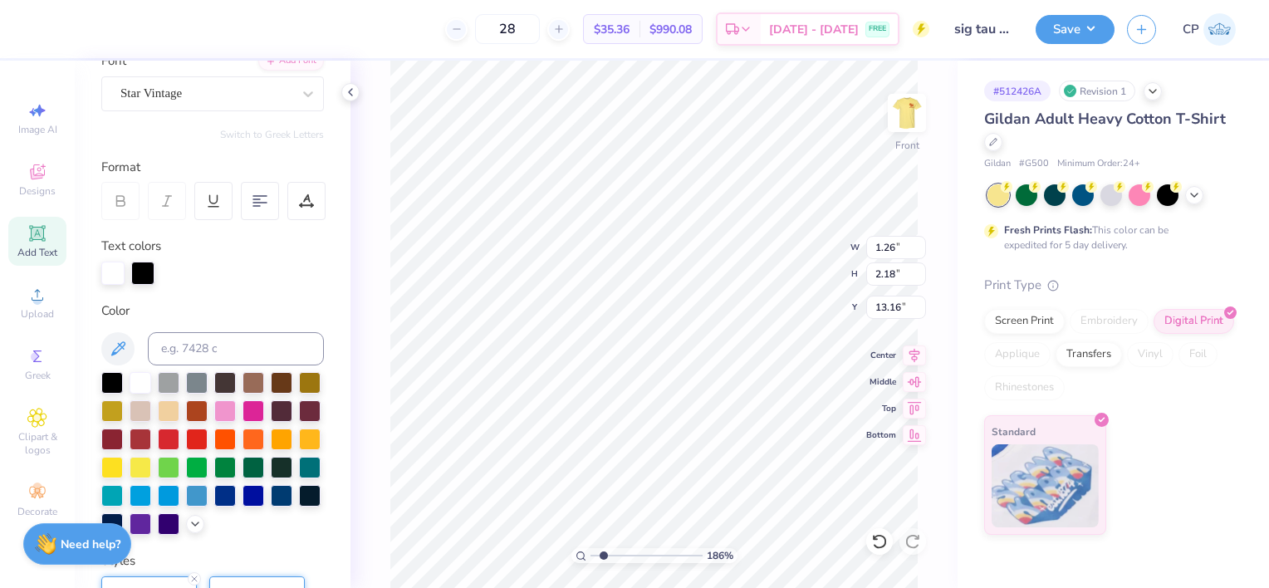
scroll to position [138, 0]
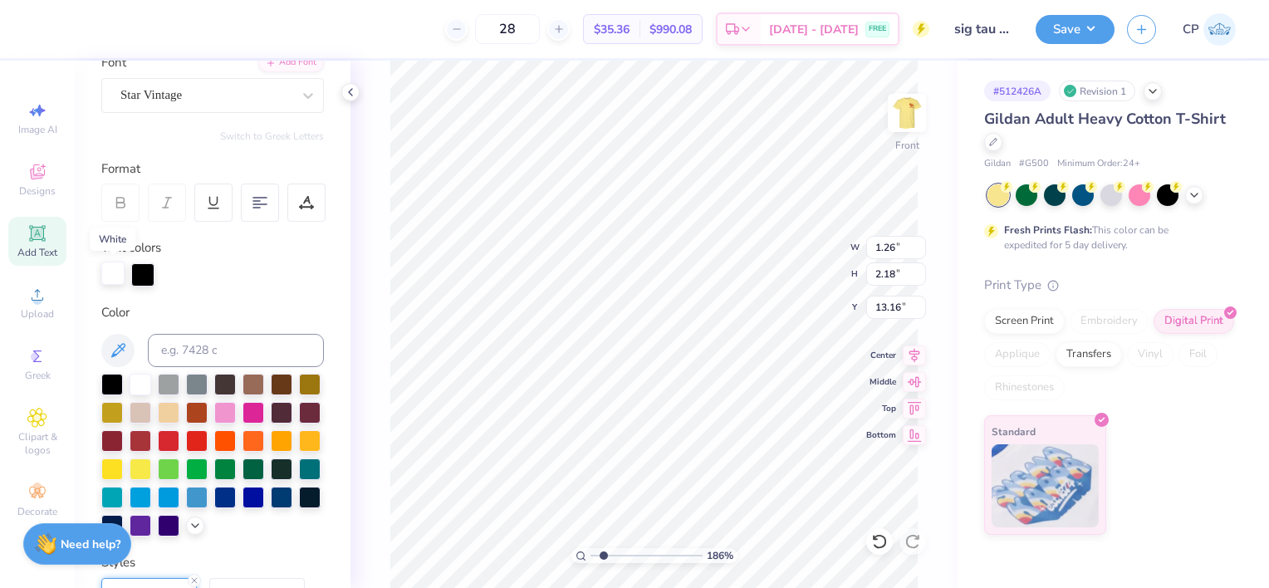
click at [113, 271] on div at bounding box center [112, 273] width 23 height 23
click at [194, 355] on input at bounding box center [236, 350] width 176 height 33
click at [143, 273] on div at bounding box center [142, 273] width 23 height 23
click at [194, 358] on input at bounding box center [236, 350] width 176 height 33
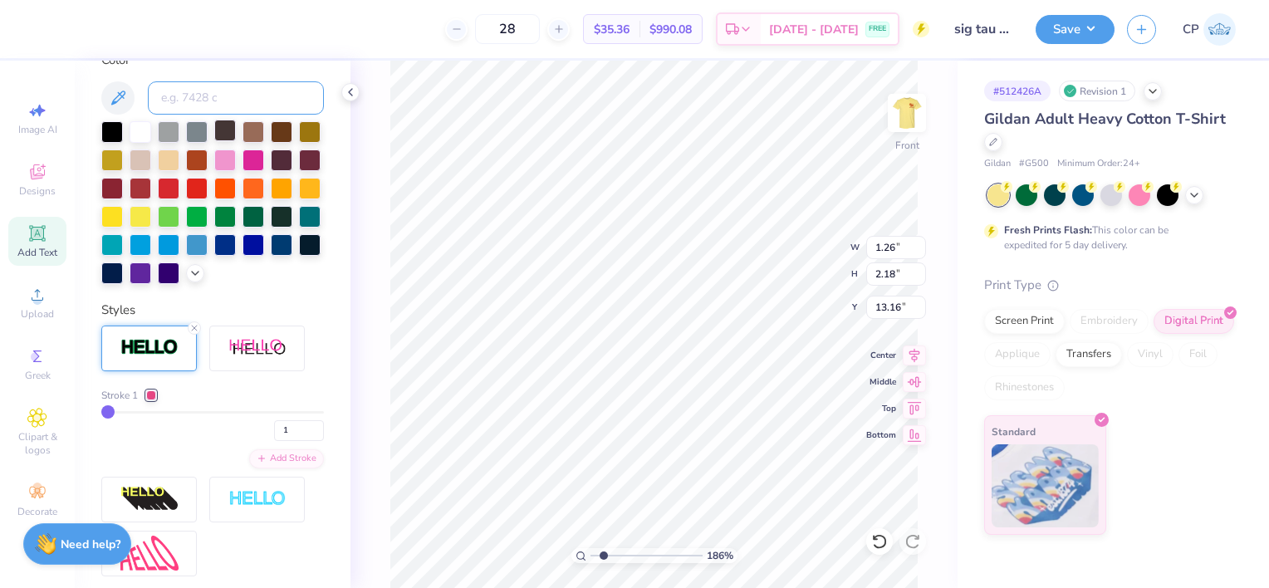
scroll to position [392, 0]
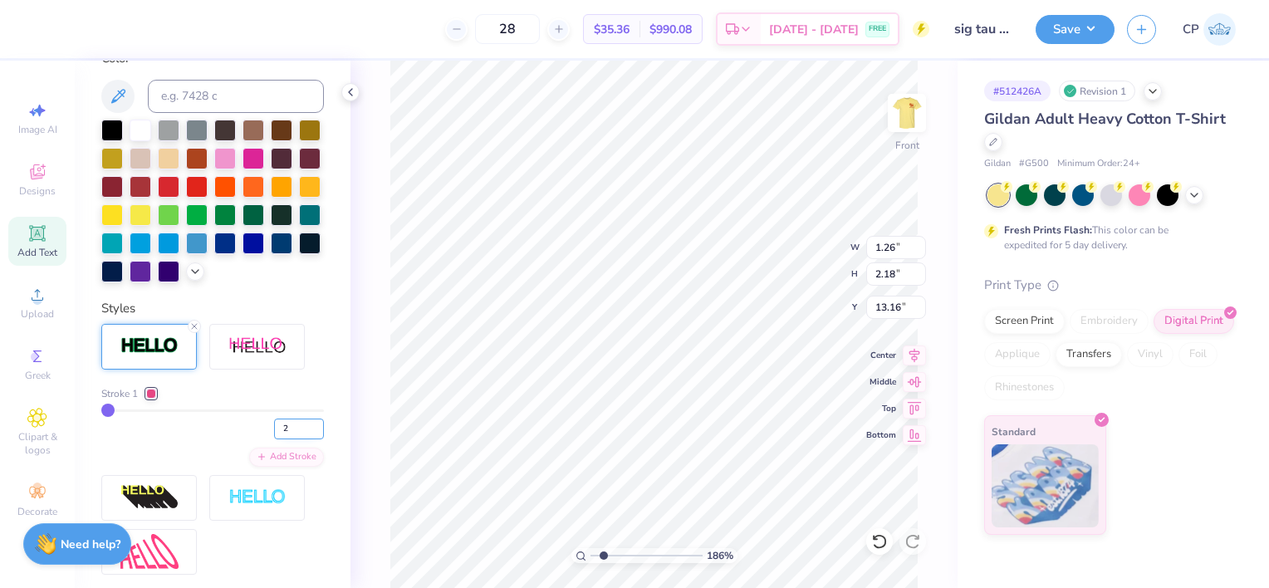
click at [303, 439] on input "2" at bounding box center [299, 428] width 50 height 21
click at [303, 439] on input "3" at bounding box center [299, 428] width 50 height 21
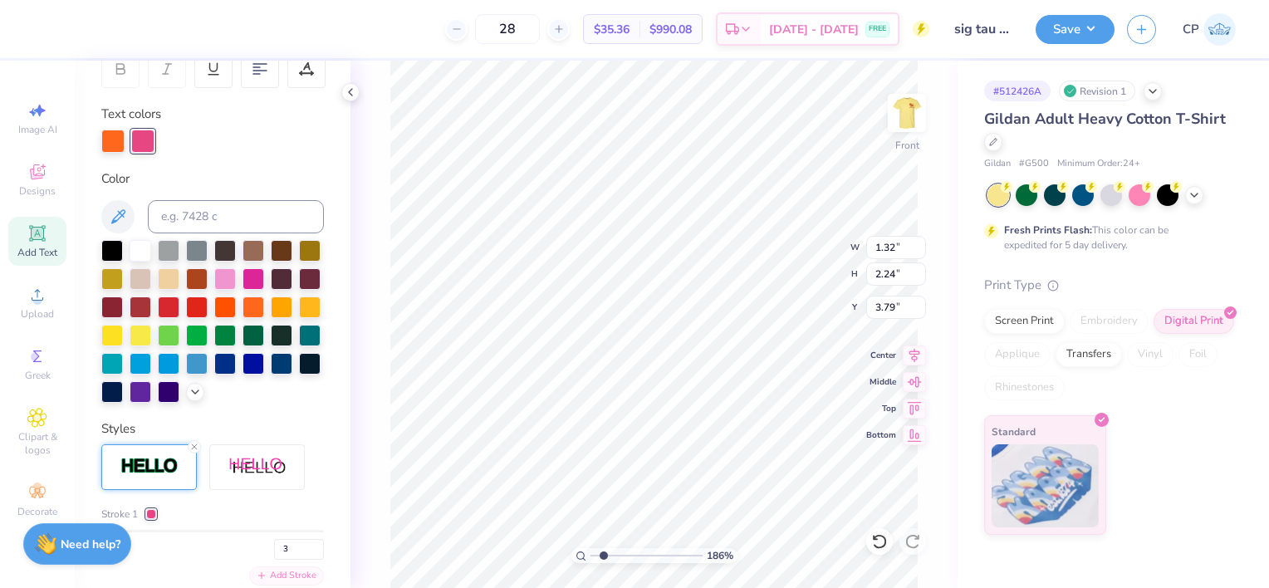
scroll to position [271, 0]
click at [111, 136] on div at bounding box center [112, 140] width 23 height 23
click at [115, 245] on div at bounding box center [112, 250] width 22 height 22
click at [143, 139] on div at bounding box center [142, 140] width 23 height 23
click at [180, 222] on input at bounding box center [236, 217] width 176 height 33
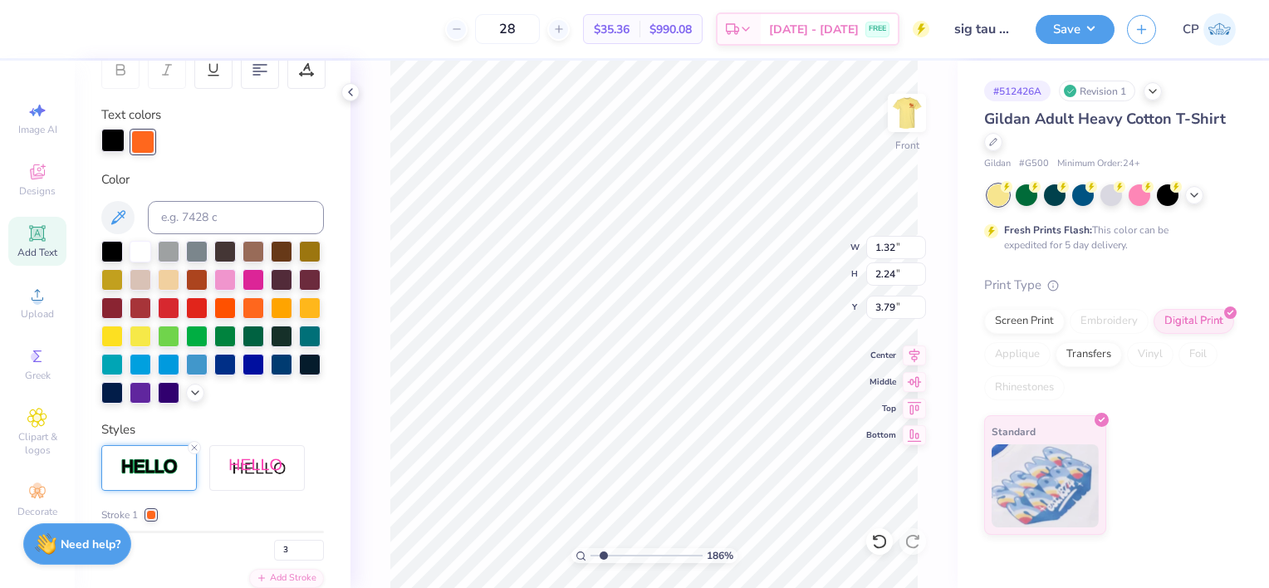
click at [115, 149] on div at bounding box center [112, 140] width 23 height 23
click at [179, 209] on input at bounding box center [236, 217] width 176 height 33
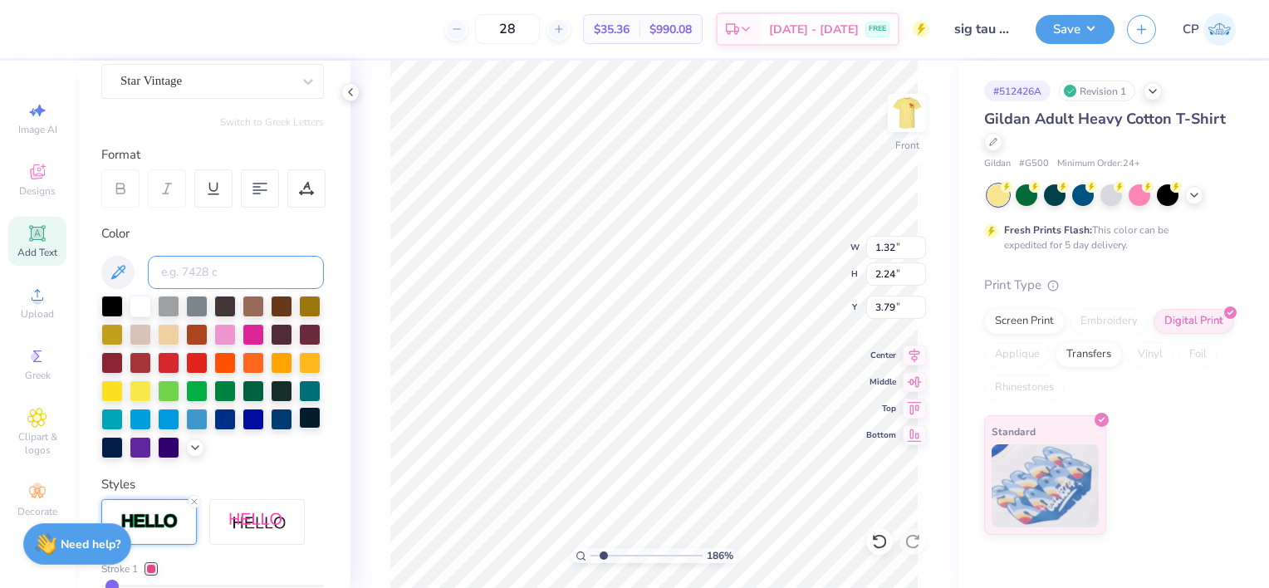
scroll to position [151, 0]
click at [874, 538] on icon at bounding box center [874, 537] width 3 height 3
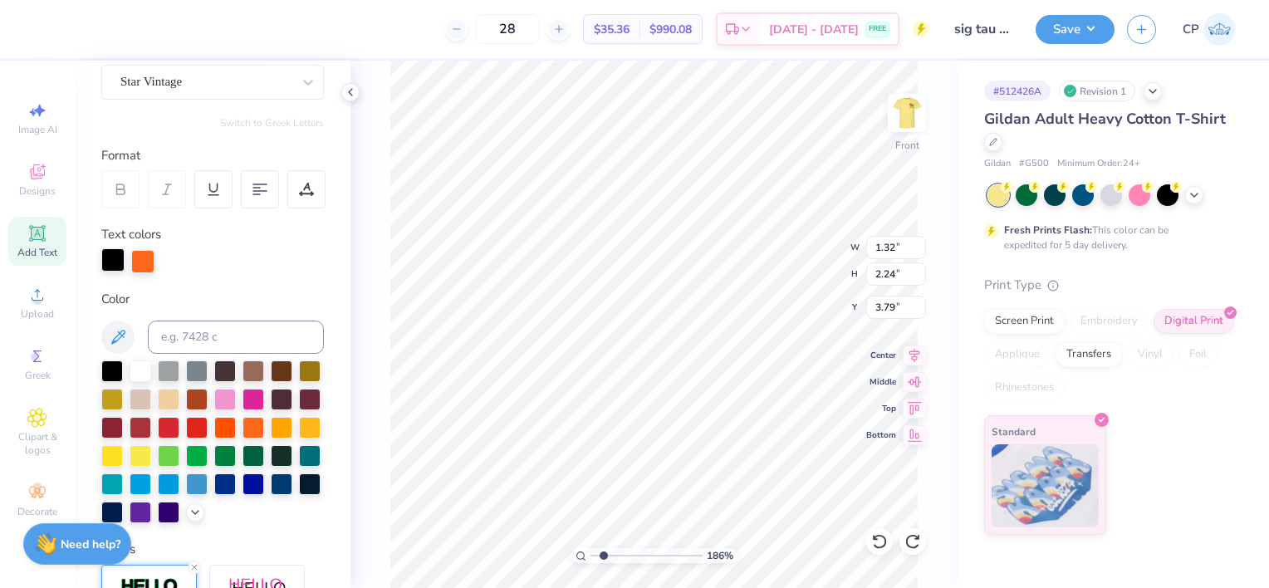
click at [110, 257] on div at bounding box center [112, 259] width 23 height 23
click at [174, 335] on input at bounding box center [236, 336] width 176 height 33
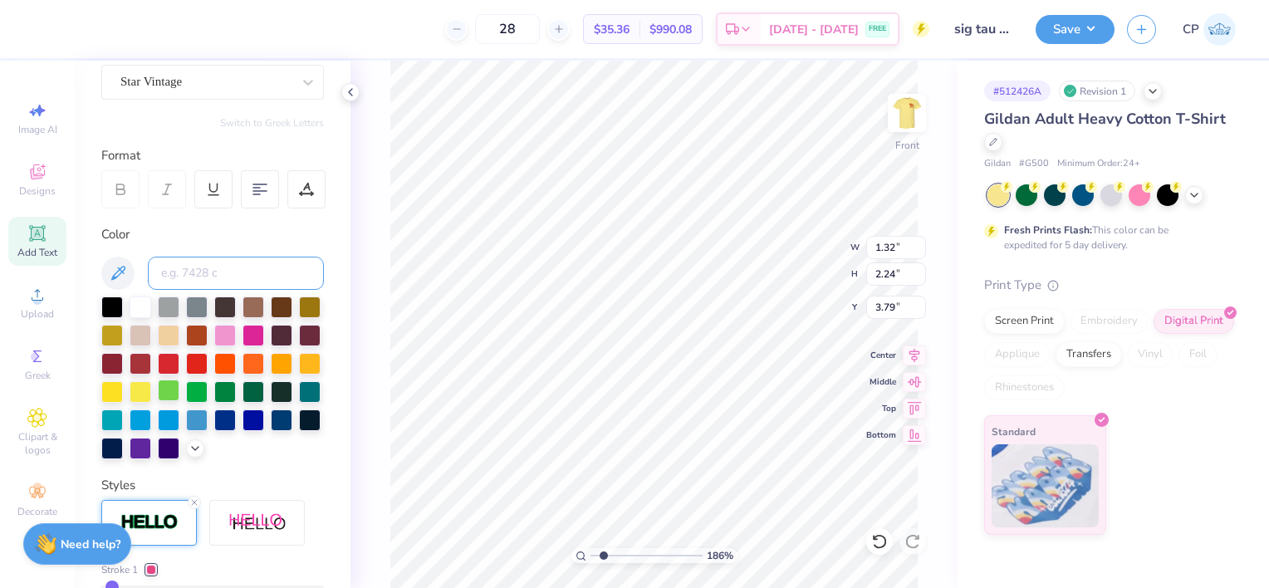
scroll to position [359, 0]
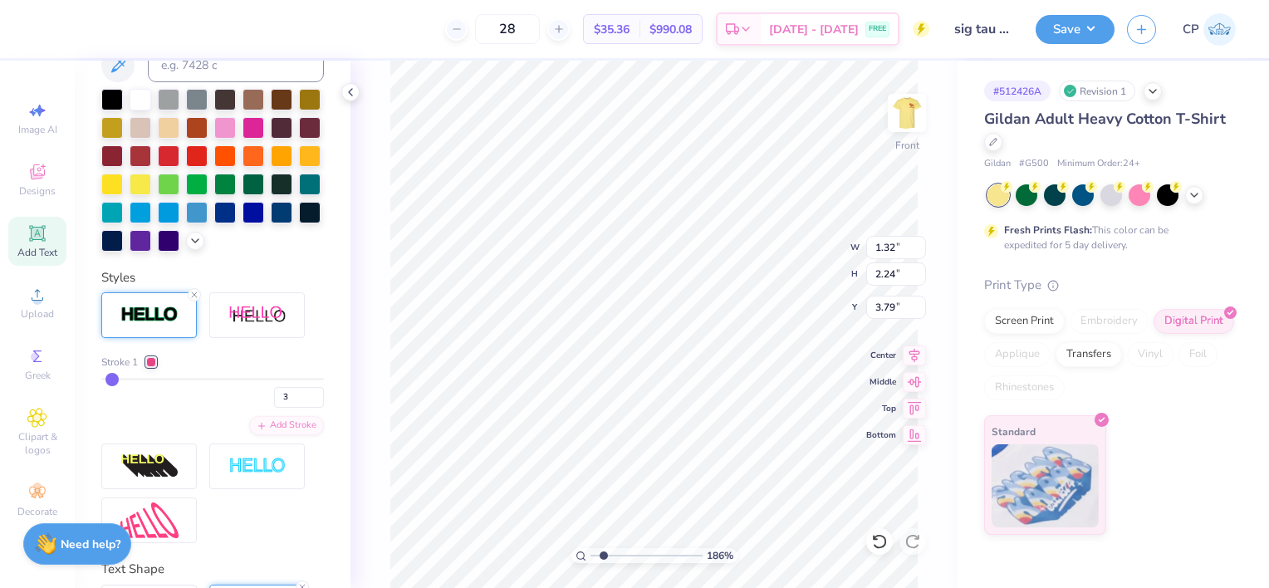
click at [153, 367] on div at bounding box center [151, 362] width 10 height 10
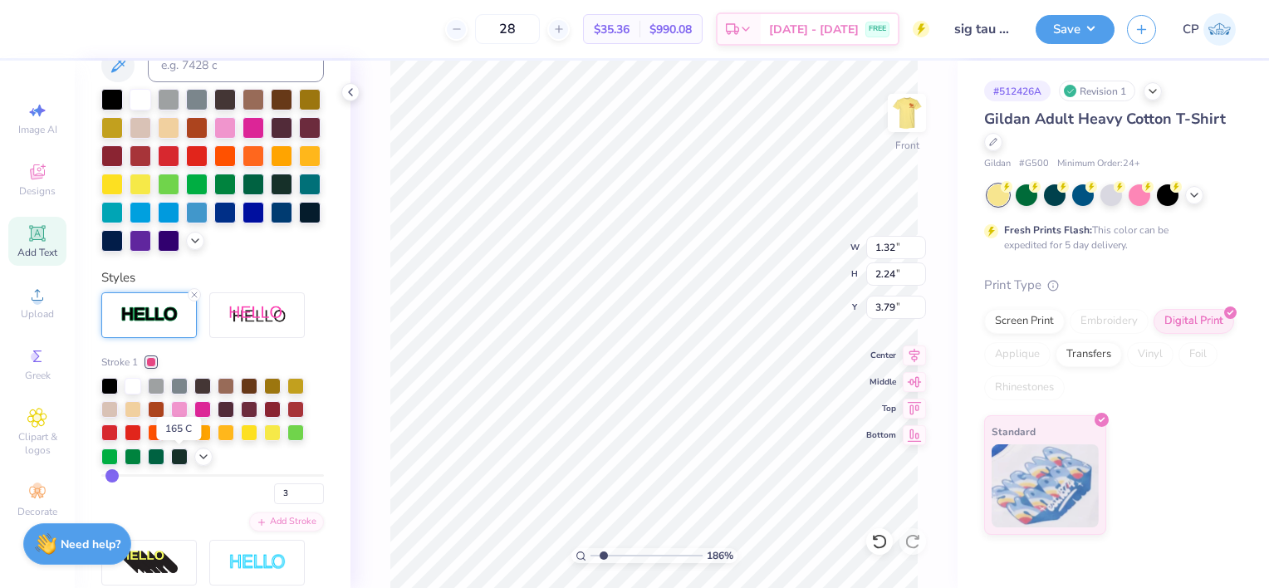
click at [173, 439] on div at bounding box center [179, 431] width 17 height 17
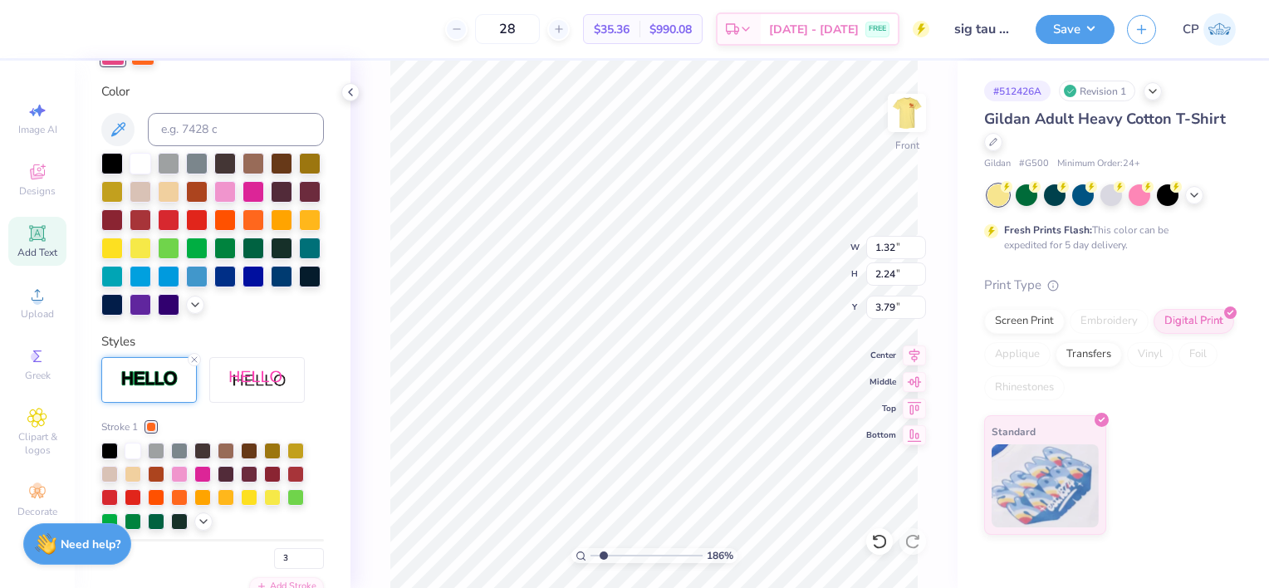
scroll to position [423, 0]
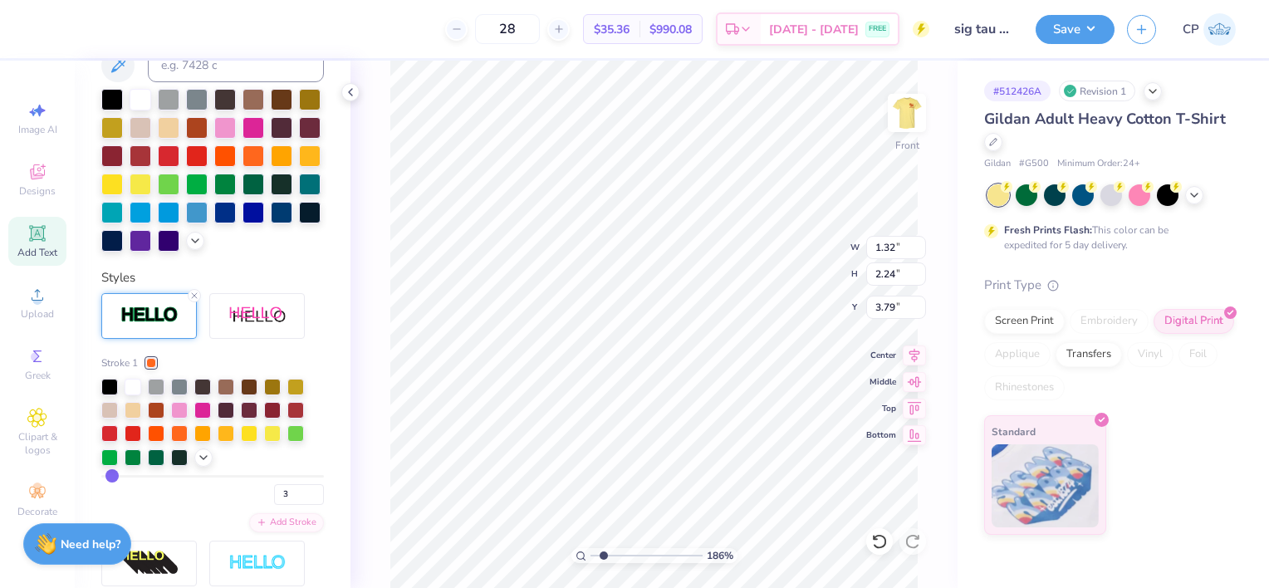
click at [320, 303] on div "Personalized Names Personalized Numbers Text Tool Add Font Font Star Vintage Sw…" at bounding box center [213, 324] width 276 height 527
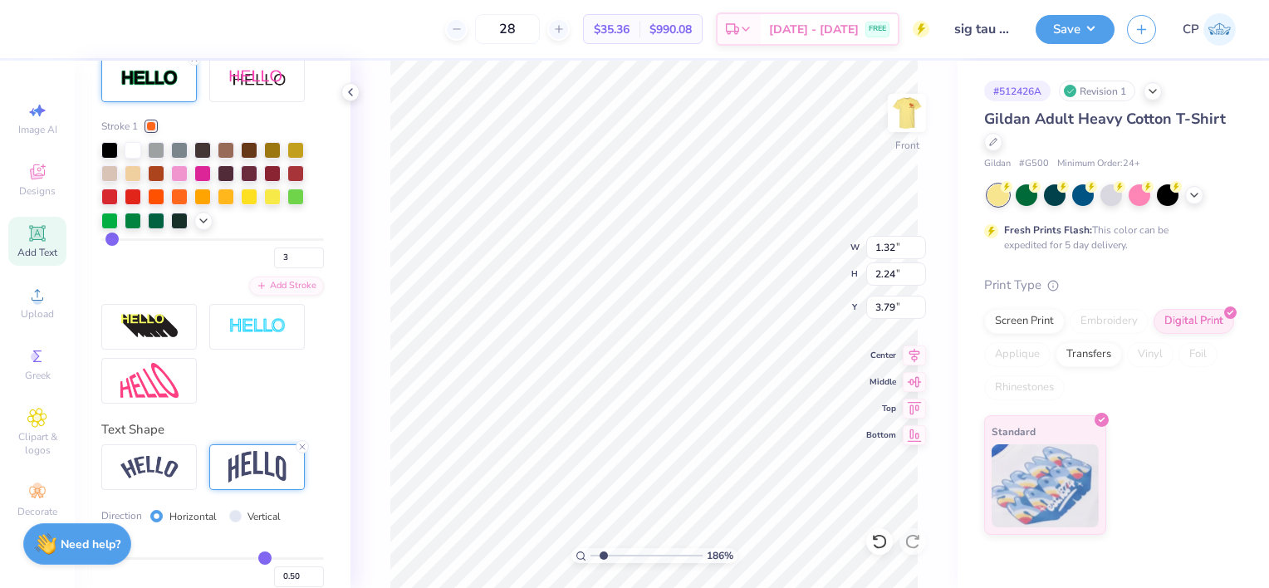
scroll to position [759, 0]
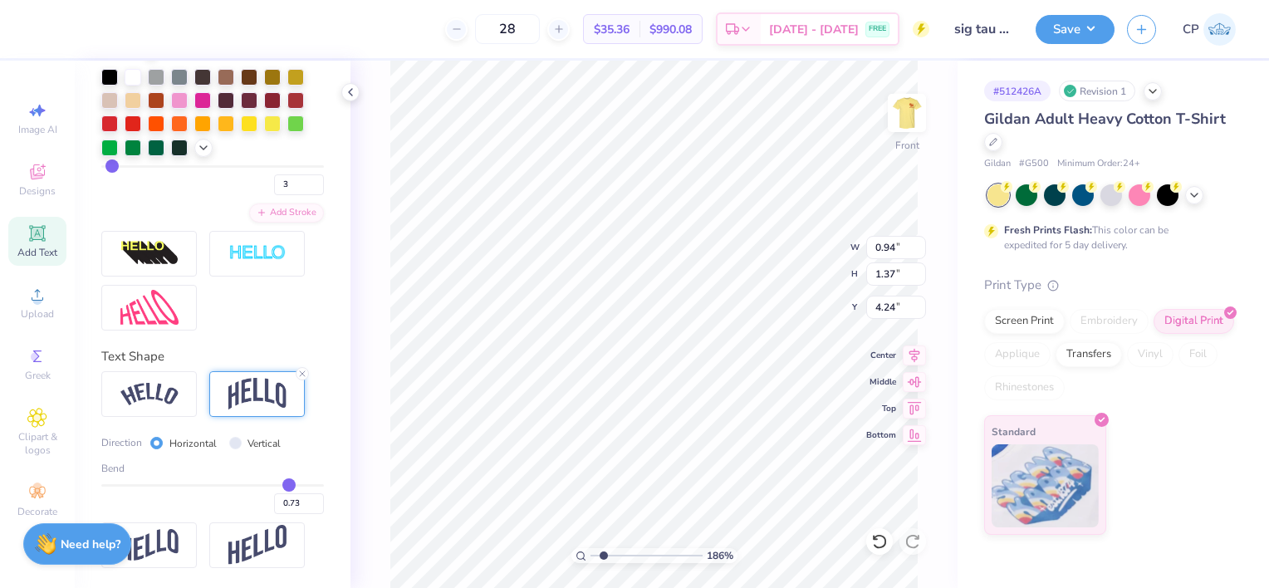
drag, startPoint x: 259, startPoint y: 484, endPoint x: 278, endPoint y: 485, distance: 19.1
click at [278, 485] on input "range" at bounding box center [212, 485] width 223 height 2
drag, startPoint x: 279, startPoint y: 485, endPoint x: 128, endPoint y: 492, distance: 151.3
click at [128, 487] on input "range" at bounding box center [212, 485] width 223 height 2
drag, startPoint x: 130, startPoint y: 487, endPoint x: 198, endPoint y: 485, distance: 68.9
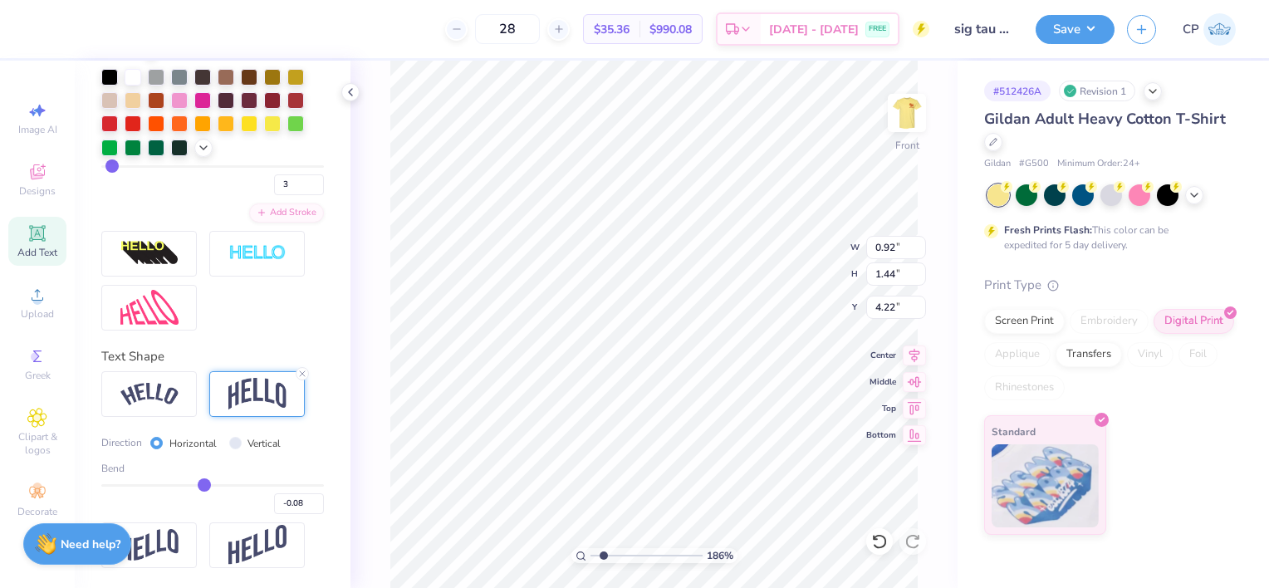
click at [198, 485] on input "range" at bounding box center [212, 485] width 223 height 2
drag, startPoint x: 198, startPoint y: 485, endPoint x: 301, endPoint y: 477, distance: 103.3
click at [301, 484] on input "range" at bounding box center [212, 485] width 223 height 2
click at [301, 477] on div "Bend 0.97" at bounding box center [212, 487] width 223 height 53
drag, startPoint x: 301, startPoint y: 484, endPoint x: 267, endPoint y: 485, distance: 34.9
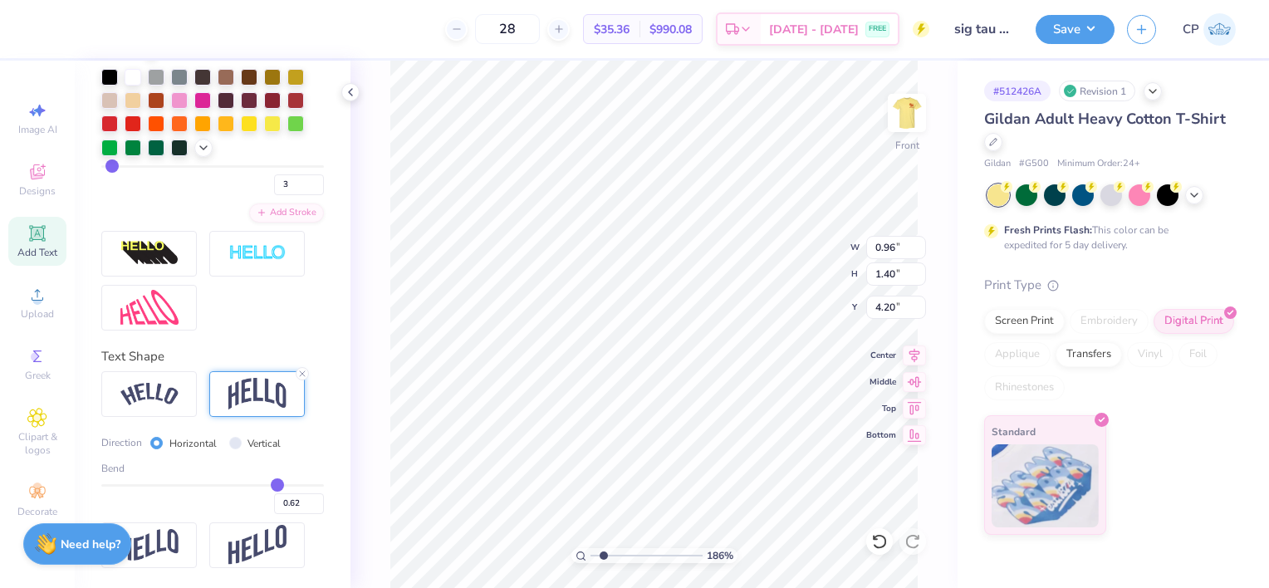
click at [267, 485] on input "range" at bounding box center [212, 485] width 223 height 2
drag, startPoint x: 267, startPoint y: 485, endPoint x: 221, endPoint y: 489, distance: 45.9
click at [221, 487] on input "range" at bounding box center [212, 485] width 223 height 2
drag, startPoint x: 221, startPoint y: 489, endPoint x: 131, endPoint y: 492, distance: 89.7
click at [131, 487] on input "range" at bounding box center [212, 485] width 223 height 2
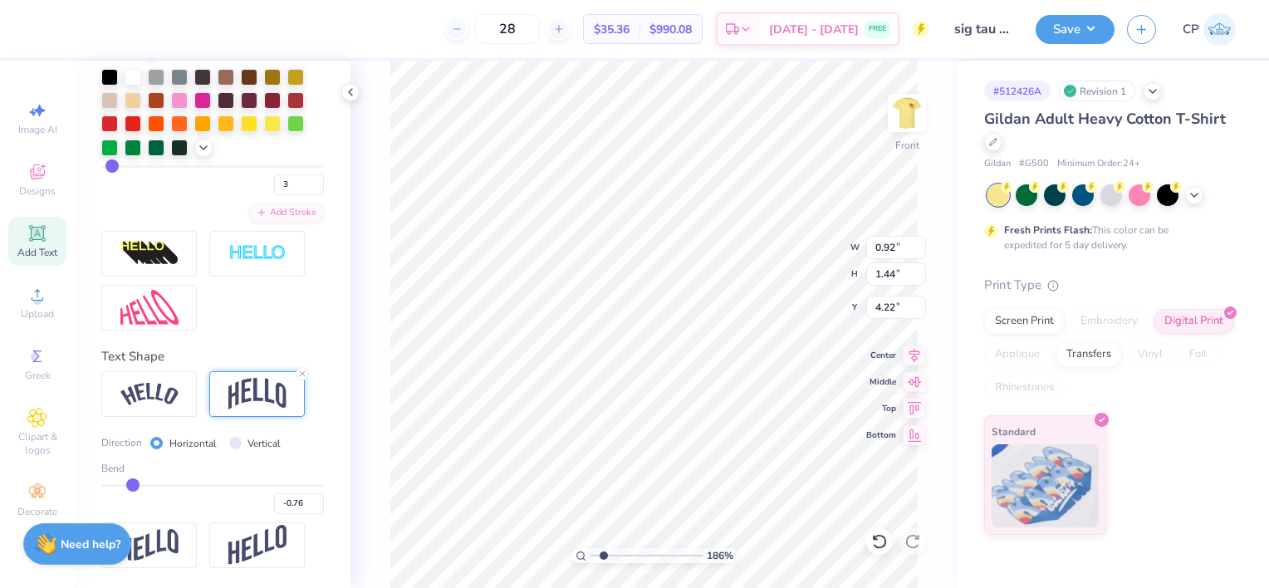
drag, startPoint x: 131, startPoint y: 492, endPoint x: 151, endPoint y: 490, distance: 20.0
click at [151, 490] on div "-0.76" at bounding box center [212, 499] width 223 height 30
drag, startPoint x: 130, startPoint y: 486, endPoint x: 159, endPoint y: 486, distance: 29.9
click at [159, 486] on input "range" at bounding box center [212, 485] width 223 height 2
click at [168, 486] on input "range" at bounding box center [212, 485] width 223 height 2
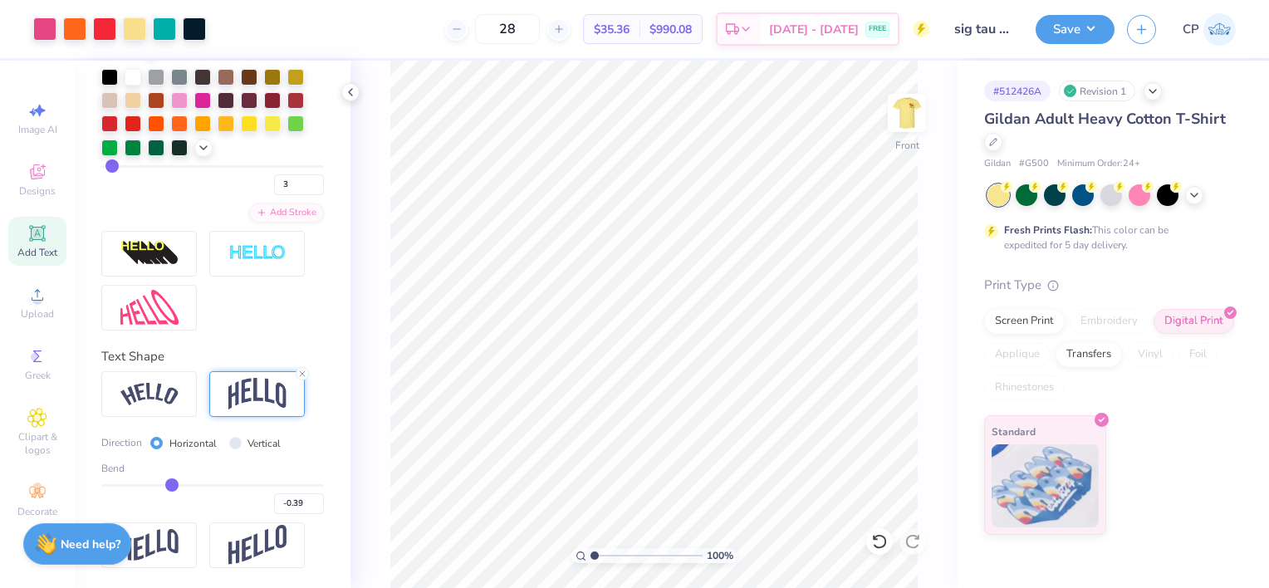
drag, startPoint x: 602, startPoint y: 555, endPoint x: 591, endPoint y: 555, distance: 10.8
click at [591, 555] on input "range" at bounding box center [646, 555] width 112 height 15
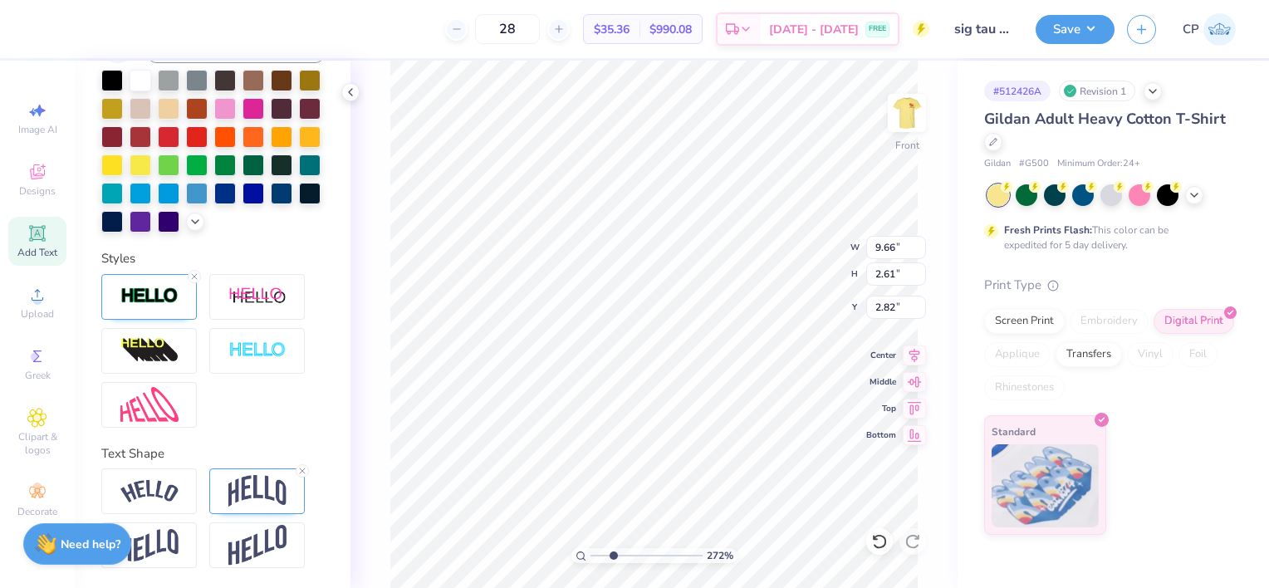
scroll to position [13, 4]
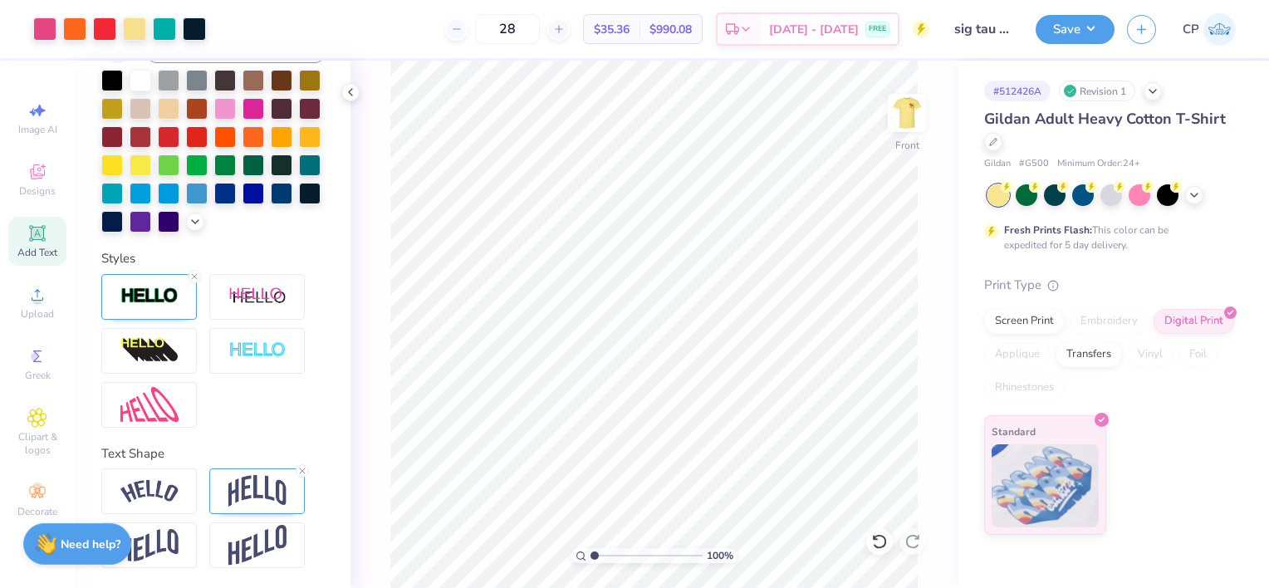
drag, startPoint x: 595, startPoint y: 553, endPoint x: 573, endPoint y: 555, distance: 21.7
click at [590, 555] on input "range" at bounding box center [646, 555] width 112 height 15
click at [907, 123] on img at bounding box center [906, 113] width 66 height 66
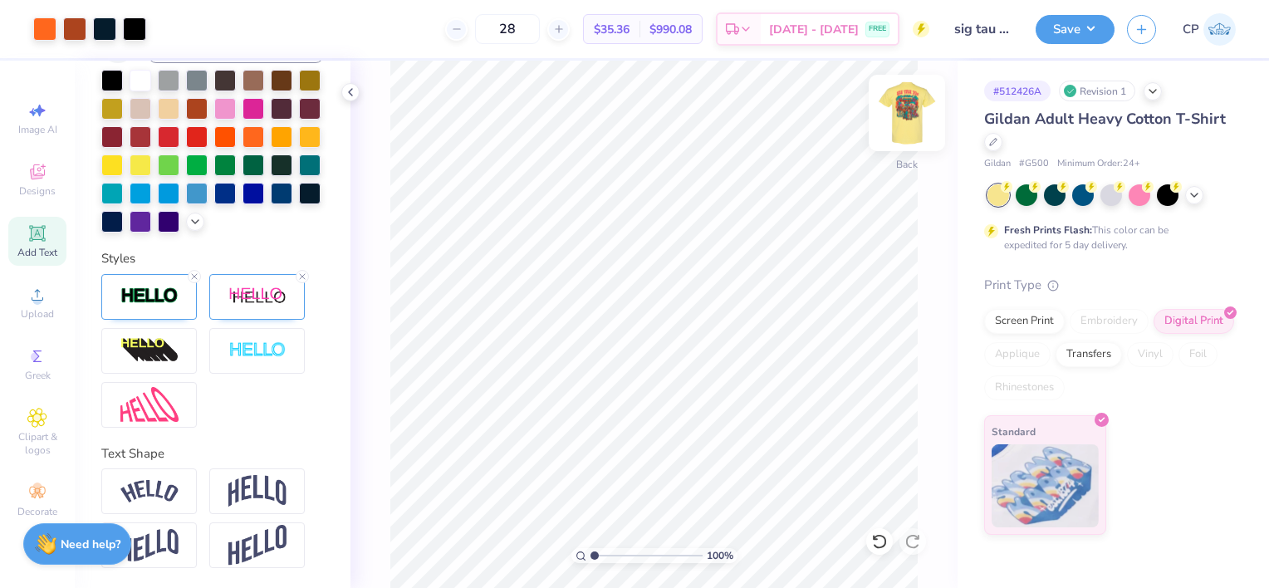
click at [903, 122] on img at bounding box center [906, 113] width 66 height 66
click at [903, 122] on img at bounding box center [906, 112] width 33 height 33
click at [898, 113] on img at bounding box center [906, 113] width 66 height 66
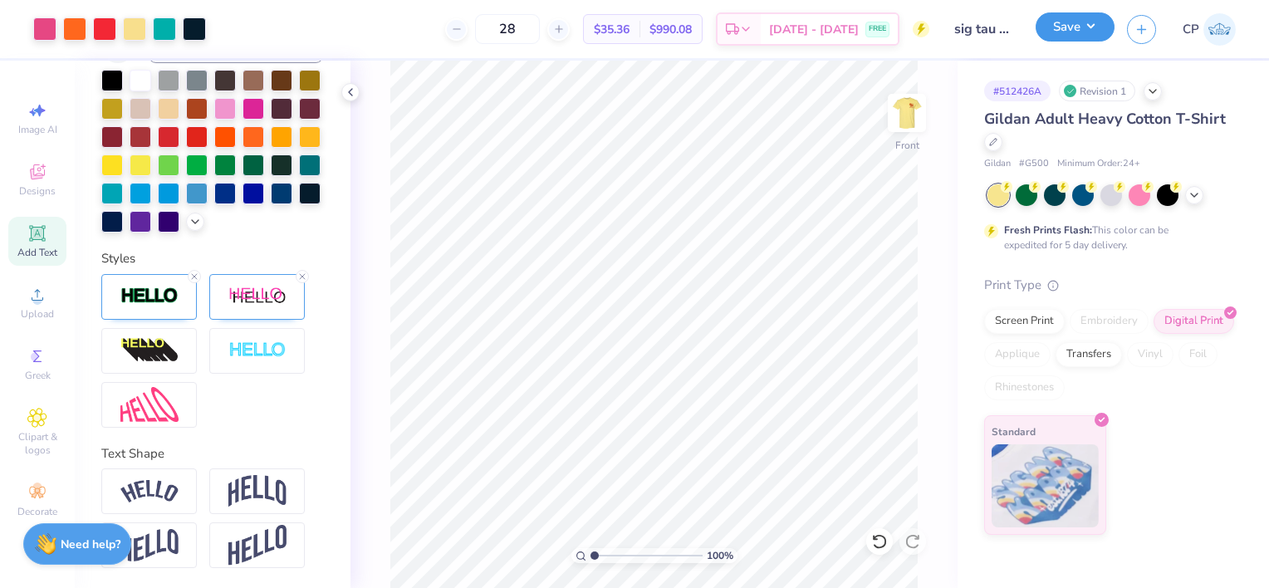
click at [1084, 29] on button "Save" at bounding box center [1074, 26] width 79 height 29
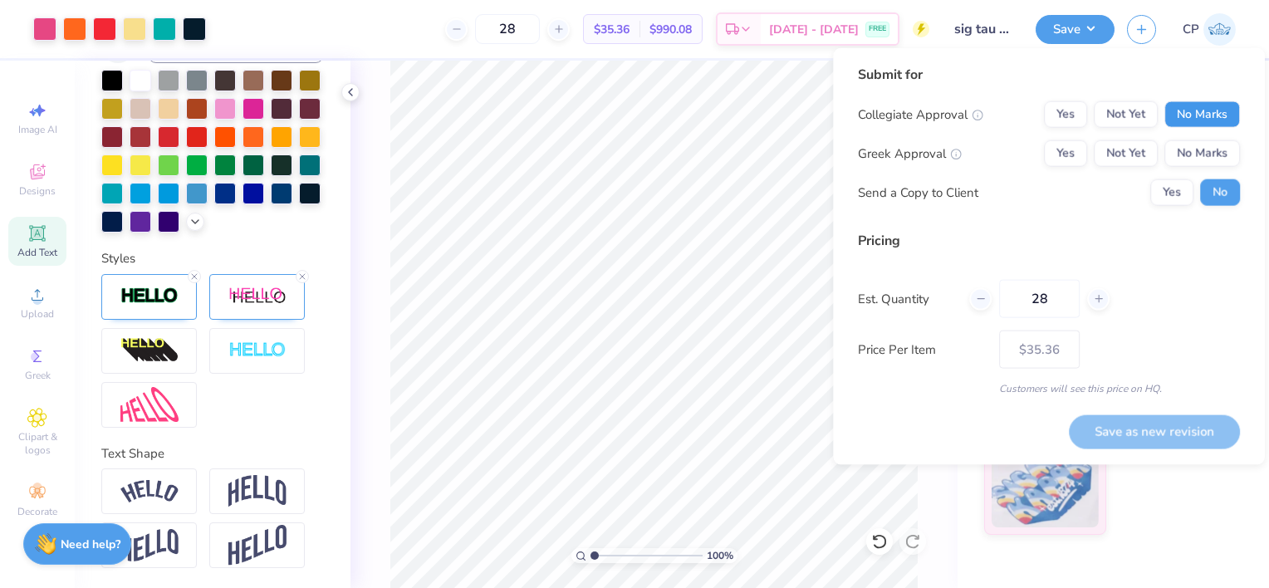
click at [1178, 117] on button "No Marks" at bounding box center [1202, 114] width 76 height 27
click at [1116, 144] on button "Not Yet" at bounding box center [1126, 153] width 64 height 27
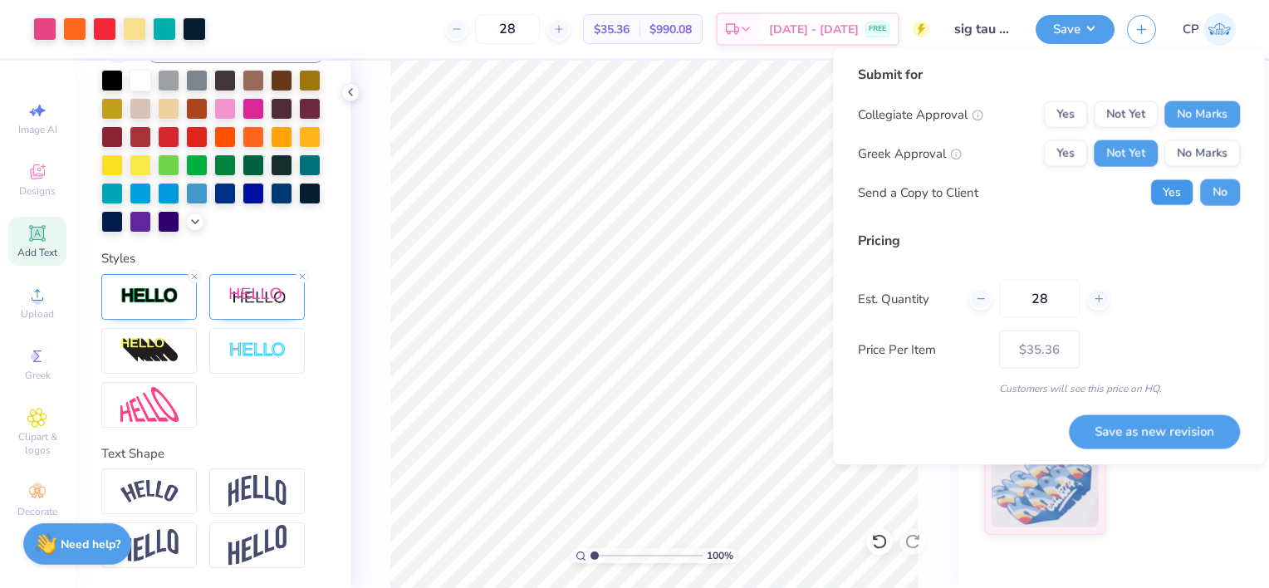
click at [1177, 189] on button "Yes" at bounding box center [1171, 192] width 43 height 27
click at [1111, 426] on button "Save as new revision" at bounding box center [1154, 430] width 171 height 33
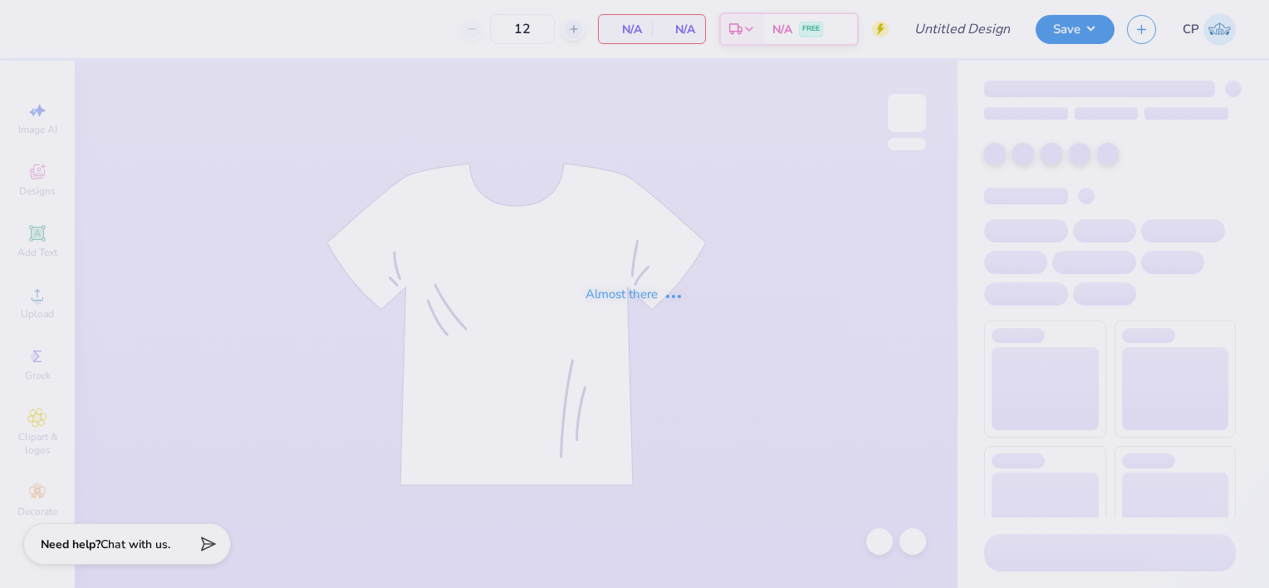
type input "sig tau 70s"
type input "28"
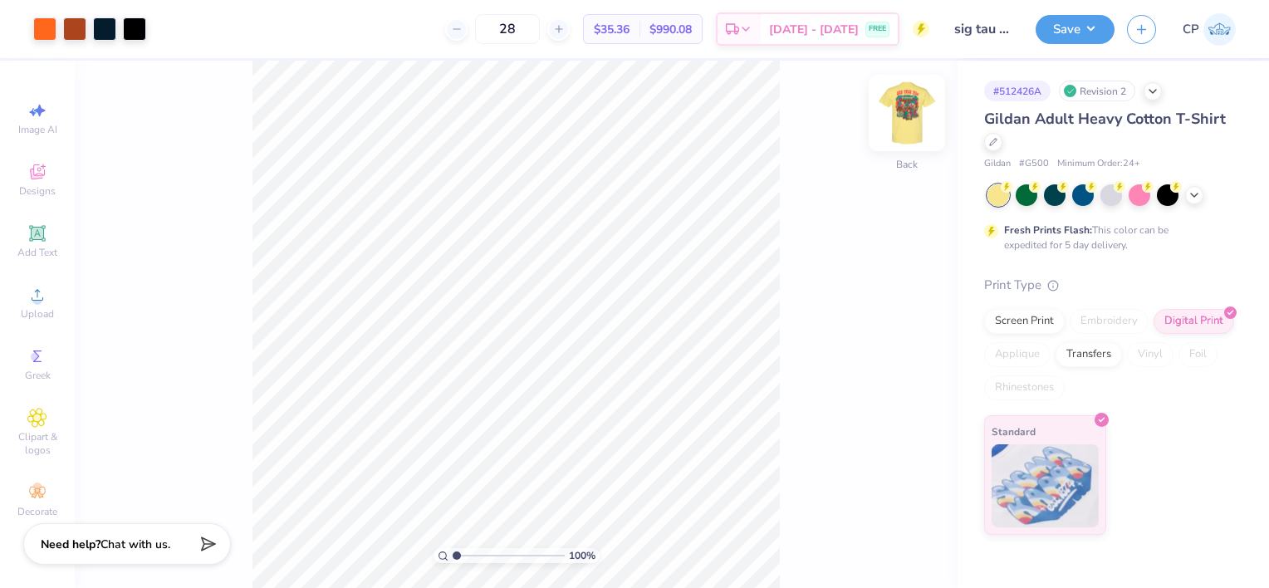
click at [908, 129] on img at bounding box center [906, 113] width 66 height 66
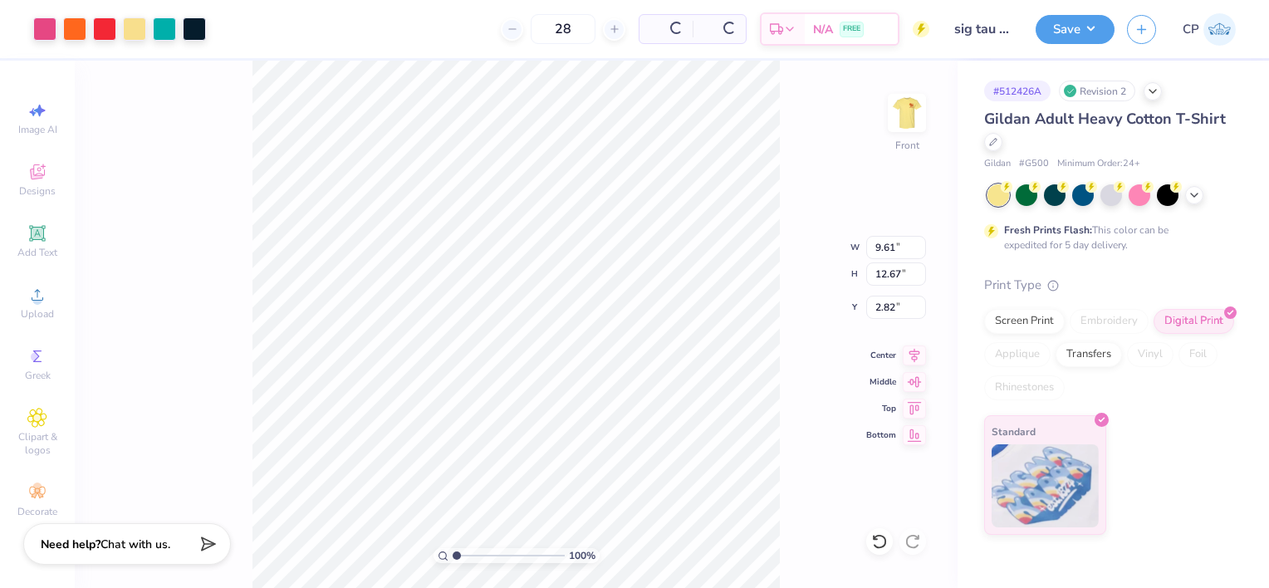
type input "9.61"
type input "12.67"
click at [914, 358] on icon at bounding box center [914, 353] width 11 height 14
type input "3.00"
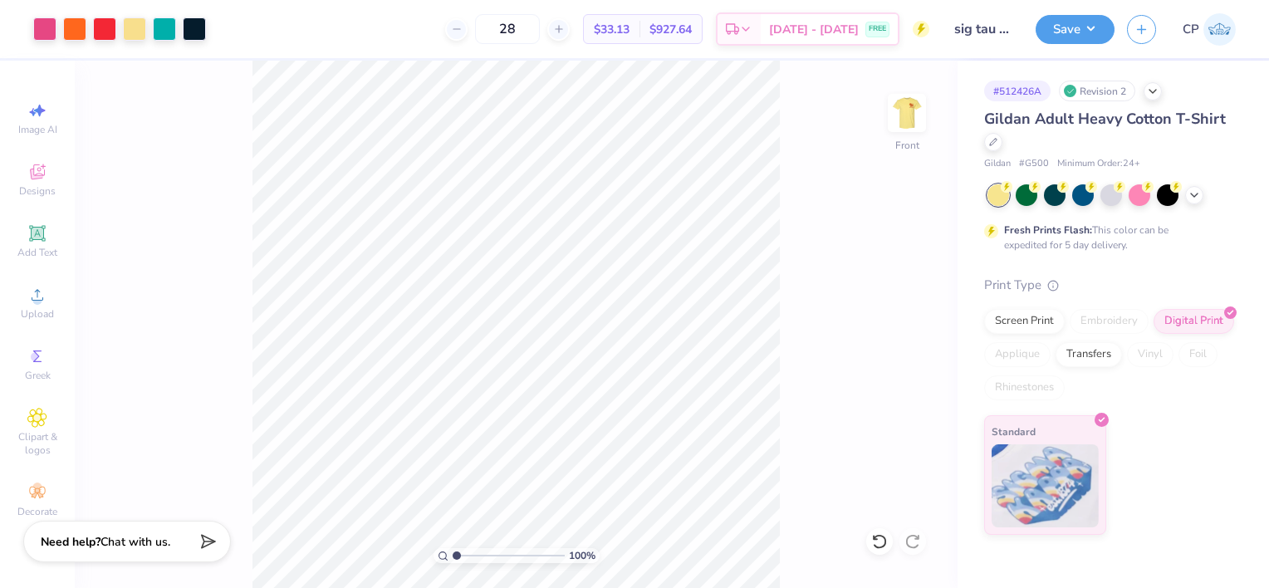
click at [148, 547] on span "Chat with us." at bounding box center [135, 542] width 70 height 16
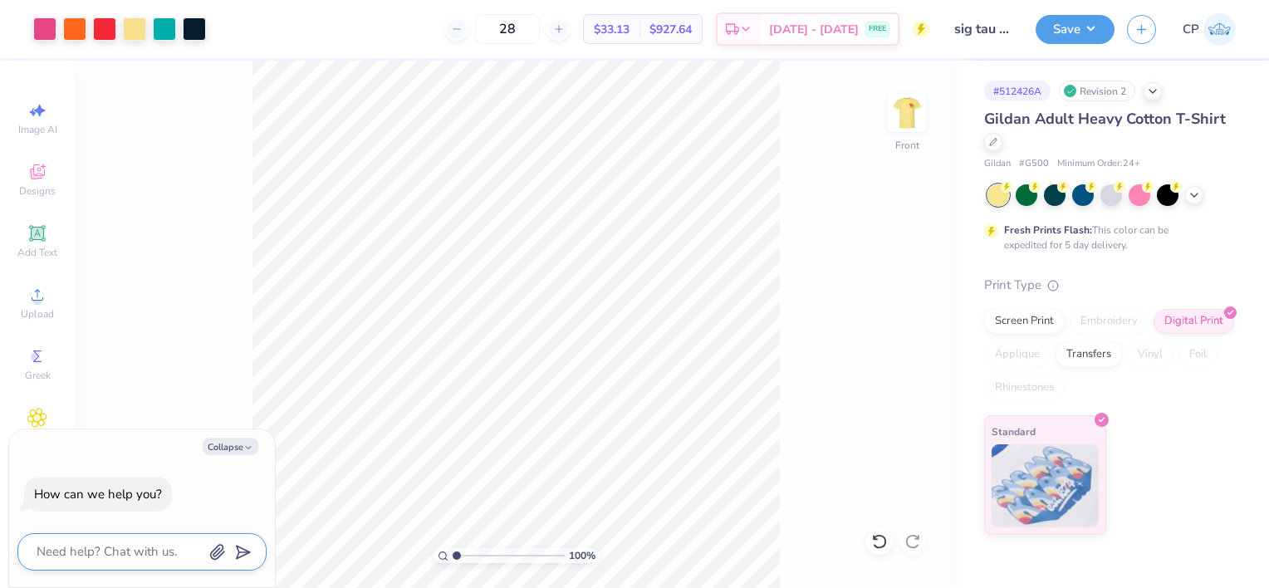
click at [163, 551] on textarea at bounding box center [119, 552] width 169 height 22
type textarea "x"
type input "11.43"
type input "15.07"
type textarea "x"
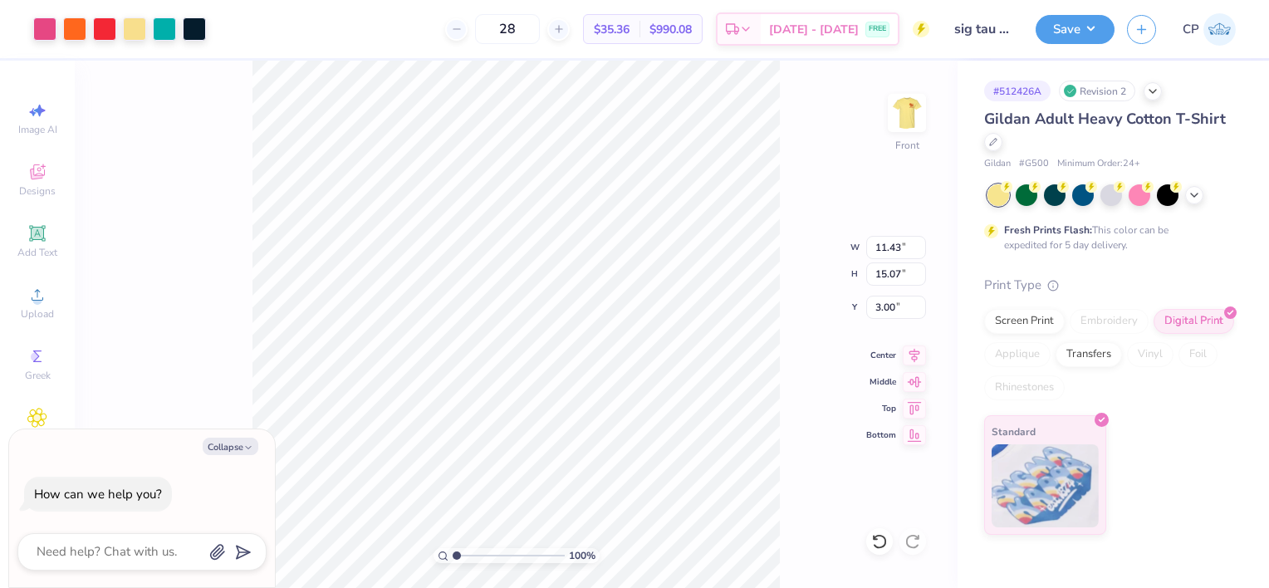
type input "7.33"
type input "9.67"
type textarea "x"
type input "9.79"
type input "12.91"
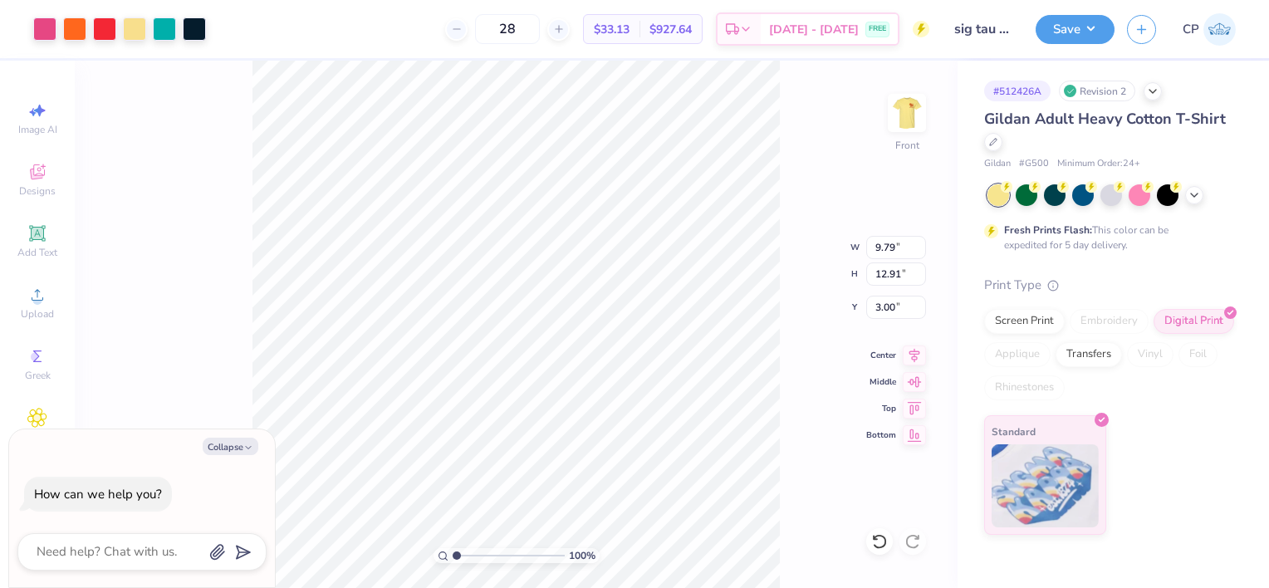
type textarea "x"
type input "8.92"
type input "11.76"
type textarea "x"
type input "8.26"
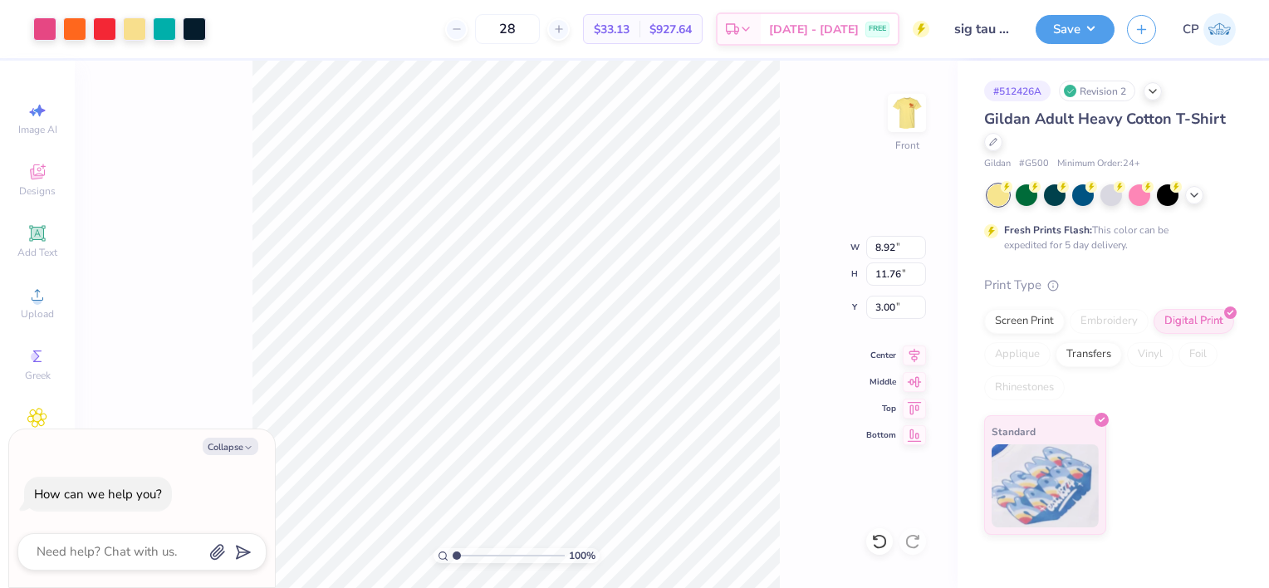
type input "10.89"
type textarea "x"
type input "10.40"
type input "13.72"
type textarea "x"
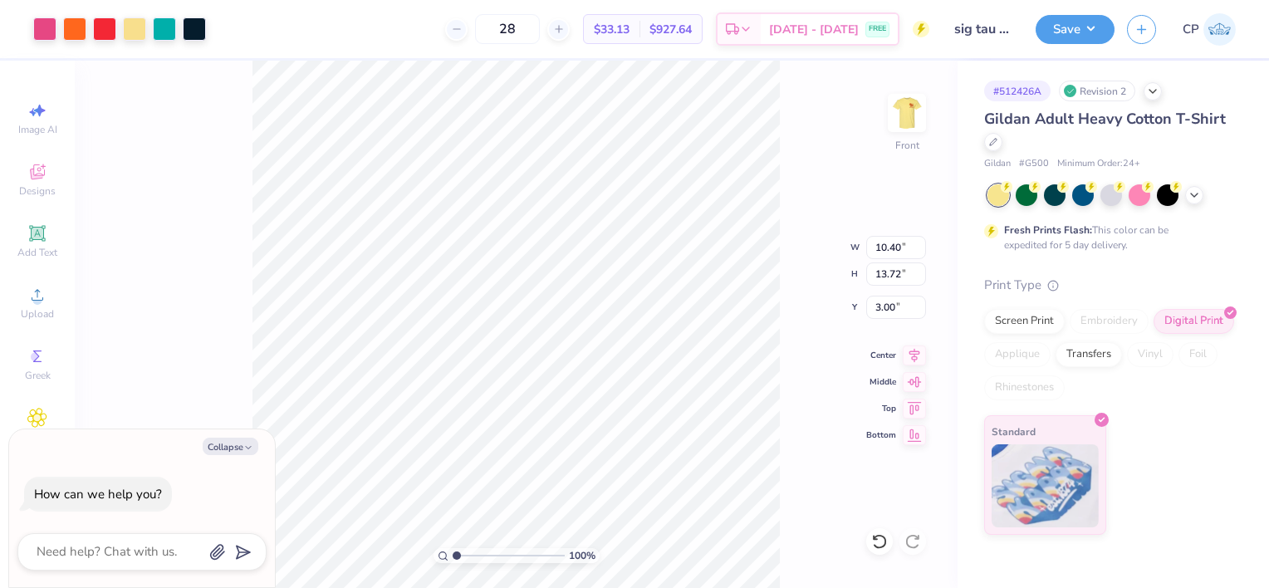
type input "10.89"
type input "14.36"
type textarea "x"
type input "10.74"
type input "14.15"
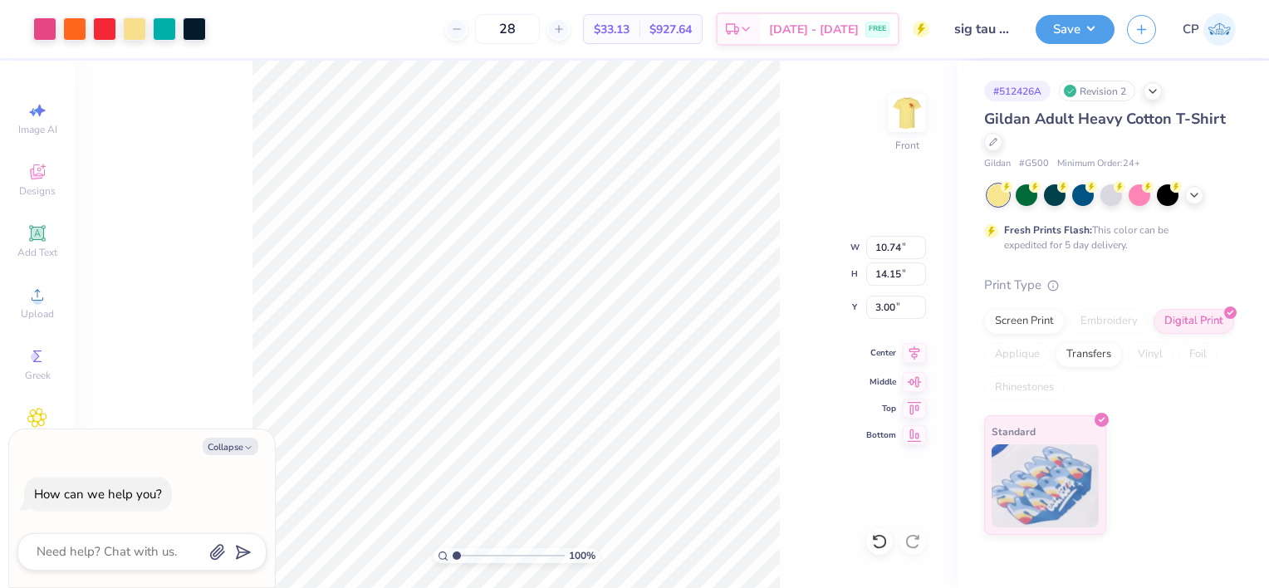
click at [916, 356] on icon at bounding box center [914, 353] width 11 height 14
type textarea "x"
type input "11.89"
click at [918, 242] on input "11.89" at bounding box center [896, 247] width 60 height 23
click at [838, 188] on div "100 % Front W 11.89 11.89 " H 11.91 11.91 " Y 5.24 5.24 " Center Middle Top Bot…" at bounding box center [516, 324] width 883 height 527
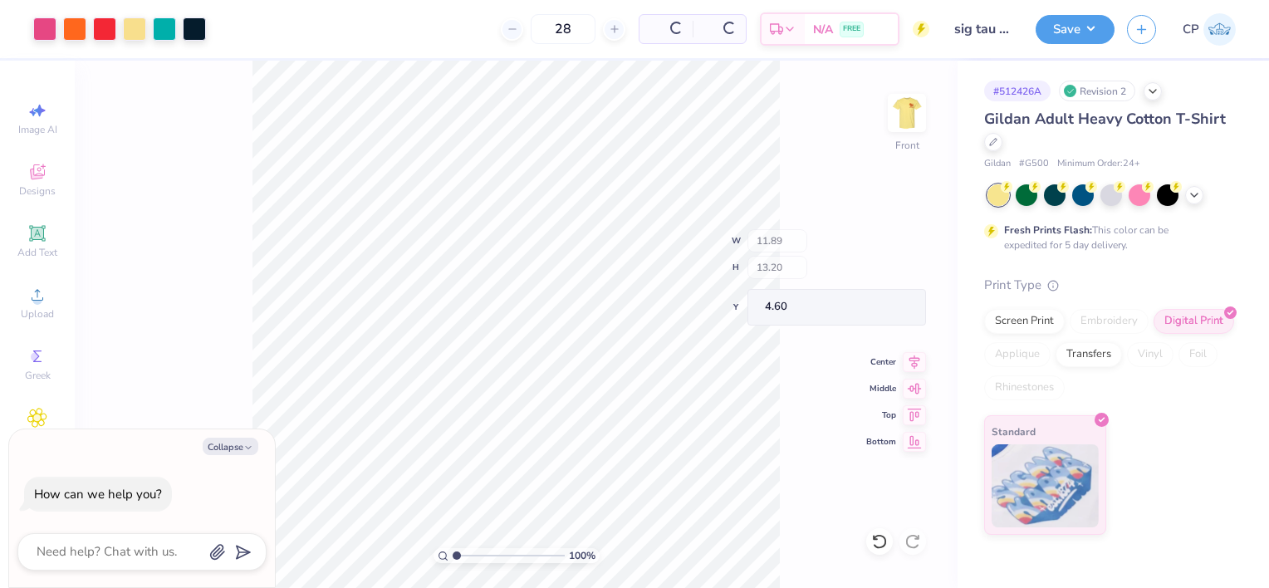
type textarea "x"
type input "13.20"
type input "4.60"
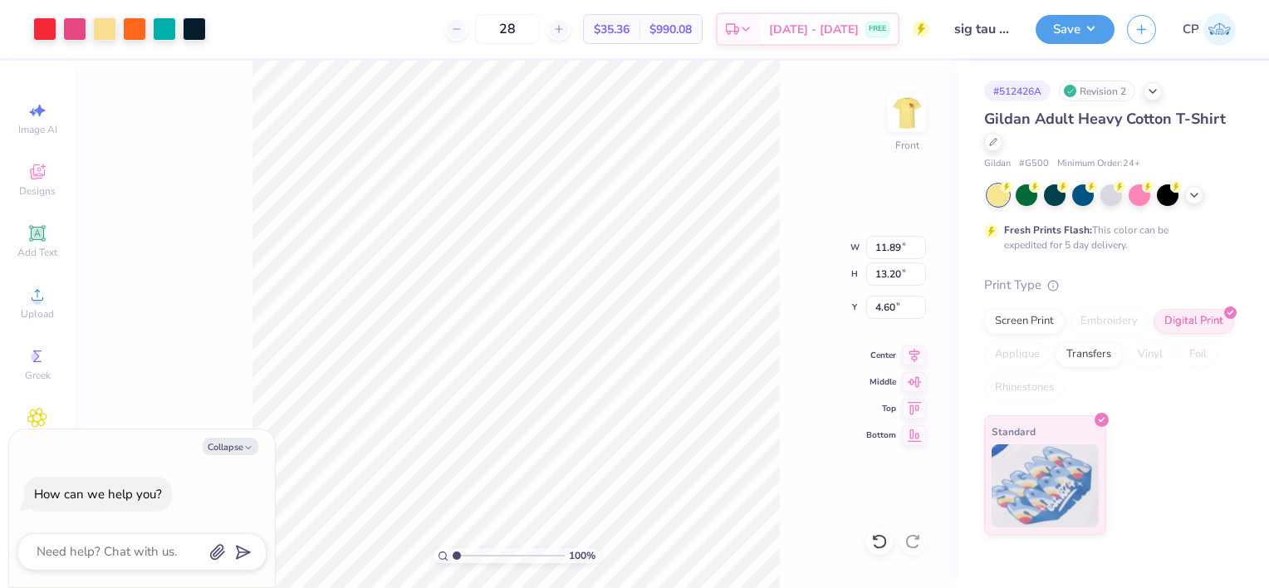
type textarea "x"
type input "11.27"
type input "12.51"
type textarea "x"
type input "10.85"
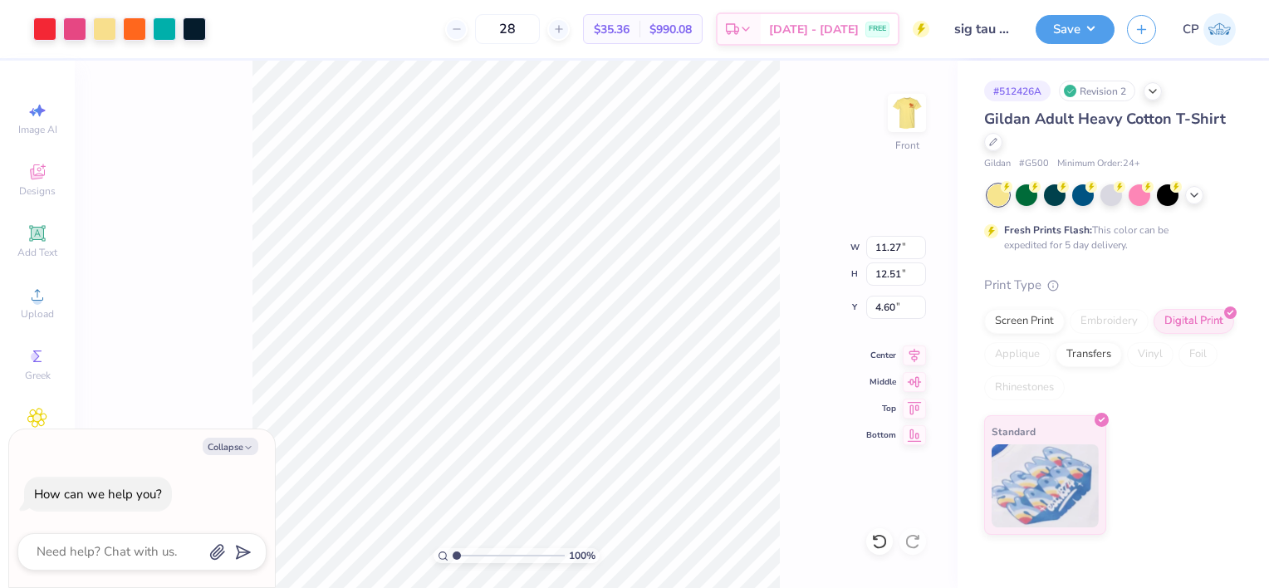
type input "12.04"
type textarea "x"
type input "5.50"
drag, startPoint x: 453, startPoint y: 553, endPoint x: 492, endPoint y: 546, distance: 38.9
click at [492, 548] on input "range" at bounding box center [509, 555] width 112 height 15
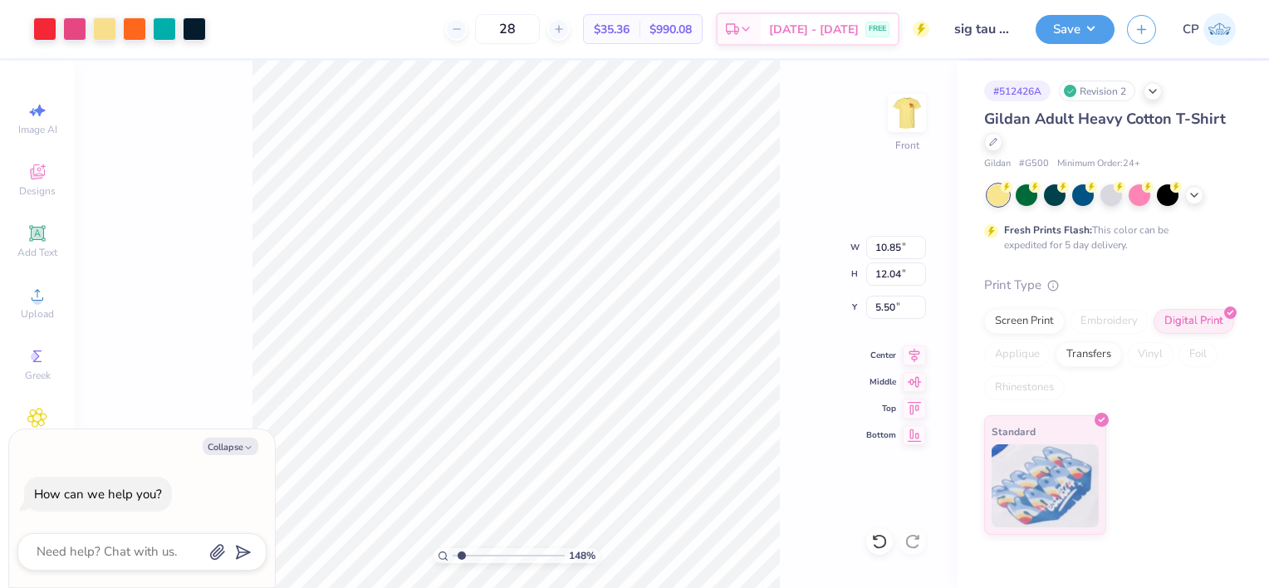
drag, startPoint x: 488, startPoint y: 554, endPoint x: 462, endPoint y: 553, distance: 26.6
type input "1.48"
click at [462, 553] on input "range" at bounding box center [509, 555] width 112 height 15
type textarea "x"
type input "5.23"
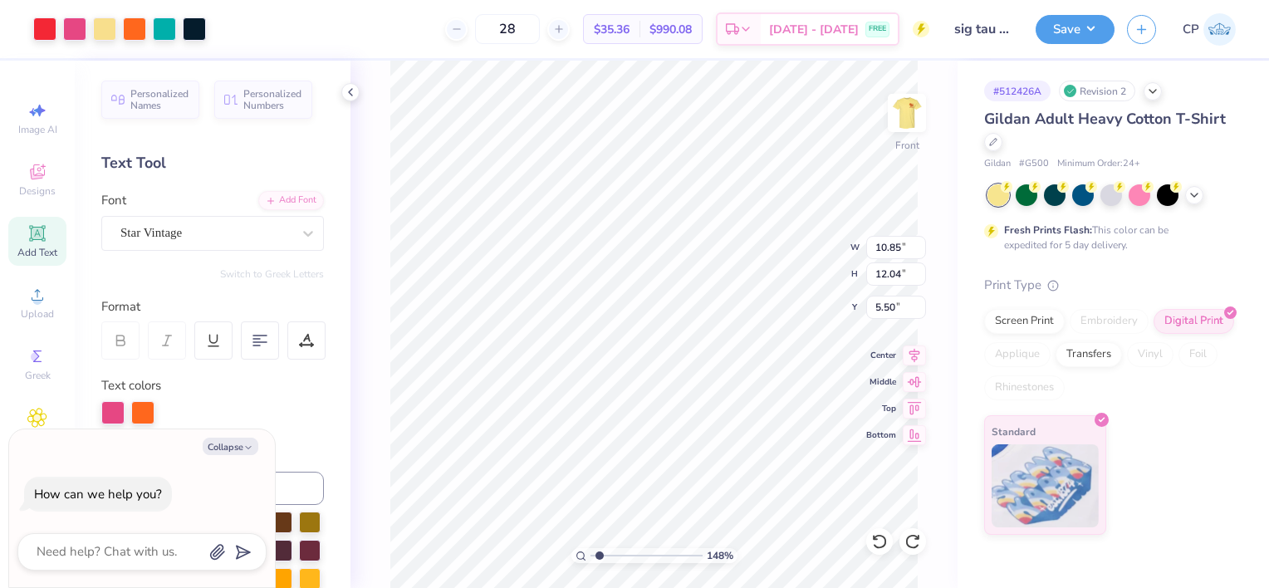
type textarea "x"
type input "5.04"
type textarea "x"
type input "5.26"
type textarea "x"
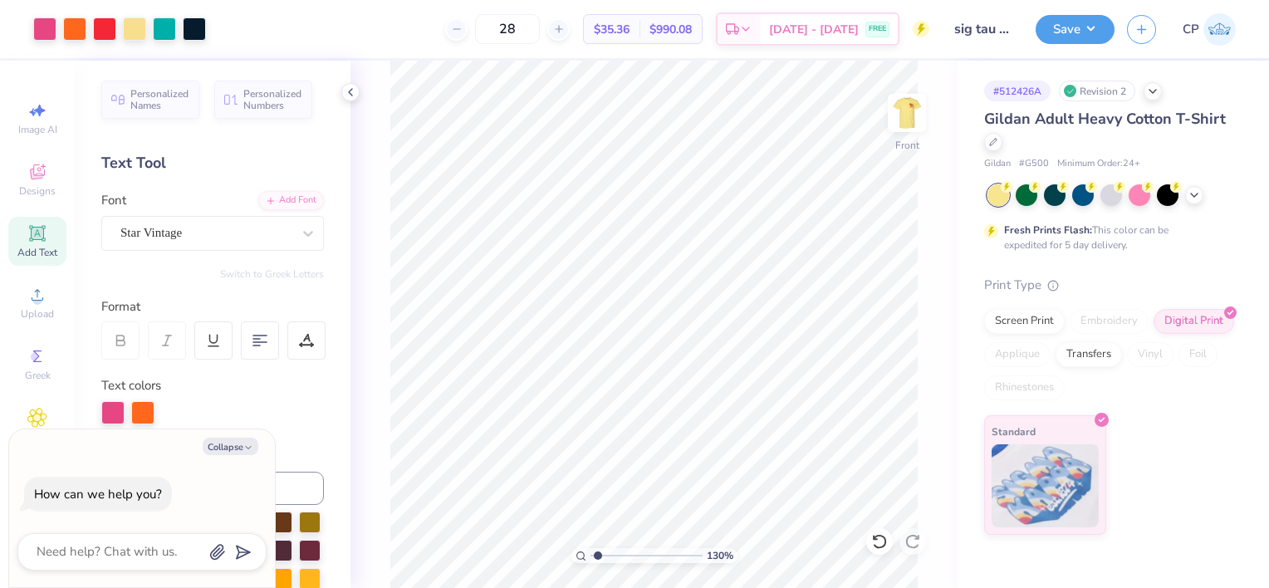
type input "1.30316016887964"
type textarea "x"
type input "11.77"
click at [917, 279] on input "11.77" at bounding box center [896, 273] width 60 height 23
type input "1.30316016887964"
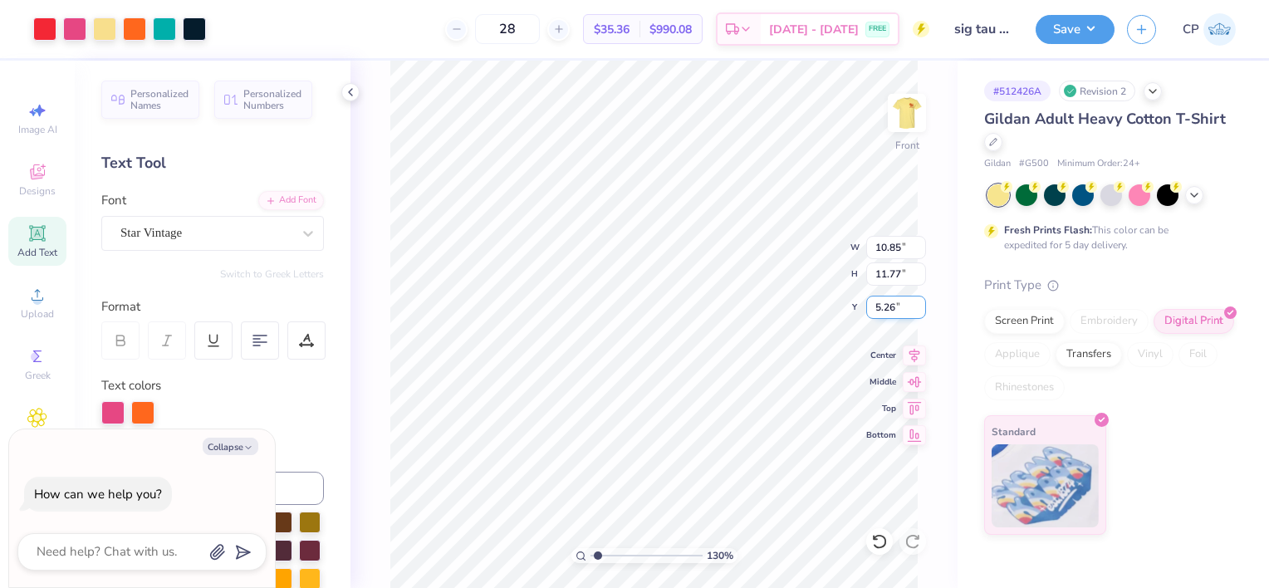
type textarea "x"
type input "1.30316016887964"
type textarea "x"
type input "11.3"
click at [922, 276] on input "11.3" at bounding box center [896, 273] width 60 height 23
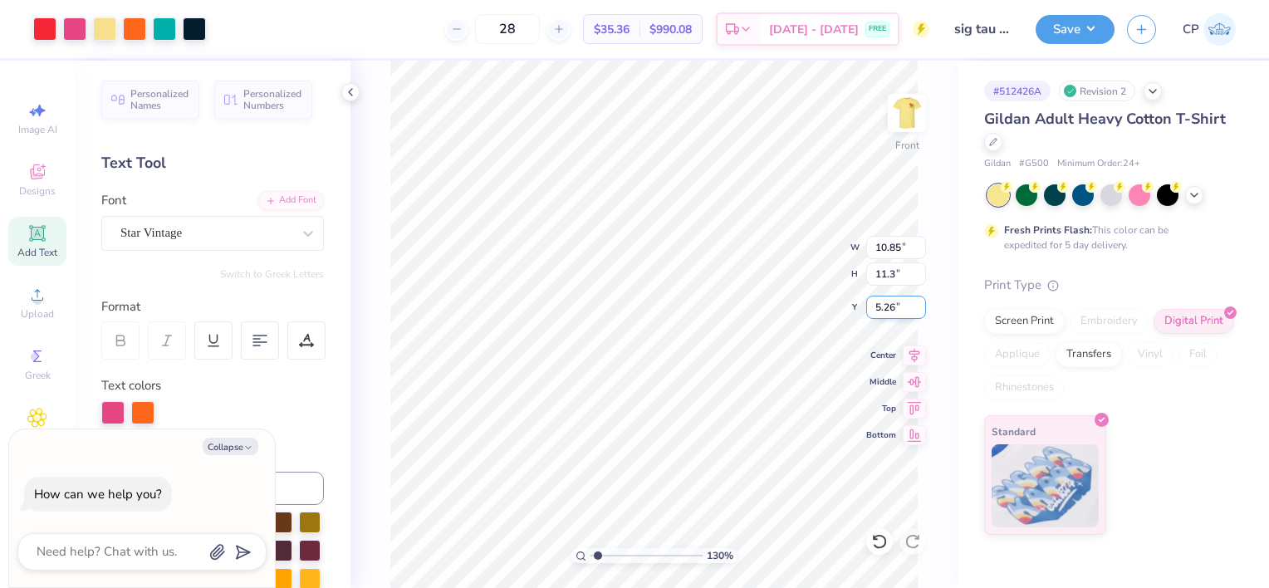
type input "1.30316016887964"
type textarea "x"
type input "1.30316016887964"
type textarea "x"
type input "1.30316016887964"
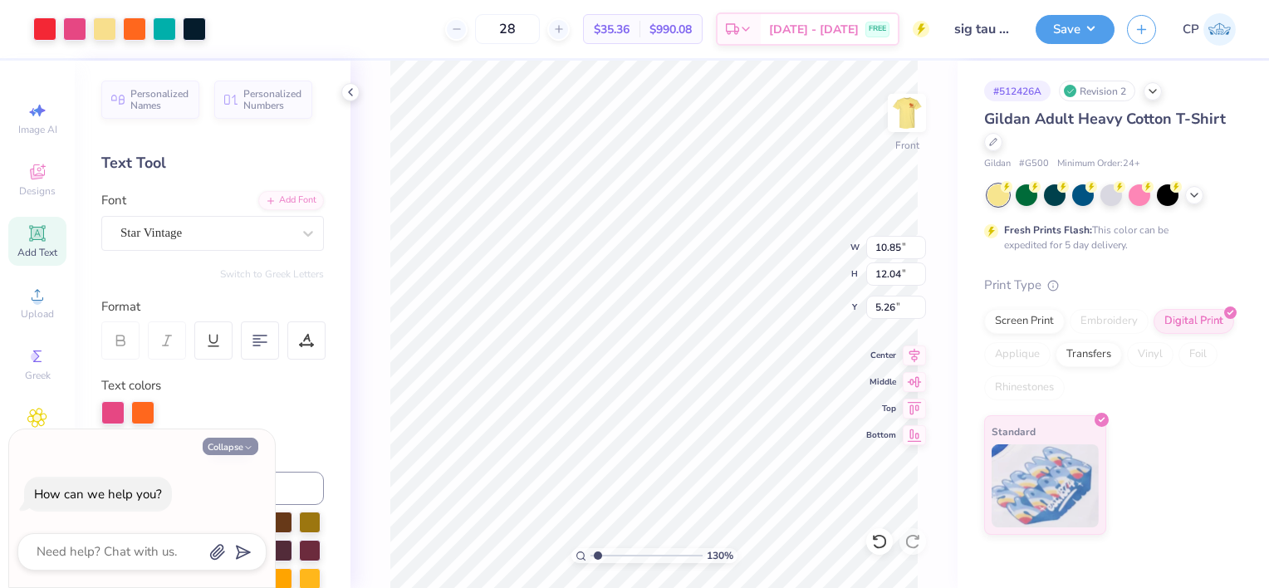
click at [241, 443] on button "Collapse" at bounding box center [231, 446] width 56 height 17
type textarea "x"
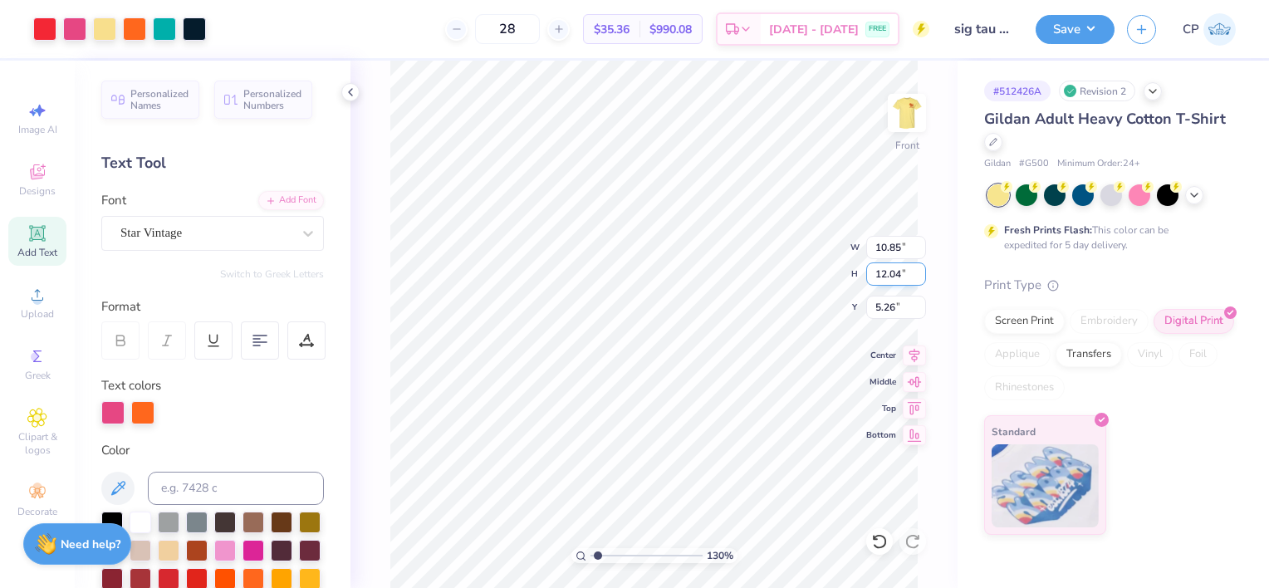
drag, startPoint x: 907, startPoint y: 272, endPoint x: 867, endPoint y: 270, distance: 39.9
click at [867, 270] on input "12.04" at bounding box center [896, 273] width 60 height 23
type input "10"
type input "1.30316016887964"
type input "9.01"
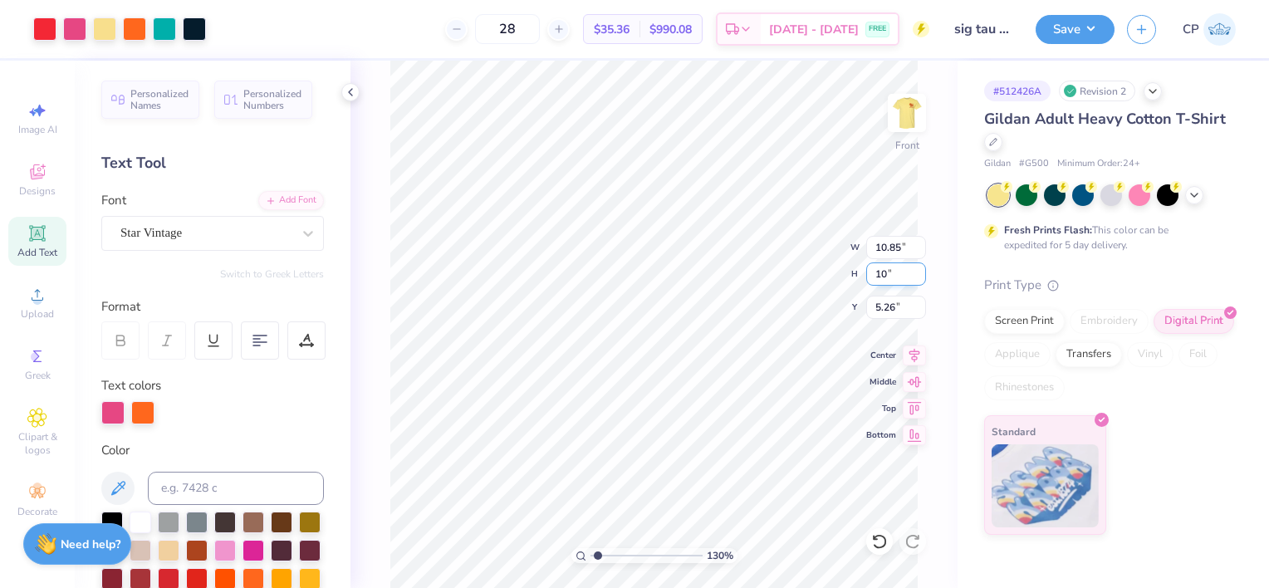
type input "10.00"
type input "6.28"
drag, startPoint x: 909, startPoint y: 276, endPoint x: 866, endPoint y: 277, distance: 43.2
click at [866, 277] on input "10.00" at bounding box center [896, 273] width 60 height 23
type input "12"
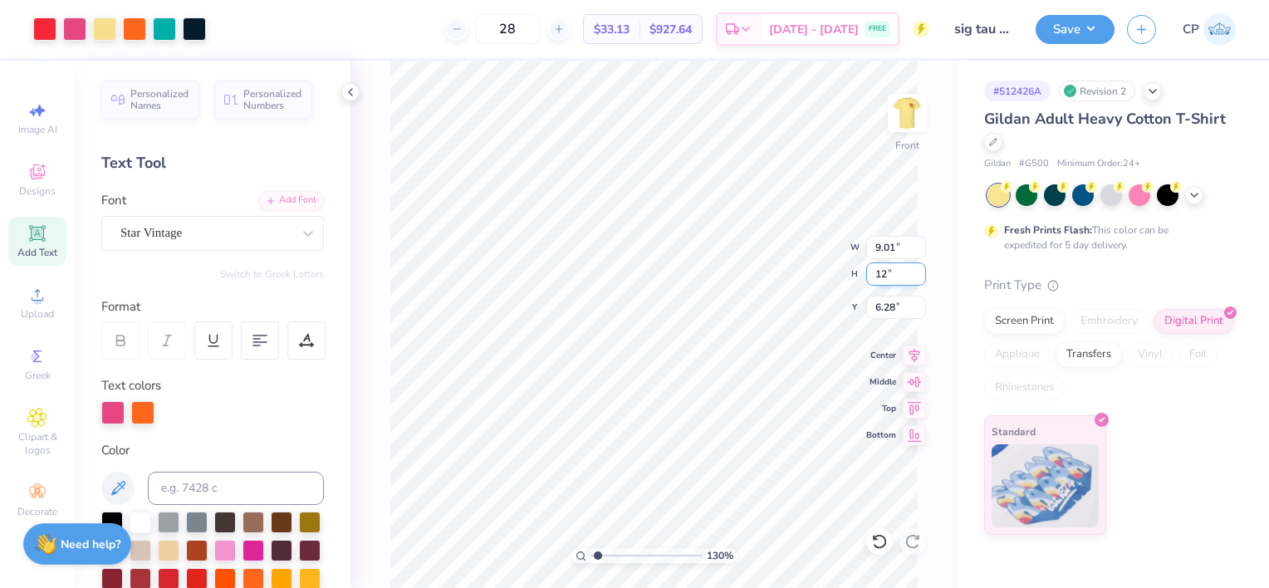
type input "1.30316016887964"
type input "10.81"
type input "12.00"
type input "5.28"
click at [859, 246] on div "130 % Front W 10.81 10.81 " H 12.00 12.00 " Y 5.28 5.28 " Center Middle Top Bot…" at bounding box center [653, 324] width 607 height 527
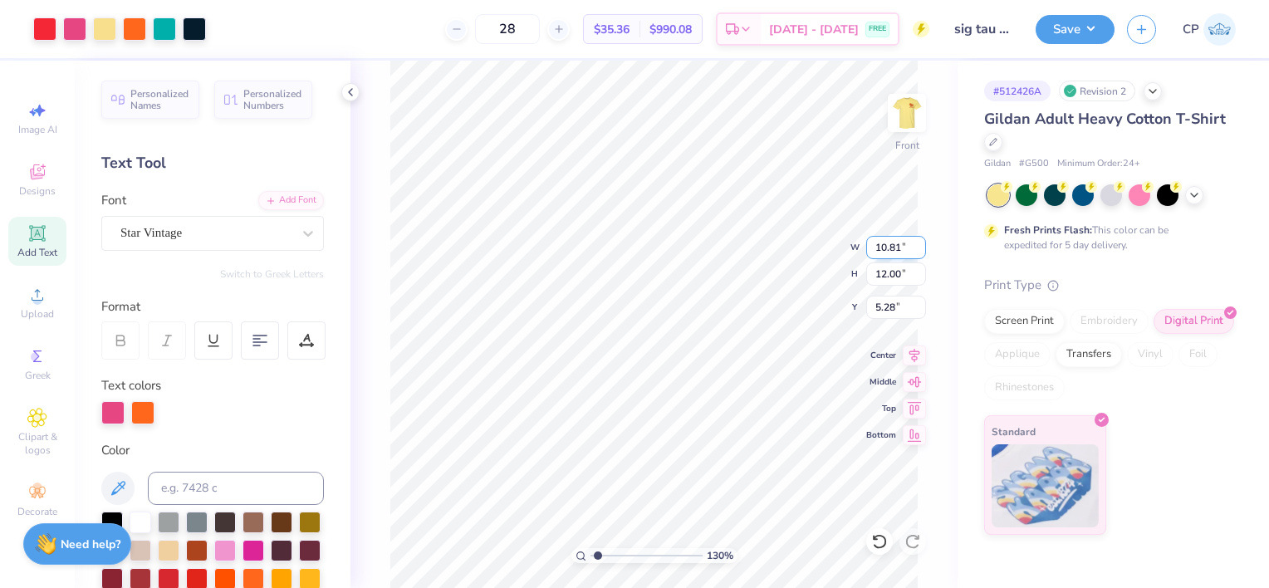
click at [851, 243] on div "130 % Front W 10.81 10.81 " H 12.00 12.00 " Y 5.28 5.28 " Center Middle Top Bot…" at bounding box center [653, 324] width 607 height 527
type input "1.30316016887964"
click at [900, 246] on input "10.81" at bounding box center [896, 247] width 60 height 23
type input "12"
type input "1.30316016887964"
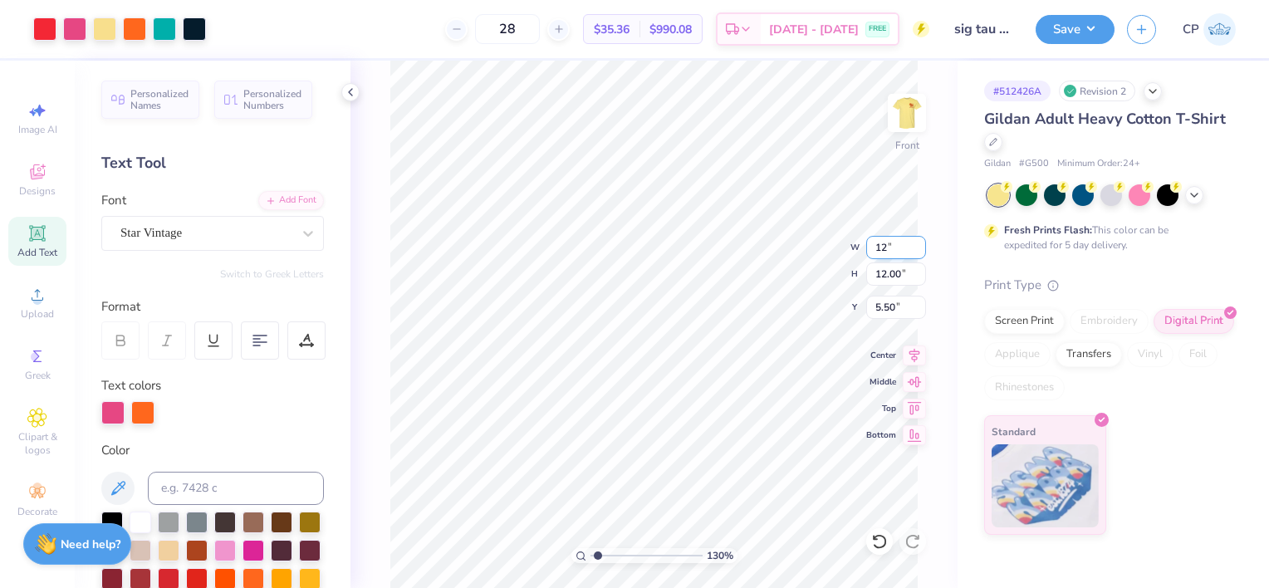
type input "12.00"
type input "13.32"
click at [894, 309] on input "4.84" at bounding box center [896, 307] width 60 height 23
type input "4"
type input "3"
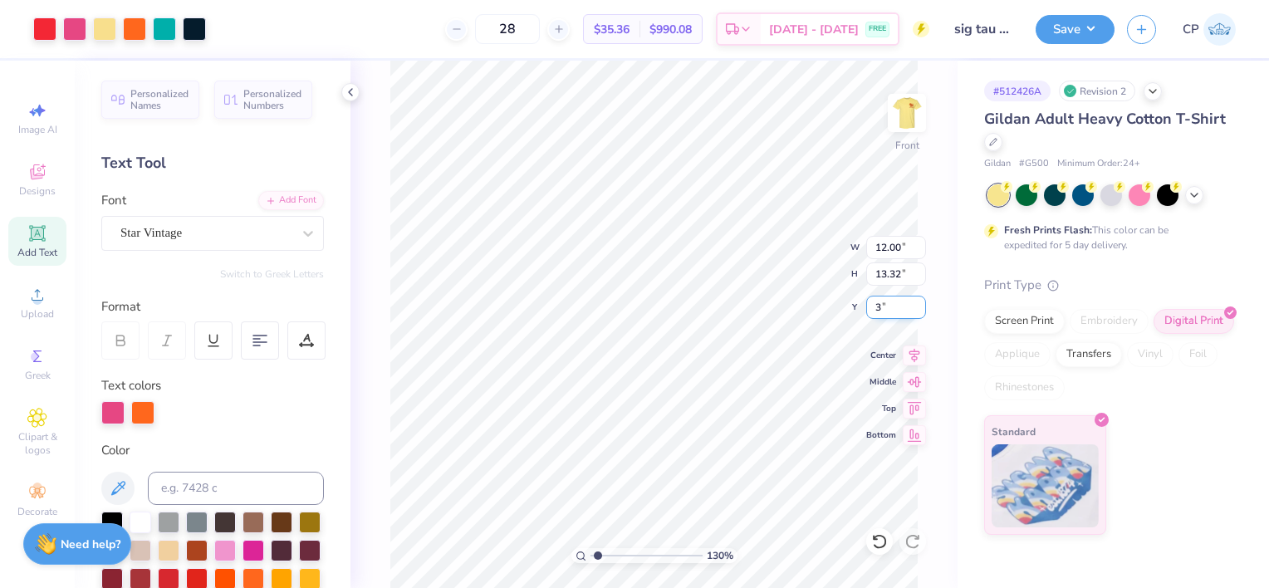
type input "1.30316016887964"
type input "3.00"
click at [878, 542] on icon at bounding box center [879, 541] width 17 height 17
type input "1.30316016887964"
type input "4.84"
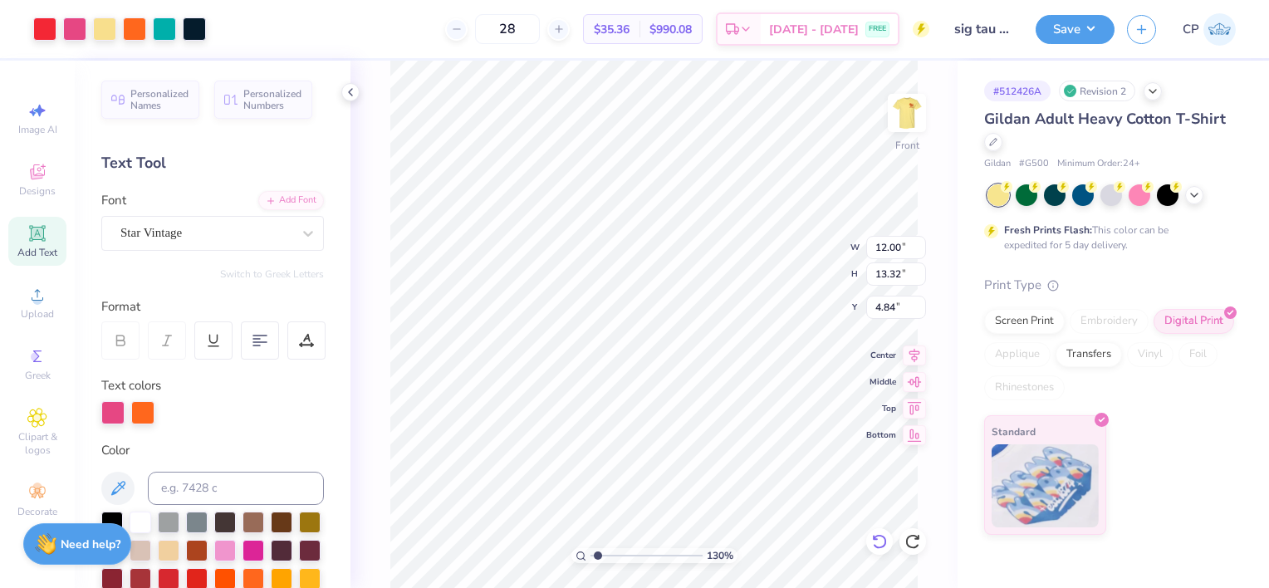
type input "1.30316016887964"
type input "11.77"
type input "13.07"
type input "5.09"
type input "1.30316016887964"
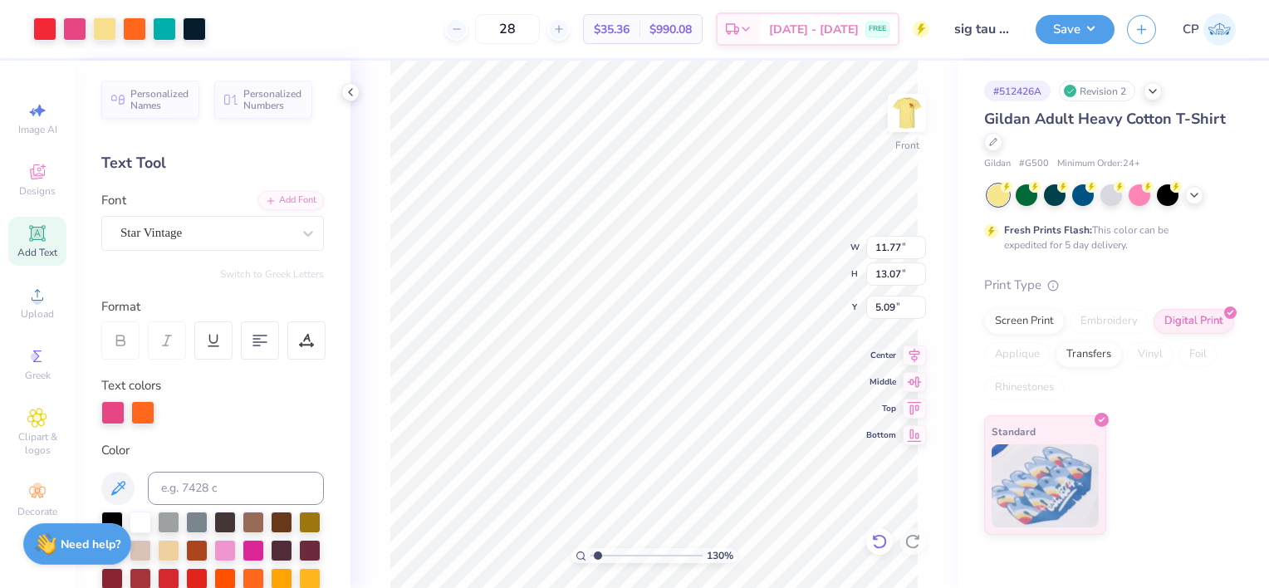
type input "11.54"
type input "12.80"
type input "5.35"
type input "1.30316016887964"
type input "5.26"
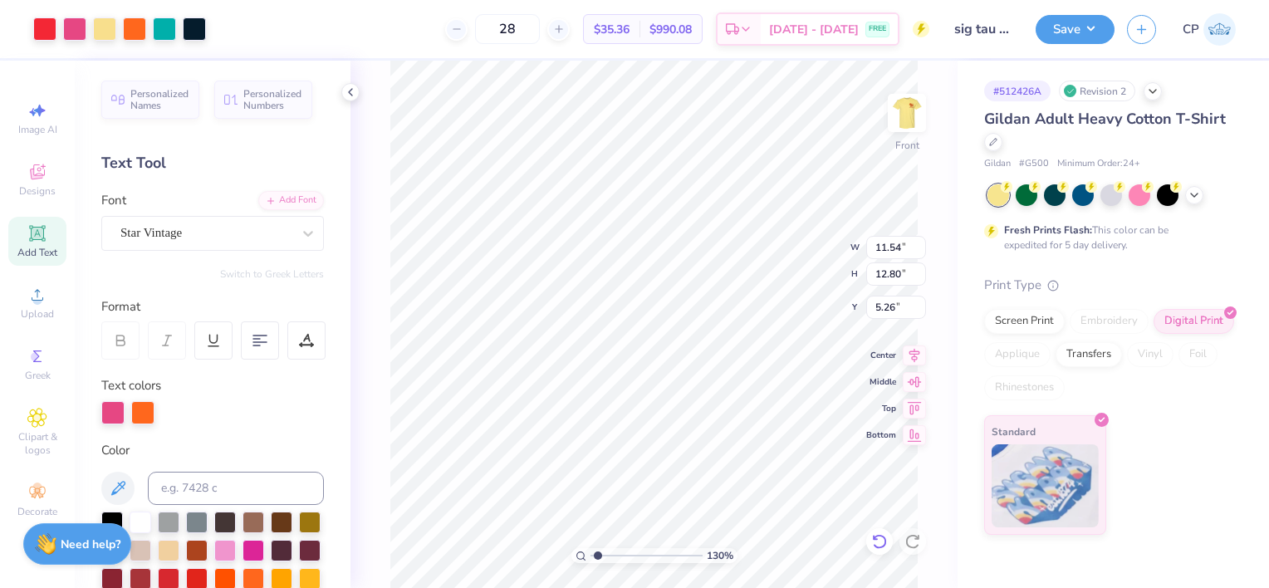
type input "1.30316016887964"
type input "11.29"
type input "12.52"
type input "1.30316016887964"
type input "11.11"
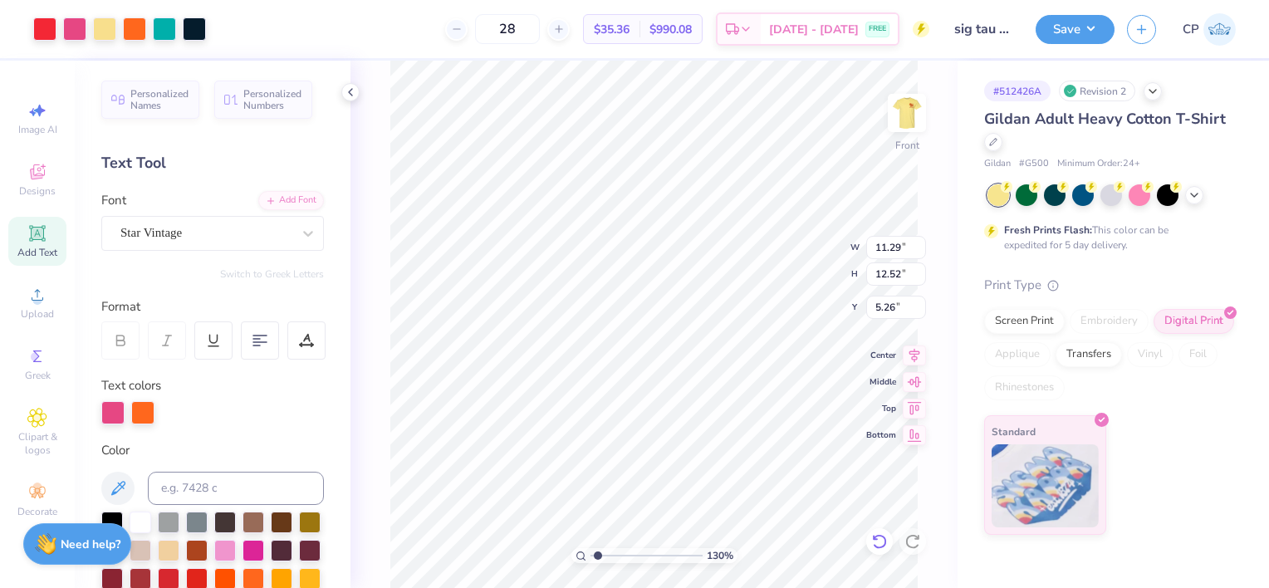
type input "12.33"
type input "1.30316016887964"
type input "10.99"
type input "12.20"
type input "1.30316016887964"
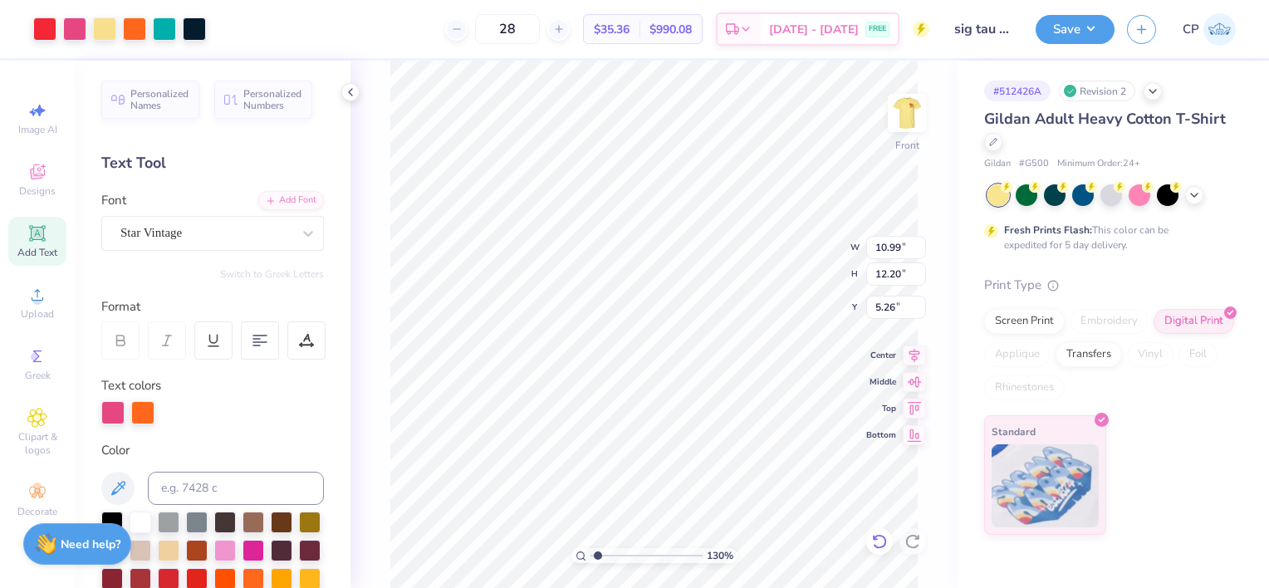
type input "10.80"
type input "11.98"
type input "1.30316016887964"
type input "10.74"
type input "11.92"
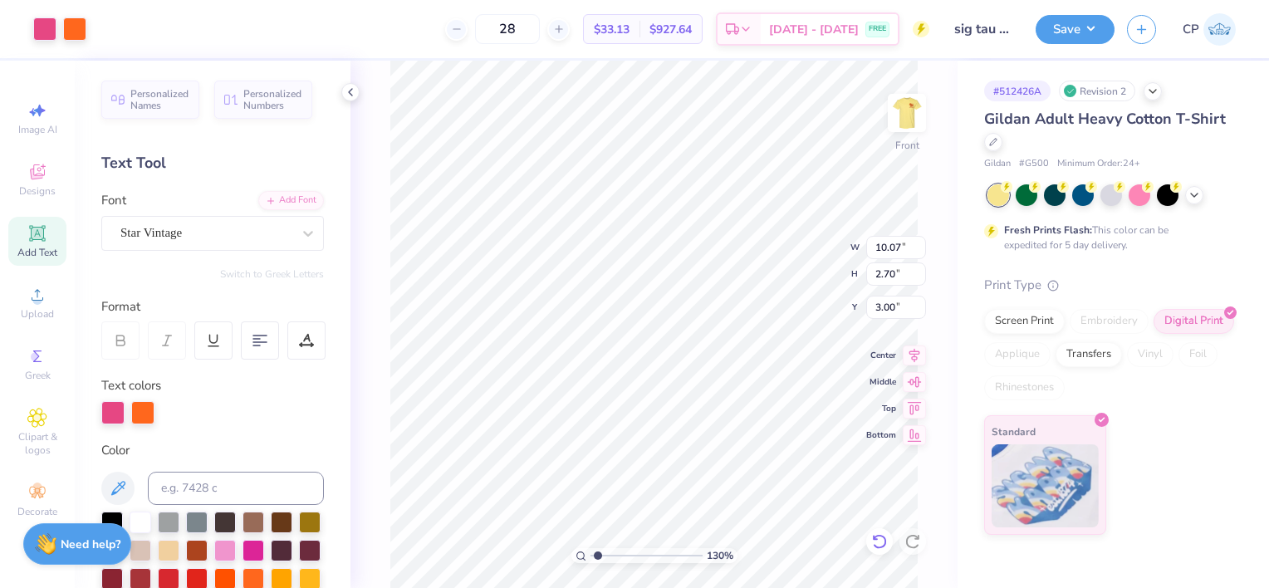
type input "1.30316016887964"
type input "10.87"
type input "2.92"
type input "1.30316016887964"
type input "10.07"
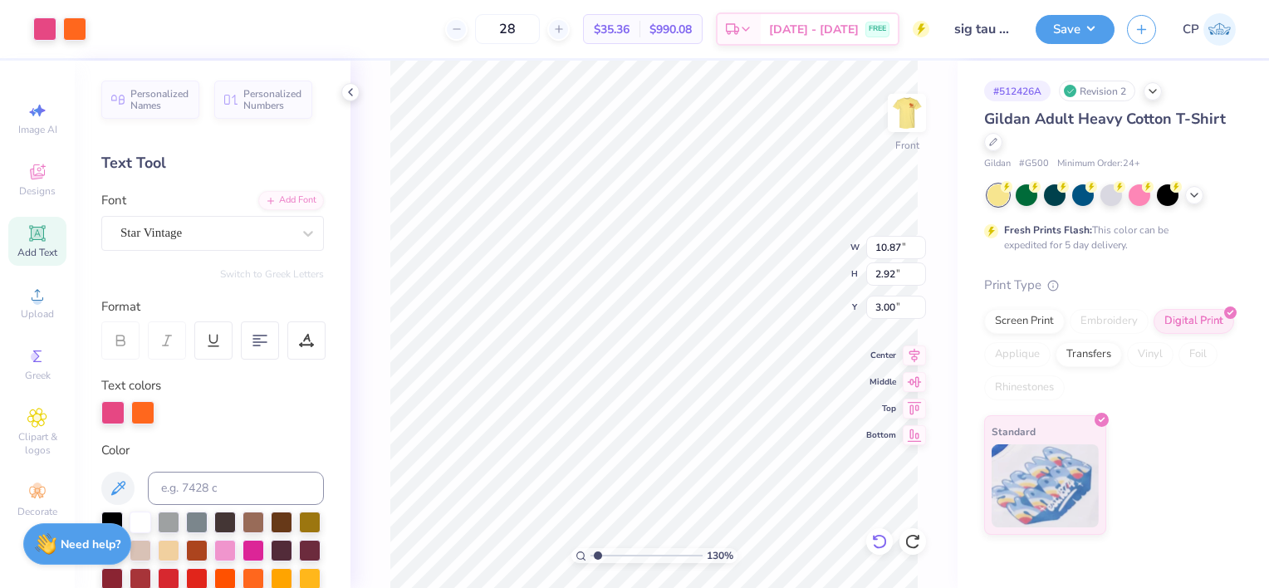
type input "2.70"
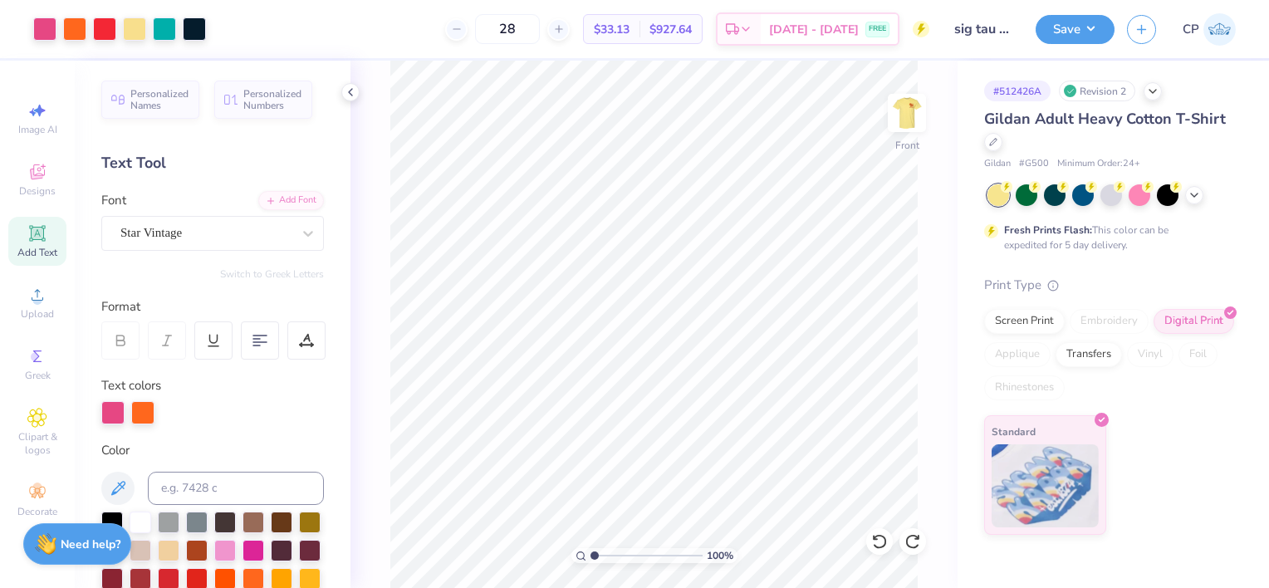
drag, startPoint x: 598, startPoint y: 553, endPoint x: 577, endPoint y: 552, distance: 20.8
type input "1"
click at [590, 552] on input "range" at bounding box center [646, 555] width 112 height 15
click at [908, 110] on img at bounding box center [906, 113] width 66 height 66
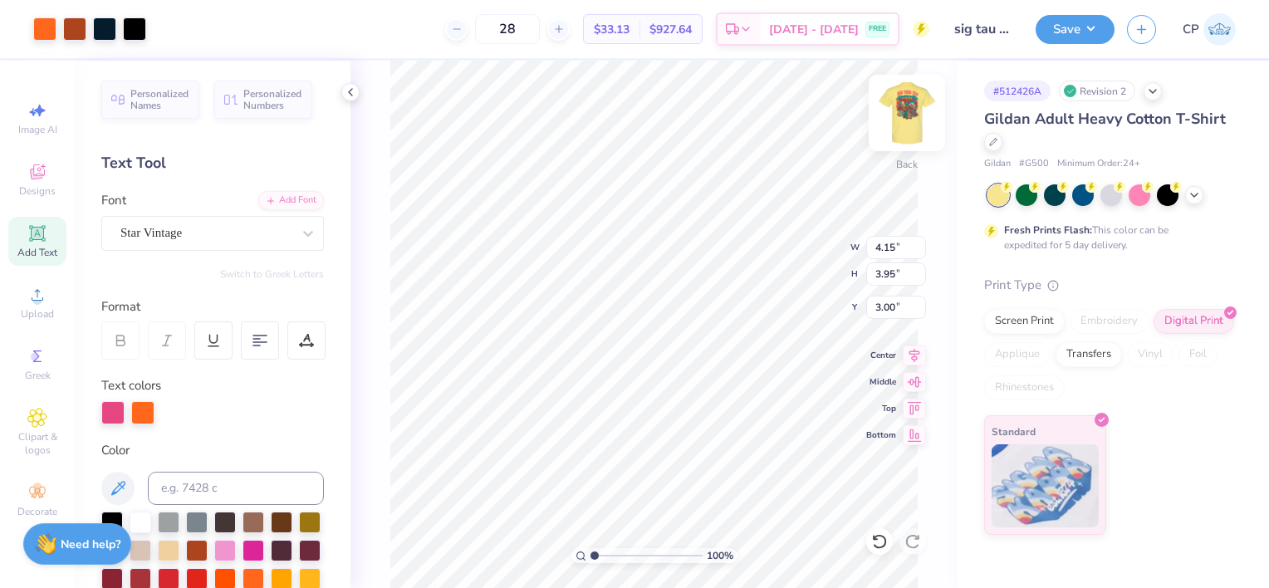
type input "2.94"
type input "2.79"
type input "2.95"
type input "5.08"
type input "4.83"
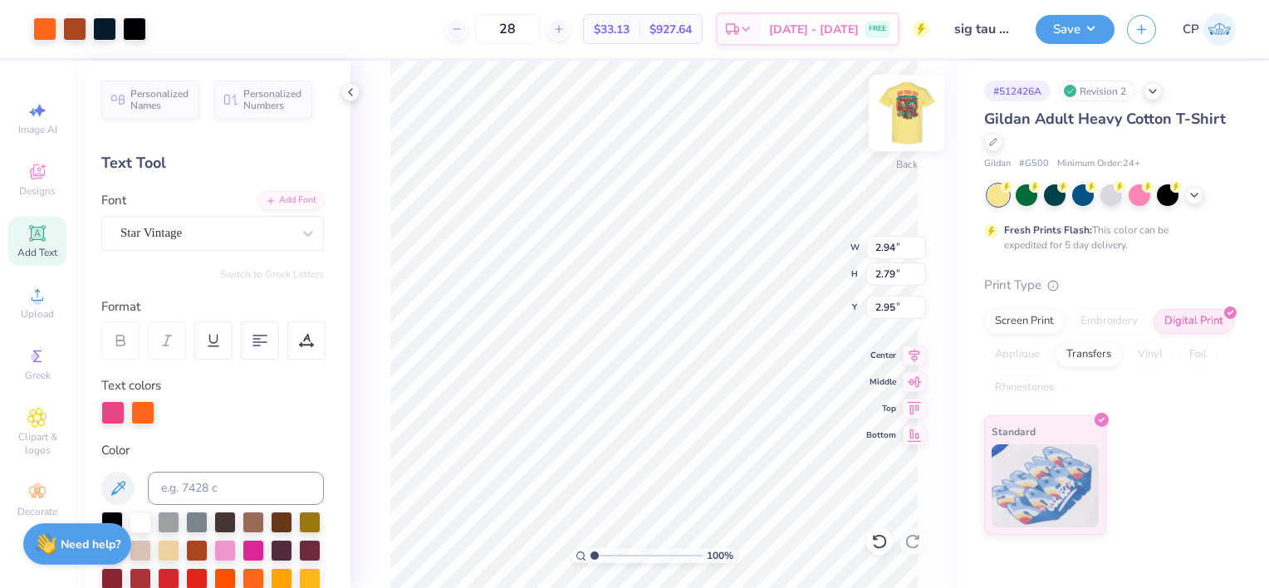
type input "3.03"
type input "4.27"
type input "4.06"
type input "3.00"
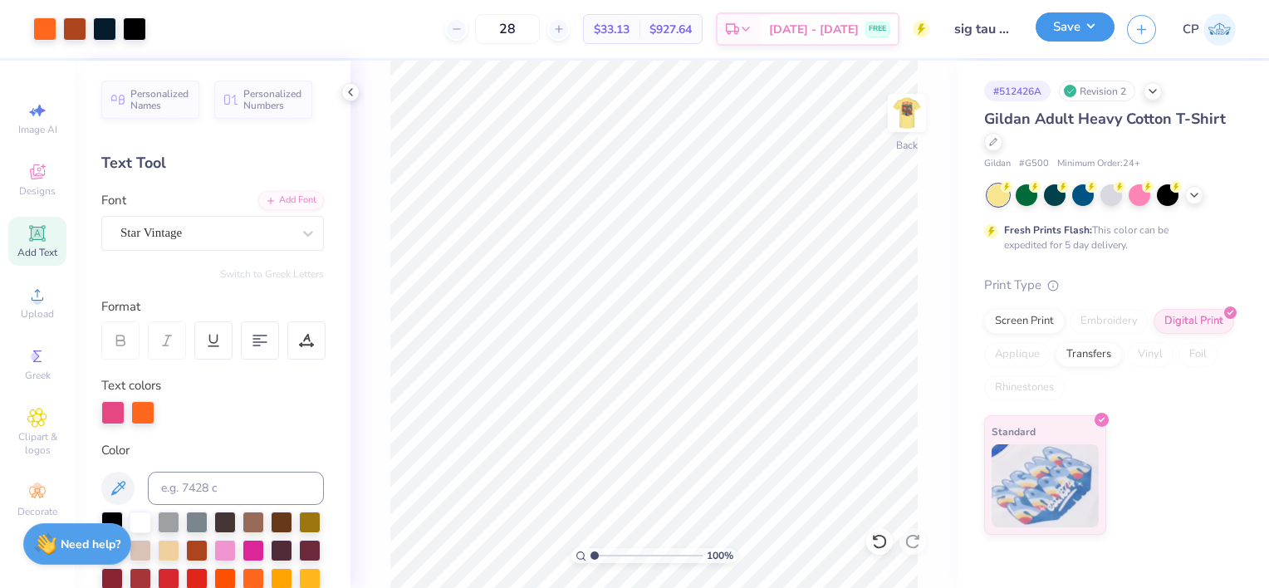
click at [1103, 22] on button "Save" at bounding box center [1074, 26] width 79 height 29
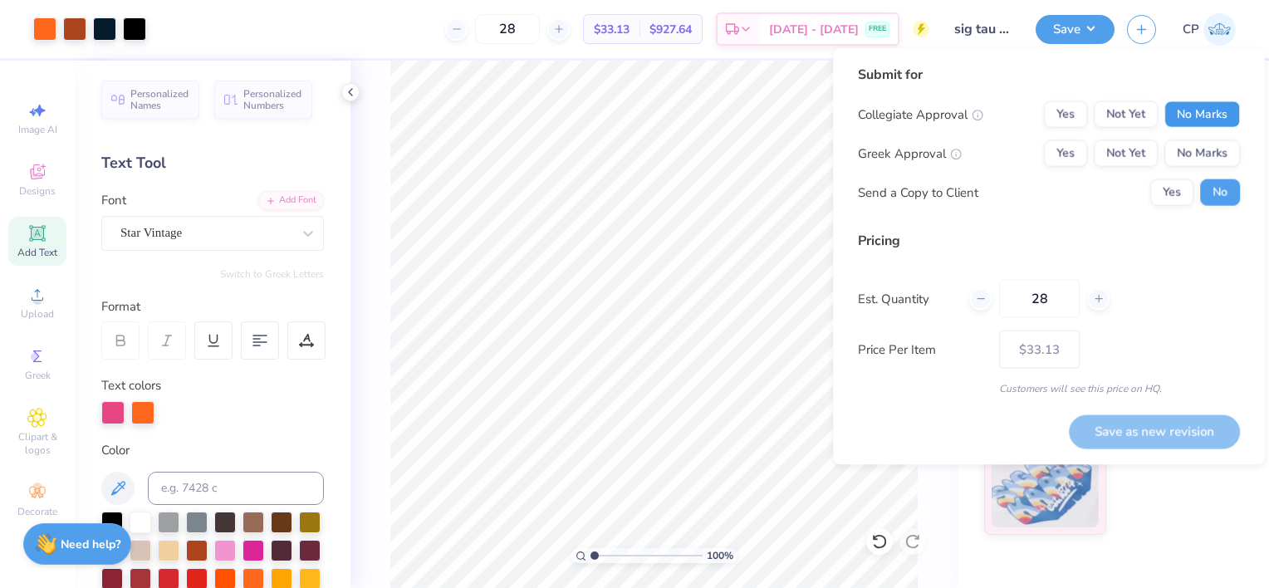
click at [1185, 117] on button "No Marks" at bounding box center [1202, 114] width 76 height 27
click at [1133, 150] on button "Not Yet" at bounding box center [1126, 153] width 64 height 27
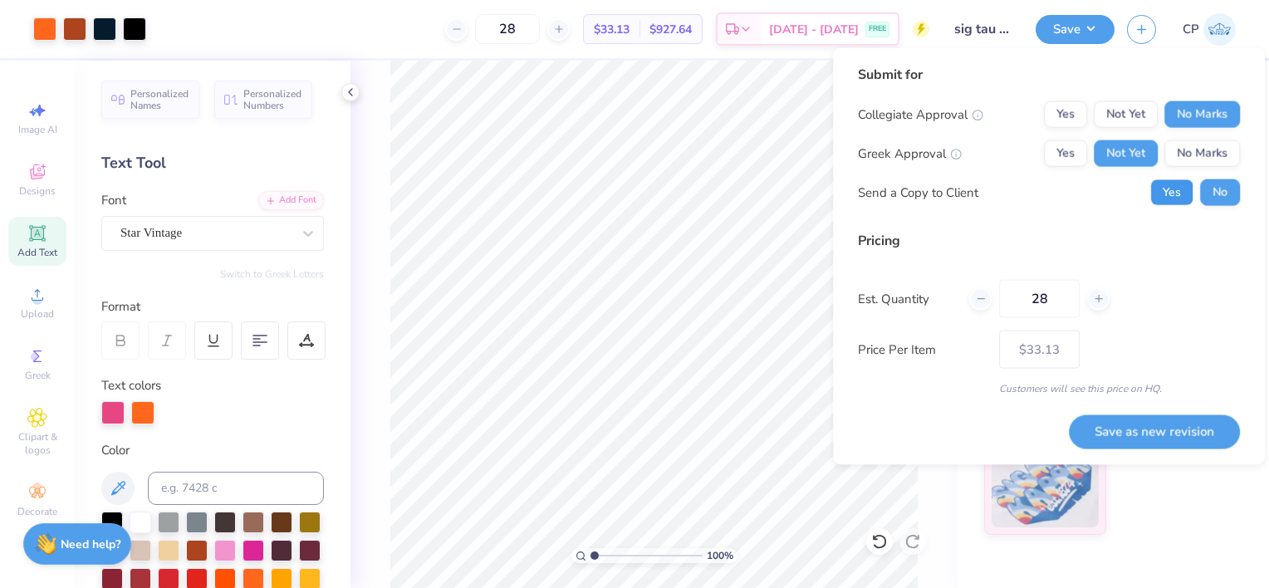
click at [1180, 191] on button "Yes" at bounding box center [1171, 192] width 43 height 27
click at [1109, 428] on button "Save as new revision" at bounding box center [1154, 430] width 171 height 33
type input "$33.13"
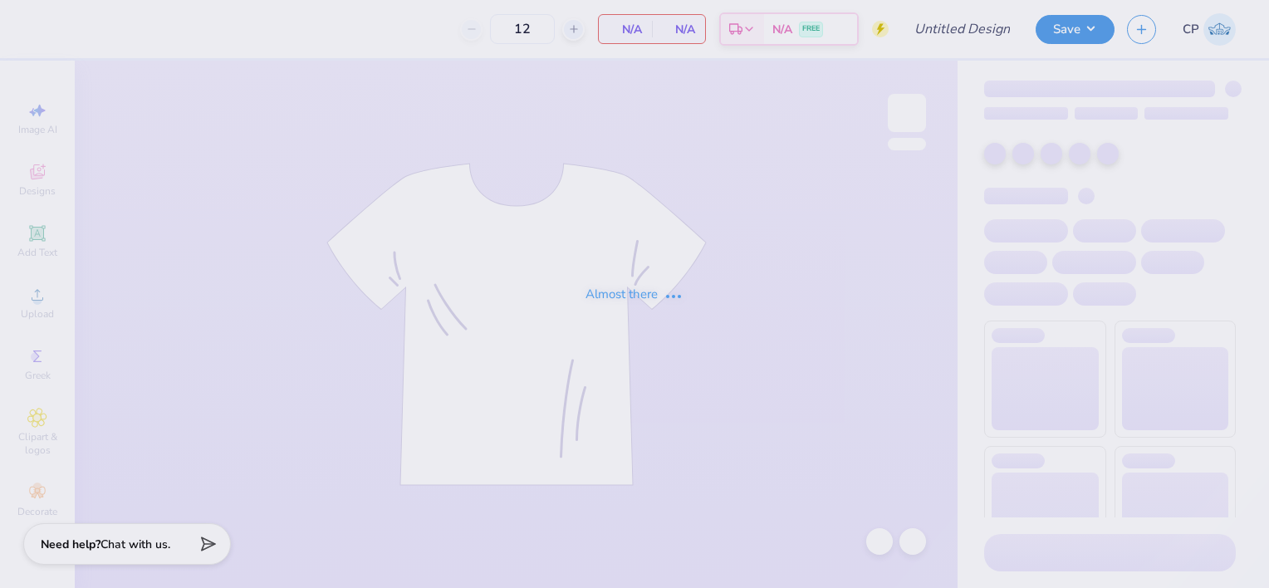
type input "sig tau 70s"
type input "28"
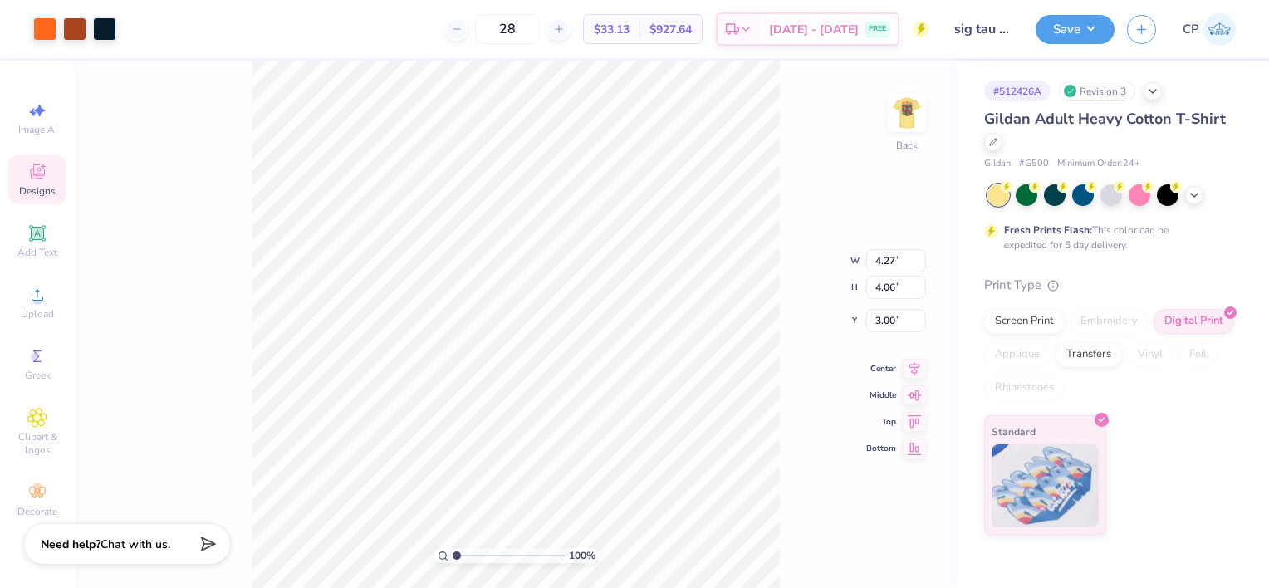
type input "1.45"
type input "1.04"
type input "3.38"
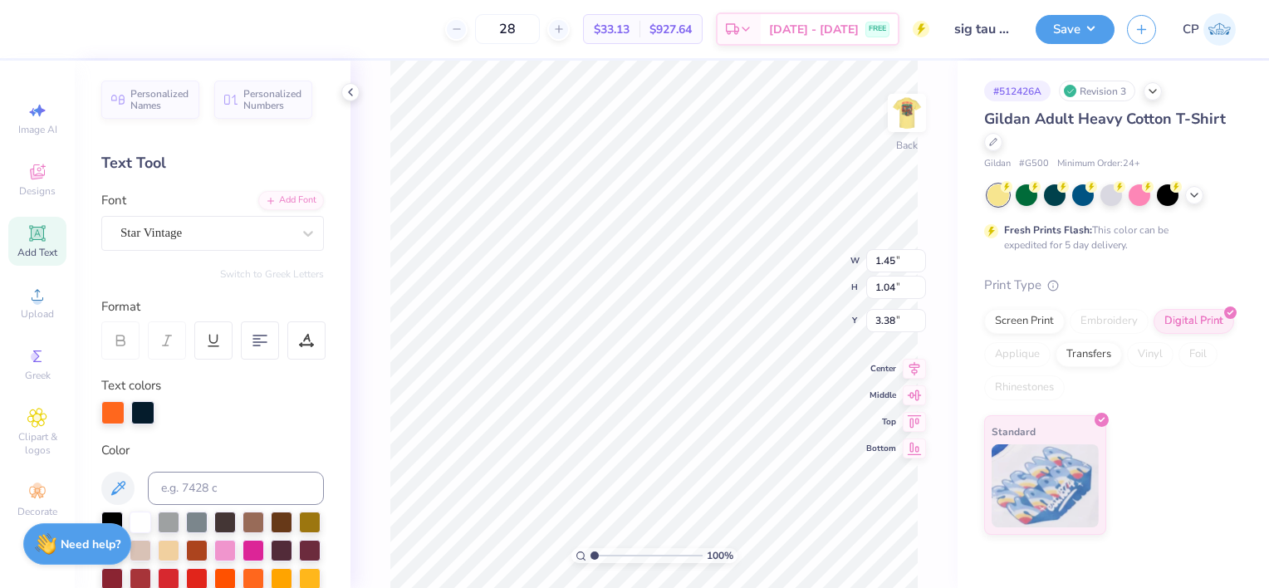
scroll to position [13, 2]
drag, startPoint x: 591, startPoint y: 554, endPoint x: 611, endPoint y: 555, distance: 19.9
type input "2.59"
click at [611, 555] on input "range" at bounding box center [646, 555] width 112 height 15
type textarea "70"
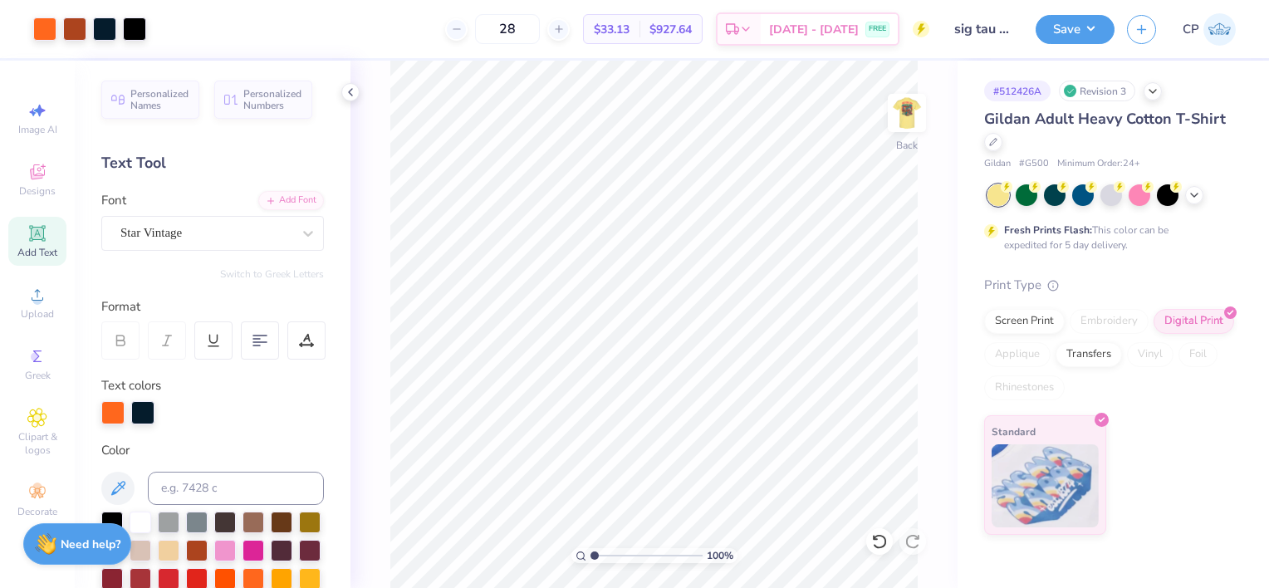
drag, startPoint x: 604, startPoint y: 553, endPoint x: 576, endPoint y: 556, distance: 27.6
type input "1"
click at [590, 556] on input "range" at bounding box center [646, 555] width 112 height 15
click at [897, 117] on img at bounding box center [906, 113] width 66 height 66
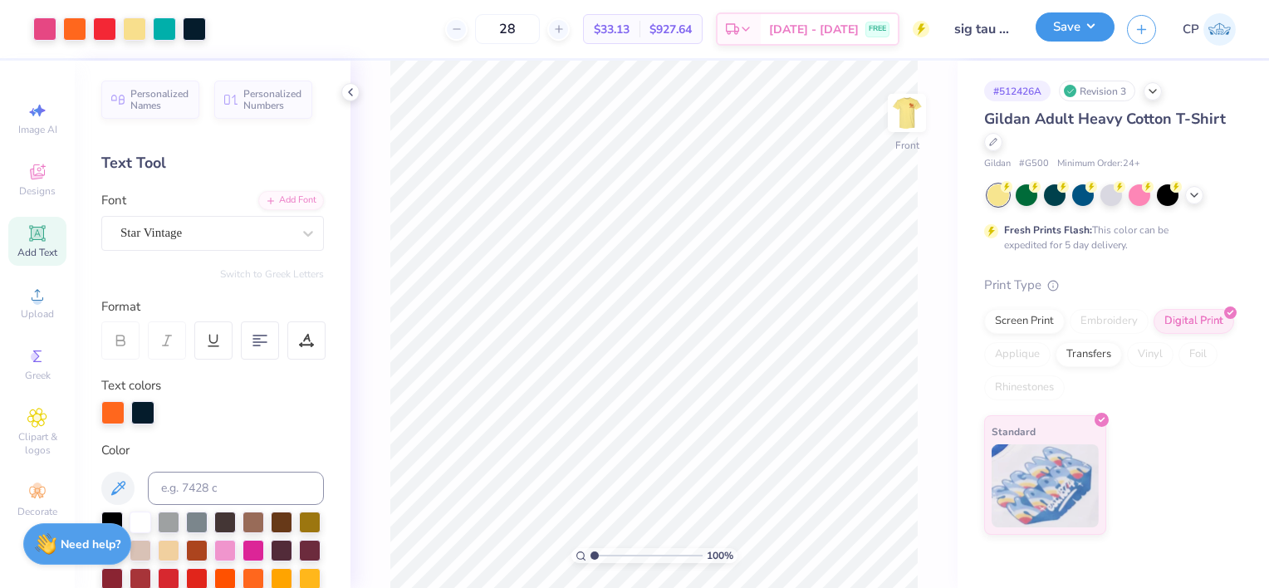
click at [1083, 26] on button "Save" at bounding box center [1074, 26] width 79 height 29
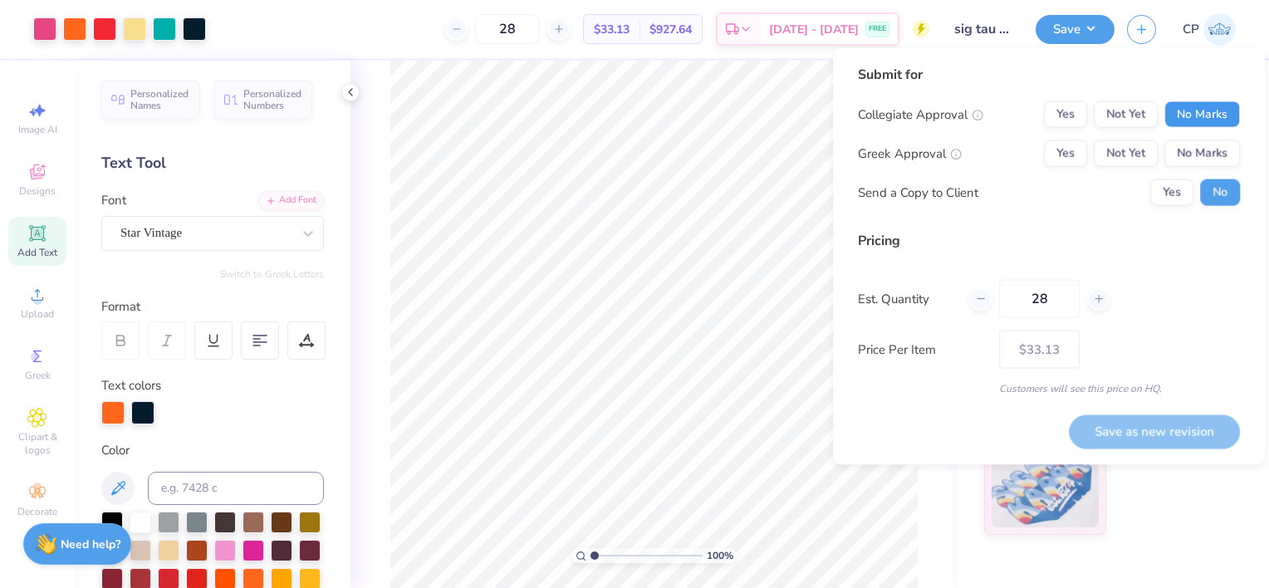
click at [1182, 115] on button "No Marks" at bounding box center [1202, 114] width 76 height 27
click at [1131, 146] on button "Not Yet" at bounding box center [1126, 153] width 64 height 27
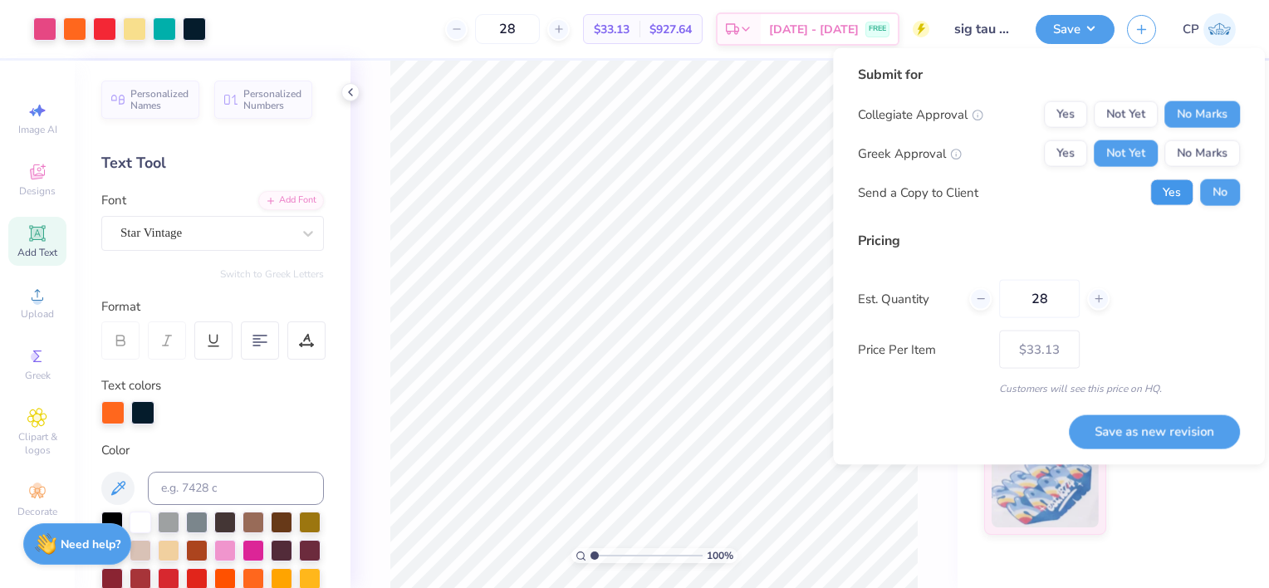
click at [1168, 189] on button "Yes" at bounding box center [1171, 192] width 43 height 27
click at [1122, 438] on button "Save as new revision" at bounding box center [1154, 430] width 171 height 33
type input "$33.13"
